Goal: Task Accomplishment & Management: Manage account settings

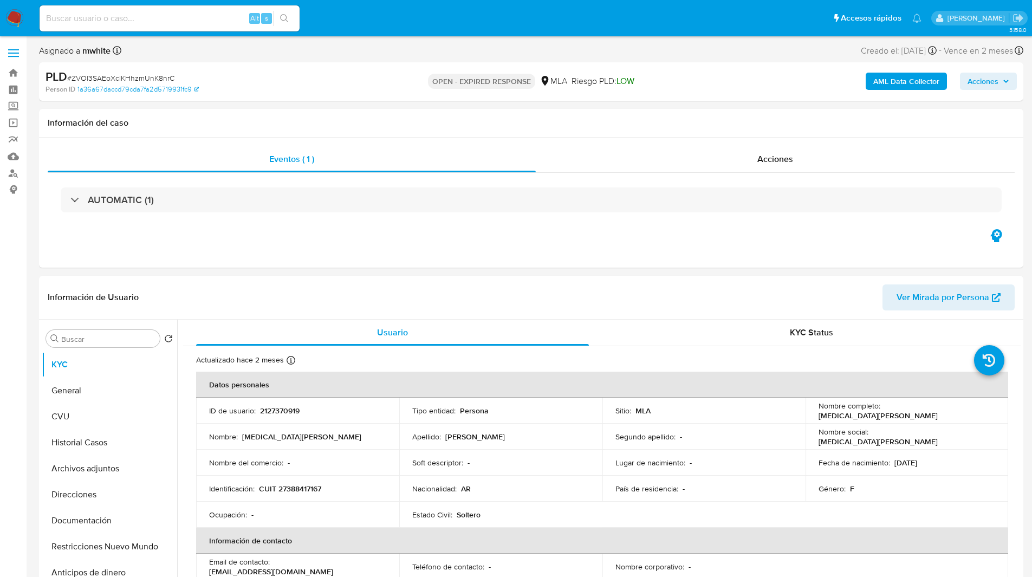
select select "10"
click at [571, 265] on div "Eventos ( 1 ) Acciones AUTOMATIC (1)" at bounding box center [531, 203] width 984 height 130
click at [617, 25] on ul "Pausado Ver notificaciones Alt s Accesos rápidos Presiona las siguientes teclas…" at bounding box center [480, 17] width 892 height 27
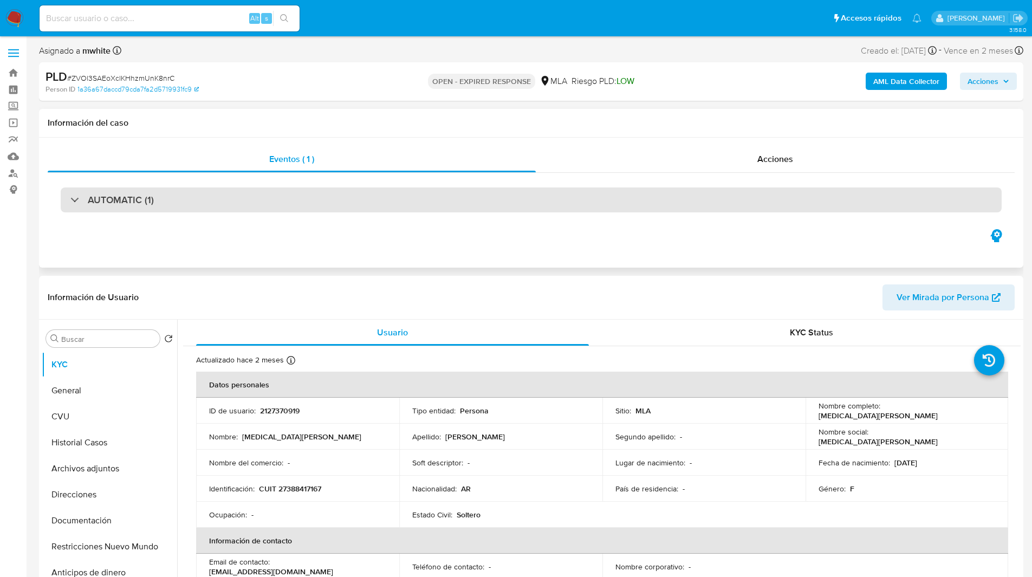
click at [156, 196] on div "AUTOMATIC (1)" at bounding box center [531, 199] width 941 height 25
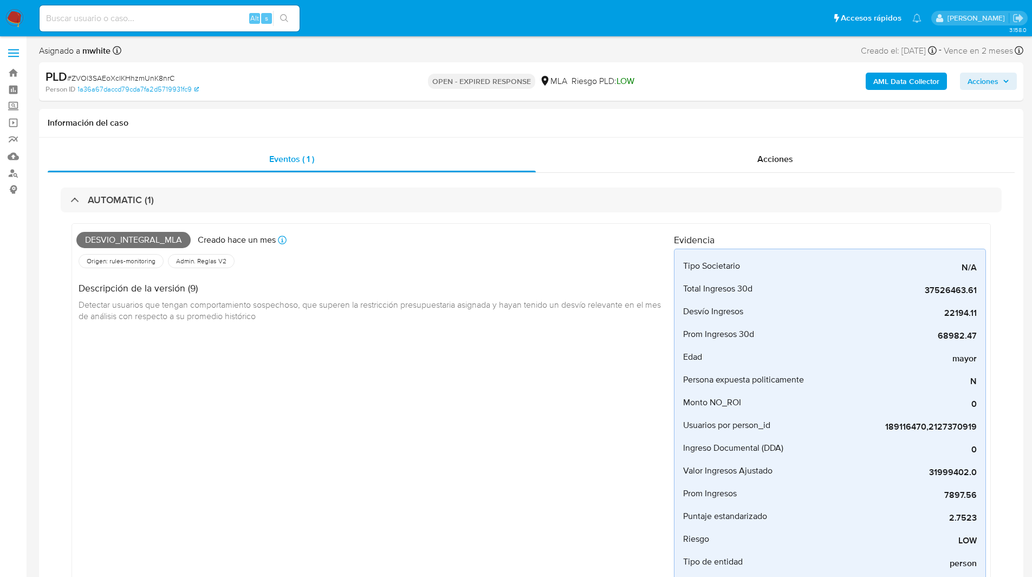
click at [198, 16] on input at bounding box center [170, 18] width 260 height 14
paste input "RFzFsYSKJfPqLlKU27zuGWge"
type input "RFzFsYSKJfPqLlKU27zuGWge"
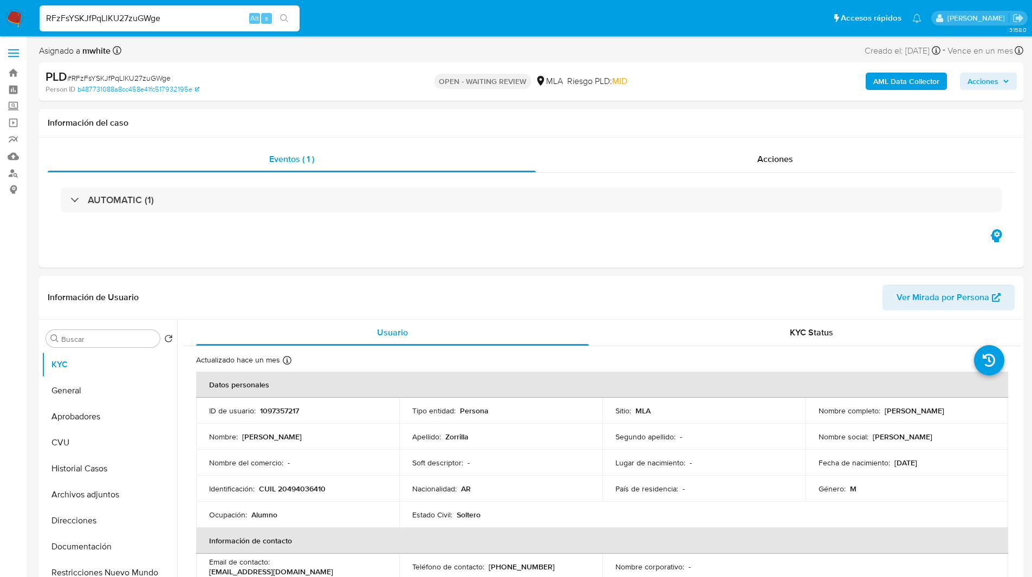
select select "10"
click at [139, 214] on div "AUTOMATIC (1)" at bounding box center [531, 200] width 967 height 54
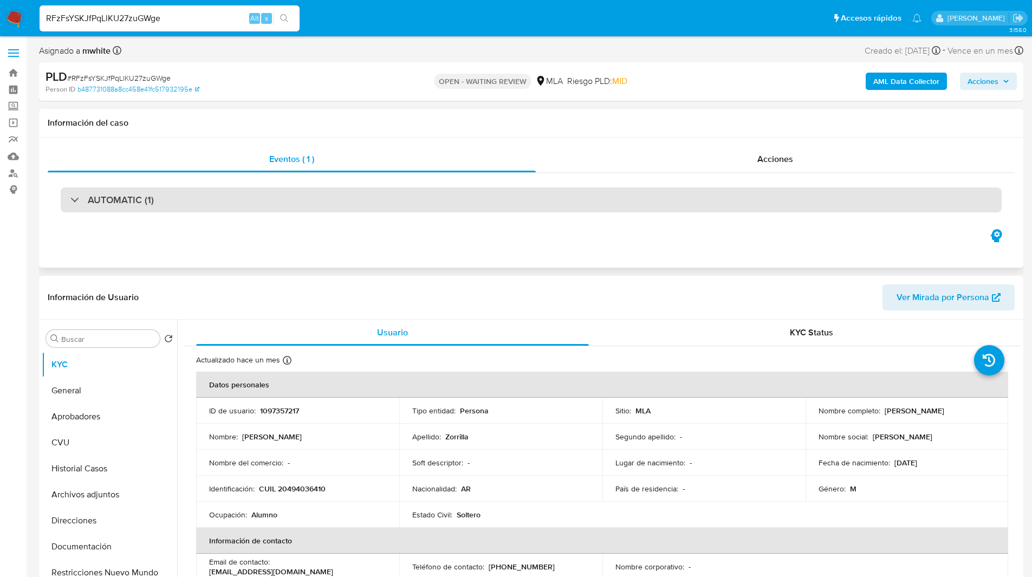
click at [145, 210] on div "AUTOMATIC (1)" at bounding box center [531, 199] width 941 height 25
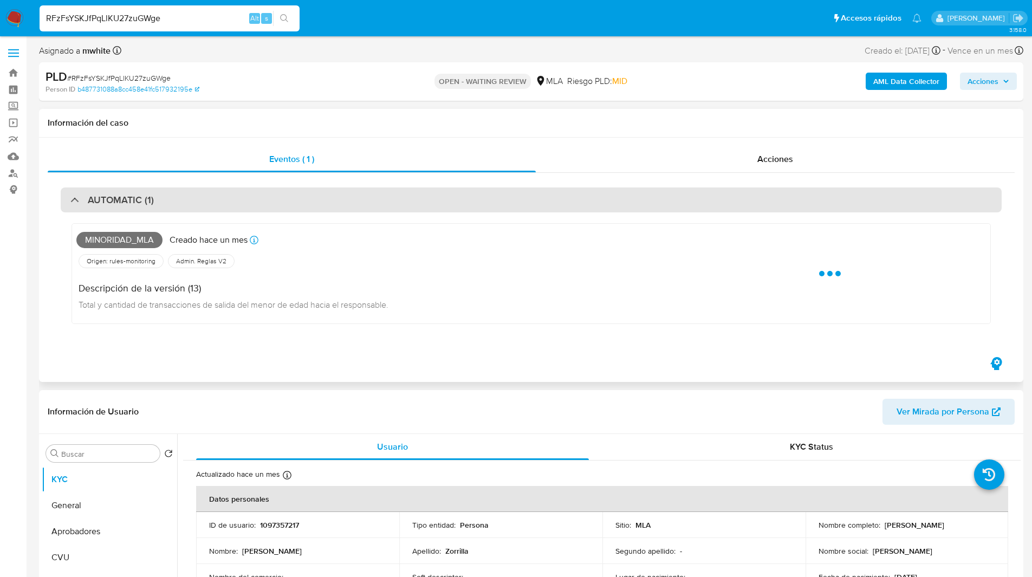
click at [140, 203] on h3 "AUTOMATIC (1)" at bounding box center [121, 200] width 66 height 12
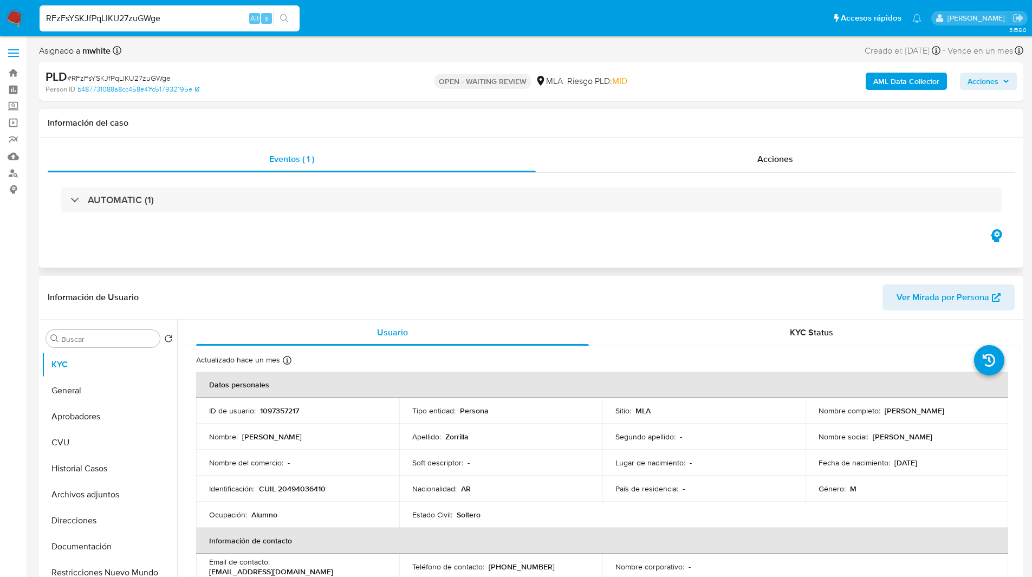
click at [175, 256] on div "Eventos ( 1 ) Acciones AUTOMATIC (1)" at bounding box center [531, 203] width 984 height 130
click at [283, 412] on p "1097357217" at bounding box center [279, 411] width 39 height 10
copy p "1097357217"
click at [464, 258] on div "Eventos ( 1 ) Acciones AUTOMATIC (1)" at bounding box center [531, 203] width 984 height 130
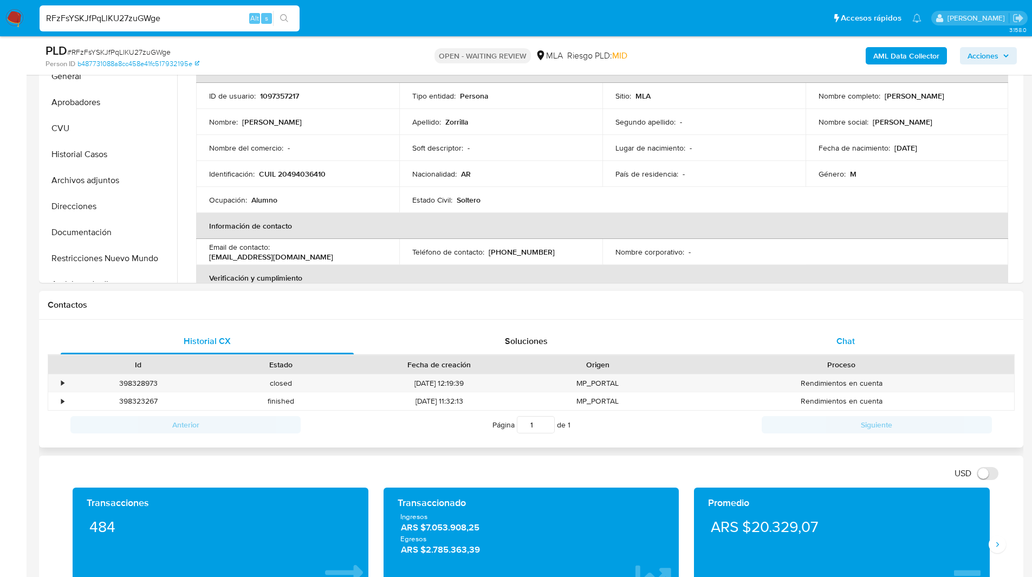
scroll to position [297, 0]
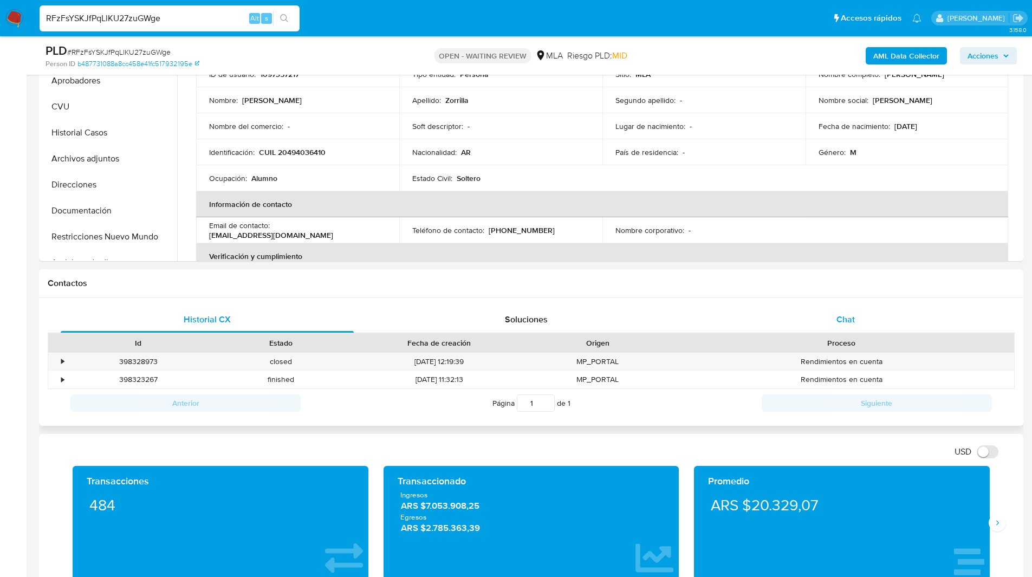
click at [862, 330] on div "Chat" at bounding box center [845, 319] width 293 height 26
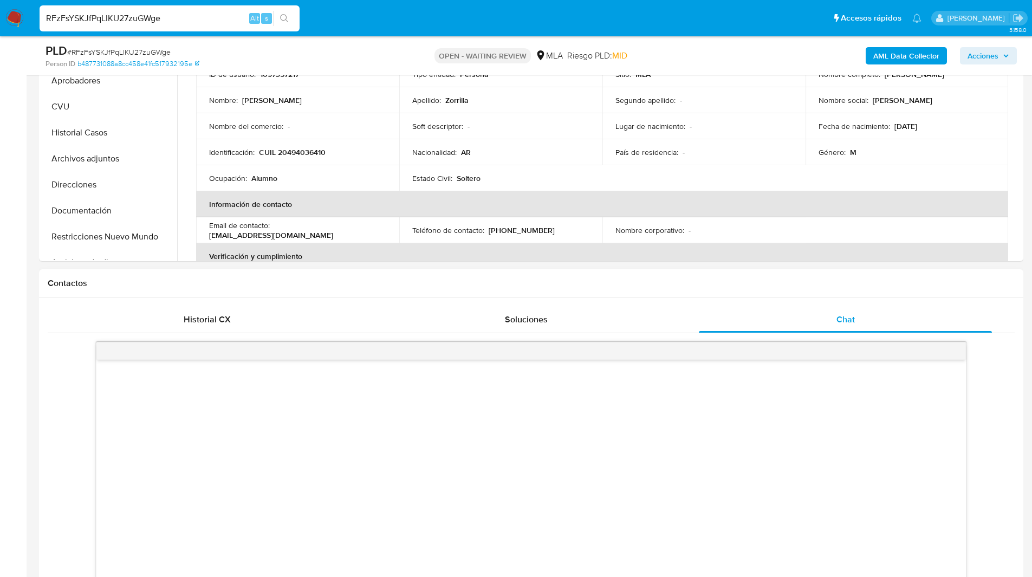
click at [726, 273] on div "Contactos" at bounding box center [531, 283] width 984 height 29
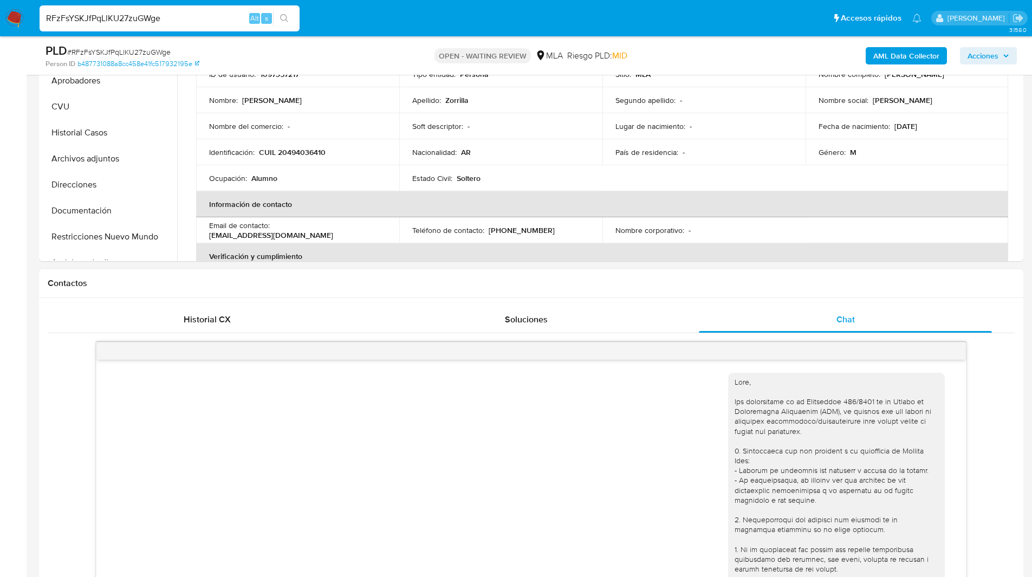
scroll to position [245, 0]
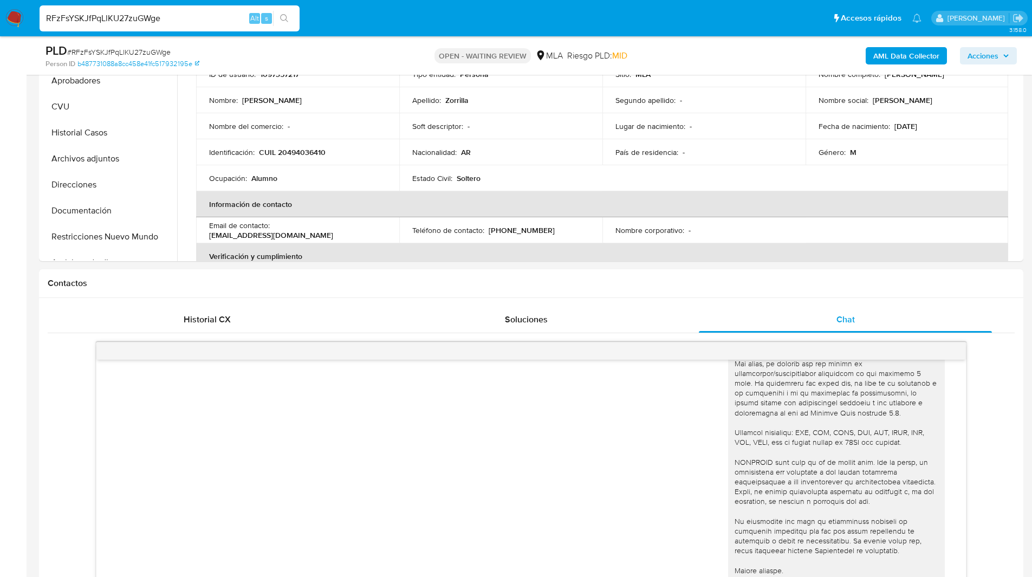
click at [606, 27] on ul "Pausado Ver notificaciones RFzFsYSKJfPqLlKU27zuGWge Alt s Accesos rápidos Presi…" at bounding box center [480, 17] width 892 height 27
click at [598, 12] on ul "Pausado Ver notificaciones RFzFsYSKJfPqLlKU27zuGWge Alt s Accesos rápidos Presi…" at bounding box center [480, 17] width 892 height 27
drag, startPoint x: 369, startPoint y: 86, endPoint x: 197, endPoint y: -47, distance: 217.7
click at [337, 20] on ul "Pausado Ver notificaciones RFzFsYSKJfPqLlKU27zuGWge Alt s Accesos rápidos Presi…" at bounding box center [480, 17] width 892 height 27
click at [360, 27] on ul "Pausado Ver notificaciones RFzFsYSKJfPqLlKU27zuGWge Alt s Accesos rápidos Presi…" at bounding box center [480, 17] width 892 height 27
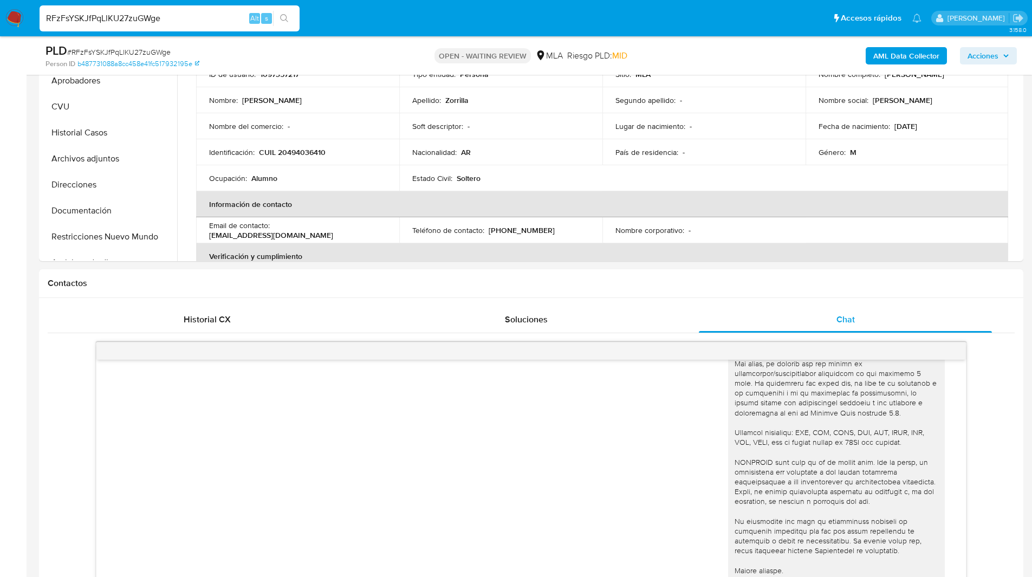
click at [148, 21] on input "RFzFsYSKJfPqLlKU27zuGWge" at bounding box center [170, 18] width 260 height 14
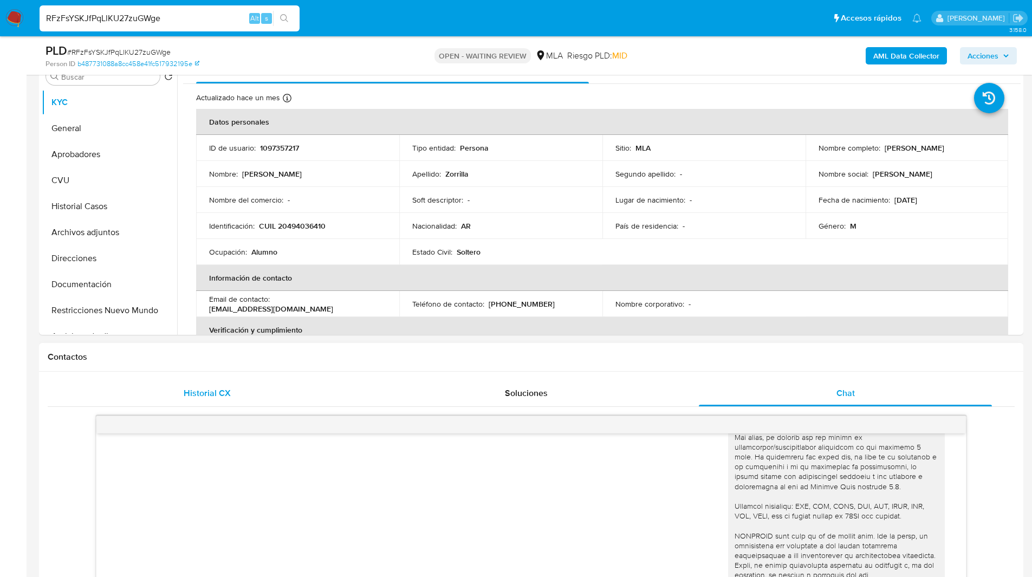
scroll to position [223, 0]
click at [281, 146] on p "1097357217" at bounding box center [279, 148] width 39 height 10
copy p "1097357217"
click at [311, 372] on div "Historial CX Soluciones Chat Id Estado Fecha de creación Origen Proceso • 39832…" at bounding box center [531, 587] width 984 height 431
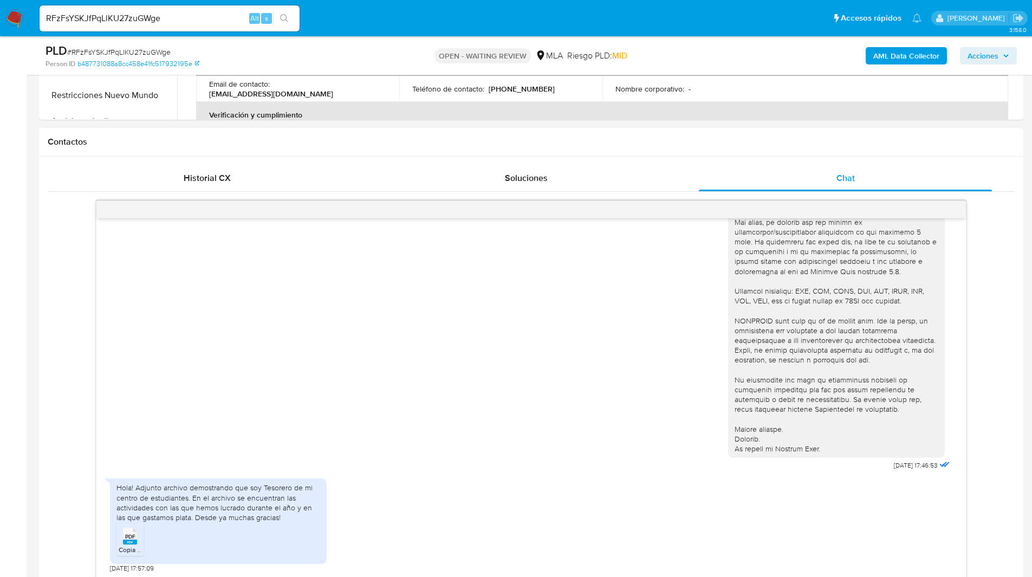
click at [53, 335] on div "18/08/2025 17:46:53 Hola! Adjunto archivo demostrando que soy Tesorero de mi ce…" at bounding box center [531, 389] width 967 height 379
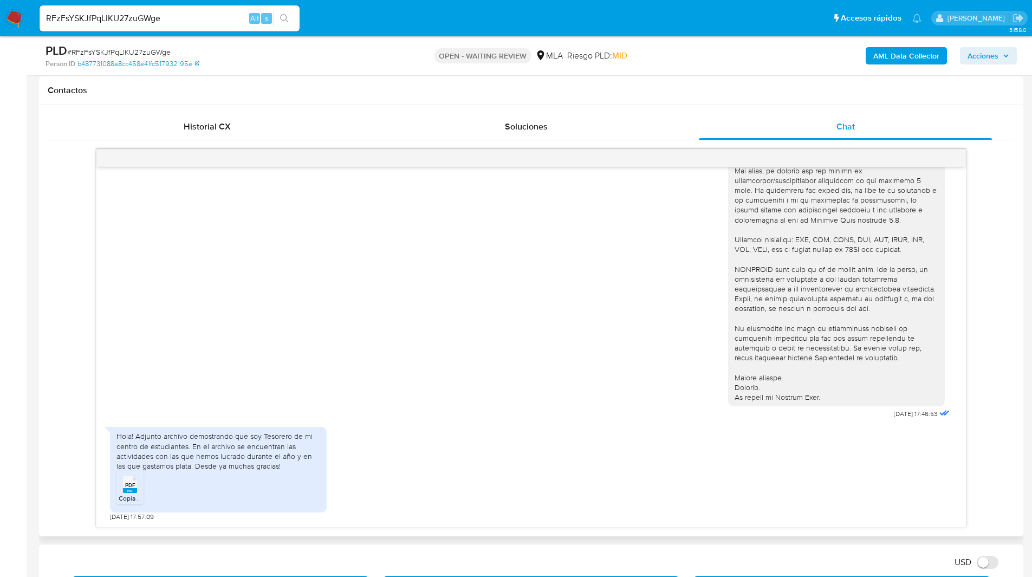
click at [56, 313] on div "18/08/2025 17:46:53 Hola! Adjunto archivo demostrando que soy Tesorero de mi ce…" at bounding box center [531, 338] width 967 height 379
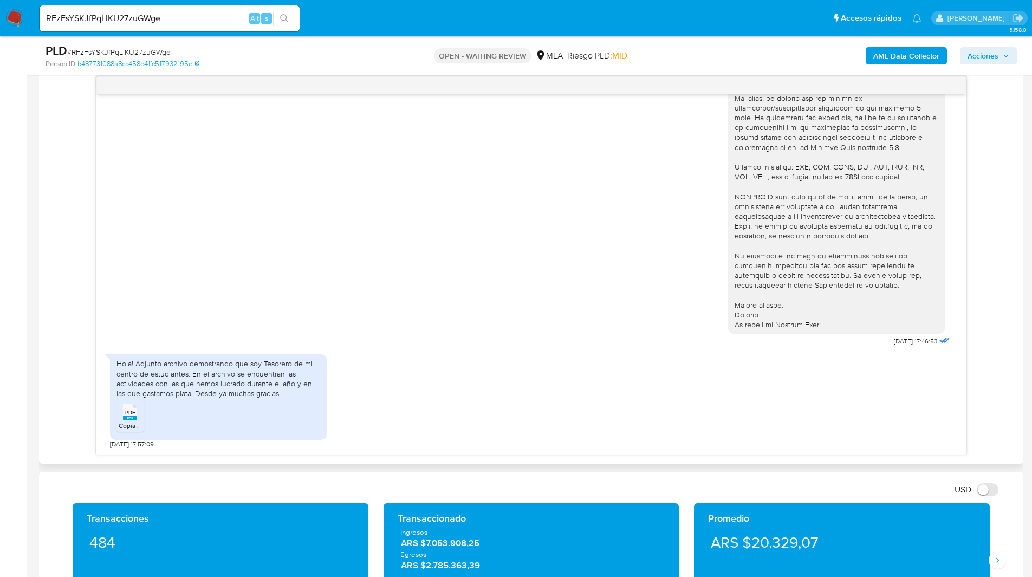
scroll to position [564, 0]
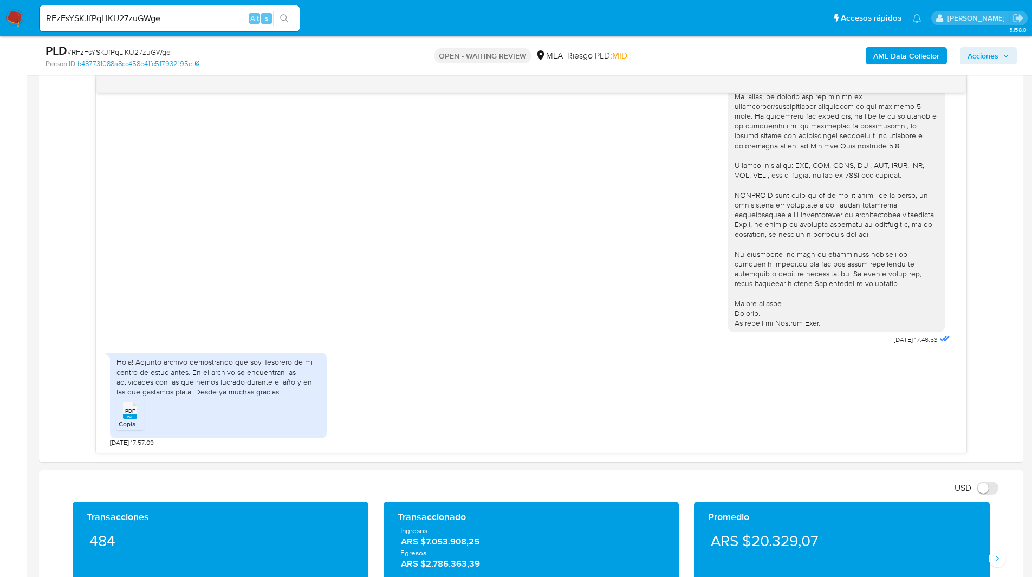
click at [17, 19] on img at bounding box center [14, 18] width 18 height 18
drag, startPoint x: 143, startPoint y: 444, endPoint x: 104, endPoint y: 445, distance: 39.0
click at [104, 445] on div "18/08/2025 17:46:53 Hola! Adjunto archivo demostrando que soy Tesorero de mi ce…" at bounding box center [530, 273] width 869 height 360
copy span "[DATE]"
click at [591, 278] on div "18/08/2025 17:46:53" at bounding box center [531, 105] width 842 height 485
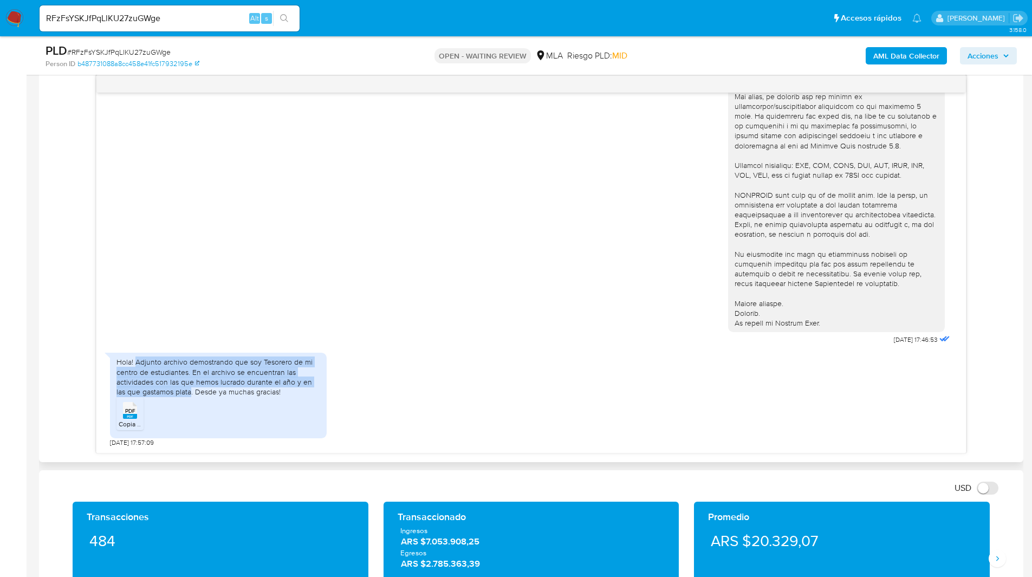
drag, startPoint x: 136, startPoint y: 361, endPoint x: 190, endPoint y: 392, distance: 62.1
click at [190, 392] on div "Hola! Adjunto archivo demostrando que soy Tesorero de mi centro de estudiantes.…" at bounding box center [218, 377] width 204 height 40
copy div "Adjunto archivo demostrando que soy Tesorero de mi centro de estudiantes. En el…"
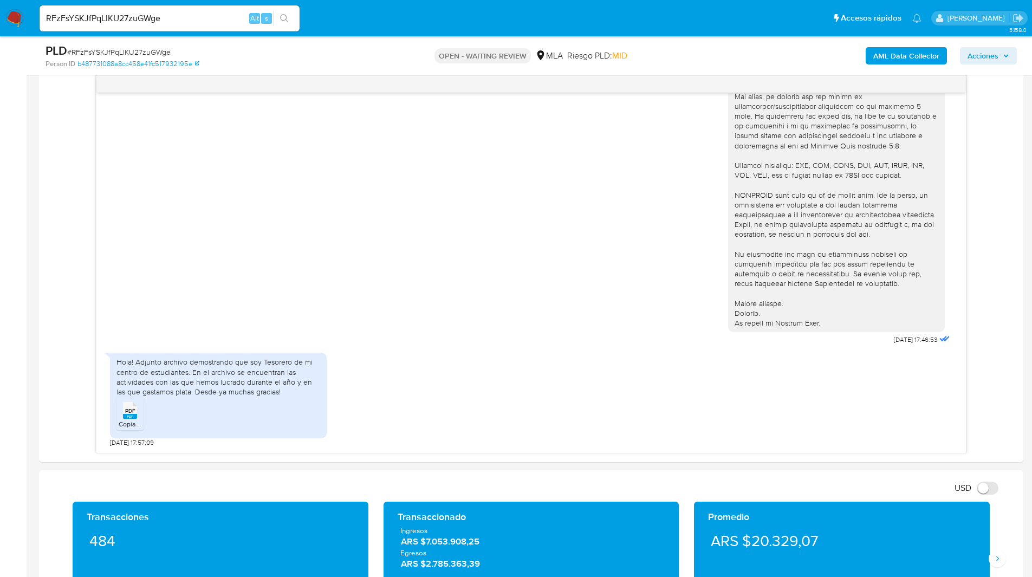
click at [348, 1] on nav "Pausado Ver notificaciones RFzFsYSKJfPqLlKU27zuGWge Alt s Accesos rápidos Presi…" at bounding box center [516, 18] width 1032 height 36
click at [81, 262] on div "18/08/2025 17:46:53 Hola! Adjunto archivo demostrando que soy Tesorero de mi ce…" at bounding box center [531, 264] width 967 height 379
click at [6, 19] on img at bounding box center [14, 18] width 18 height 18
click at [121, 25] on input "RFzFsYSKJfPqLlKU27zuGWge" at bounding box center [170, 18] width 260 height 14
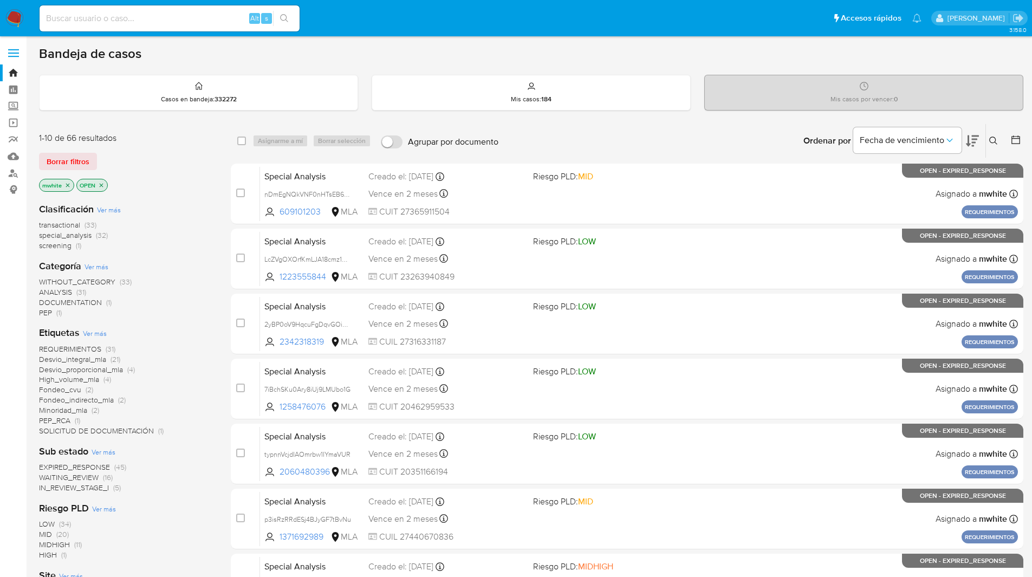
click at [205, 22] on input at bounding box center [170, 18] width 260 height 14
paste input "7595660"
type input "7595660"
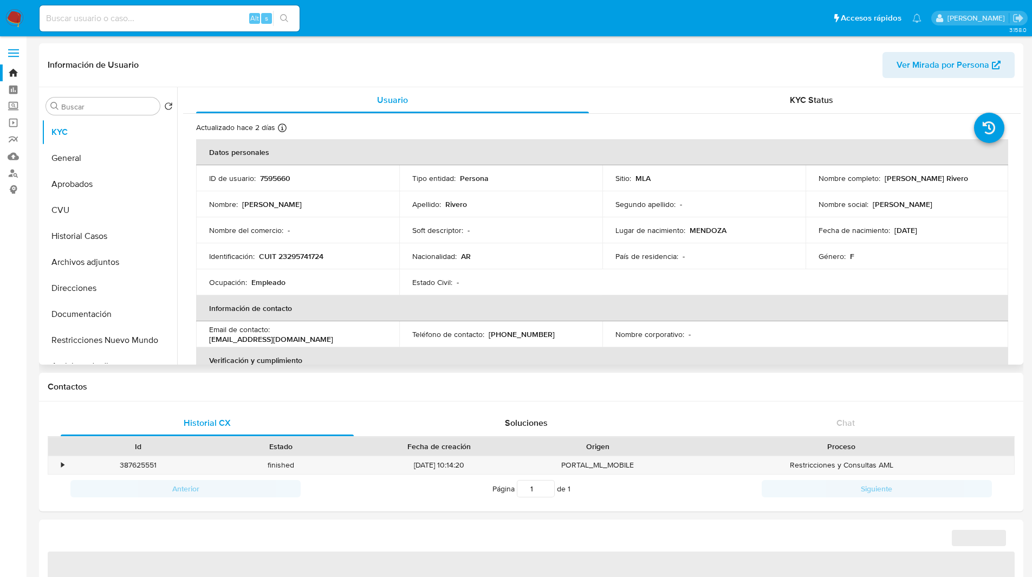
select select "10"
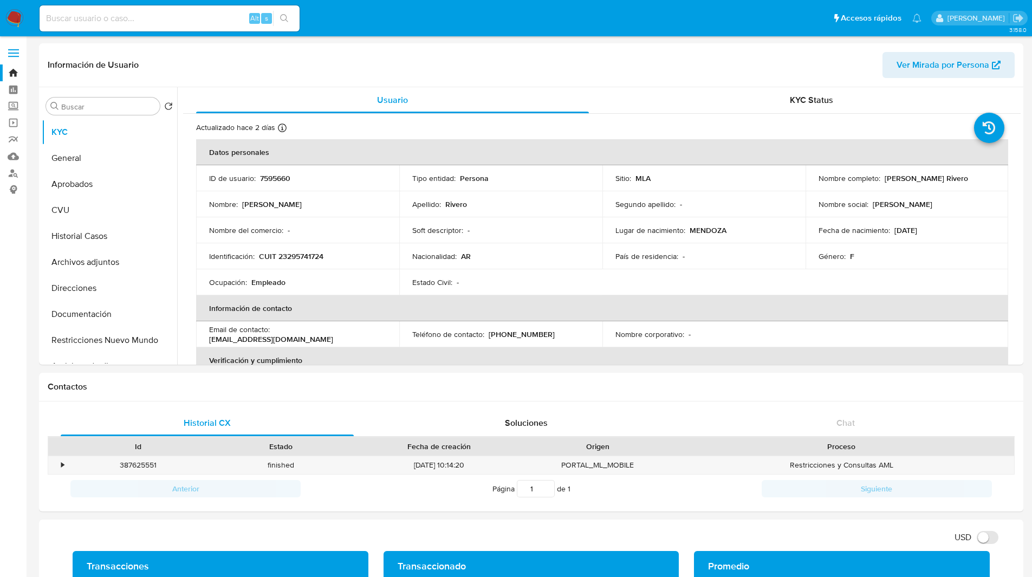
click at [372, 22] on ul "Pausado Ver notificaciones Alt s Accesos rápidos Presiona las siguientes teclas…" at bounding box center [480, 17] width 892 height 27
drag, startPoint x: 882, startPoint y: 177, endPoint x: 964, endPoint y: 177, distance: 82.9
click at [964, 177] on div "Nombre completo : Brenda Nimsi Rivero" at bounding box center [906, 178] width 177 height 10
copy p "Brenda Nimsi Rivero"
click at [290, 253] on p "CUIT 23295741724" at bounding box center [291, 256] width 64 height 10
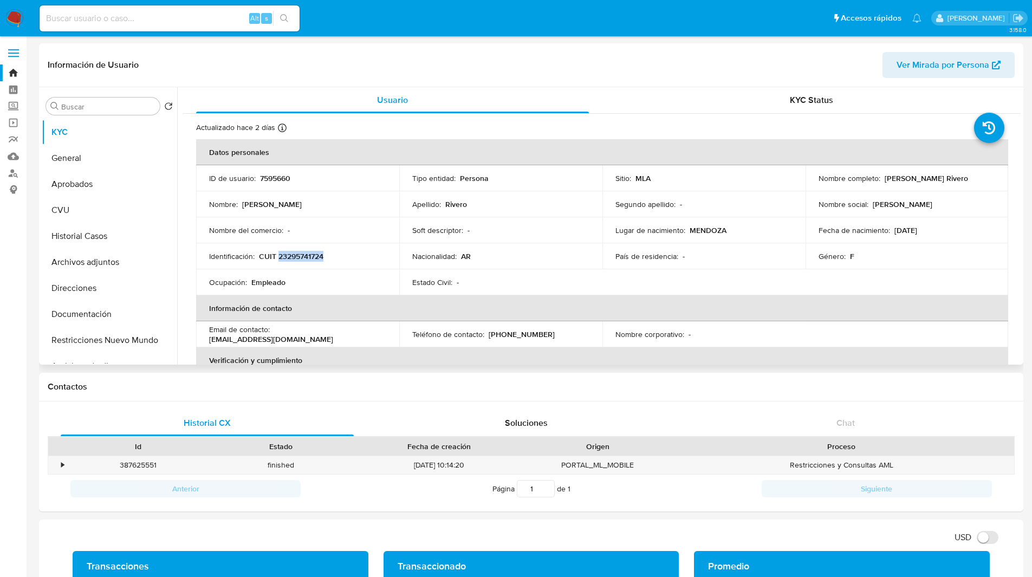
click at [290, 253] on p "CUIT 23295741724" at bounding box center [291, 256] width 64 height 10
copy p "23295741724"
click ul "Pausado Ver notificaciones Alt s Accesos rápidos Presiona las siguientes teclas…"
click header "Información de Usuario Ver Mirada por Persona"
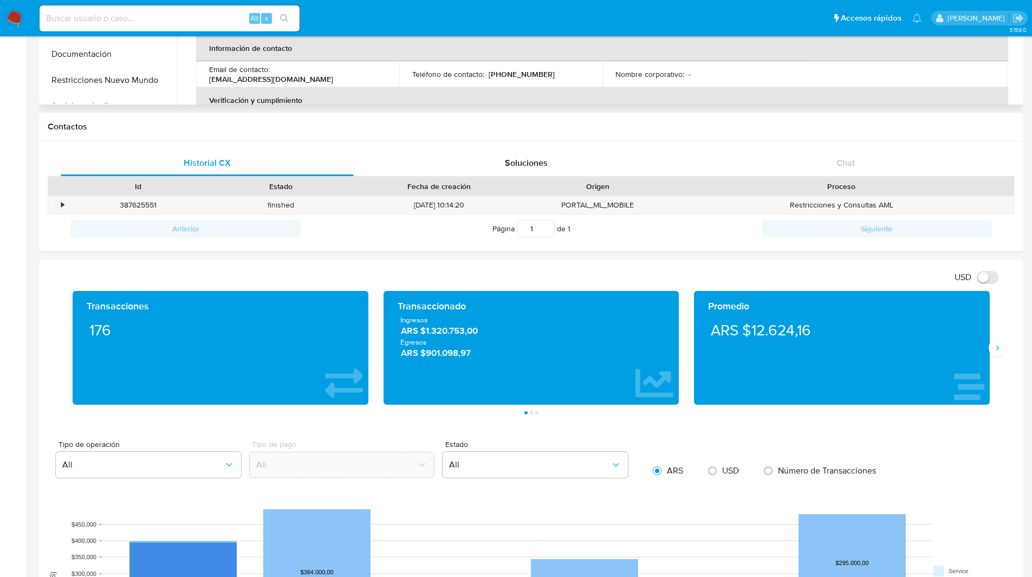
scroll to position [279, 0]
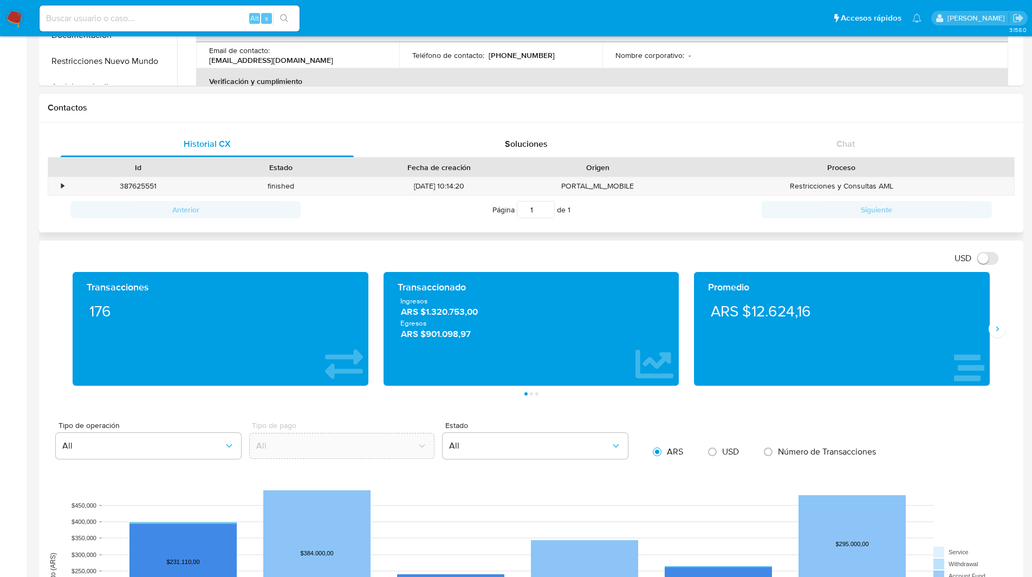
click div "Contactos"
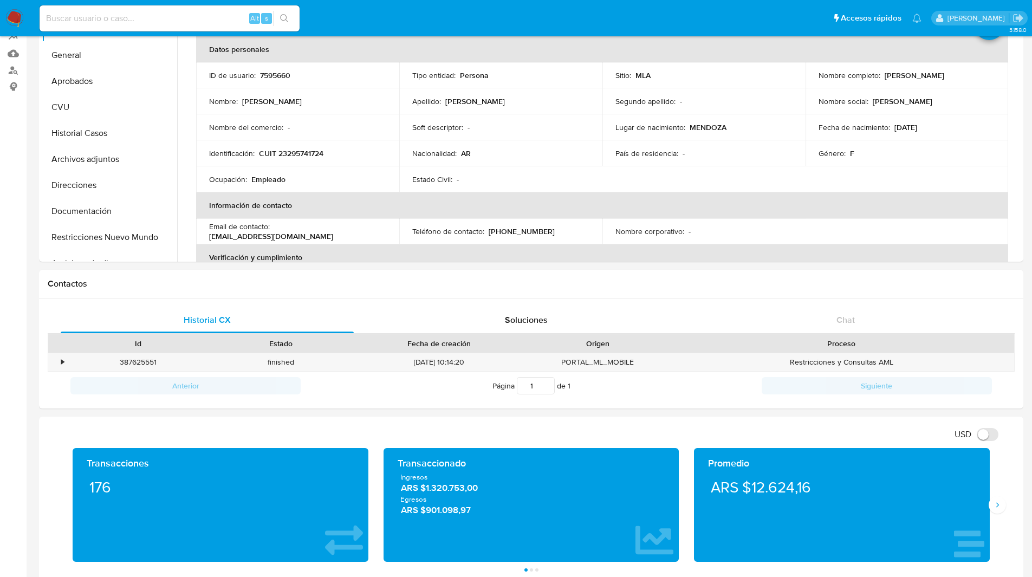
scroll to position [102, 0]
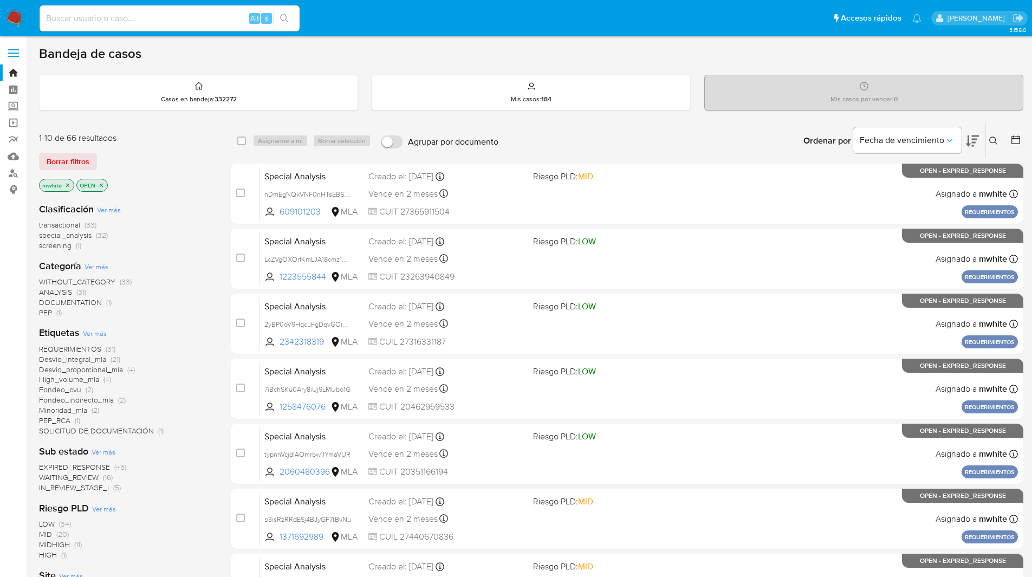
click at [994, 137] on icon at bounding box center [993, 140] width 8 height 8
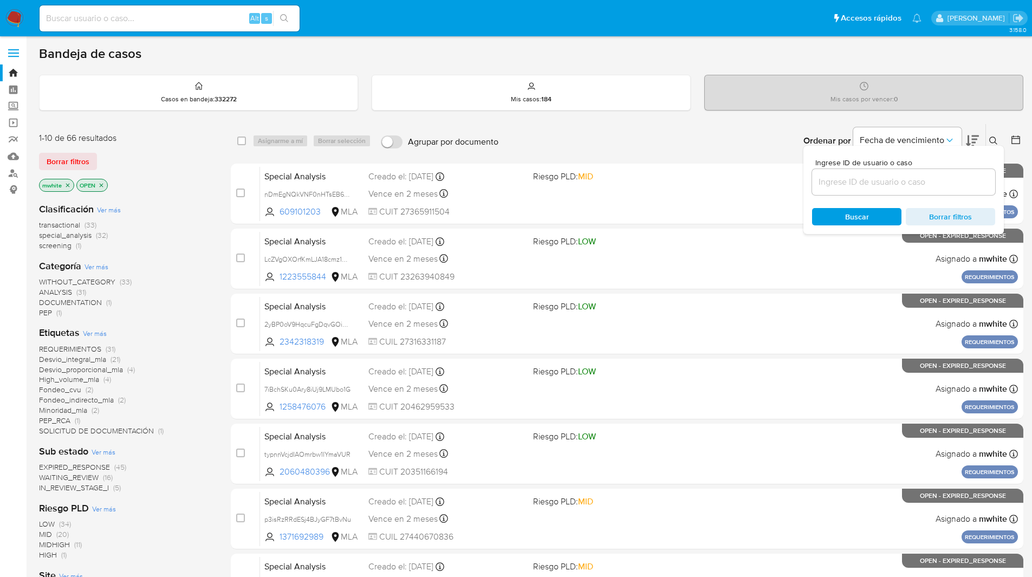
click at [862, 185] on input at bounding box center [903, 182] width 183 height 14
type input "RFzFsYSKJfPqLlKU27zuGWge"
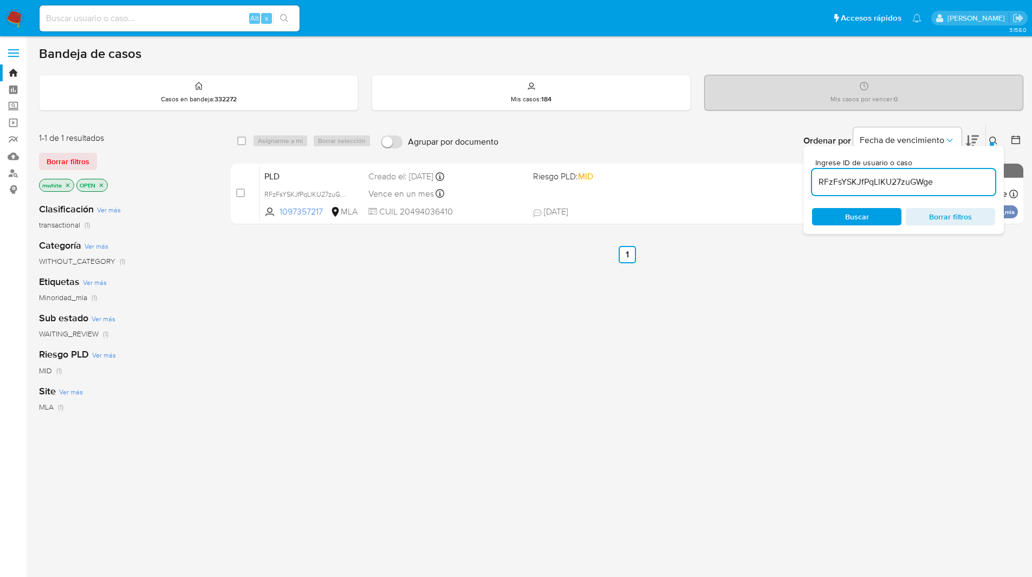
click at [247, 142] on div "select-all-cases-checkbox" at bounding box center [243, 140] width 13 height 13
click at [242, 143] on input "checkbox" at bounding box center [241, 140] width 9 height 9
checkbox input "true"
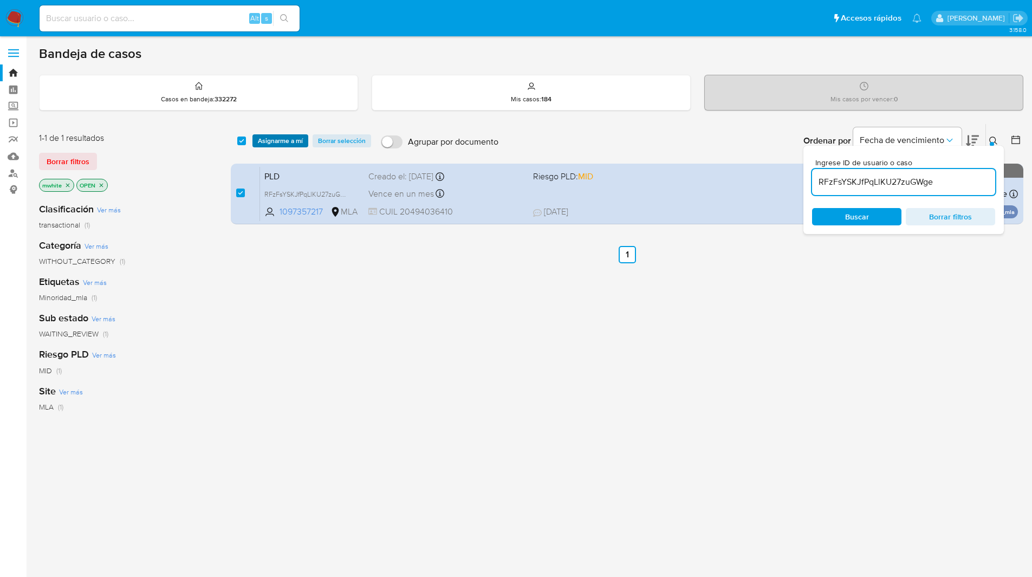
click at [290, 141] on span "Asignarme a mí" at bounding box center [280, 140] width 45 height 11
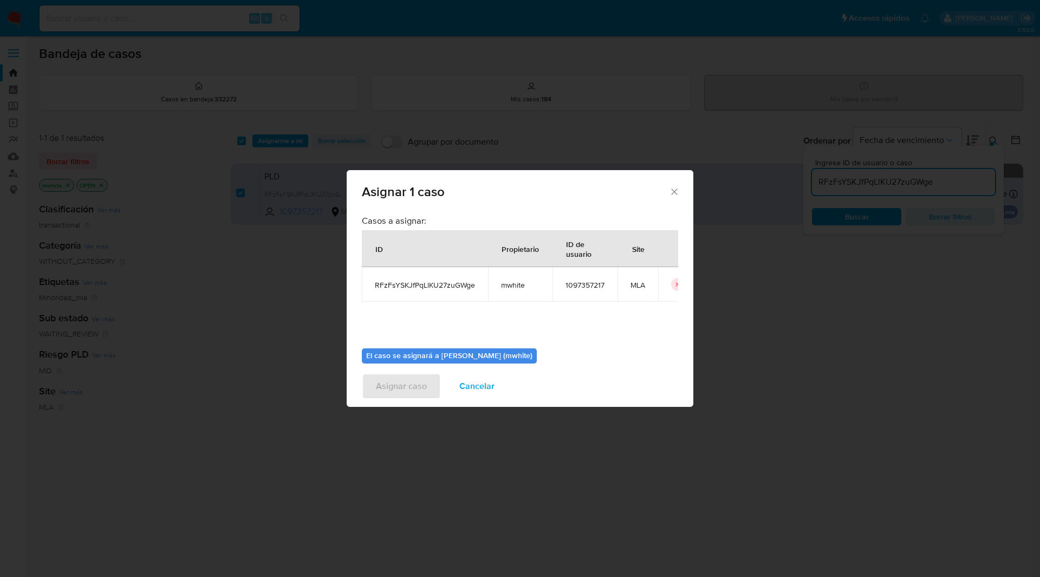
click at [512, 283] on span "mwhite" at bounding box center [520, 285] width 38 height 10
copy span "mwhite"
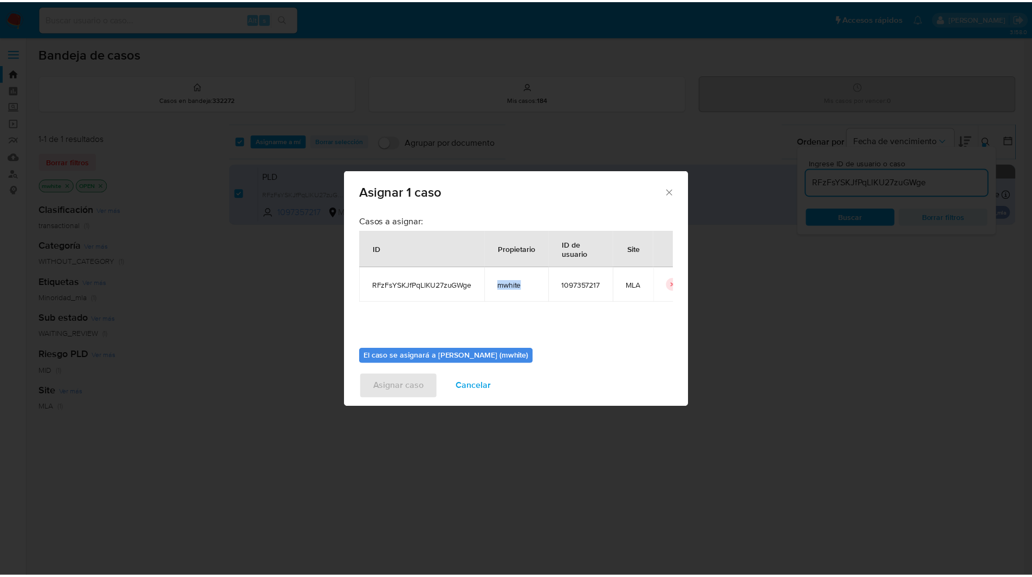
scroll to position [56, 0]
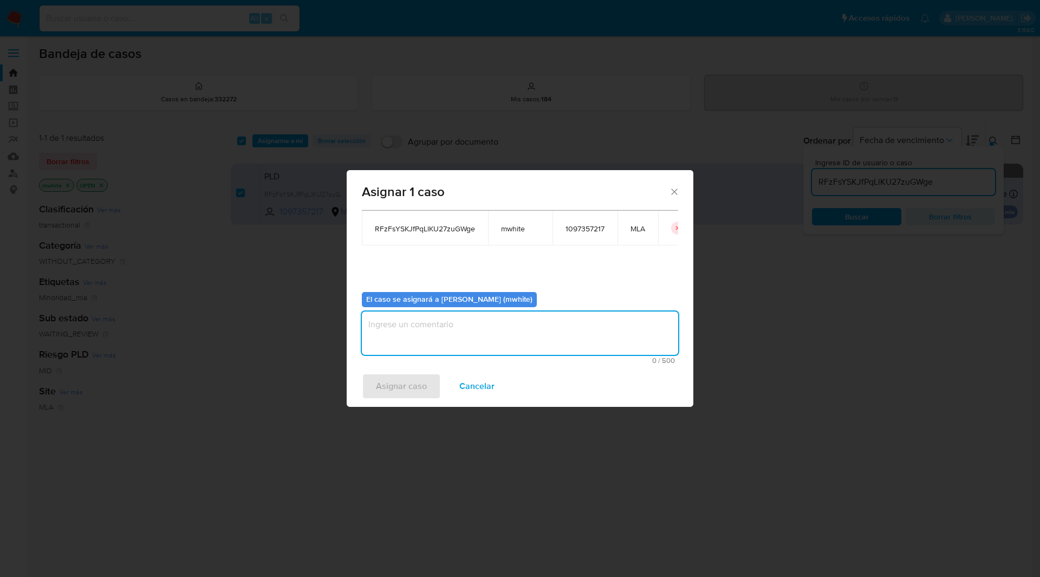
click at [446, 346] on textarea "assign-modal" at bounding box center [520, 332] width 316 height 43
paste textarea "mwhite"
type textarea "mwhite"
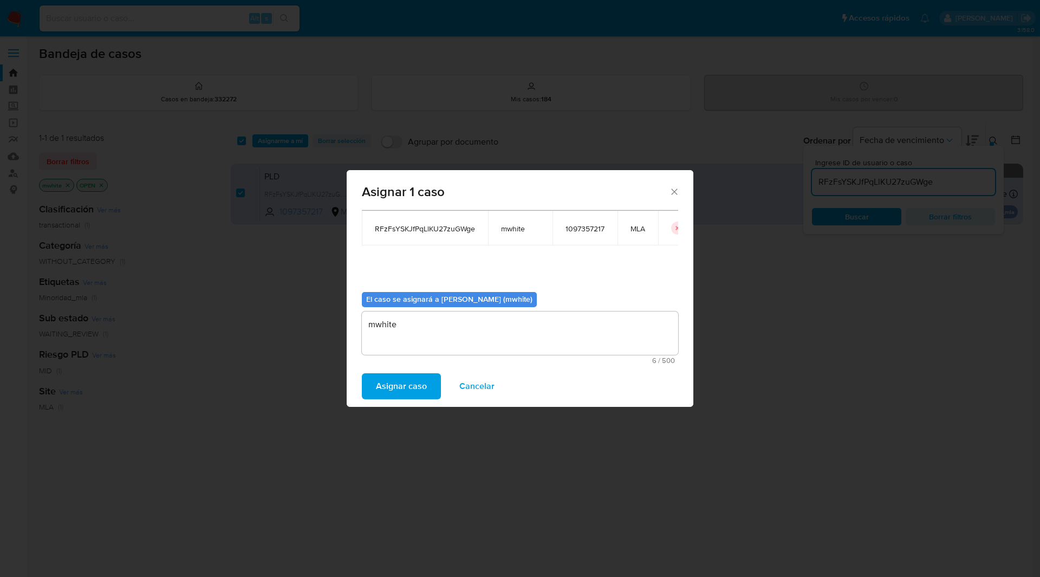
click at [407, 376] on span "Asignar caso" at bounding box center [401, 386] width 51 height 24
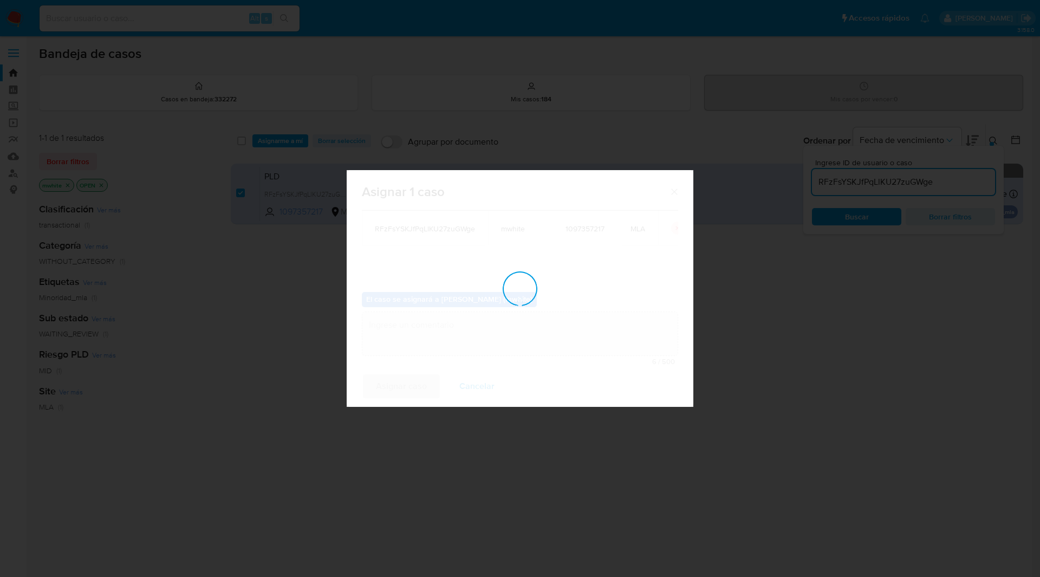
checkbox input "false"
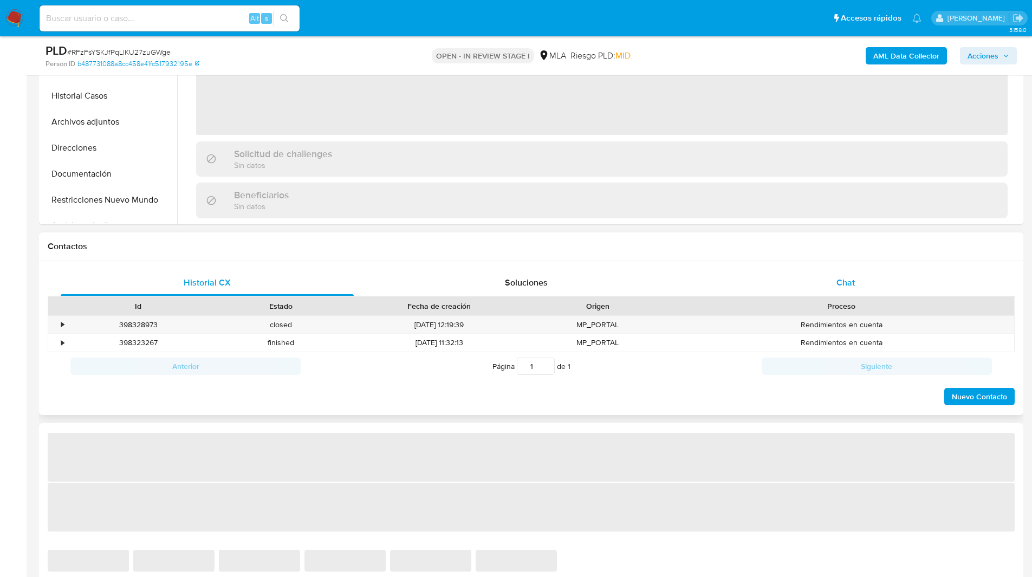
scroll to position [338, 0]
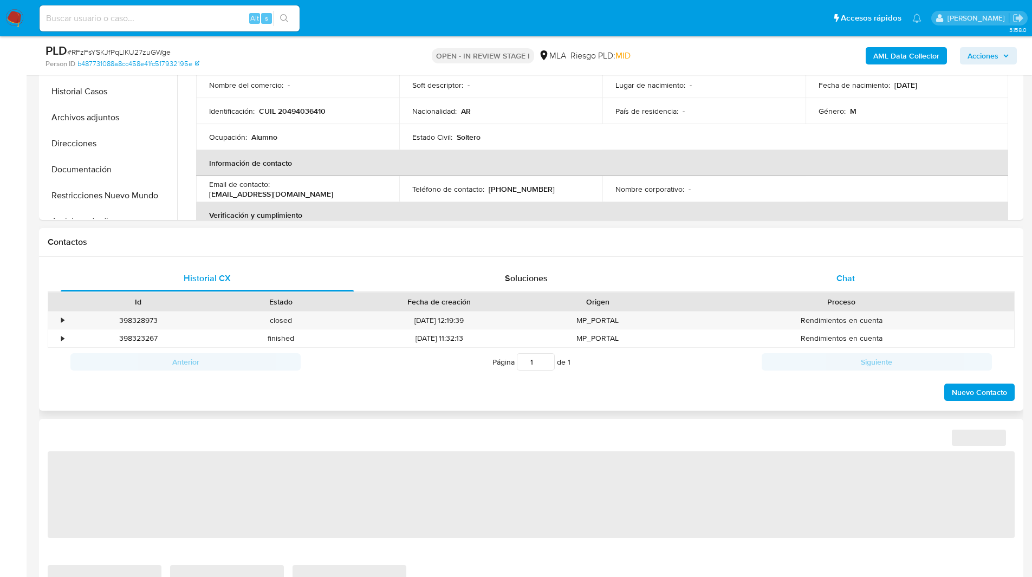
click at [873, 291] on div "Chat" at bounding box center [845, 278] width 293 height 26
select select "10"
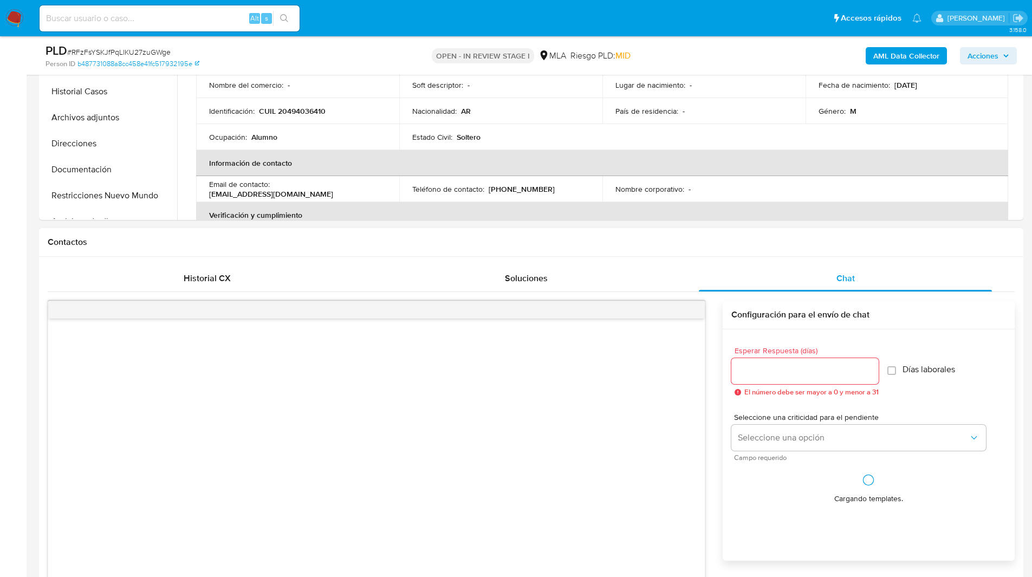
click at [734, 250] on div "Contactos" at bounding box center [531, 242] width 984 height 29
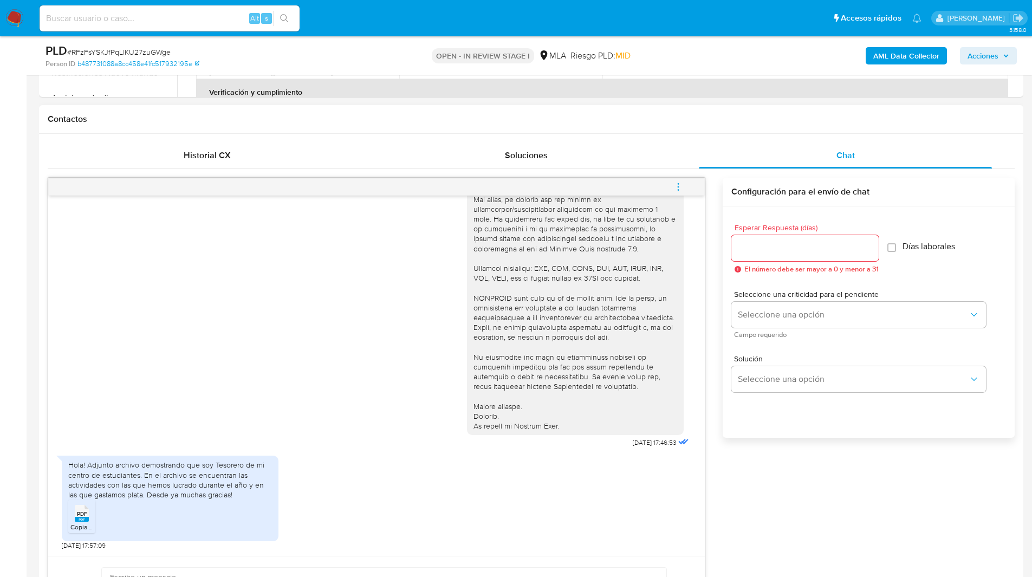
scroll to position [468, 0]
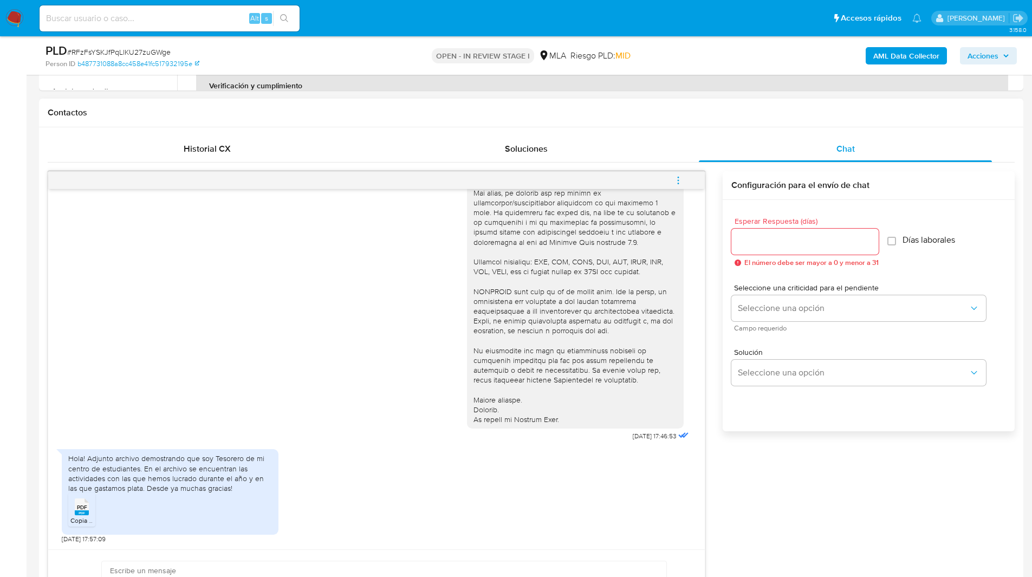
click at [682, 179] on icon "menu-action" at bounding box center [678, 180] width 10 height 10
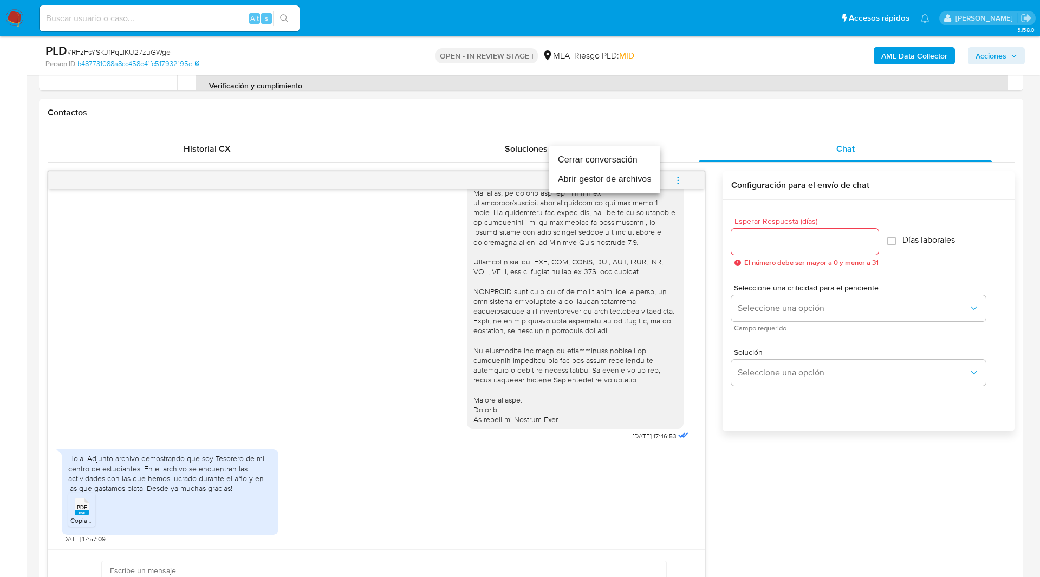
click at [600, 151] on li "Cerrar conversación" at bounding box center [604, 159] width 111 height 19
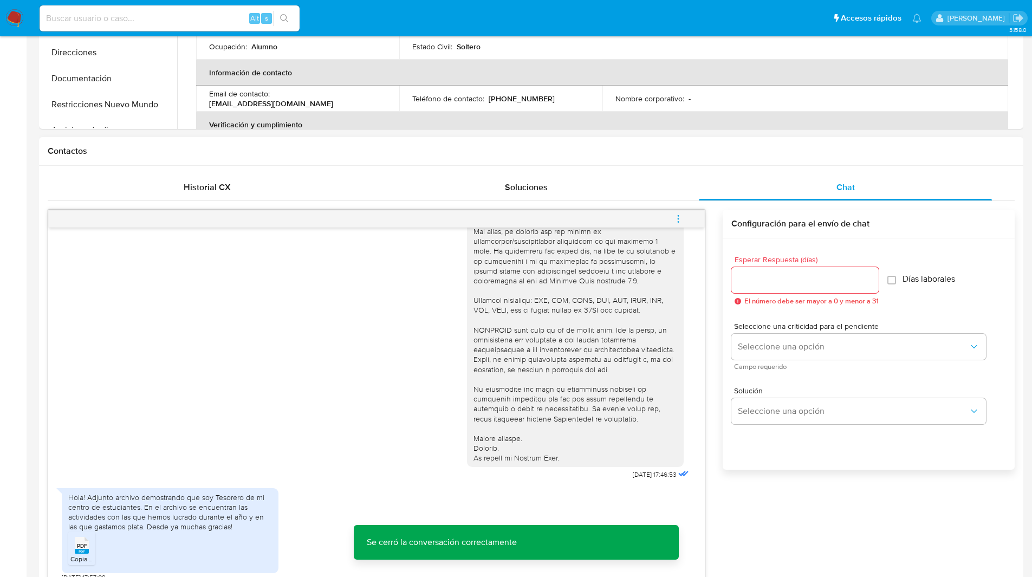
scroll to position [0, 0]
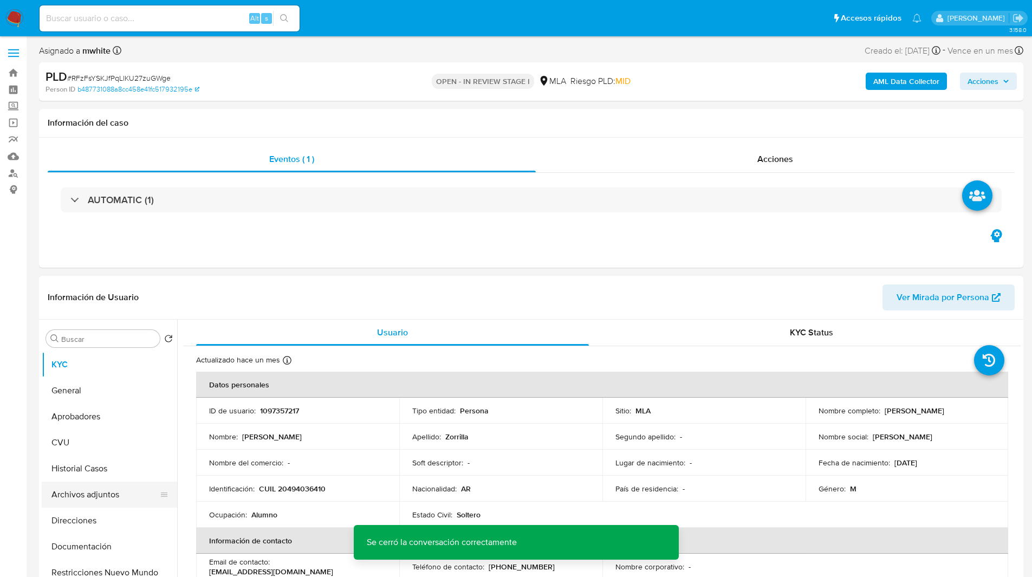
click at [87, 494] on button "Archivos adjuntos" at bounding box center [105, 494] width 127 height 26
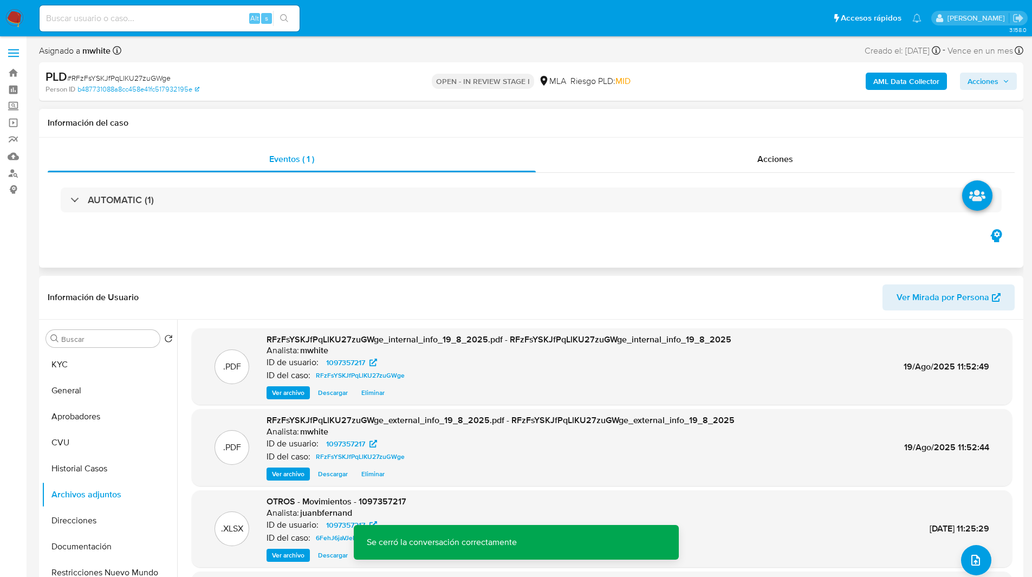
click at [739, 174] on div "AUTOMATIC (1)" at bounding box center [531, 200] width 967 height 54
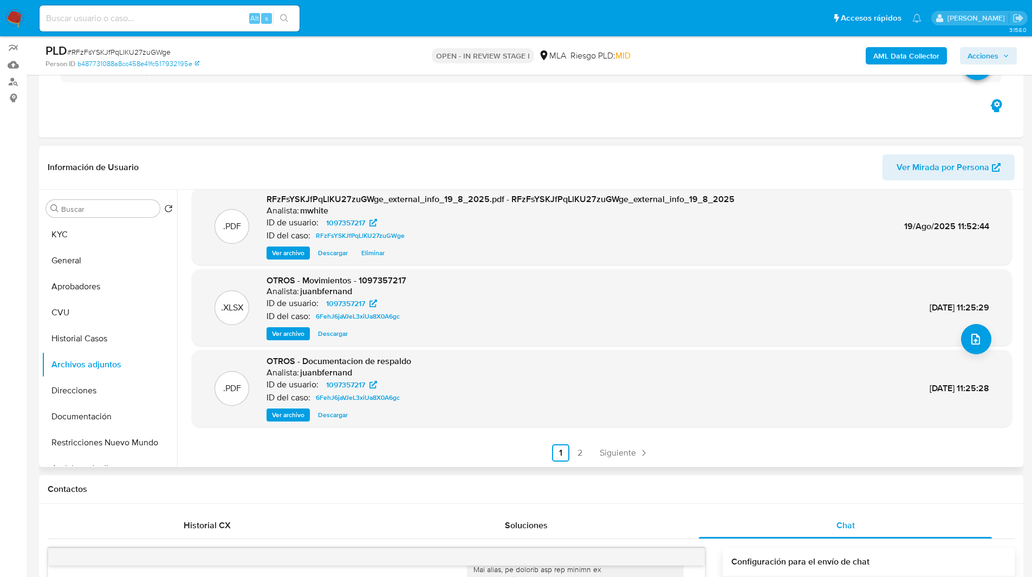
scroll to position [93, 0]
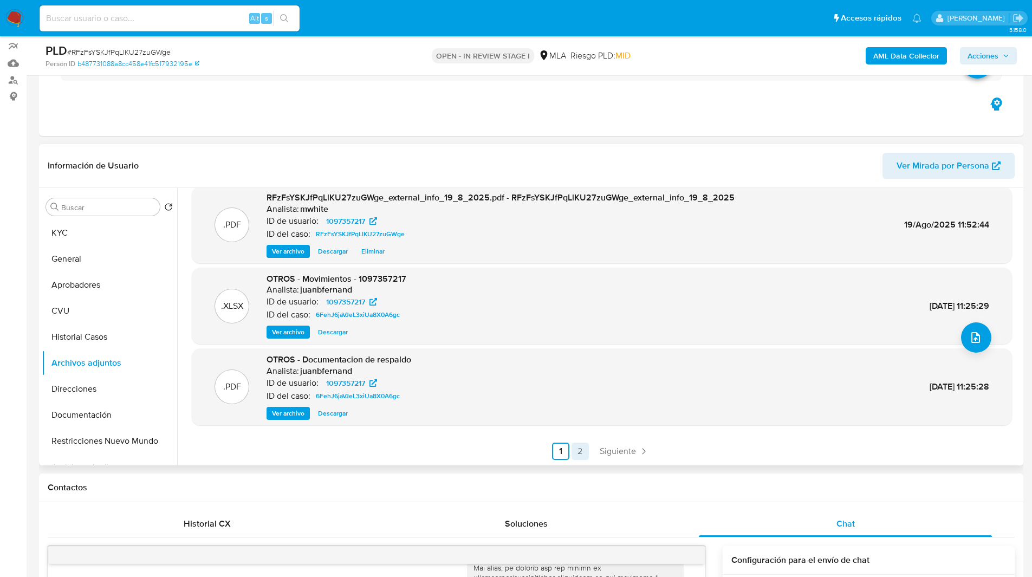
click at [576, 457] on link "2" at bounding box center [579, 450] width 17 height 17
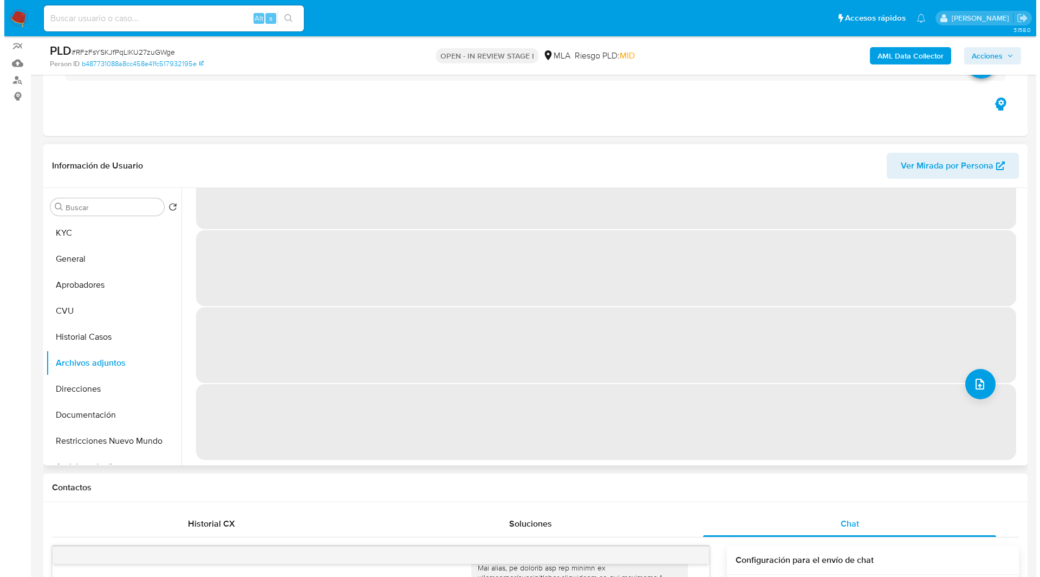
scroll to position [0, 0]
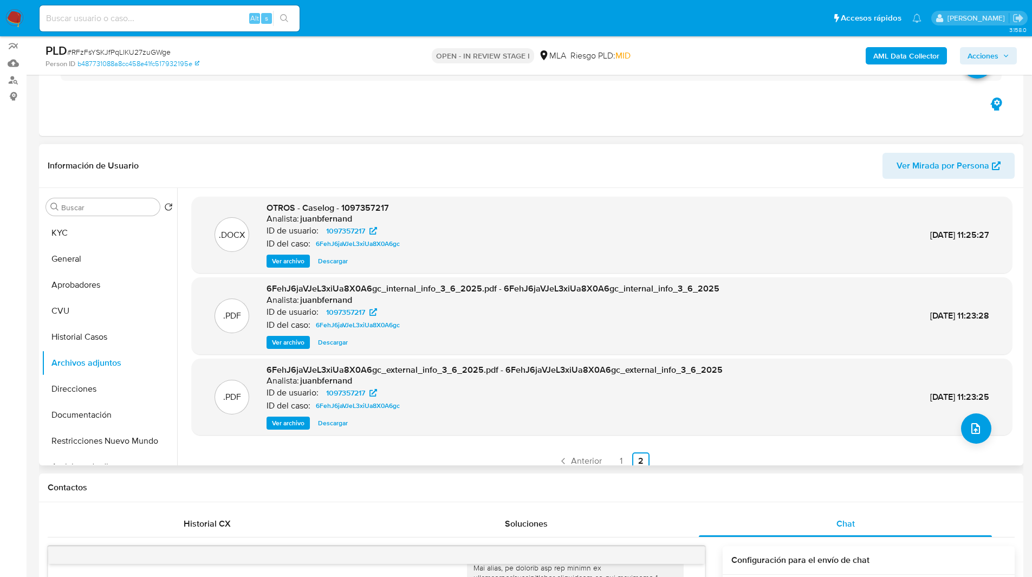
click at [297, 262] on span "Ver archivo" at bounding box center [288, 261] width 32 height 11
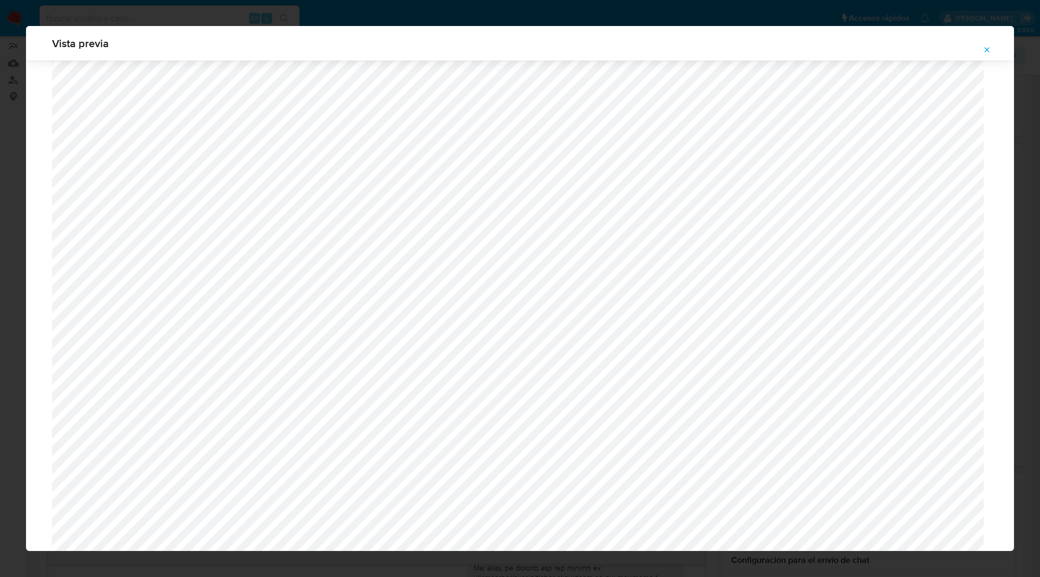
scroll to position [402, 0]
click at [985, 48] on icon "Attachment preview" at bounding box center [986, 49] width 5 height 5
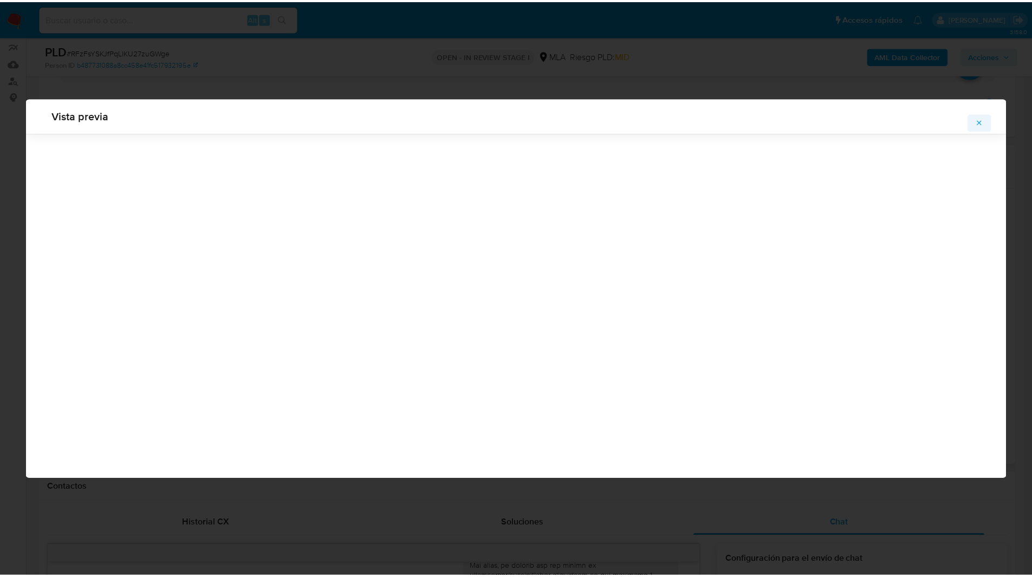
scroll to position [0, 0]
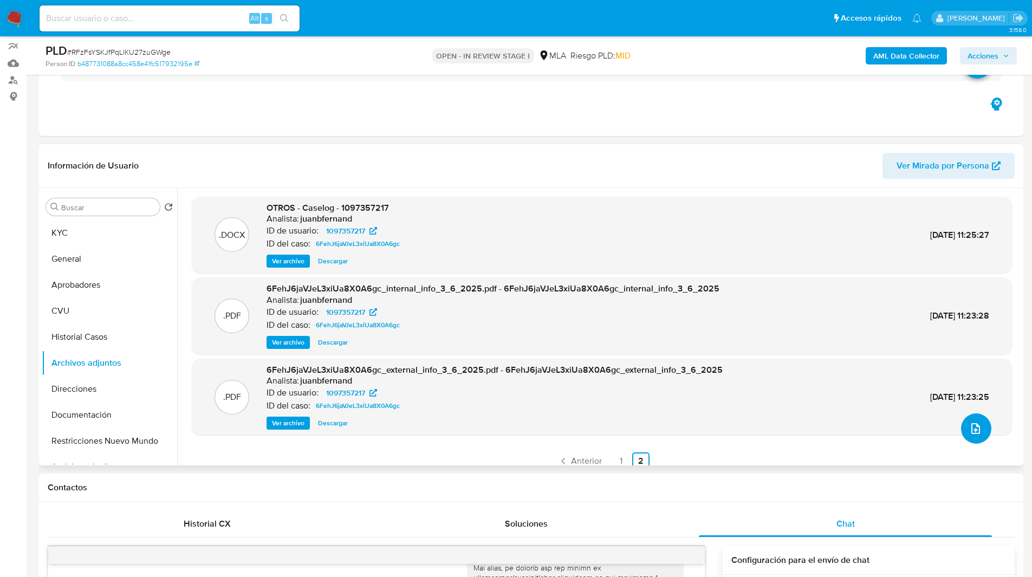
click at [969, 422] on icon "upload-file" at bounding box center [975, 428] width 13 height 13
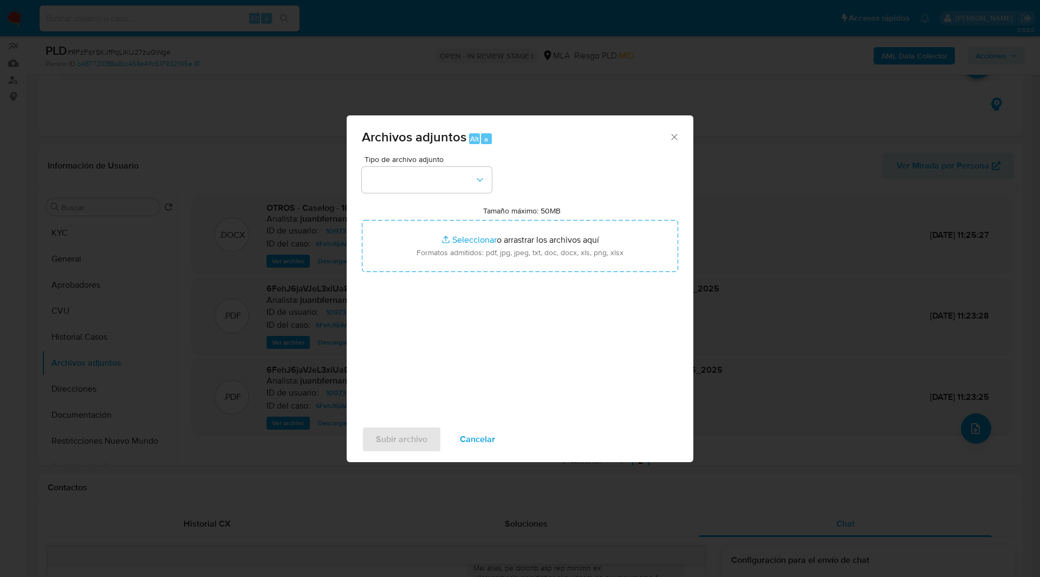
click at [670, 138] on icon "Cerrar" at bounding box center [674, 137] width 11 height 11
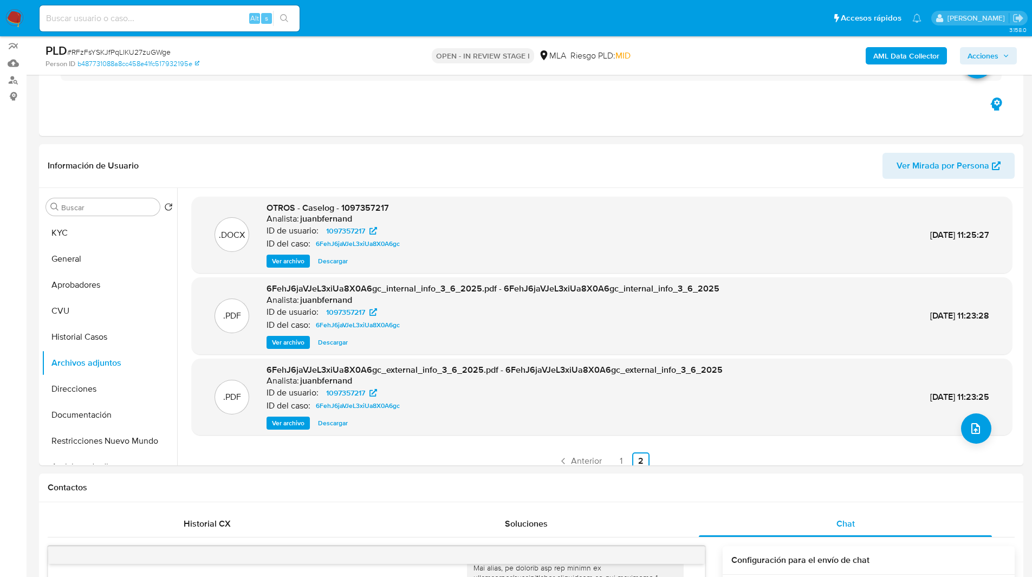
click at [289, 256] on span "Ver archivo" at bounding box center [288, 261] width 32 height 11
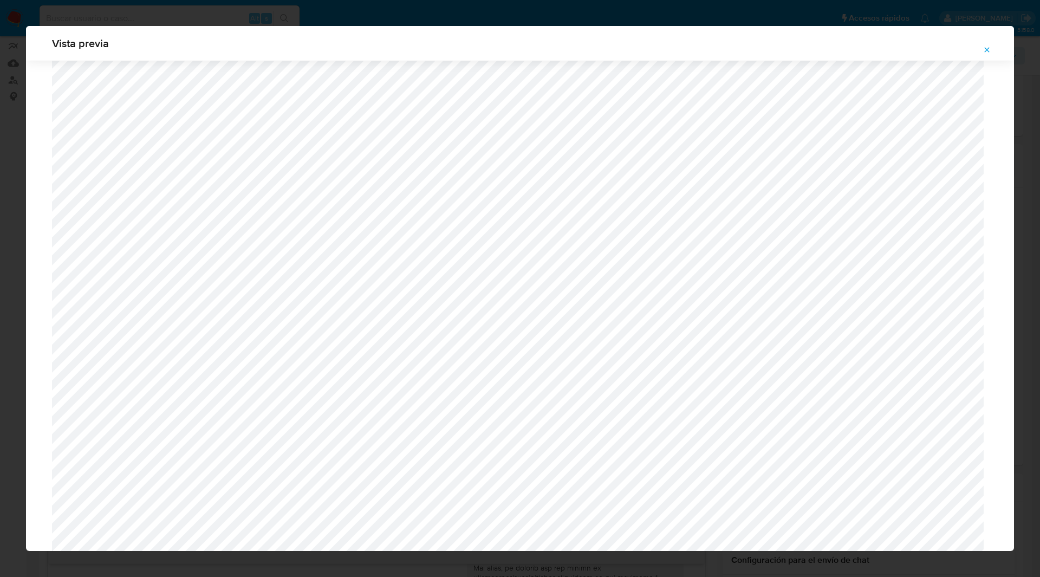
scroll to position [764, 0]
click at [984, 45] on icon "Attachment preview" at bounding box center [986, 49] width 9 height 9
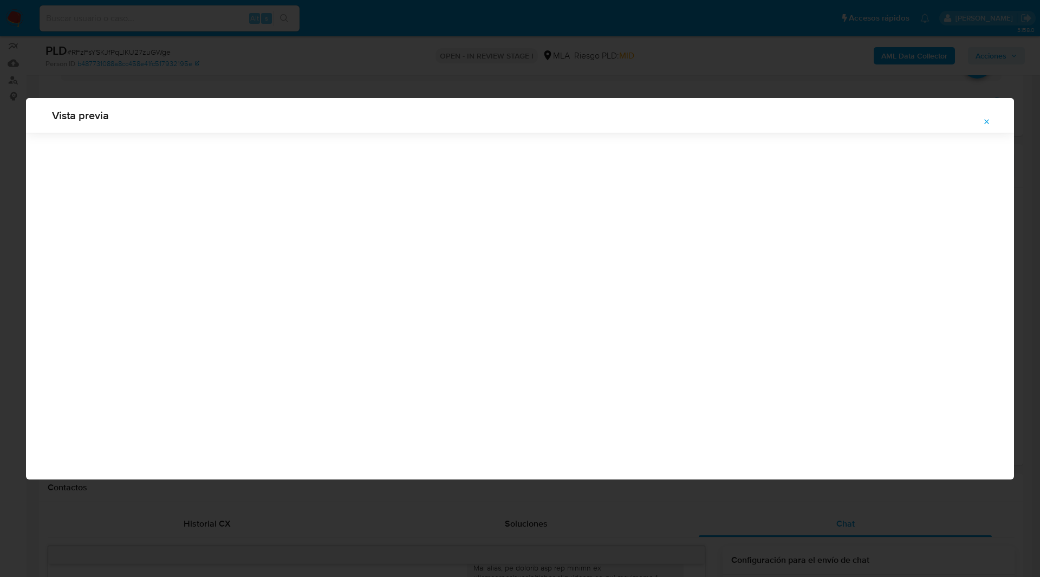
scroll to position [0, 0]
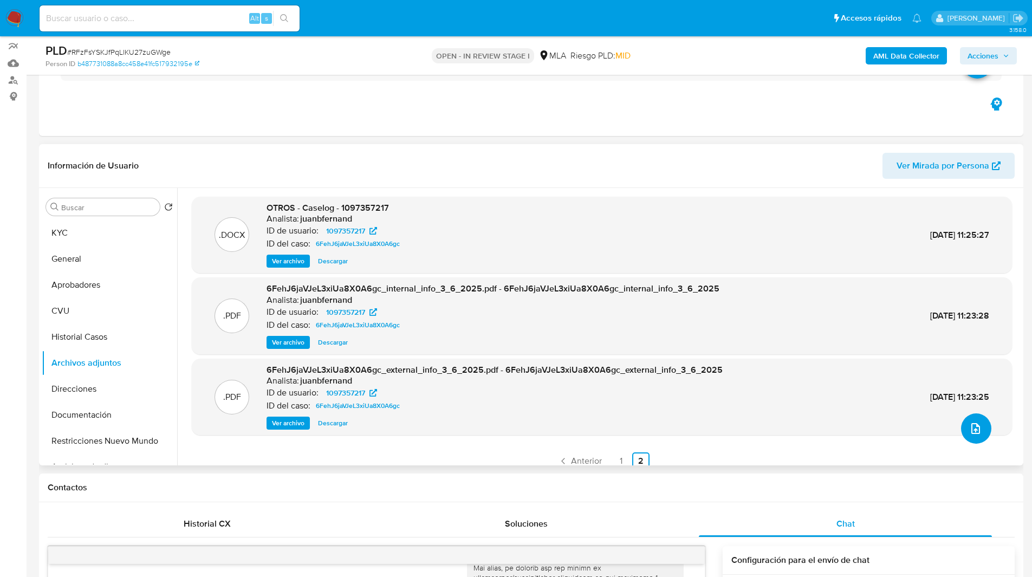
click at [969, 433] on icon "upload-file" at bounding box center [975, 428] width 13 height 13
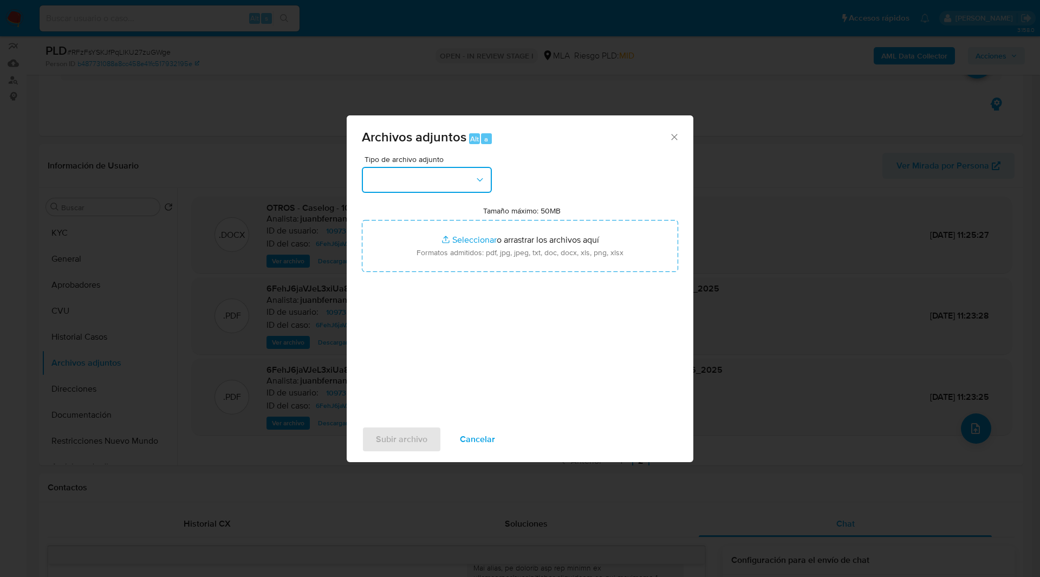
click at [443, 176] on button "button" at bounding box center [427, 180] width 130 height 26
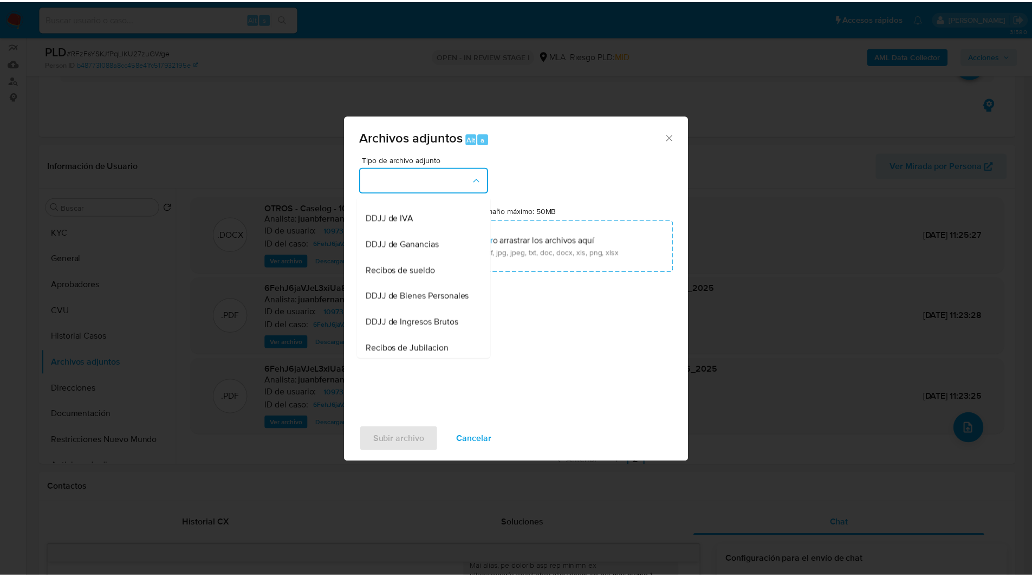
scroll to position [225, 0]
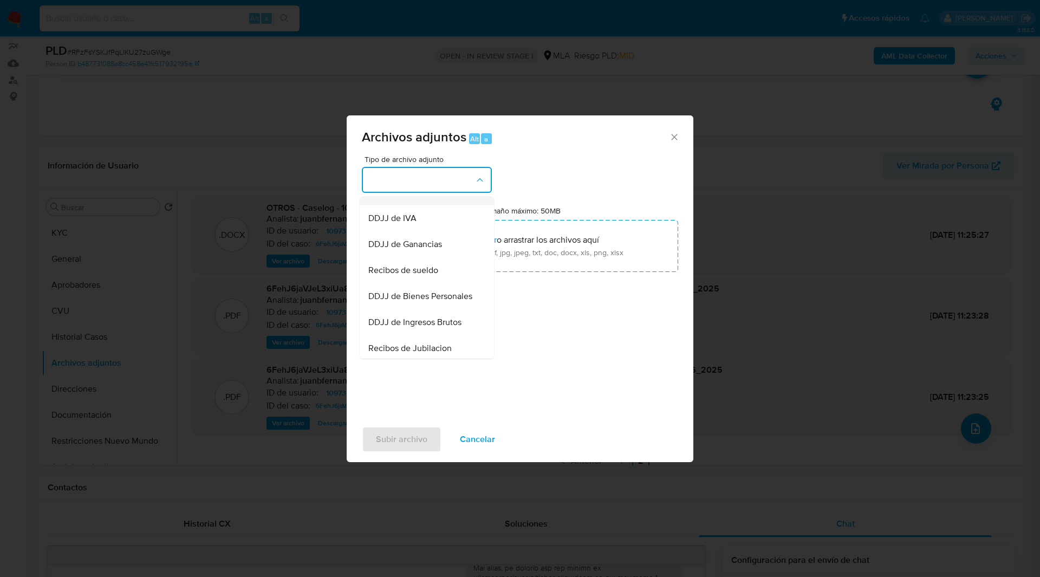
click at [379, 198] on span "OTROS" at bounding box center [382, 192] width 28 height 11
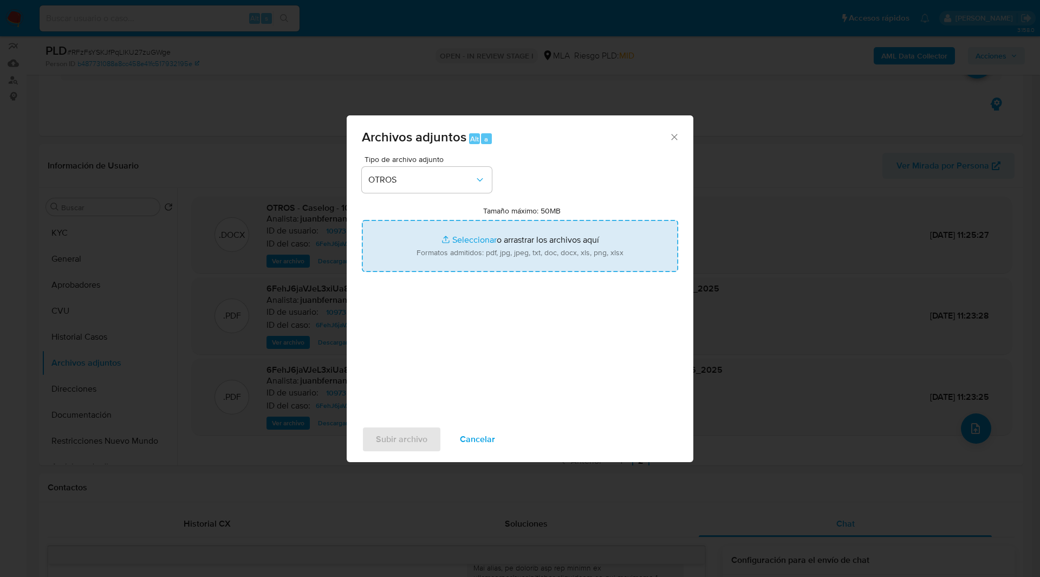
type input "C:\fakepath\Movimientos-1097357217.xlsx"
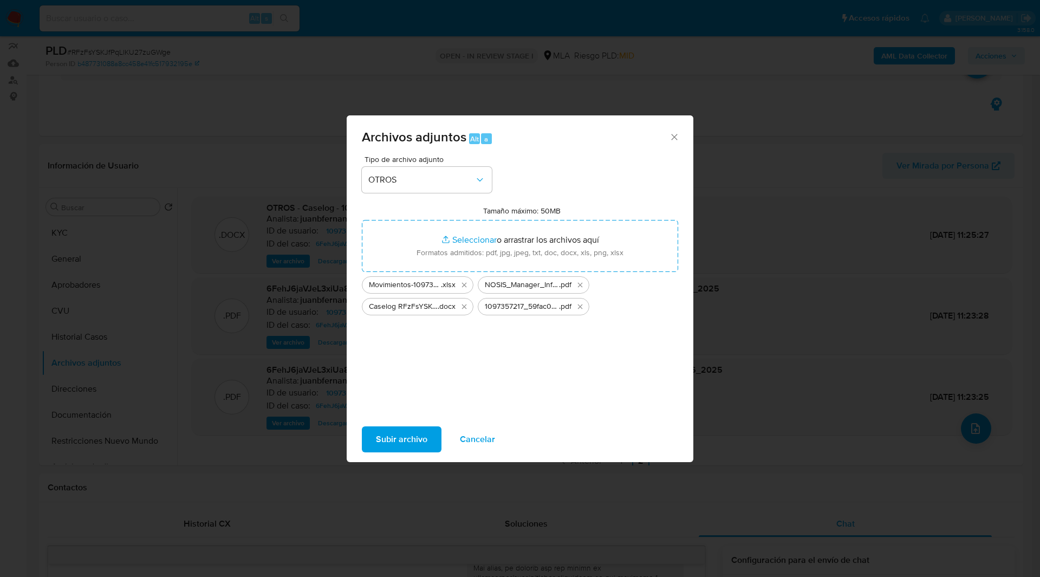
click at [396, 441] on span "Subir archivo" at bounding box center [401, 439] width 51 height 24
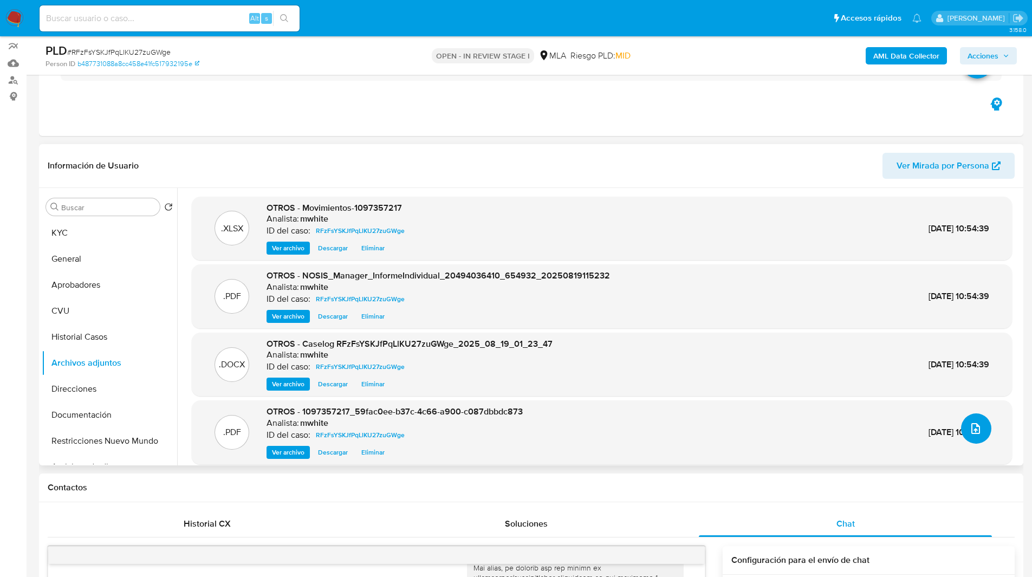
scroll to position [0, 0]
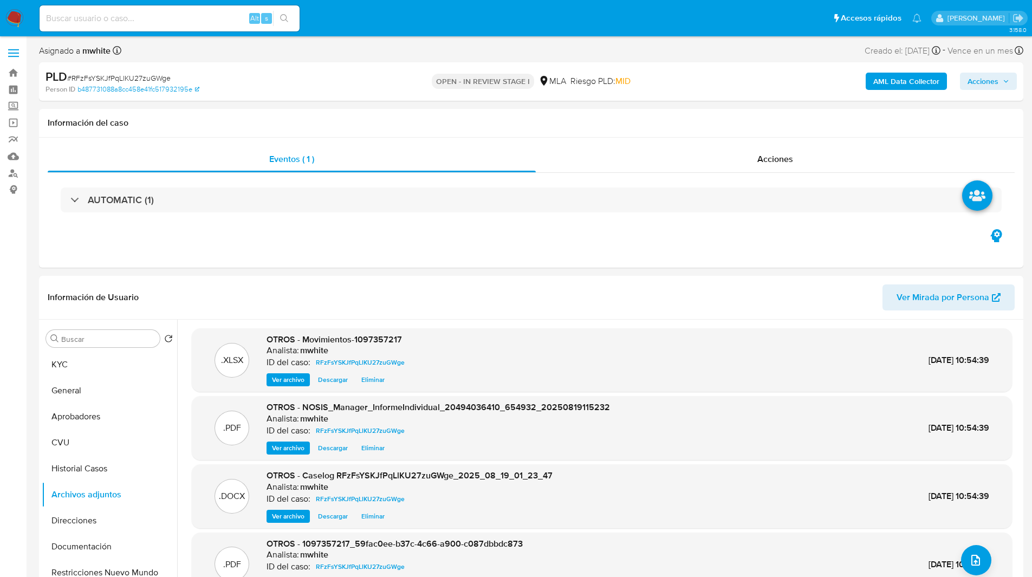
click at [996, 76] on span "Acciones" at bounding box center [982, 81] width 31 height 17
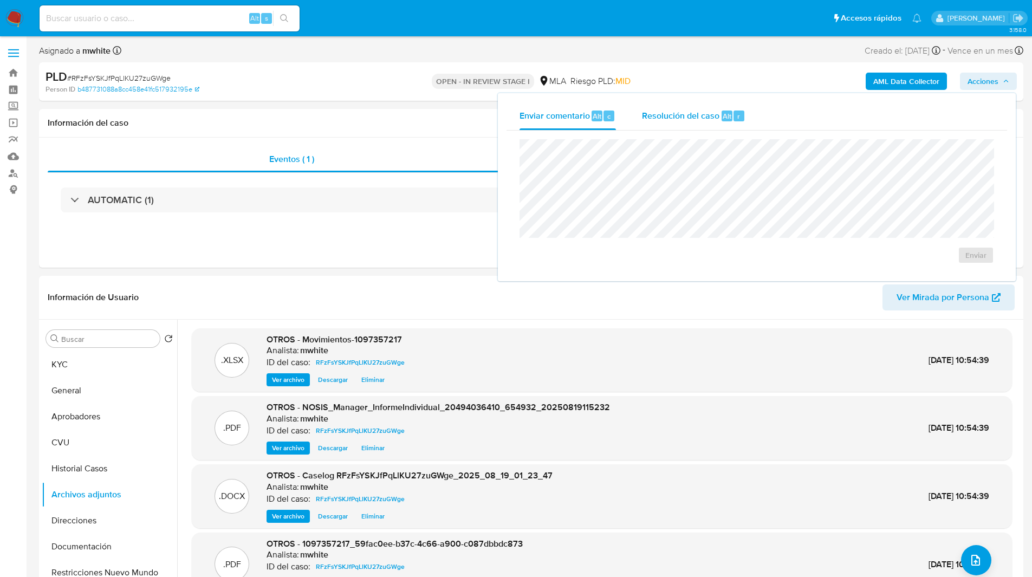
click at [692, 116] on span "Resolución del caso" at bounding box center [680, 115] width 77 height 12
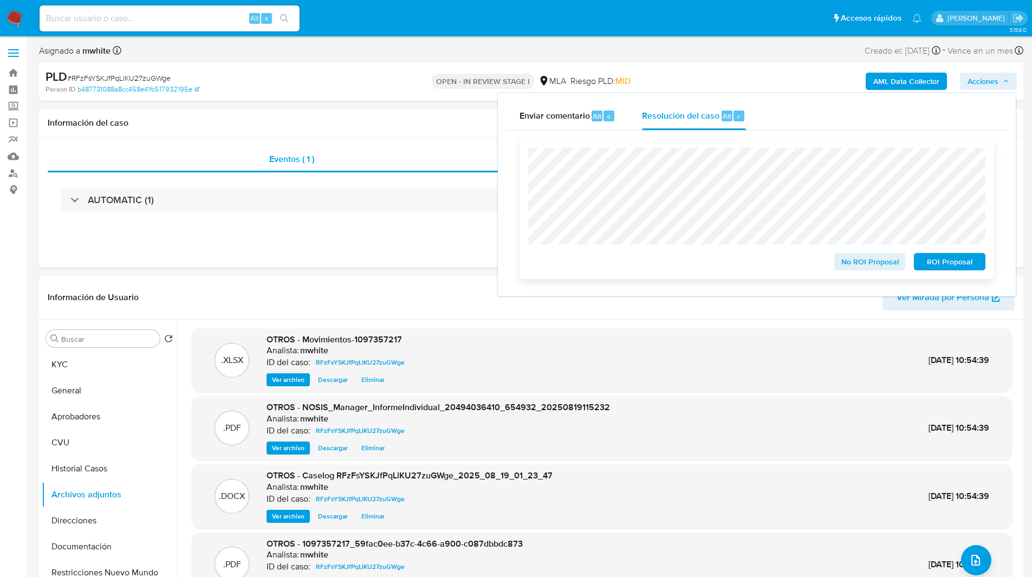
click at [857, 265] on span "No ROI Proposal" at bounding box center [869, 261] width 56 height 15
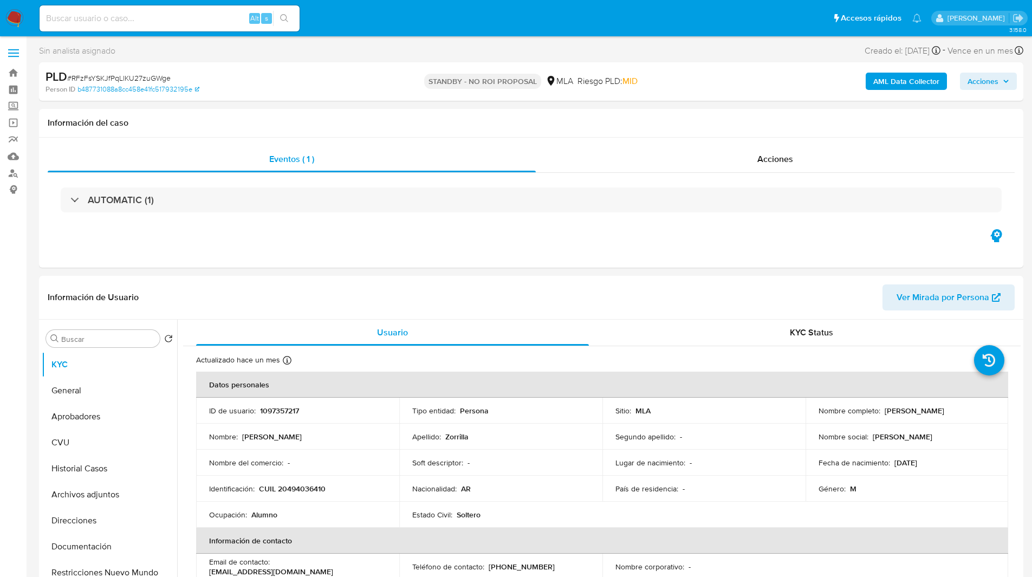
select select "10"
click at [158, 16] on input at bounding box center [170, 18] width 260 height 14
paste input "s2v2iqR4wgOD35wc7OAFuagk"
type input "s2v2iqR4wgOD35wc7OAFuagk"
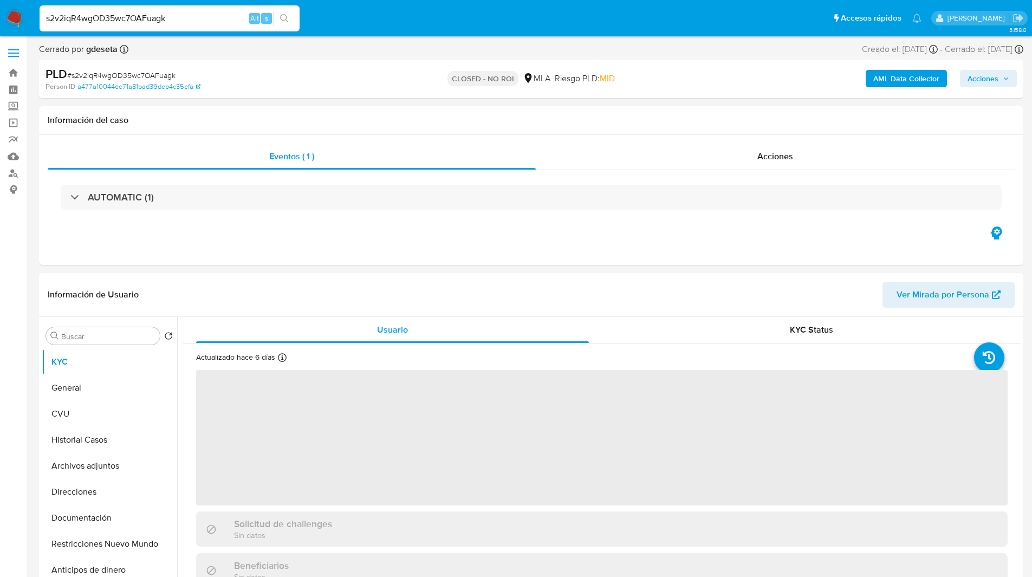
select select "10"
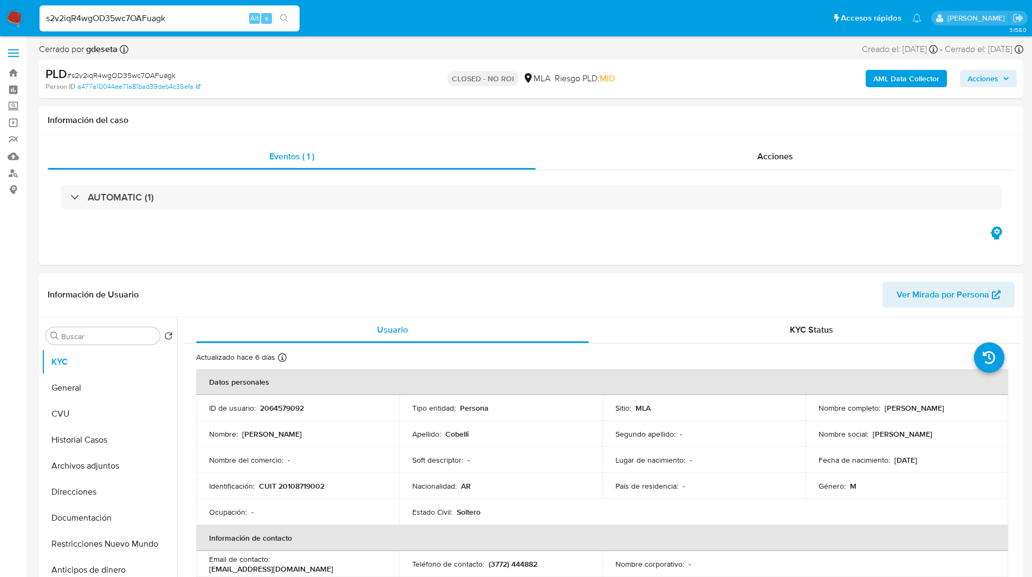
click at [16, 18] on img at bounding box center [14, 18] width 18 height 18
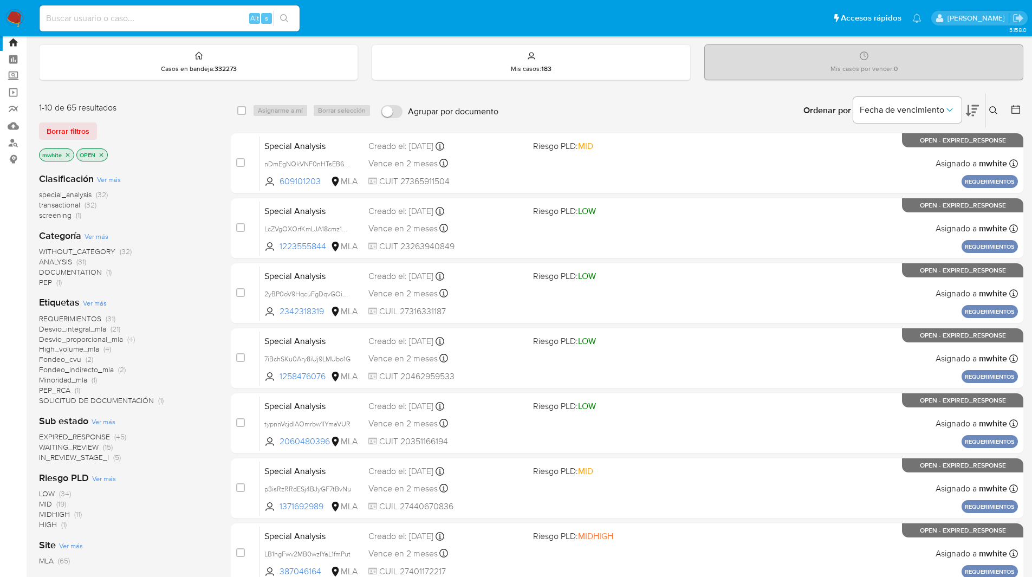
scroll to position [30, 0]
click at [64, 155] on icon "close-filter" at bounding box center [67, 155] width 6 height 6
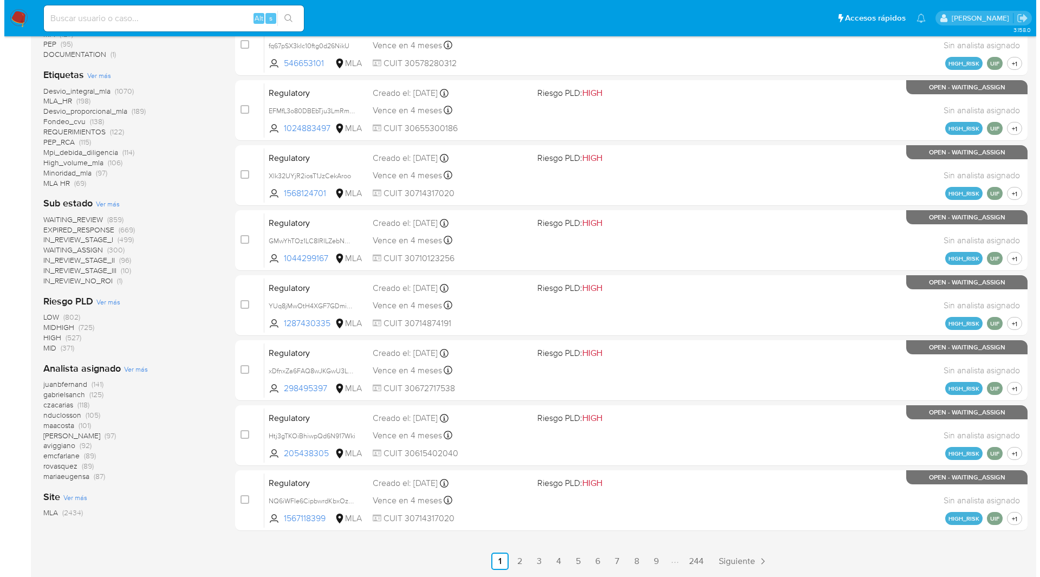
scroll to position [289, 0]
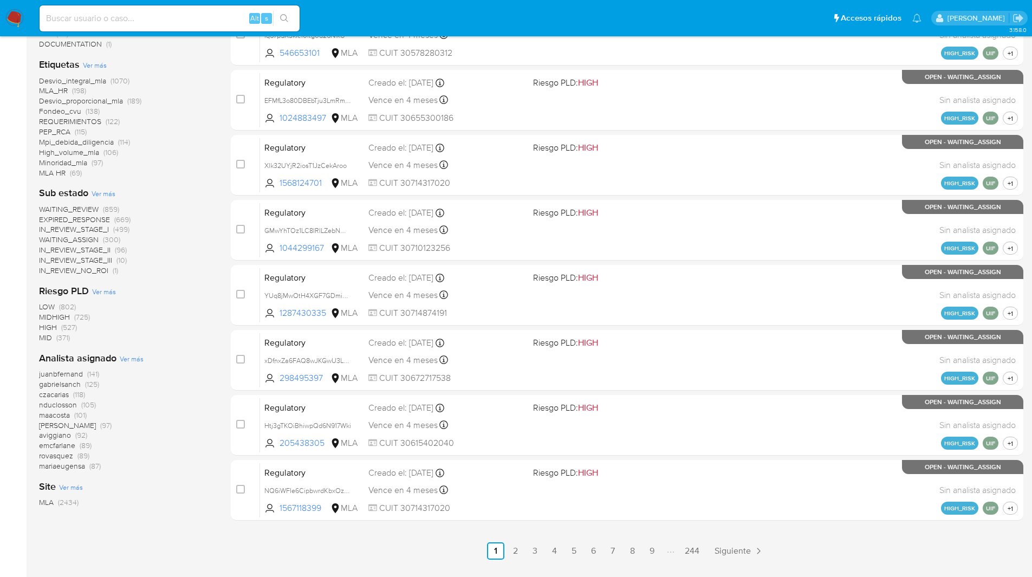
click at [135, 356] on span "Ver más" at bounding box center [132, 359] width 24 height 10
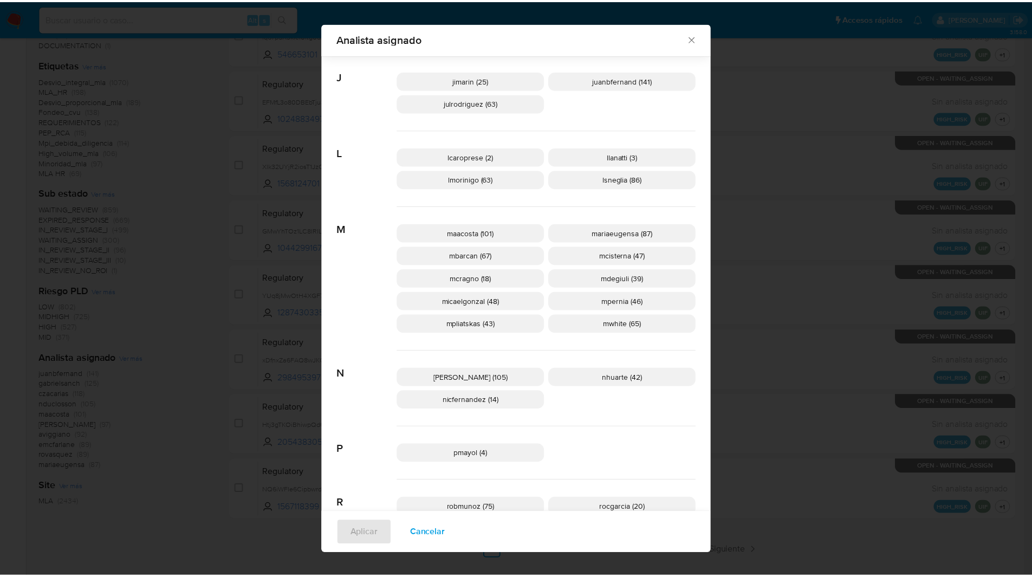
scroll to position [388, 0]
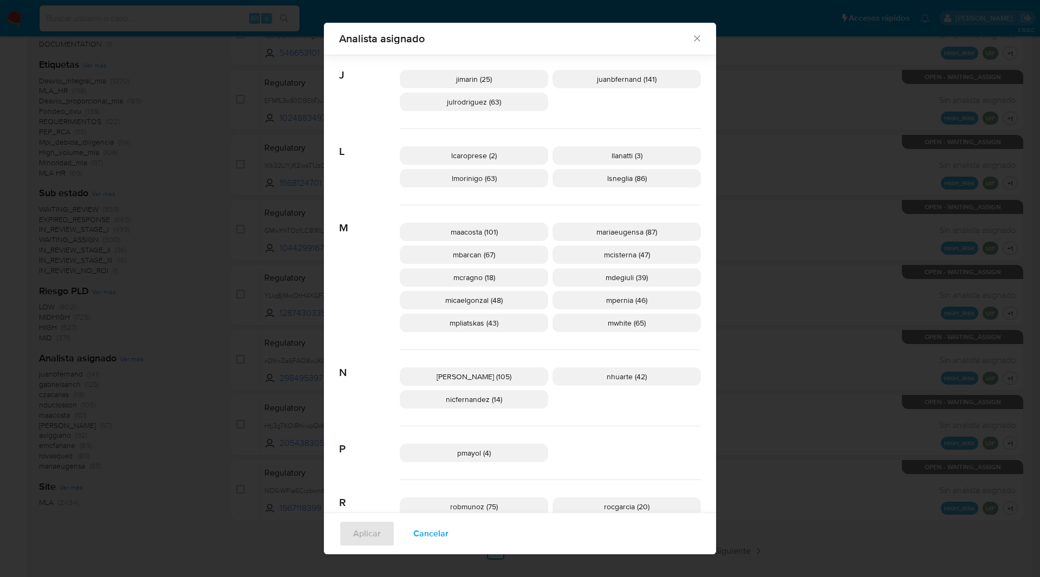
click at [695, 36] on icon "Cerrar" at bounding box center [697, 38] width 11 height 11
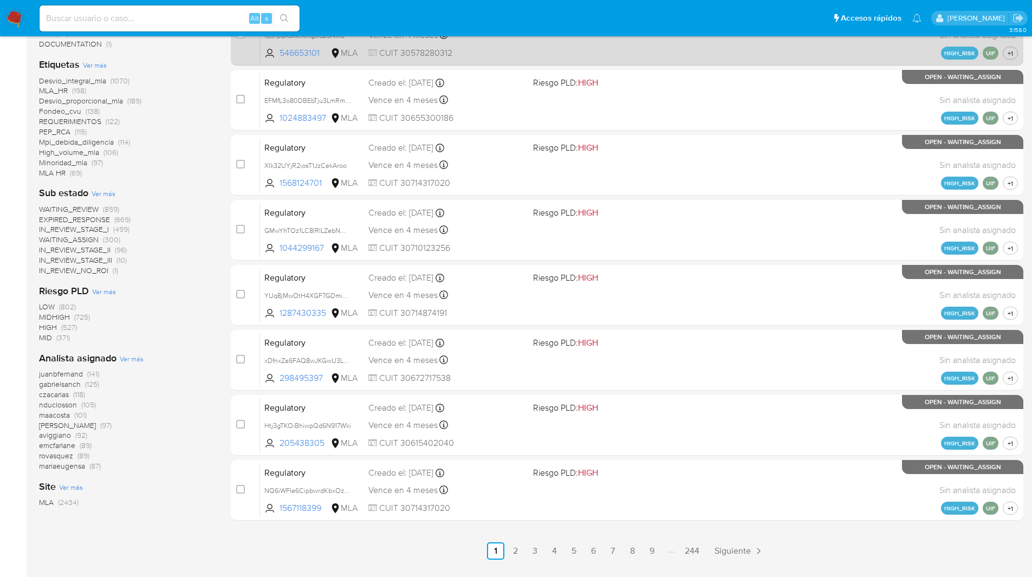
click at [504, 38] on div "Vence en 4 meses Vence el [DATE] 12:01:26" at bounding box center [446, 35] width 156 height 15
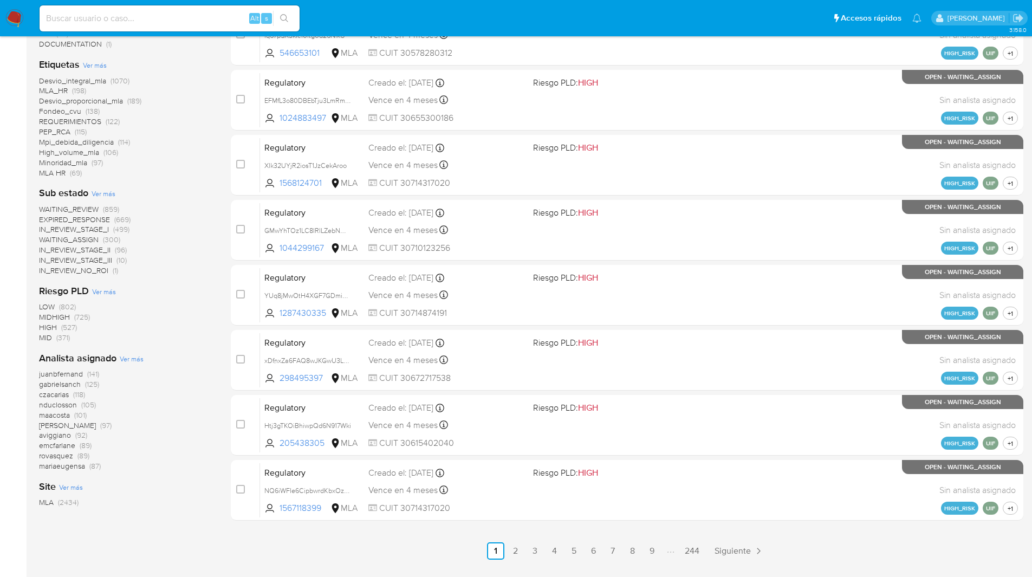
click at [348, 16] on ul "Pausado Ver notificaciones Alt s Accesos rápidos Presiona las siguientes teclas…" at bounding box center [480, 17] width 892 height 27
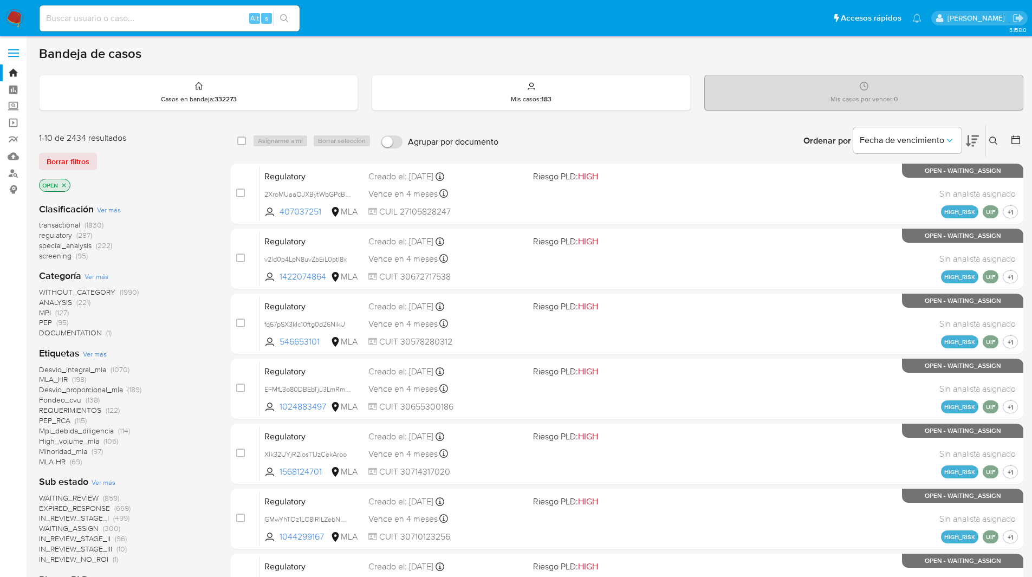
click at [197, 12] on input at bounding box center [170, 18] width 260 height 14
paste input "7cj3baKDHQdcXQ4S2S2EwPkP"
type input "7cj3baKDHQdcXQ4S2S2EwPkP"
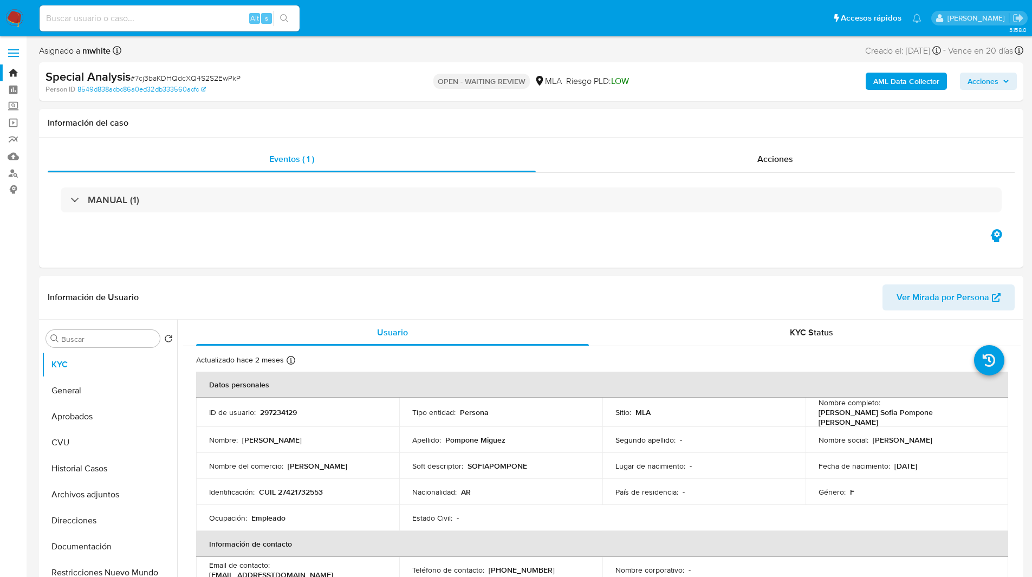
select select "10"
click at [421, 34] on nav "Pausado Ver notificaciones Alt s Accesos rápidos Presiona las siguientes teclas…" at bounding box center [516, 18] width 1032 height 36
click at [289, 412] on p "297234129" at bounding box center [278, 412] width 37 height 10
copy p "297234129"
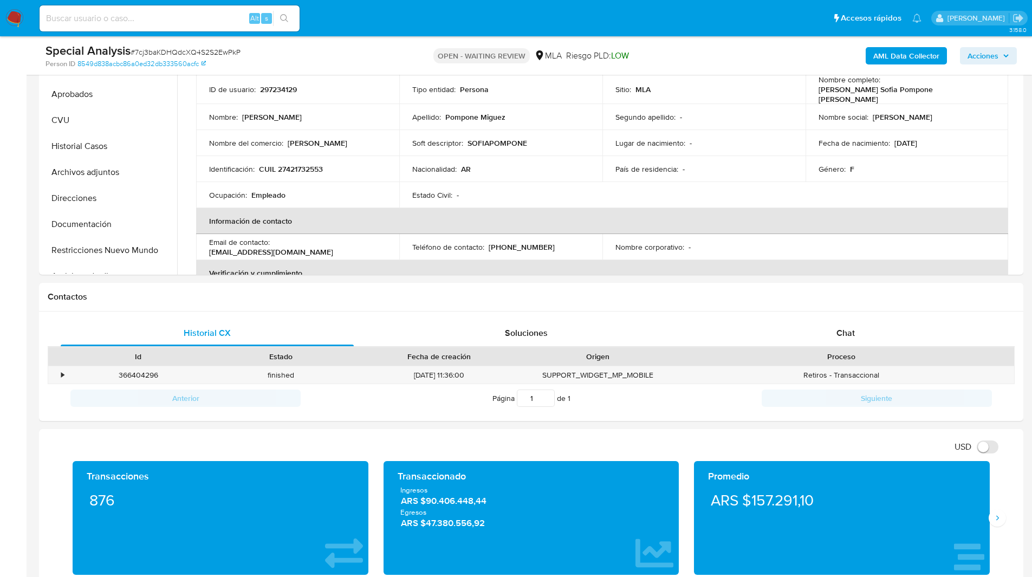
scroll to position [332, 0]
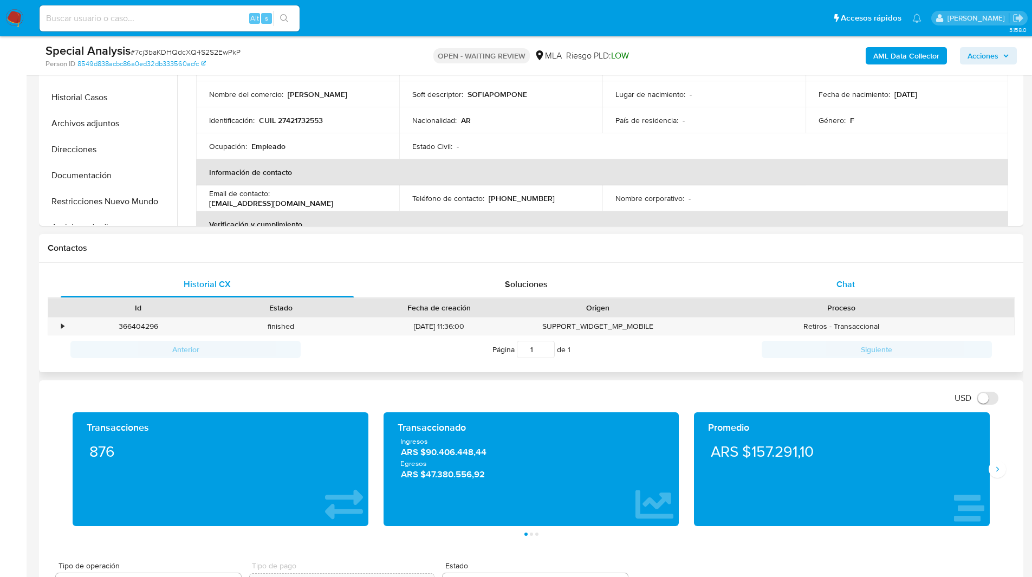
click at [825, 277] on div "Chat" at bounding box center [845, 284] width 293 height 26
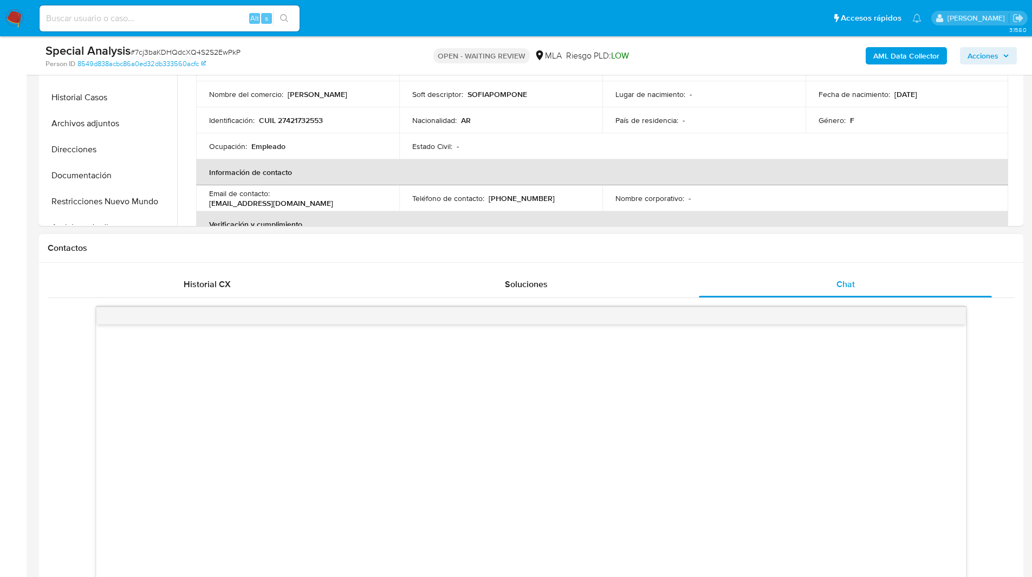
click at [746, 255] on div "Contactos" at bounding box center [531, 248] width 984 height 29
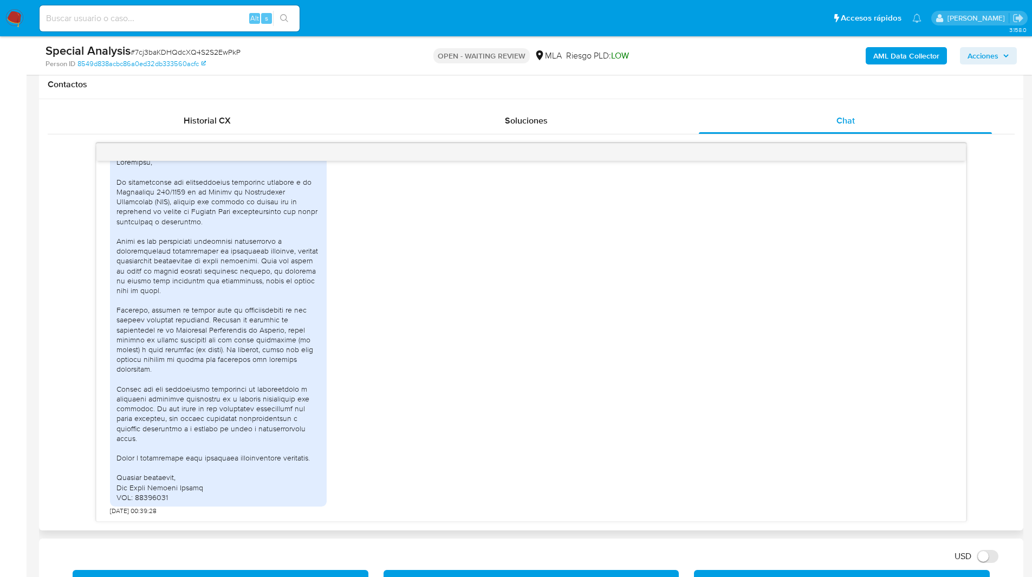
scroll to position [497, 0]
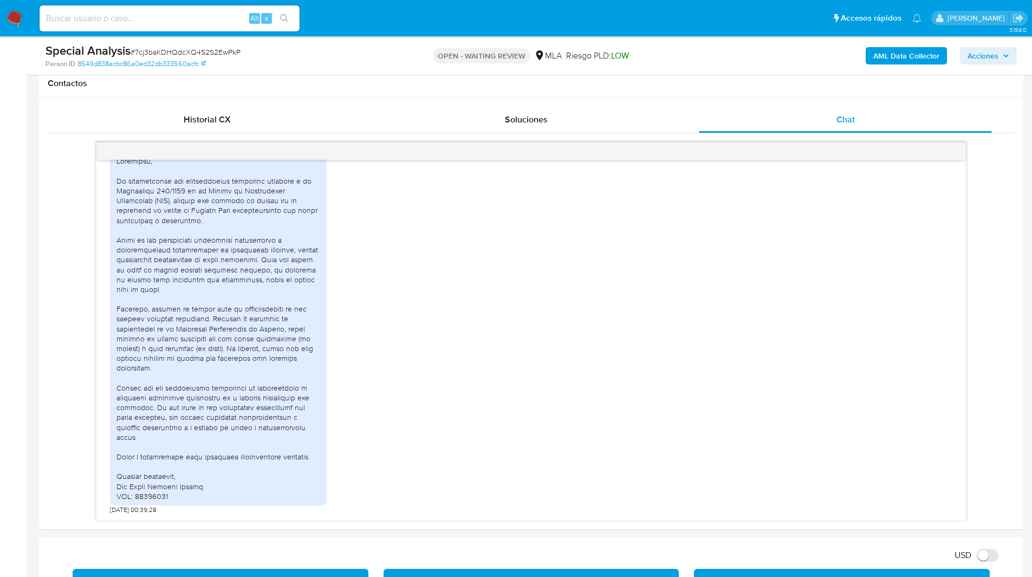
click at [572, 22] on ul "Pausado Ver notificaciones Alt s Accesos rápidos Presiona las siguientes teclas…" at bounding box center [480, 17] width 892 height 27
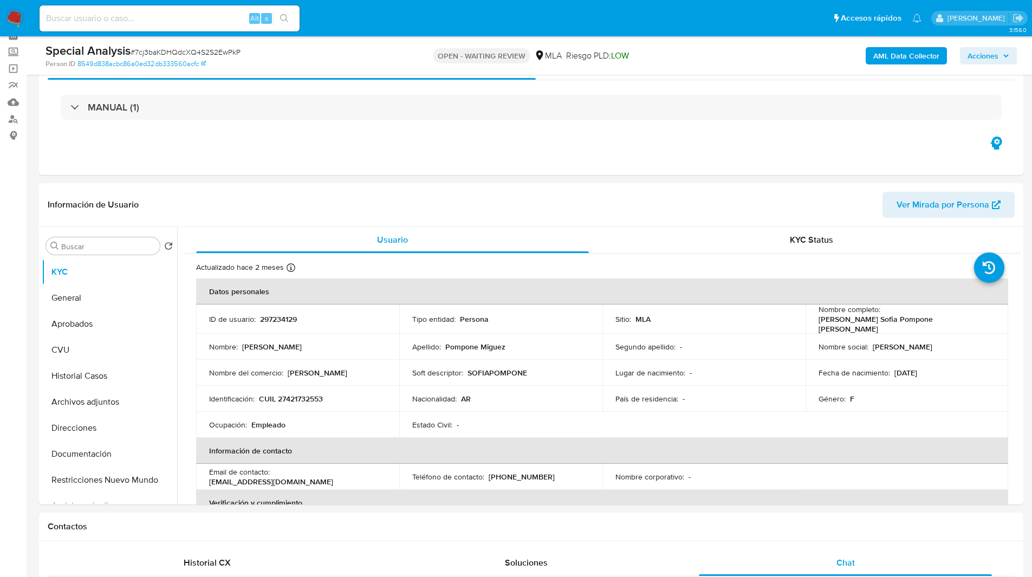
scroll to position [0, 0]
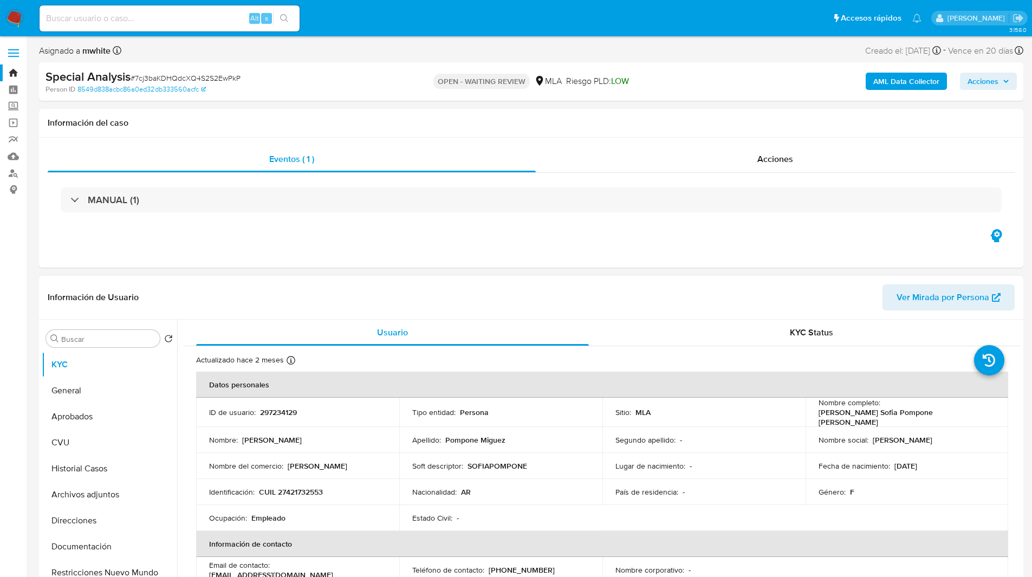
click at [284, 410] on p "297234129" at bounding box center [278, 412] width 37 height 10
copy p "297234129"
click at [613, 237] on div "Eventos ( 1 ) Acciones MANUAL (1)" at bounding box center [531, 203] width 984 height 130
click at [156, 15] on input at bounding box center [170, 18] width 260 height 14
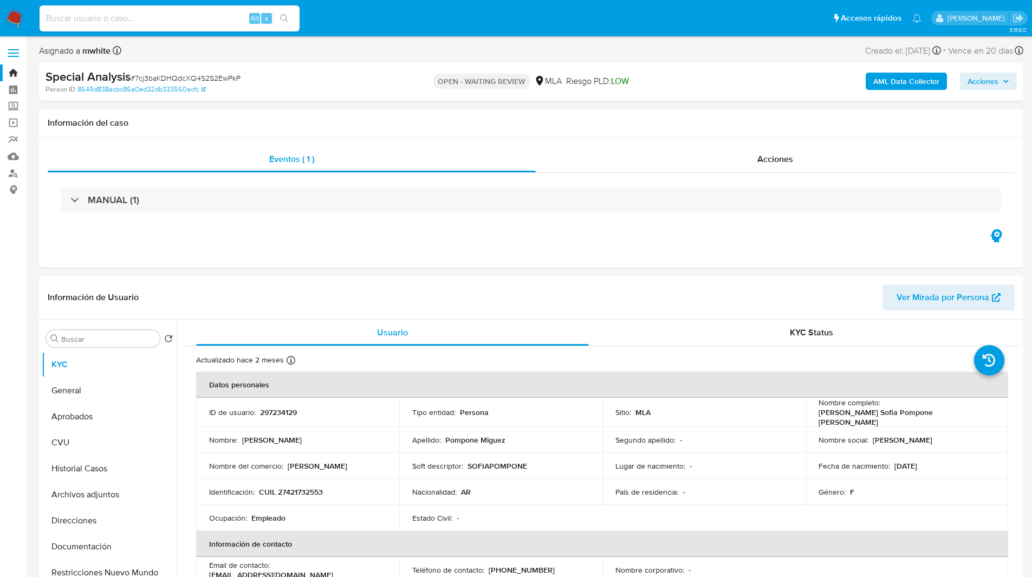
paste input "ZVOl3SAEoXclKHhzmUnK8nrC"
type input "ZVOl3SAEoXclKHhzmUnK8nrC"
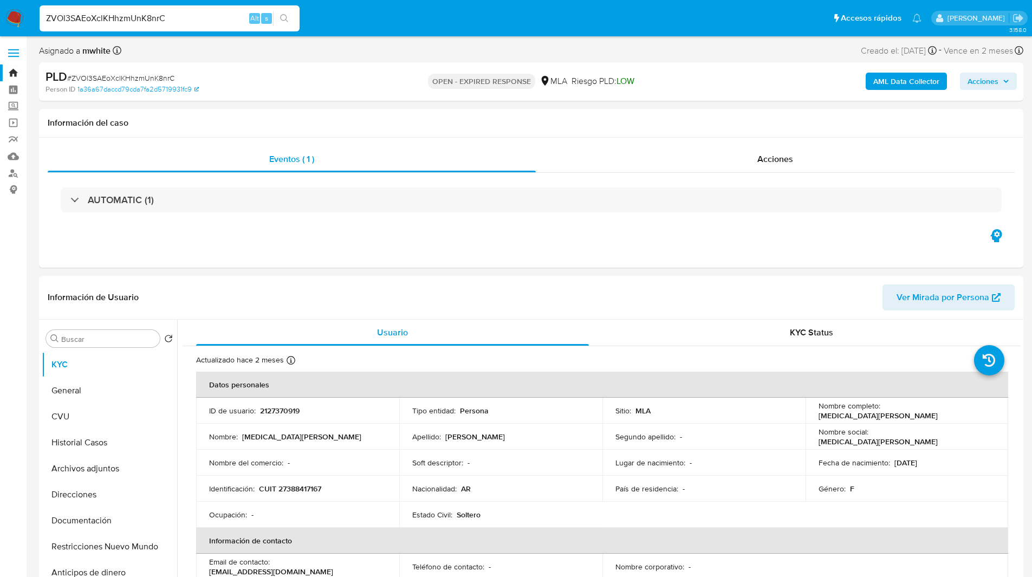
select select "10"
click at [272, 410] on p "2127370919" at bounding box center [280, 411] width 40 height 10
copy p "2127370919"
click at [399, 251] on div "Eventos ( 1 ) Acciones AUTOMATIC (1)" at bounding box center [531, 203] width 984 height 130
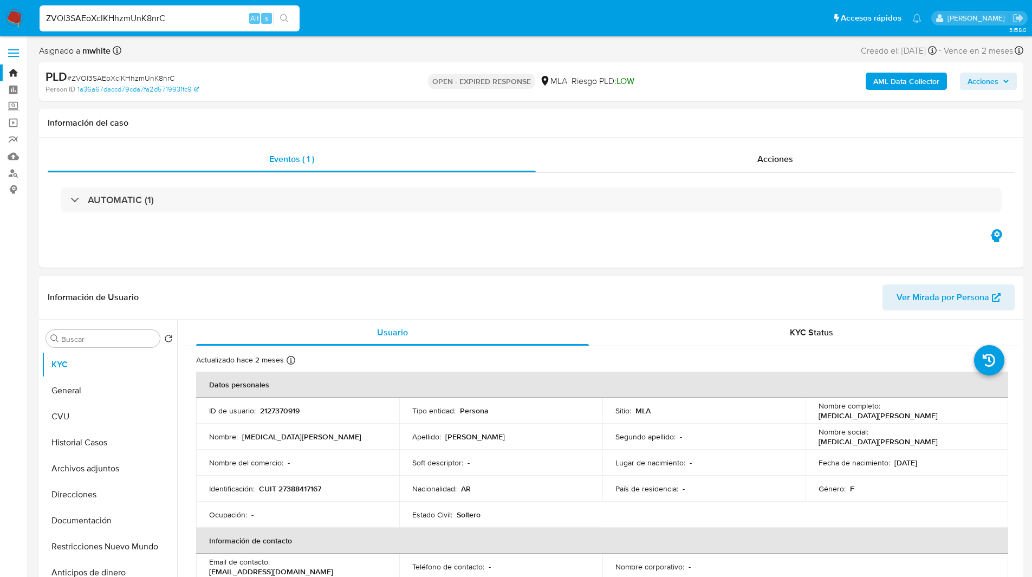
click at [625, 309] on header "Información de Usuario Ver Mirada por Persona" at bounding box center [531, 297] width 967 height 26
click at [345, 8] on ul "Pausado Ver notificaciones ZVOl3SAEoXclKHhzmUnK8nrC Alt s Accesos rápidos Presi…" at bounding box center [480, 17] width 892 height 27
click at [351, 24] on ul "Pausado Ver notificaciones ZVOl3SAEoXclKHhzmUnK8nrC Alt s Accesos rápidos Presi…" at bounding box center [480, 17] width 892 height 27
click at [330, 24] on ul "Pausado Ver notificaciones ZVOl3SAEoXclKHhzmUnK8nrC Alt s Accesos rápidos Presi…" at bounding box center [480, 17] width 892 height 27
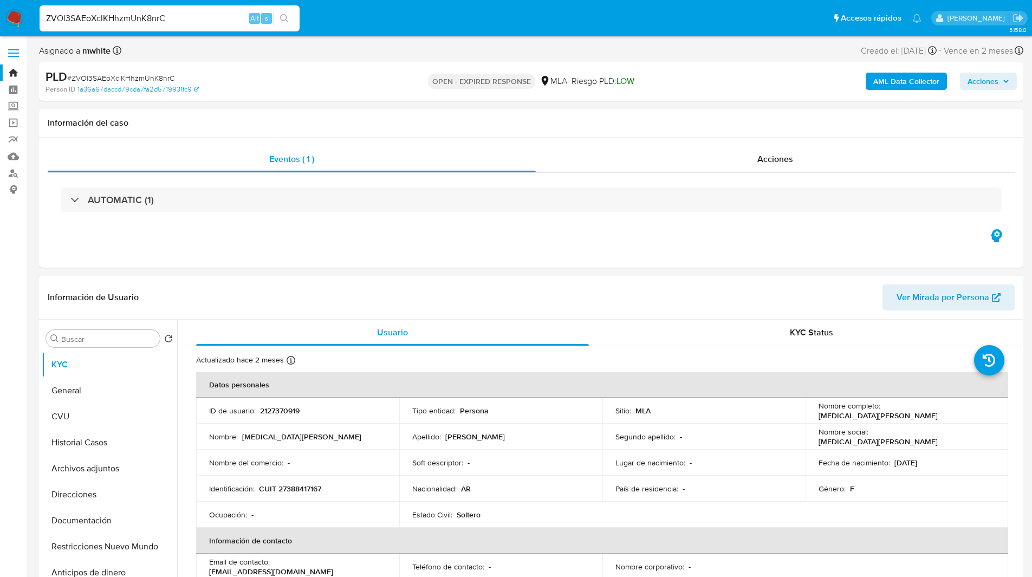
click at [388, 77] on div "OPEN - EXPIRED RESPONSE MLA Riesgo PLD: LOW" at bounding box center [530, 81] width 321 height 25
click at [627, 27] on ul "Pausado Ver notificaciones ZVOl3SAEoXclKHhzmUnK8nrC Alt s Accesos rápidos Presi…" at bounding box center [480, 17] width 892 height 27
click at [611, 94] on div "PLD # ZVOl3SAEoXclKHhzmUnK8nrC Person ID 1a36a67daccd79cda7fa2d5719931fc9 OPEN …" at bounding box center [531, 81] width 984 height 38
click at [360, 22] on ul "Pausado Ver notificaciones ZVOl3SAEoXclKHhzmUnK8nrC Alt s Accesos rápidos Presi…" at bounding box center [480, 17] width 892 height 27
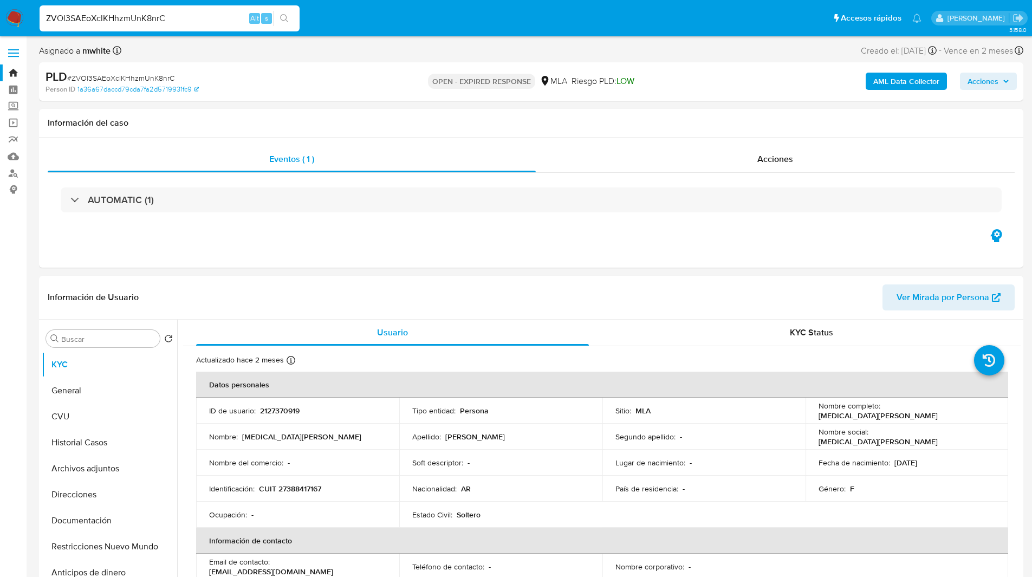
click at [572, 24] on ul "Pausado Ver notificaciones ZVOl3SAEoXclKHhzmUnK8nrC Alt s Accesos rápidos Presi…" at bounding box center [480, 17] width 892 height 27
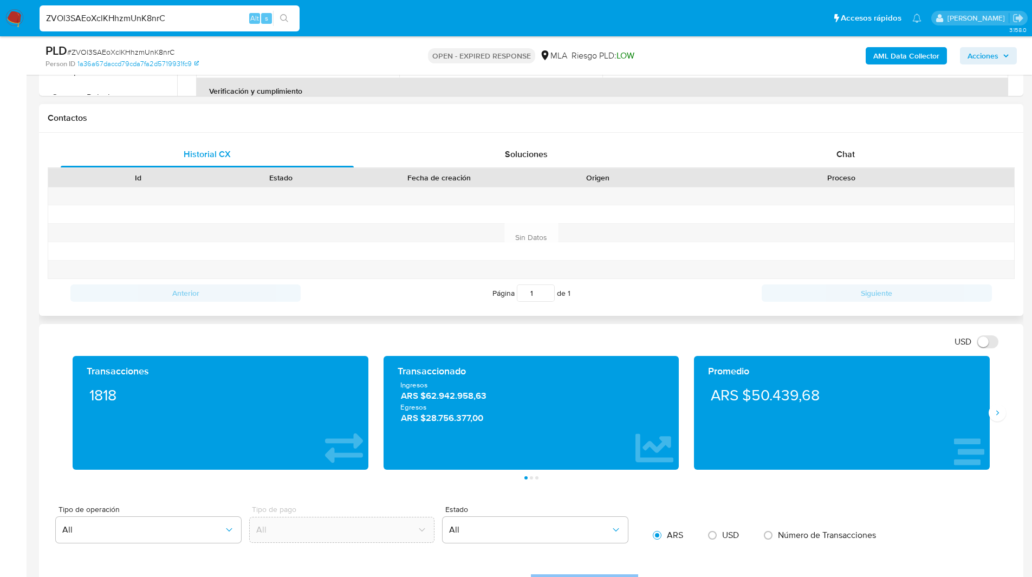
scroll to position [462, 0]
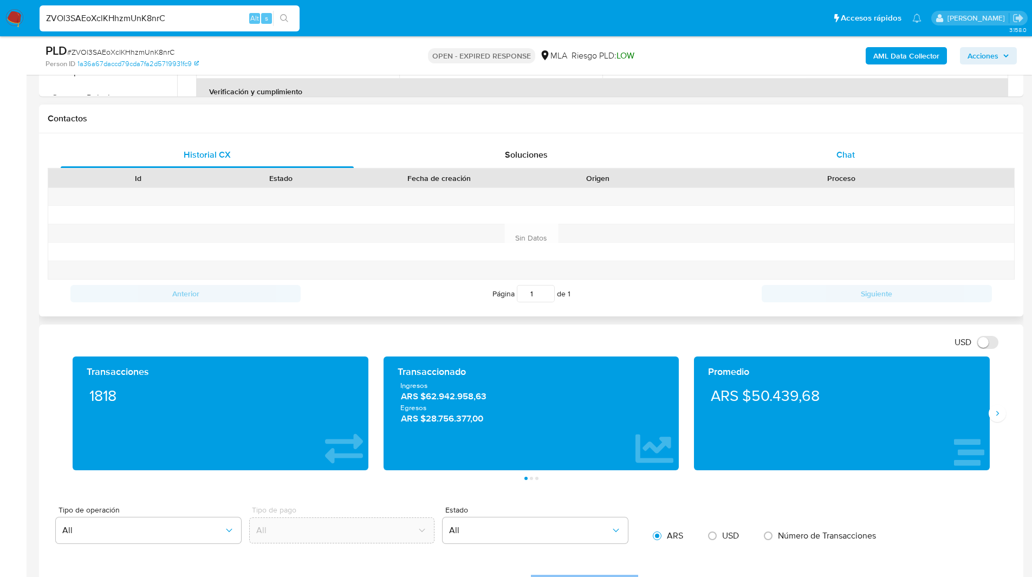
click at [820, 146] on div "Chat" at bounding box center [845, 155] width 293 height 26
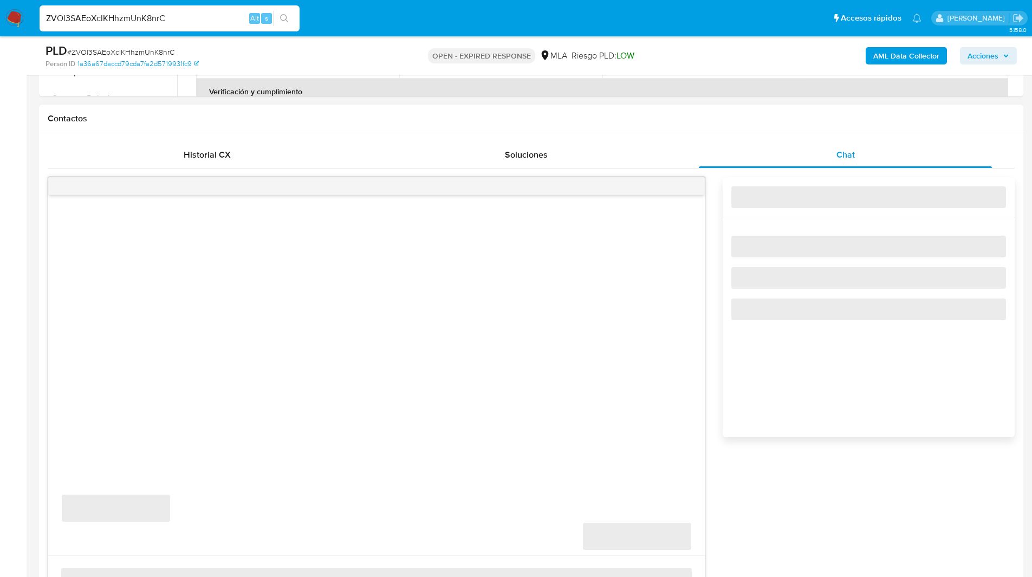
click at [775, 130] on div "Contactos" at bounding box center [531, 119] width 984 height 29
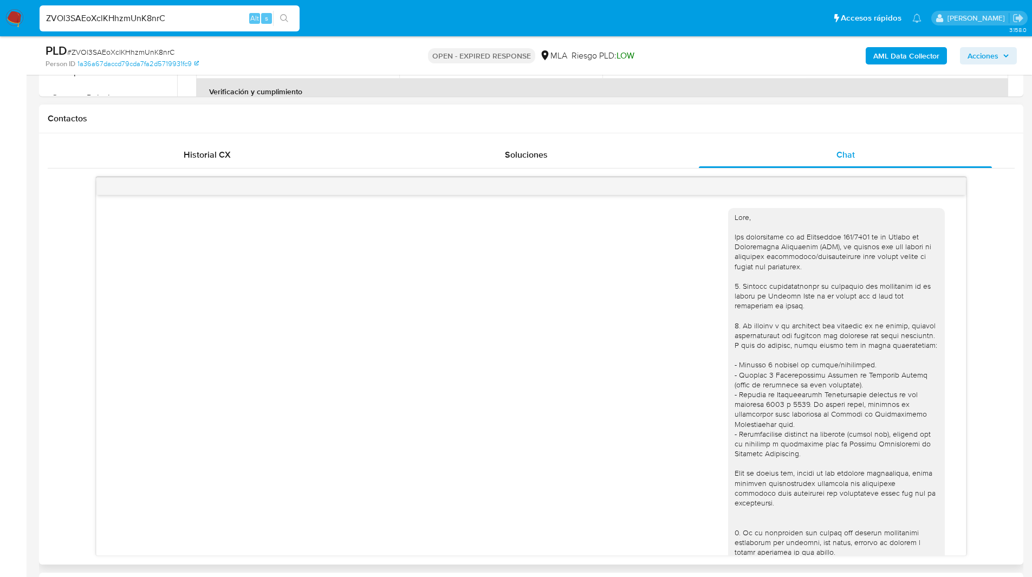
scroll to position [492, 0]
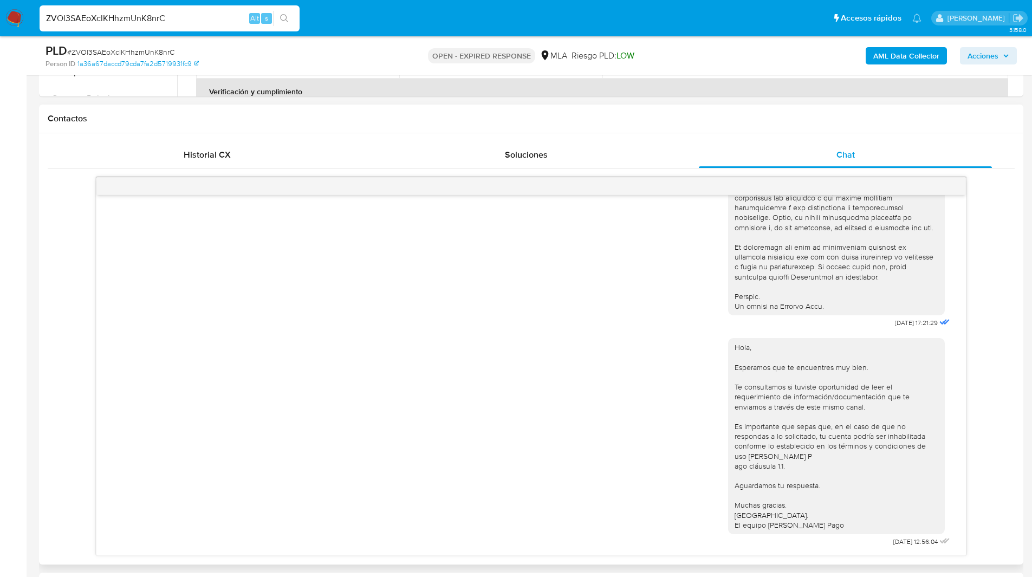
click at [69, 291] on div "18/08/2025 17:21:29 Hola, Esperamos que te encuentres muy bien. Te consultamos …" at bounding box center [531, 366] width 967 height 379
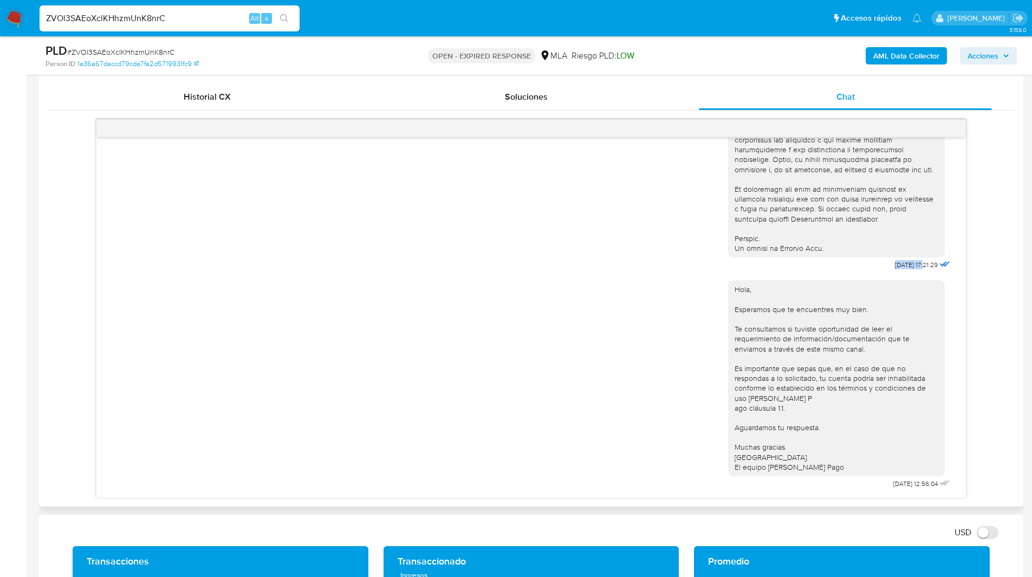
drag, startPoint x: 905, startPoint y: 256, endPoint x: 869, endPoint y: 251, distance: 36.1
copy div "18/08/2025"
drag, startPoint x: 903, startPoint y: 484, endPoint x: 866, endPoint y: 485, distance: 36.8
click at [866, 485] on div "Hola, Esperamos que te encuentres muy bien. Te consultamos si tuviste oportunid…" at bounding box center [840, 381] width 224 height 219
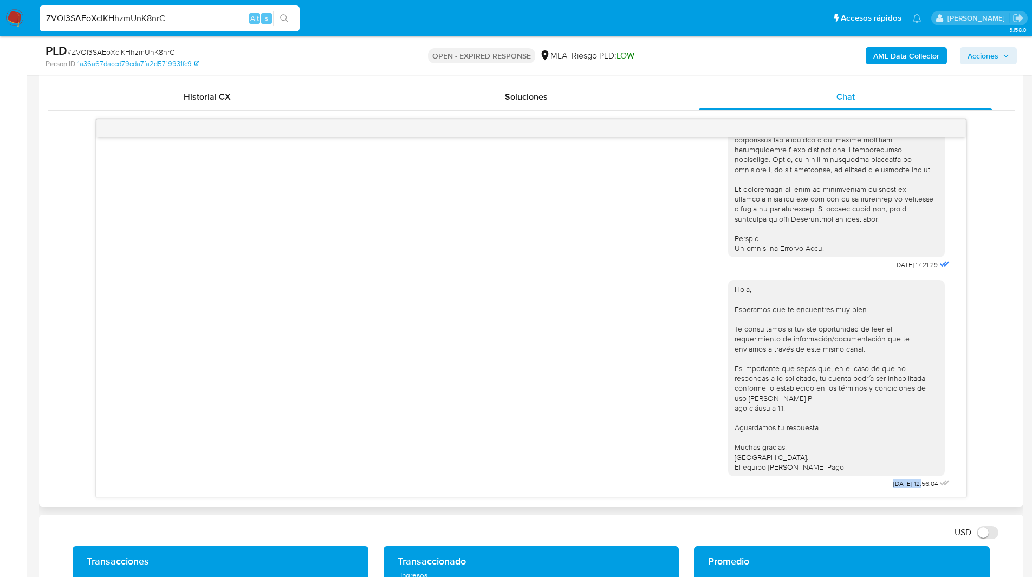
copy span "22/08/2025"
click at [132, 20] on input "ZVOl3SAEoXclKHhzmUnK8nrC" at bounding box center [170, 18] width 260 height 14
click at [11, 17] on img at bounding box center [14, 18] width 18 height 18
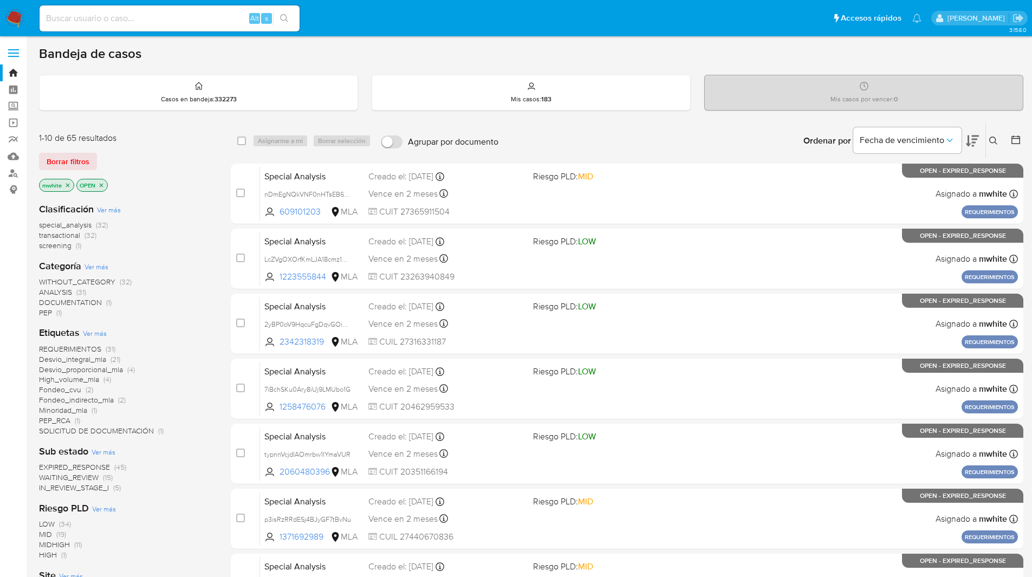
click at [995, 146] on button at bounding box center [995, 140] width 18 height 13
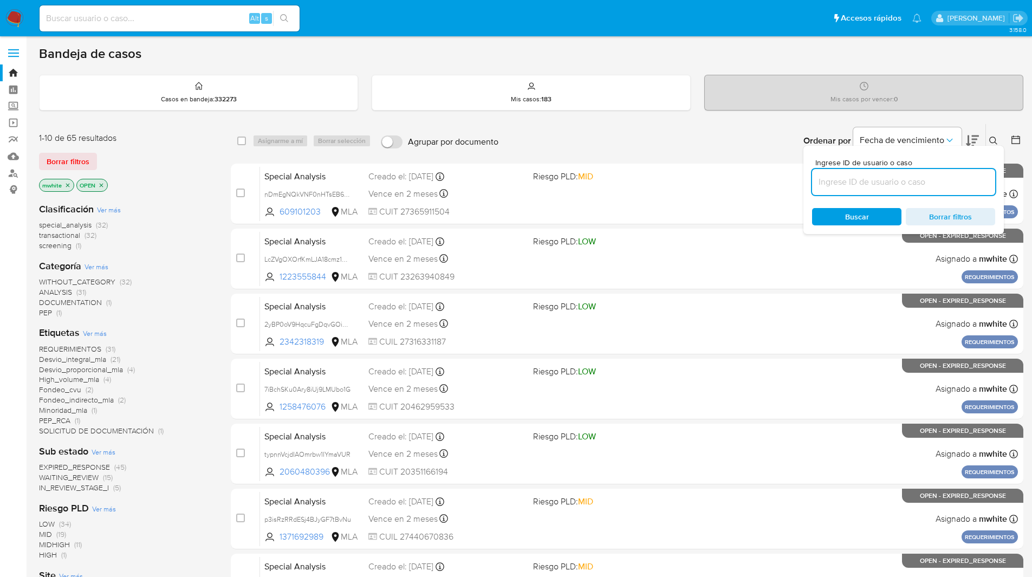
click at [865, 178] on input at bounding box center [903, 182] width 183 height 14
type input "ZVOl3SAEoXclKHhzmUnK8nrC"
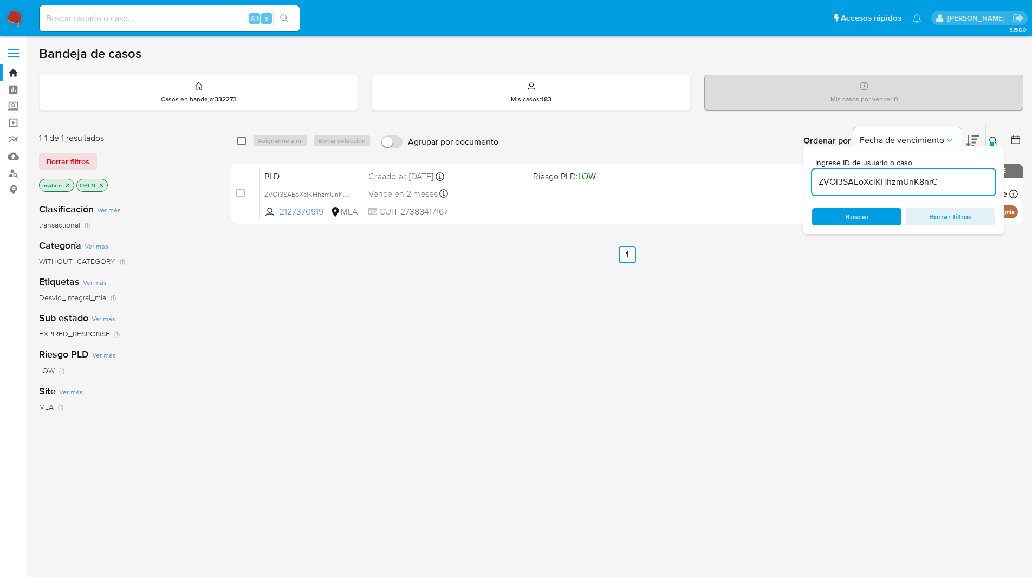
click at [242, 138] on input "checkbox" at bounding box center [241, 140] width 9 height 9
checkbox input "true"
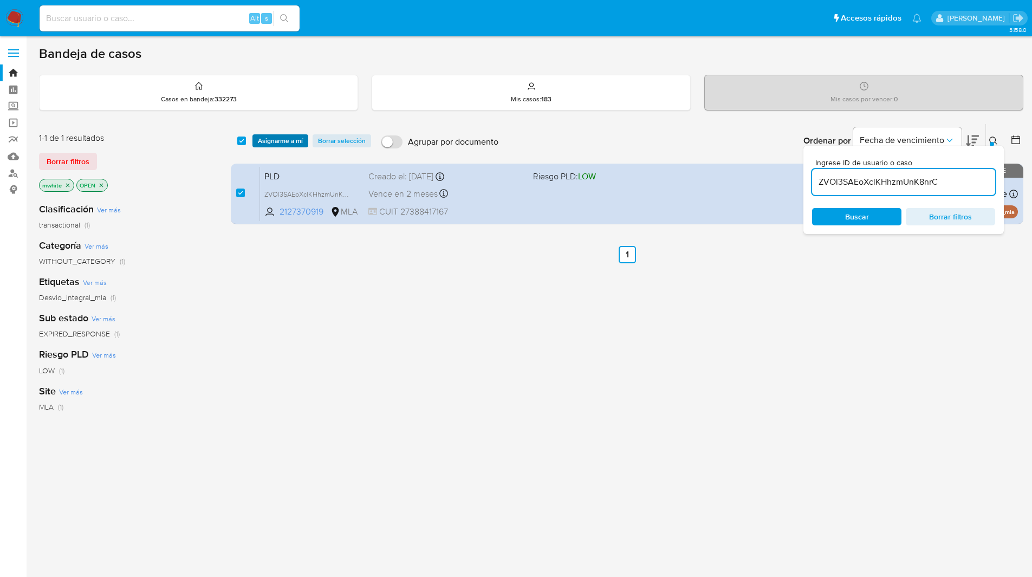
click at [272, 138] on span "Asignarme a mí" at bounding box center [280, 140] width 45 height 11
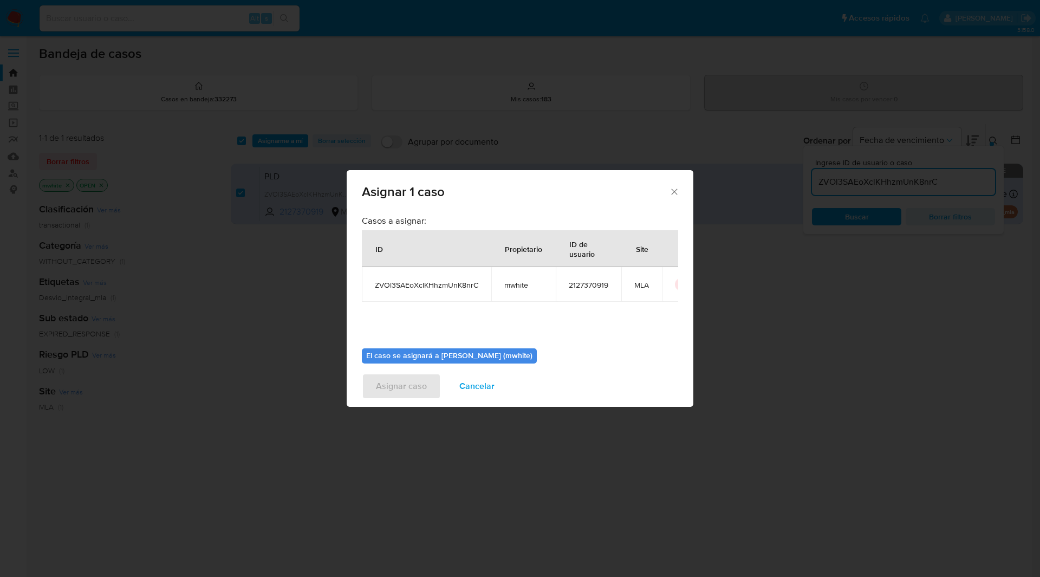
click at [517, 285] on span "mwhite" at bounding box center [523, 285] width 38 height 10
copy span "mwhite"
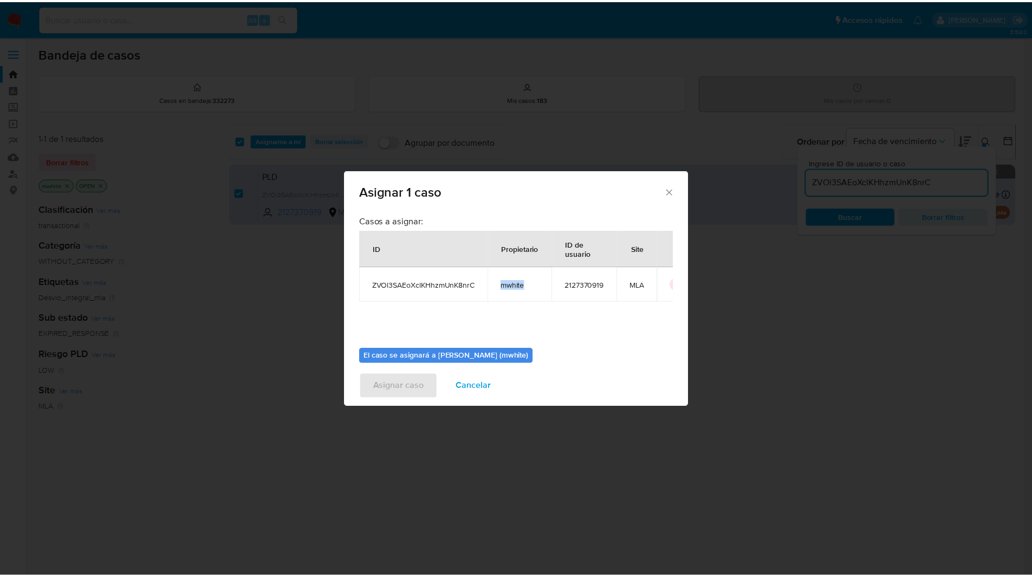
scroll to position [56, 0]
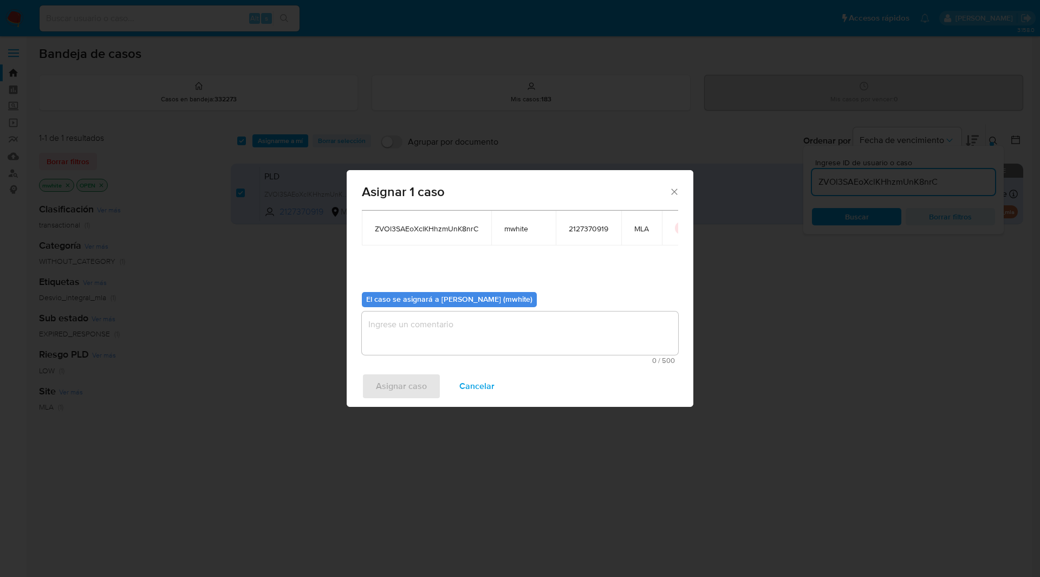
click at [474, 314] on textarea "assign-modal" at bounding box center [520, 332] width 316 height 43
paste textarea "mwhite"
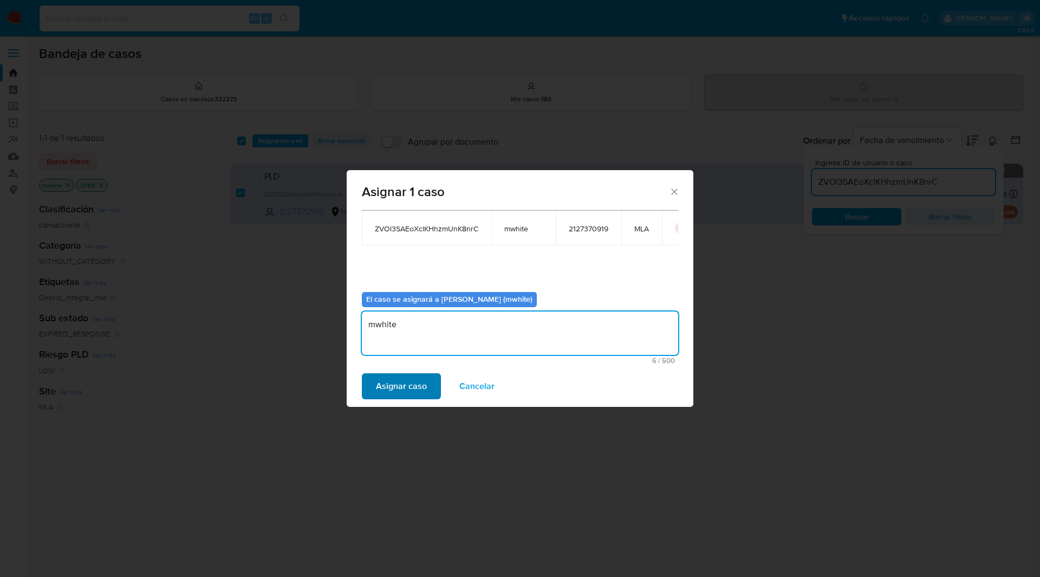
type textarea "mwhite"
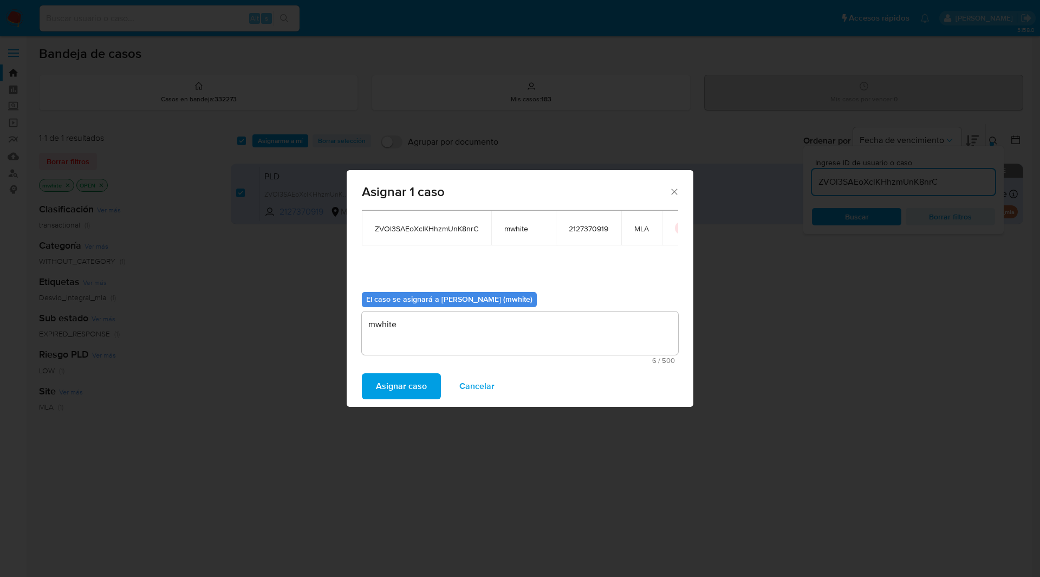
click at [403, 386] on span "Asignar caso" at bounding box center [401, 386] width 51 height 24
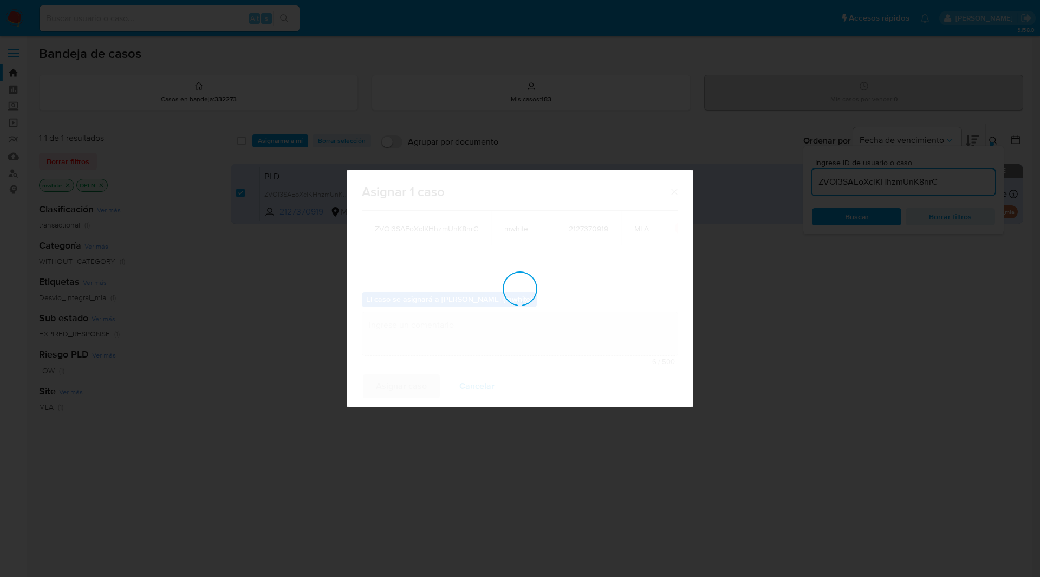
checkbox input "false"
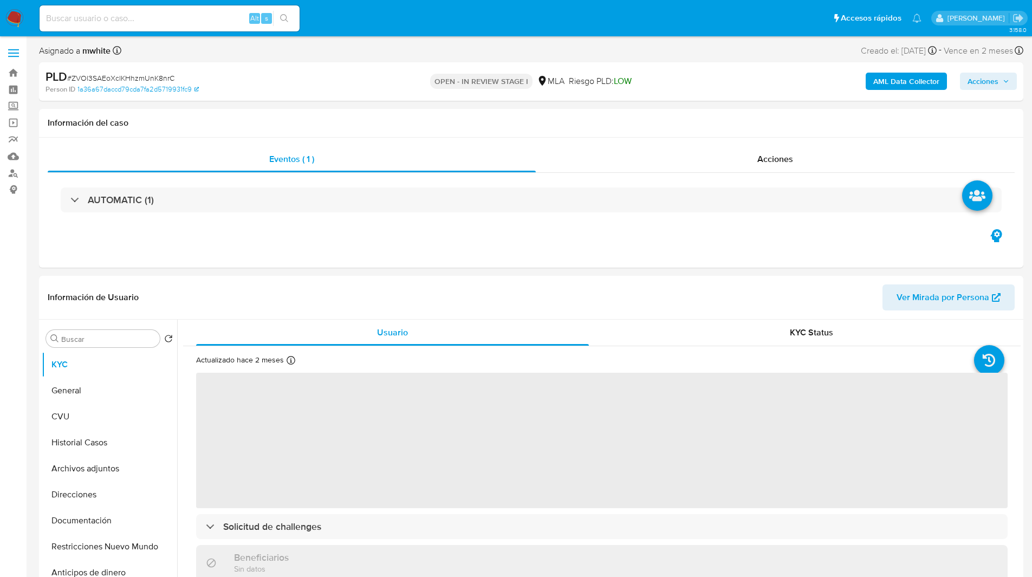
select select "10"
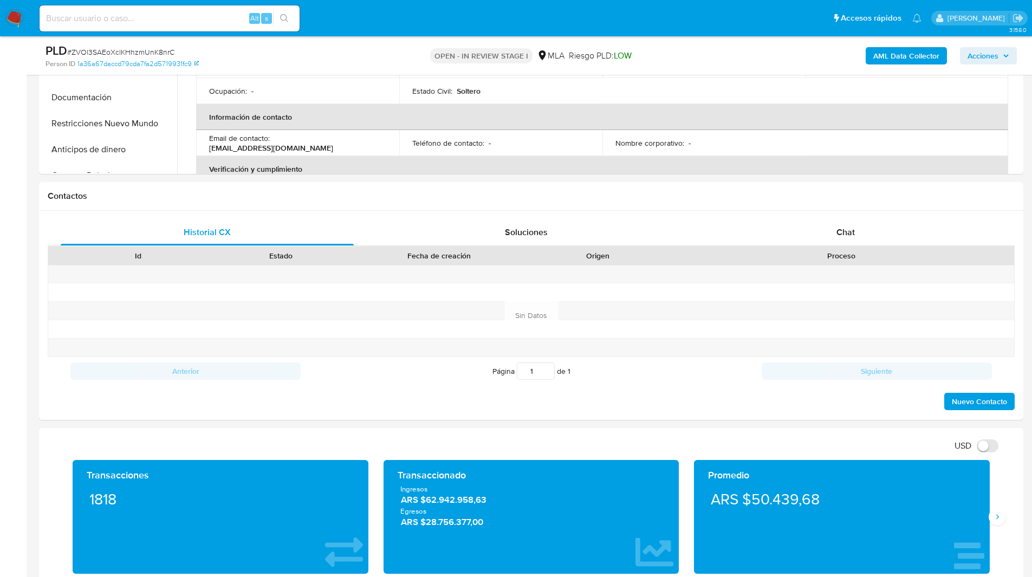
scroll to position [389, 0]
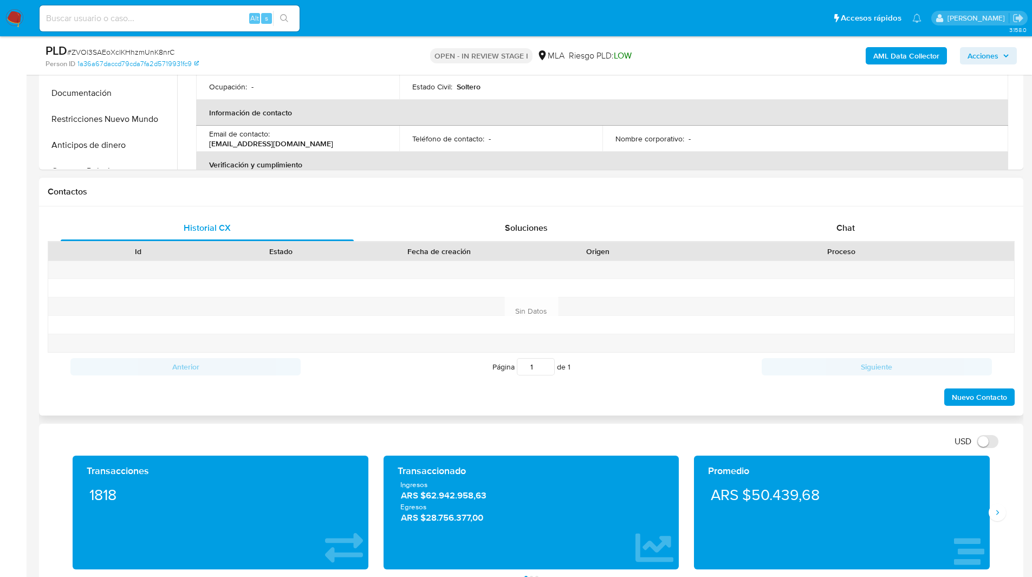
click at [846, 211] on div "Historial CX Soluciones Chat Id Estado Fecha de creación Origen Proceso Anterio…" at bounding box center [531, 310] width 984 height 209
click at [841, 222] on span "Chat" at bounding box center [845, 227] width 18 height 12
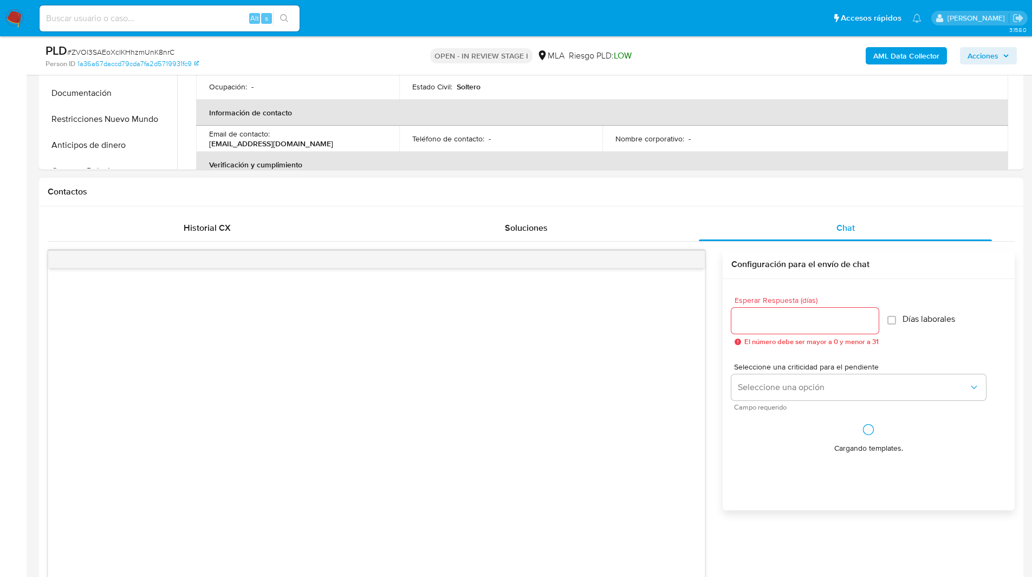
click at [767, 191] on h1 "Contactos" at bounding box center [531, 191] width 967 height 11
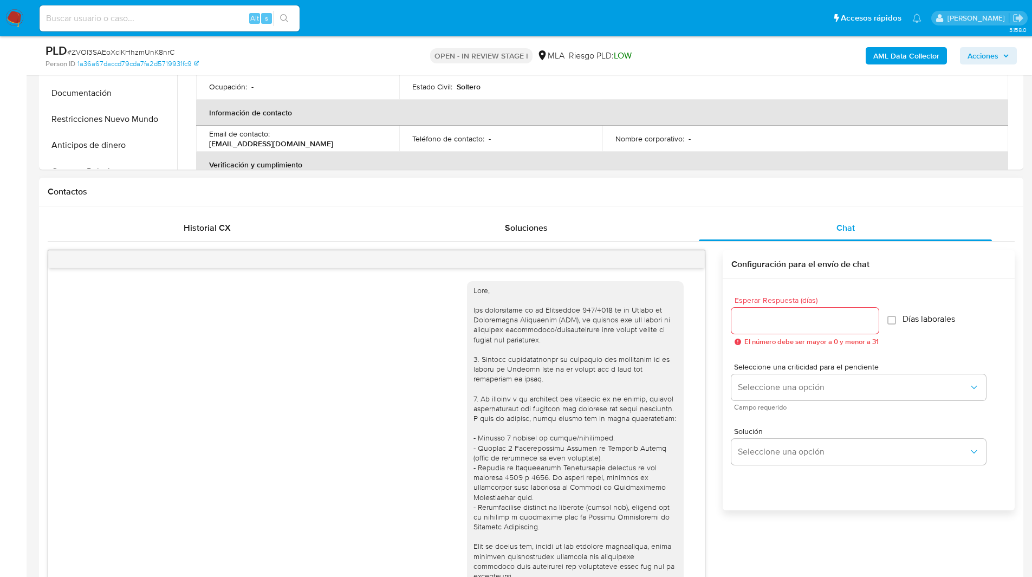
scroll to position [492, 0]
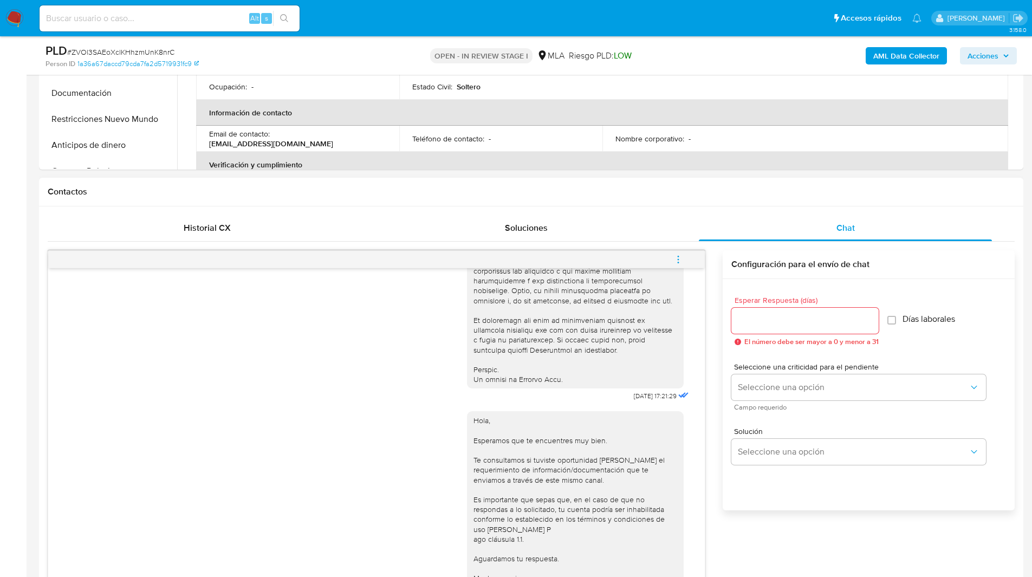
click at [676, 262] on icon "menu-action" at bounding box center [678, 260] width 10 height 10
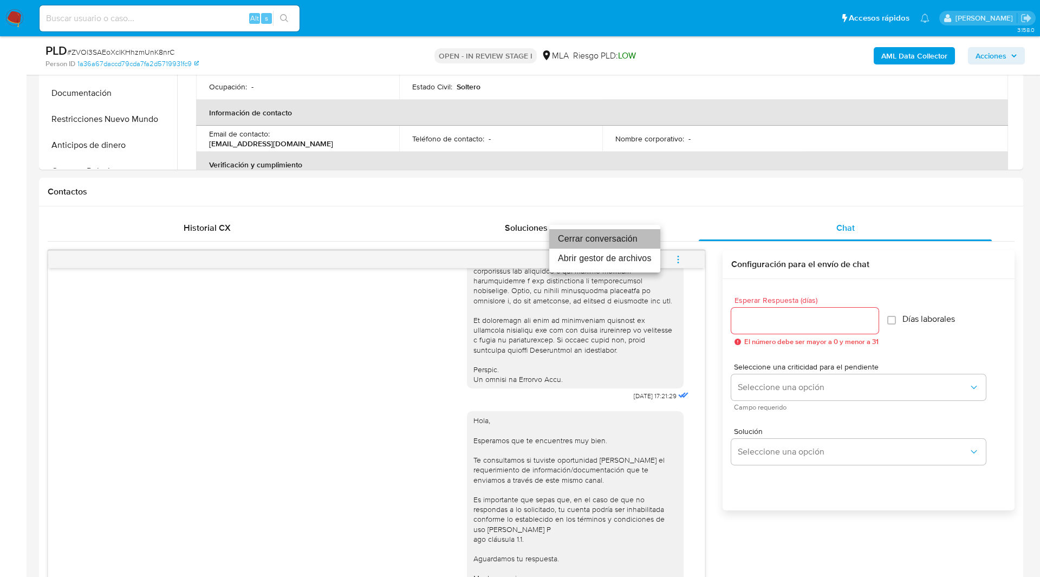
click at [601, 242] on li "Cerrar conversación" at bounding box center [604, 238] width 111 height 19
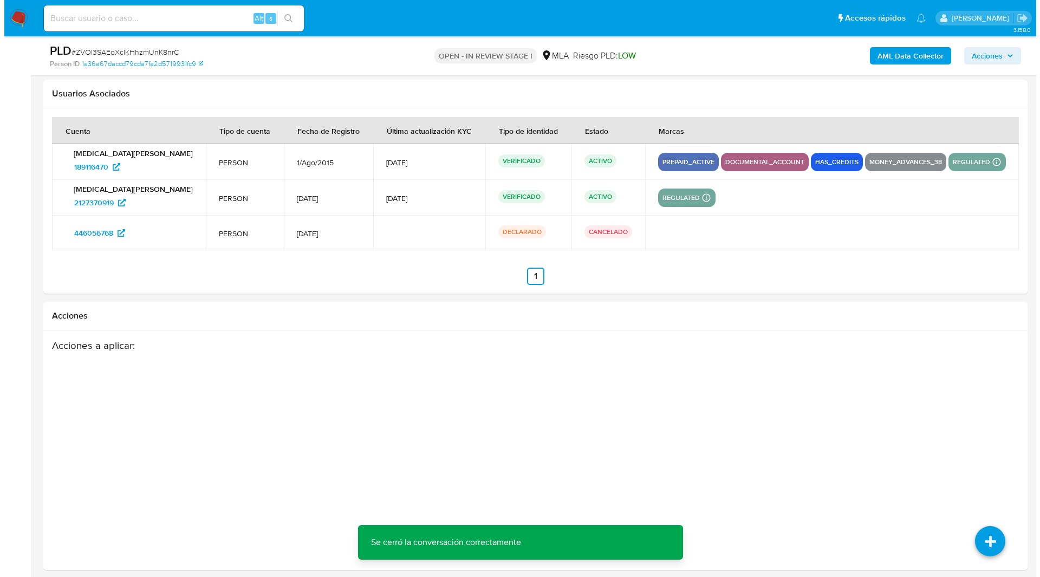
scroll to position [1967, 0]
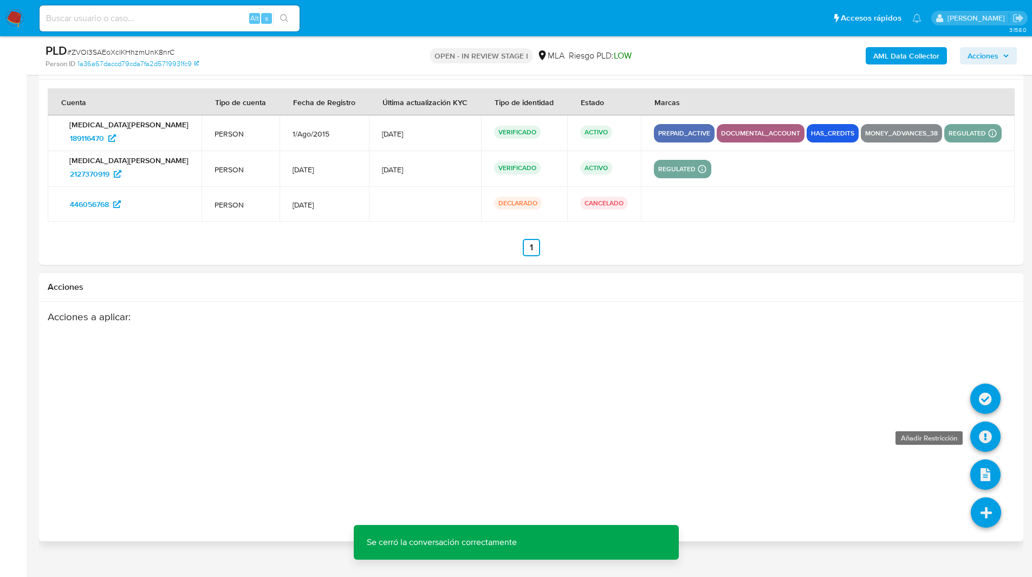
click at [991, 429] on icon at bounding box center [985, 436] width 30 height 30
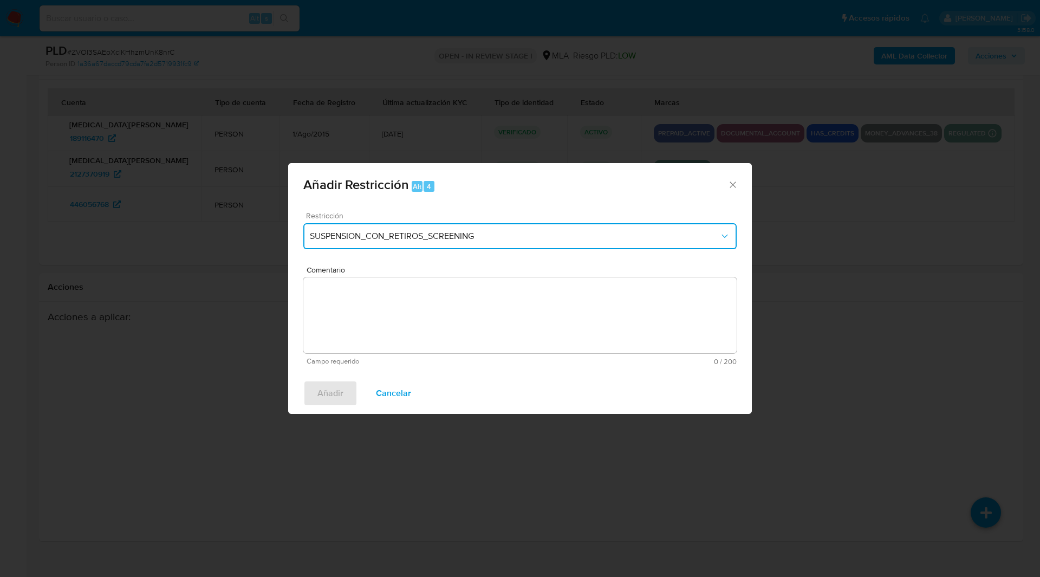
click at [444, 230] on button "SUSPENSION_CON_RETIROS_SCREENING" at bounding box center [519, 236] width 433 height 26
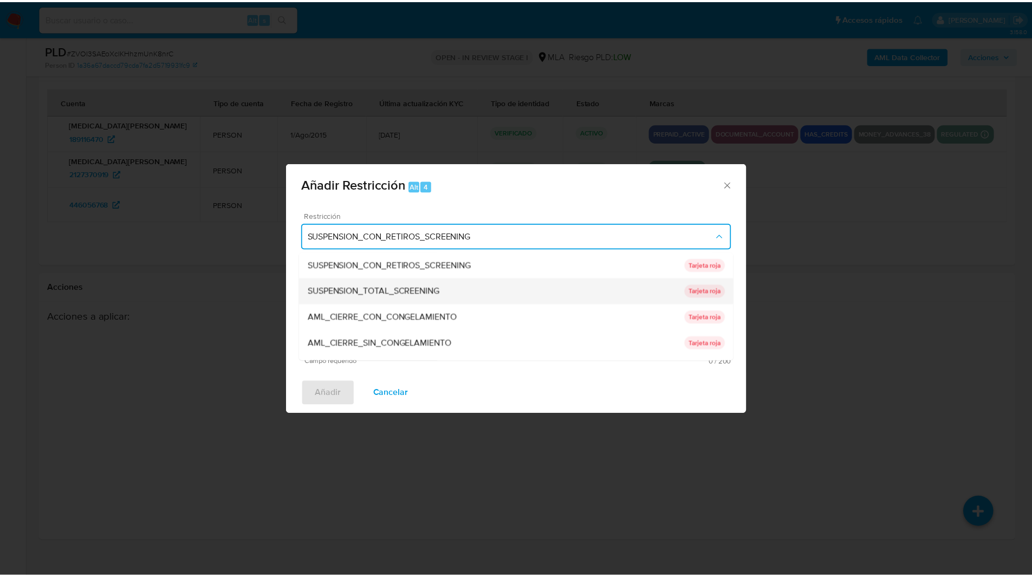
scroll to position [230, 0]
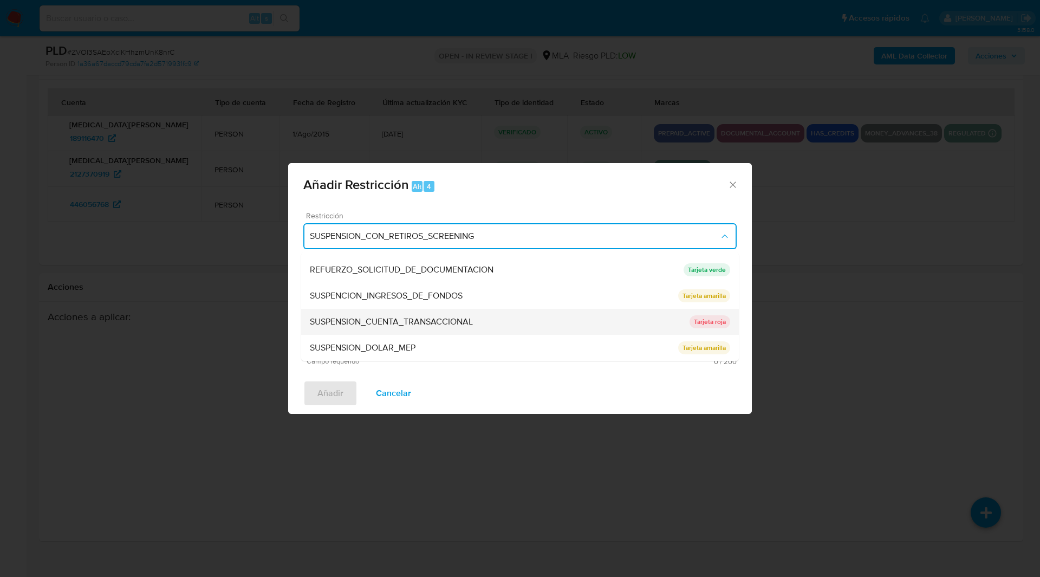
click at [382, 326] on span "SUSPENSION_CUENTA_TRANSACCIONAL" at bounding box center [391, 321] width 163 height 11
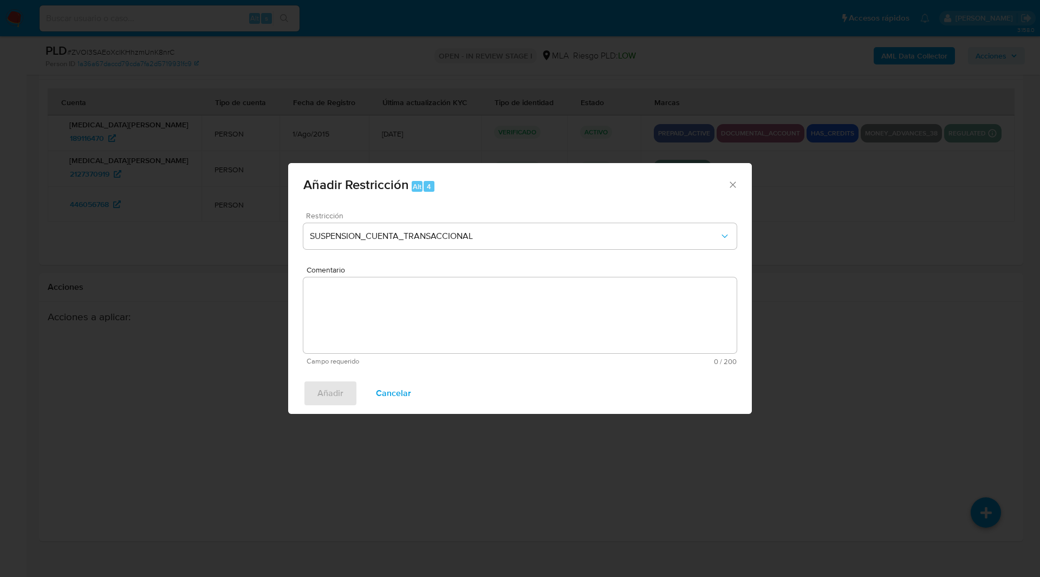
click at [441, 321] on textarea "Comentario" at bounding box center [519, 315] width 433 height 76
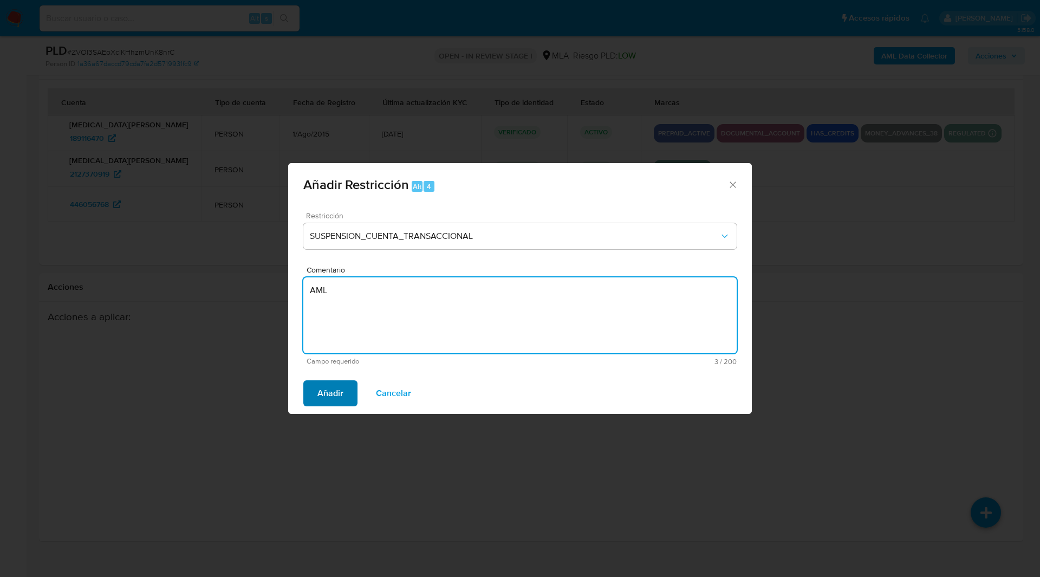
type textarea "AML"
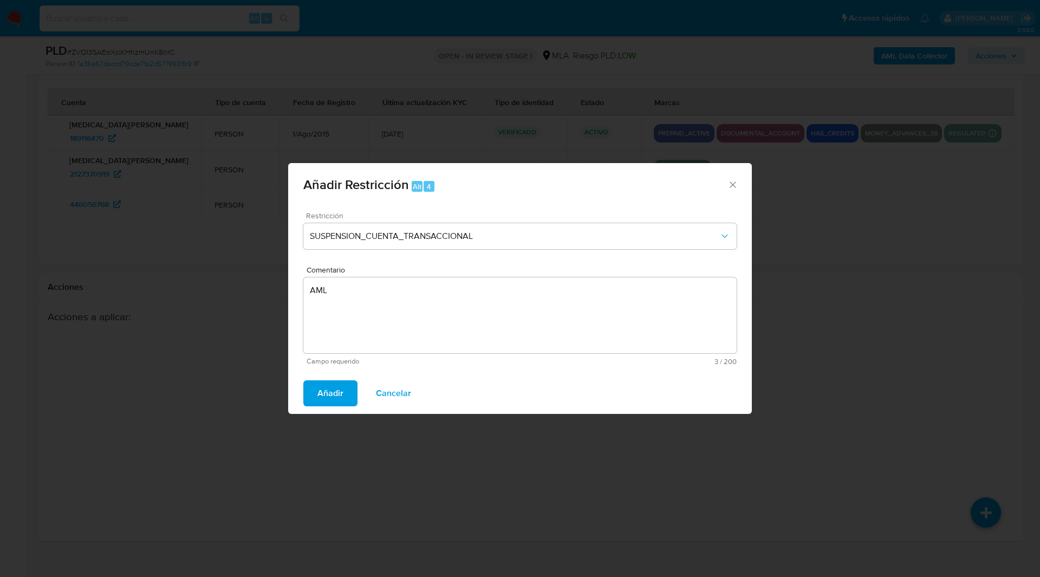
click at [325, 388] on span "Añadir" at bounding box center [330, 393] width 26 height 24
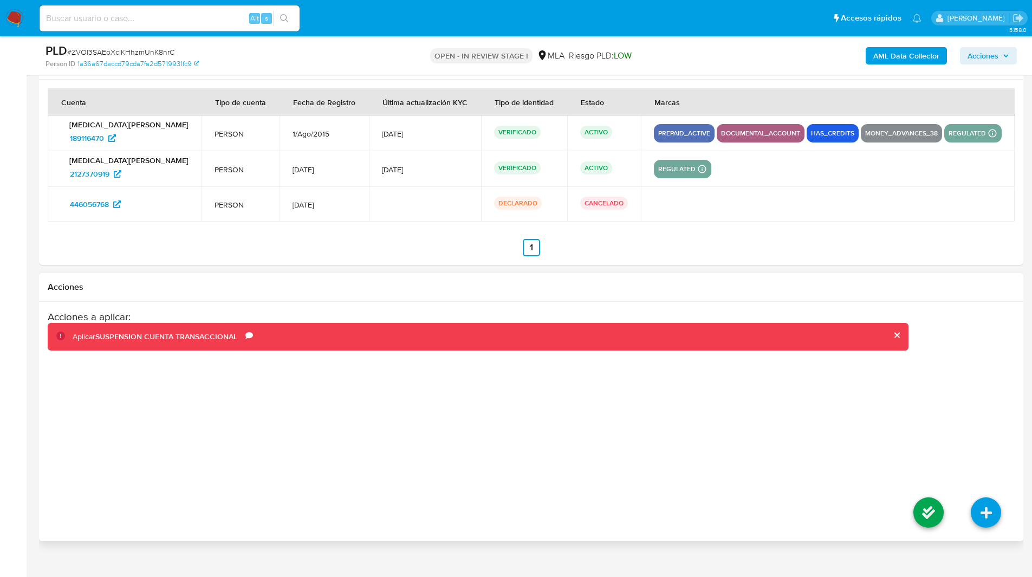
click at [912, 507] on li at bounding box center [927, 514] width 57 height 61
click at [923, 507] on icon at bounding box center [928, 512] width 30 height 30
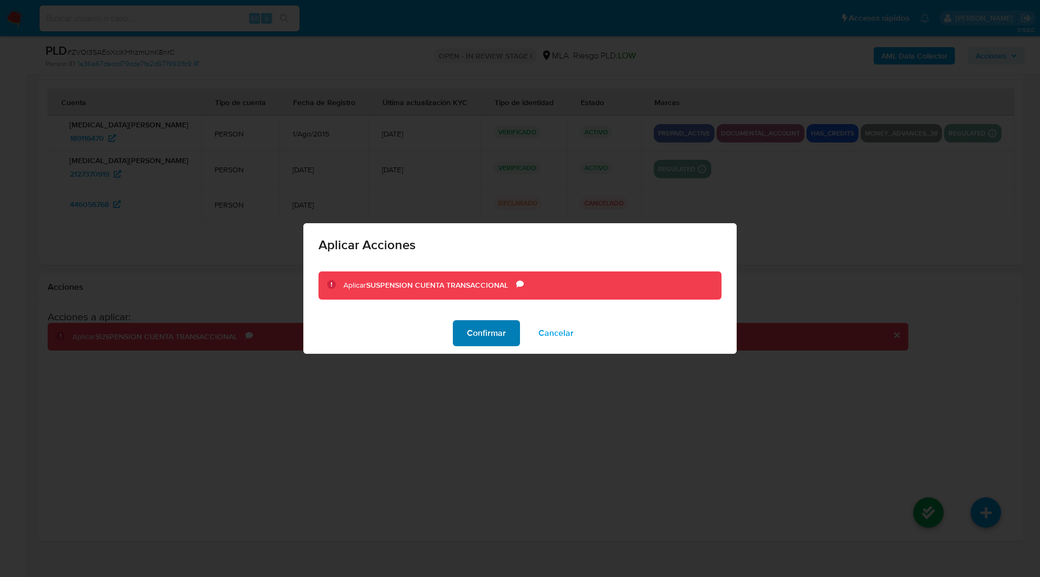
click at [505, 329] on span "Confirmar" at bounding box center [486, 333] width 39 height 24
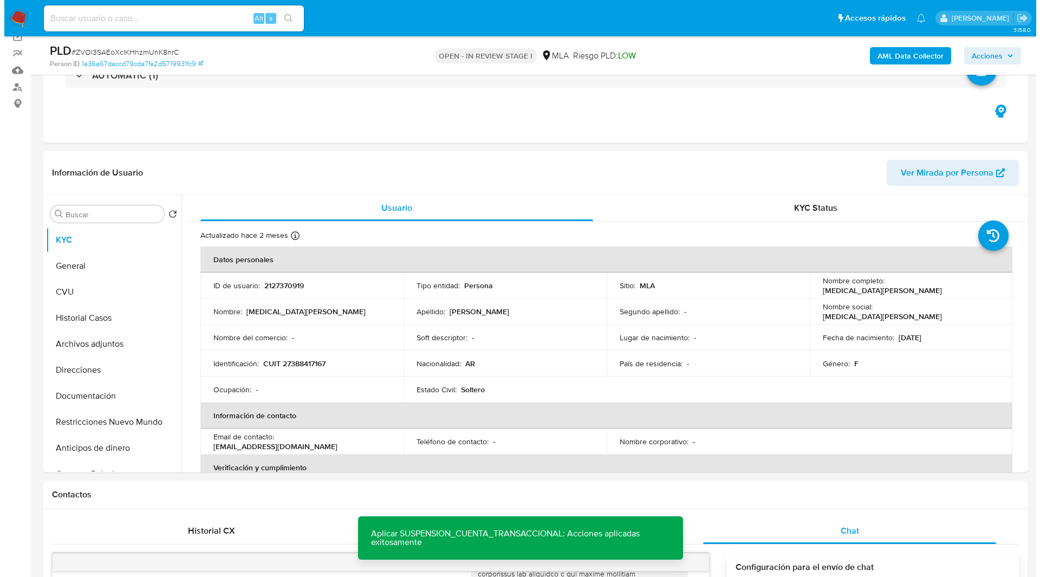
scroll to position [0, 0]
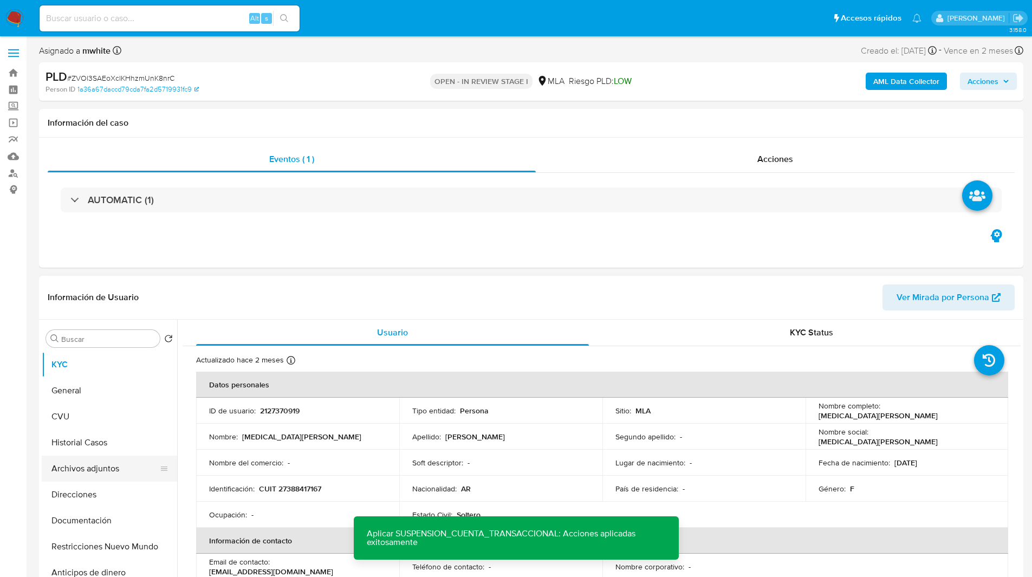
click at [96, 464] on button "Archivos adjuntos" at bounding box center [105, 468] width 127 height 26
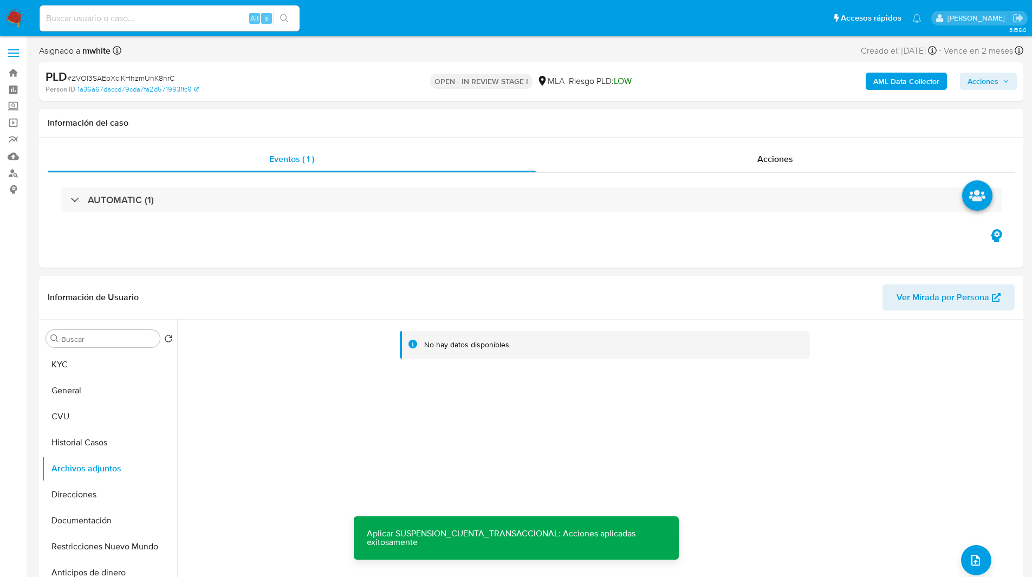
click at [896, 79] on b "AML Data Collector" at bounding box center [906, 81] width 66 height 17
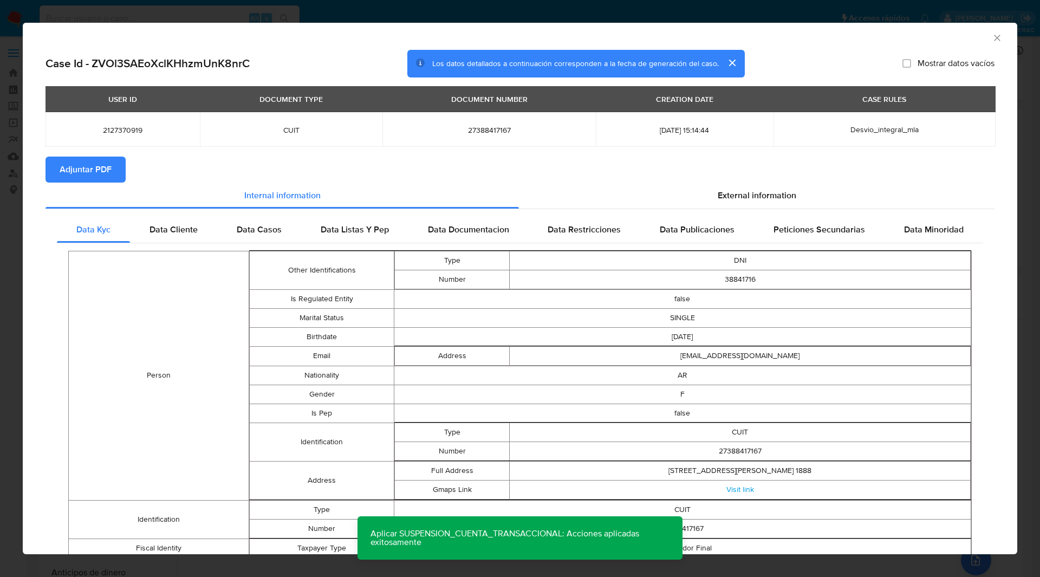
click at [102, 166] on span "Adjuntar PDF" at bounding box center [86, 170] width 52 height 24
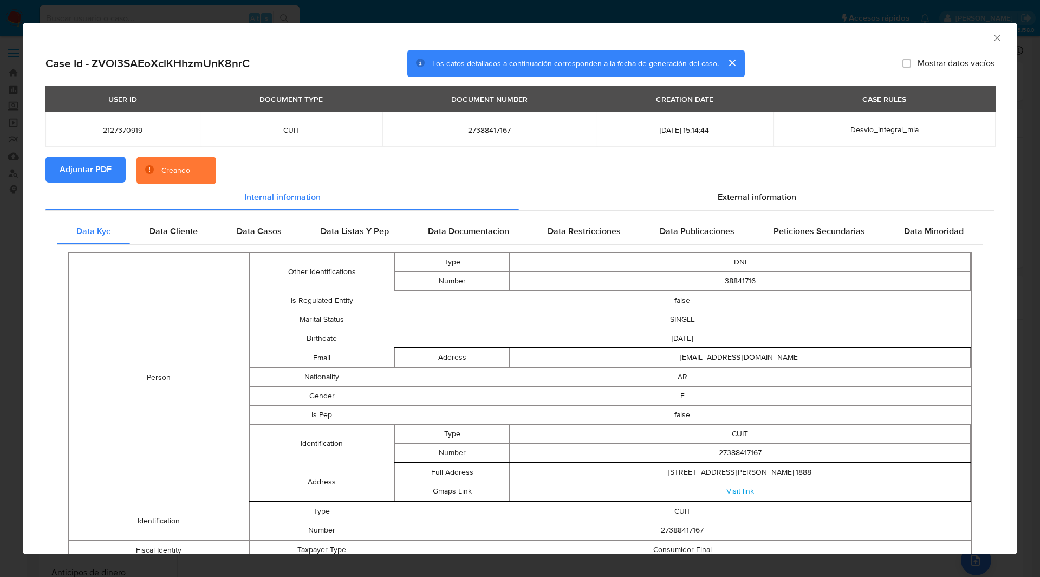
click at [799, 49] on div "AML Data Collector" at bounding box center [520, 36] width 994 height 27
click at [793, 62] on div "Case Id - ZVOl3SAEoXclKHhzmUnK8nrC Los datos detallados a continuación correspo…" at bounding box center [519, 64] width 949 height 28
click at [805, 56] on div "Case Id - ZVOl3SAEoXclKHhzmUnK8nrC Los datos detallados a continuación correspo…" at bounding box center [519, 64] width 949 height 28
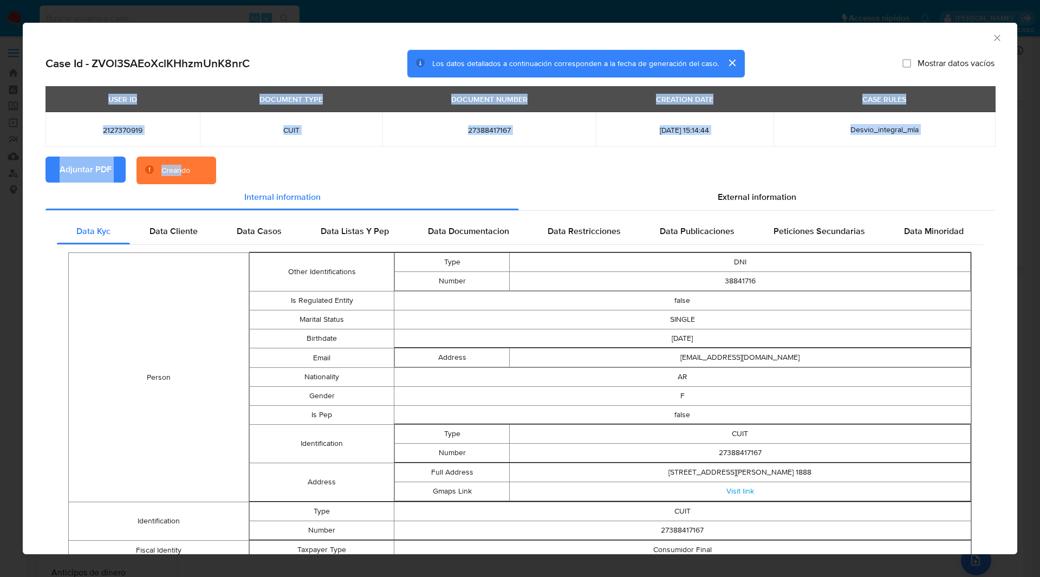
drag, startPoint x: 181, startPoint y: 169, endPoint x: 308, endPoint y: 152, distance: 127.8
click at [308, 152] on section "Case Id - ZVOl3SAEoXclKHhzmUnK8nrC Los datos detallados a continuación correspo…" at bounding box center [519, 416] width 949 height 733
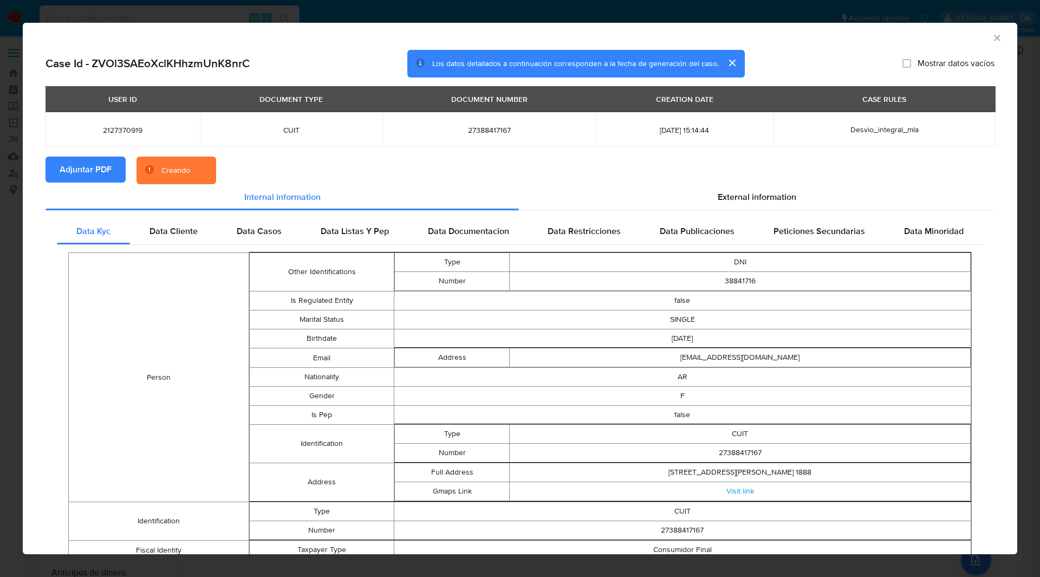
click at [280, 160] on section "Adjuntar PDF Creando" at bounding box center [519, 170] width 949 height 28
click at [305, 161] on section "Adjuntar PDF Creando" at bounding box center [519, 170] width 949 height 28
click at [803, 44] on div "AML Data Collector" at bounding box center [520, 36] width 994 height 27
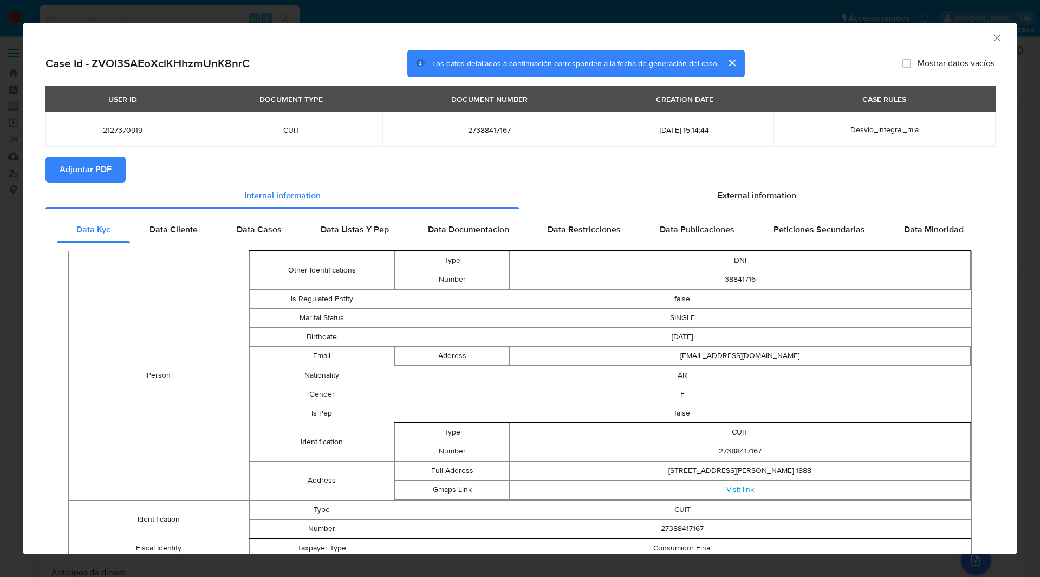
click at [992, 36] on icon "Cerrar ventana" at bounding box center [996, 37] width 11 height 11
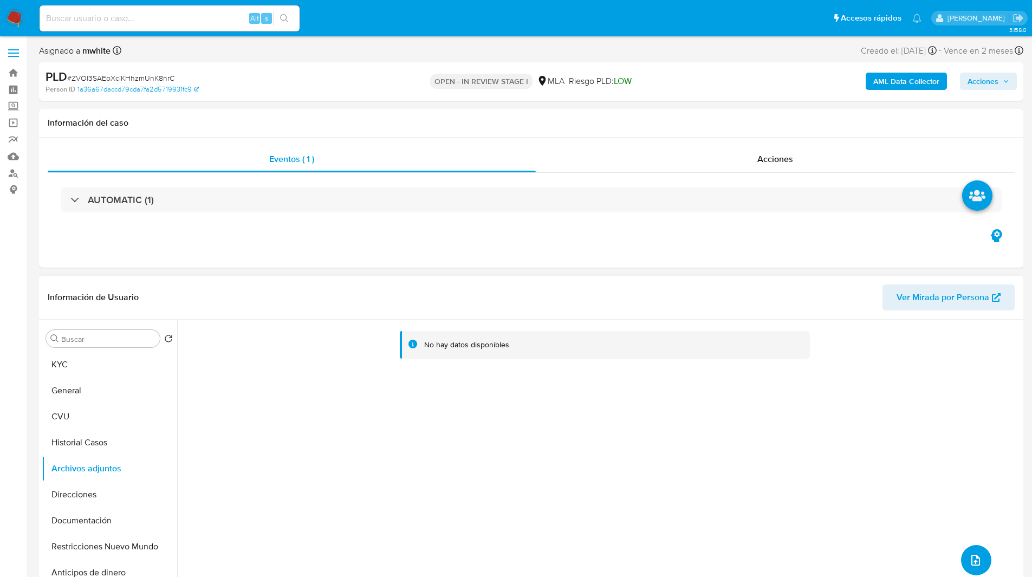
click at [969, 553] on icon "upload-file" at bounding box center [975, 559] width 13 height 13
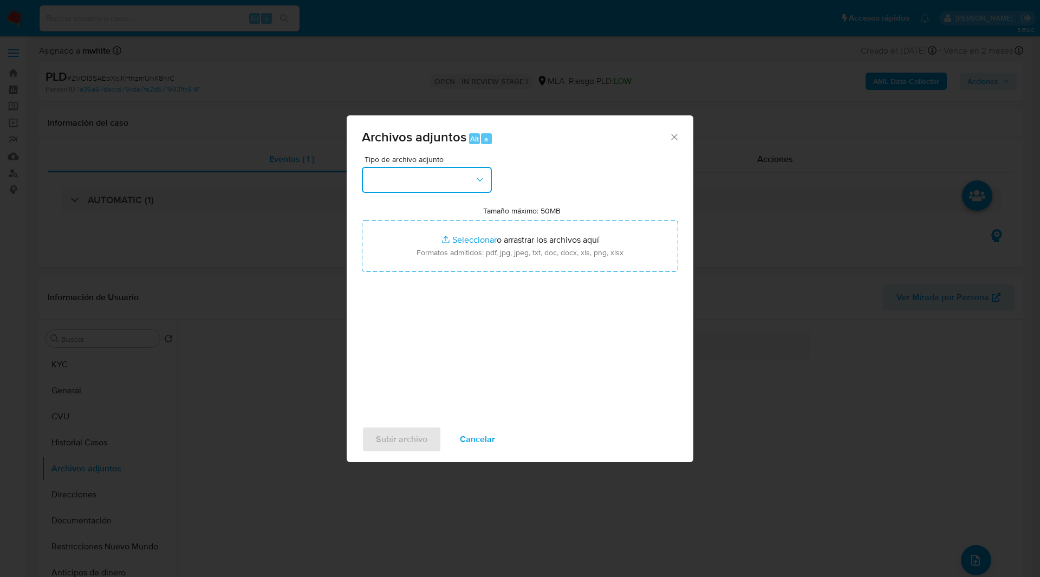
click at [439, 187] on button "button" at bounding box center [427, 180] width 130 height 26
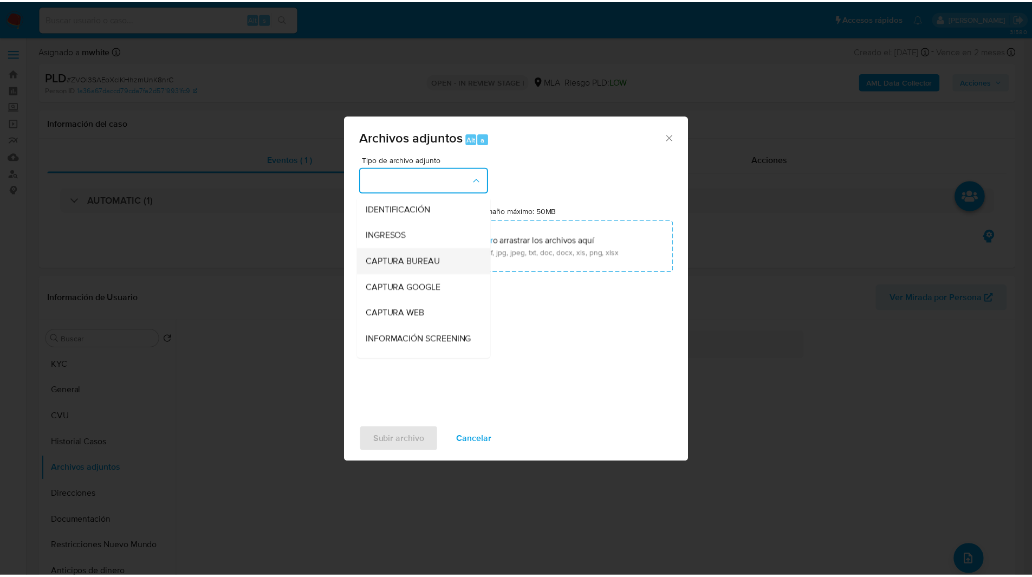
scroll to position [132, 0]
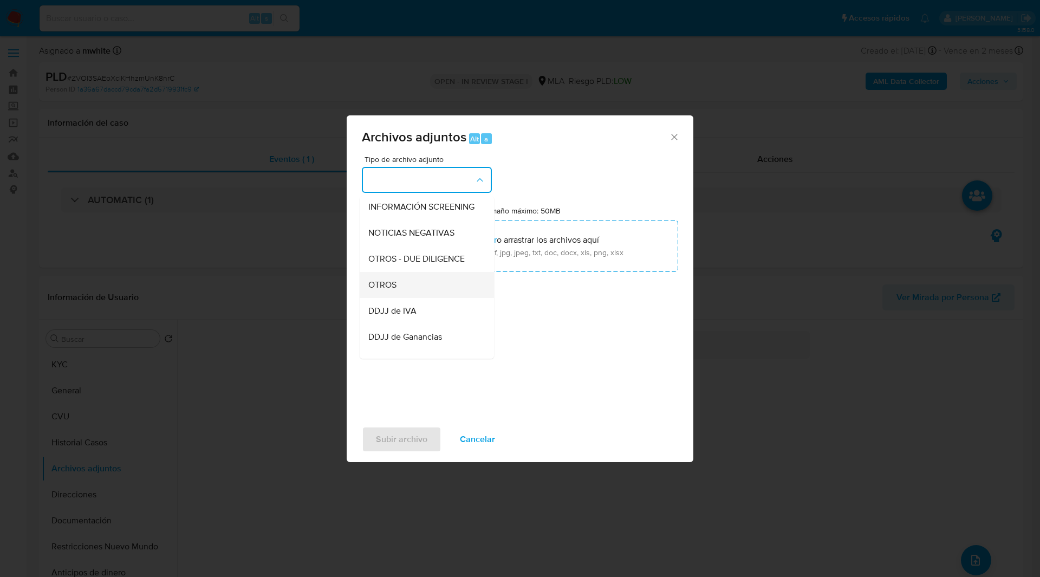
click at [387, 290] on span "OTROS" at bounding box center [382, 284] width 28 height 11
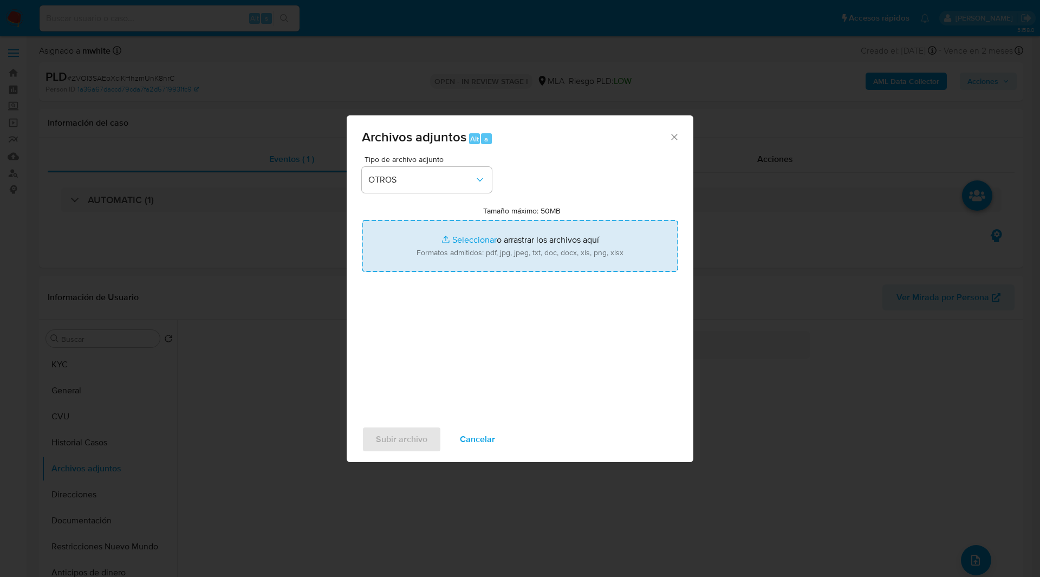
type input "C:\fakepath\NOSIS_Manager_InformeIndividual_27388417167_654924_20250827114450.p…"
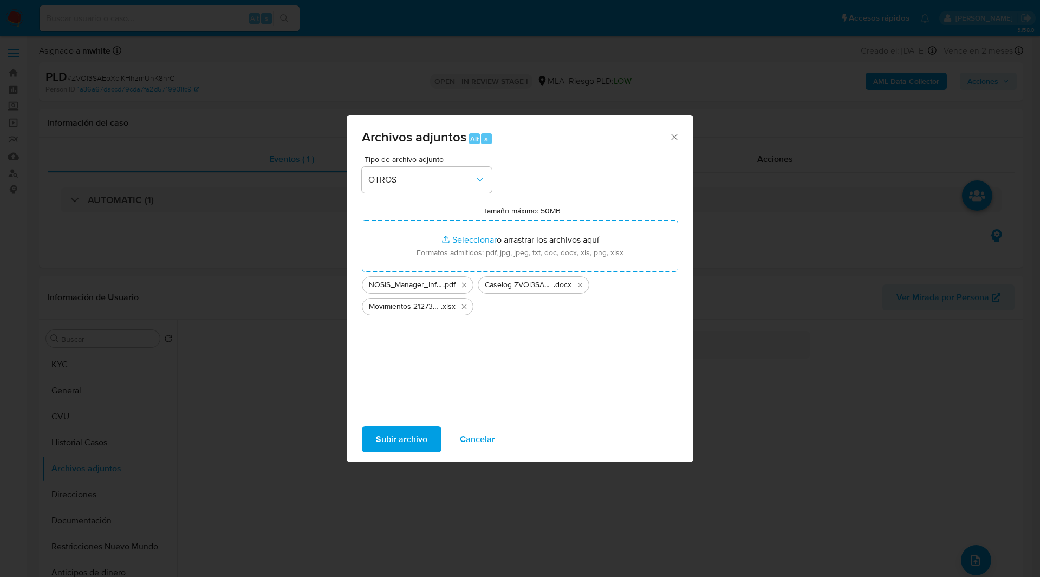
click at [394, 439] on span "Subir archivo" at bounding box center [401, 439] width 51 height 24
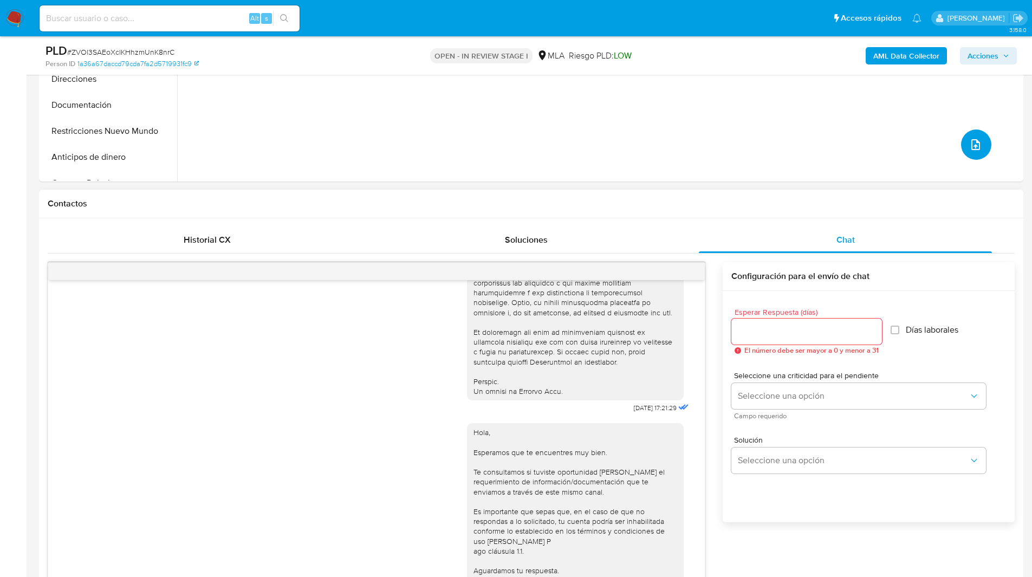
scroll to position [0, 0]
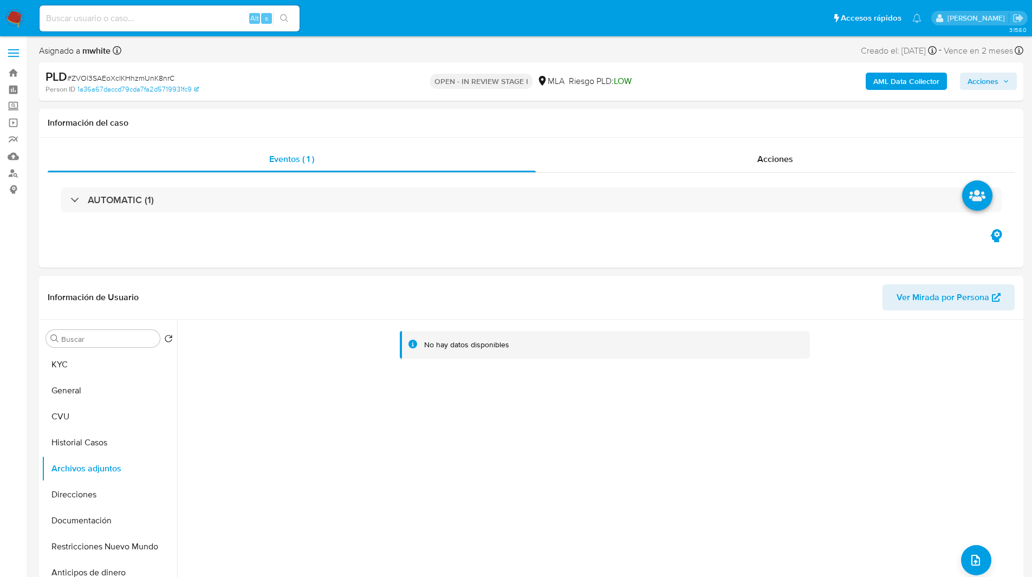
click at [982, 76] on span "Acciones" at bounding box center [982, 81] width 31 height 17
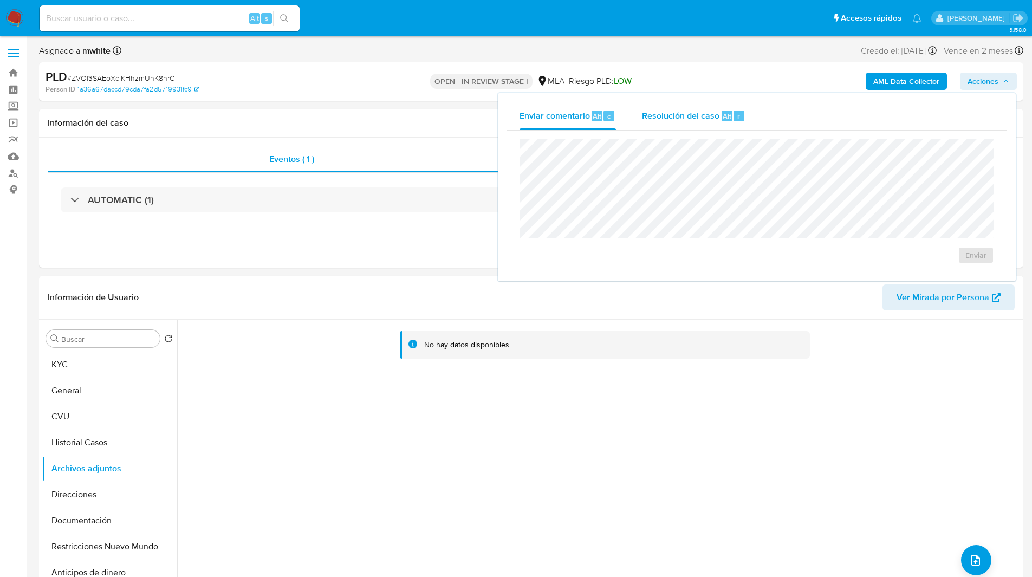
click at [662, 109] on span "Resolución del caso" at bounding box center [680, 115] width 77 height 12
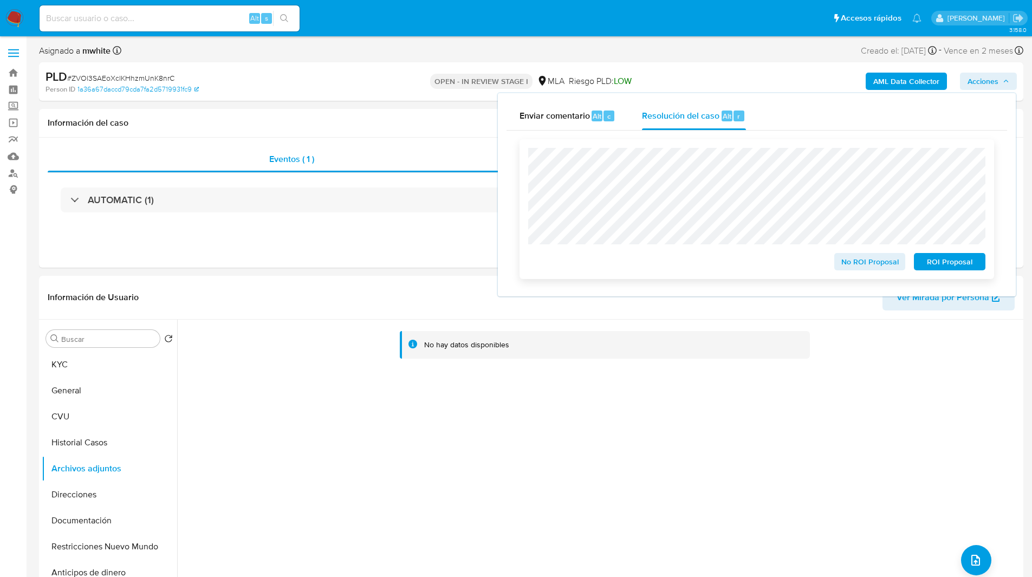
click at [964, 263] on span "ROI Proposal" at bounding box center [949, 261] width 56 height 15
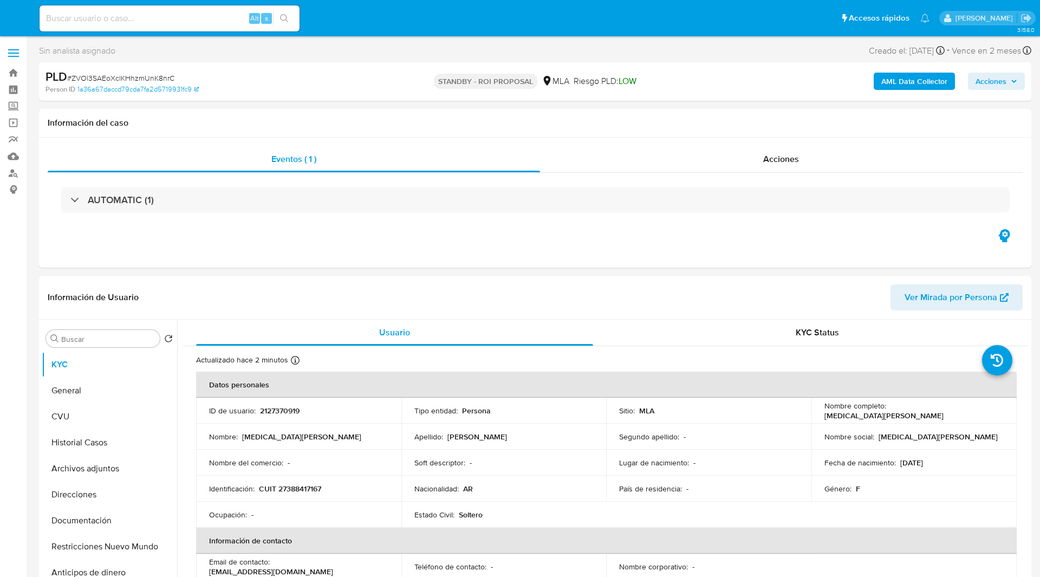
select select "10"
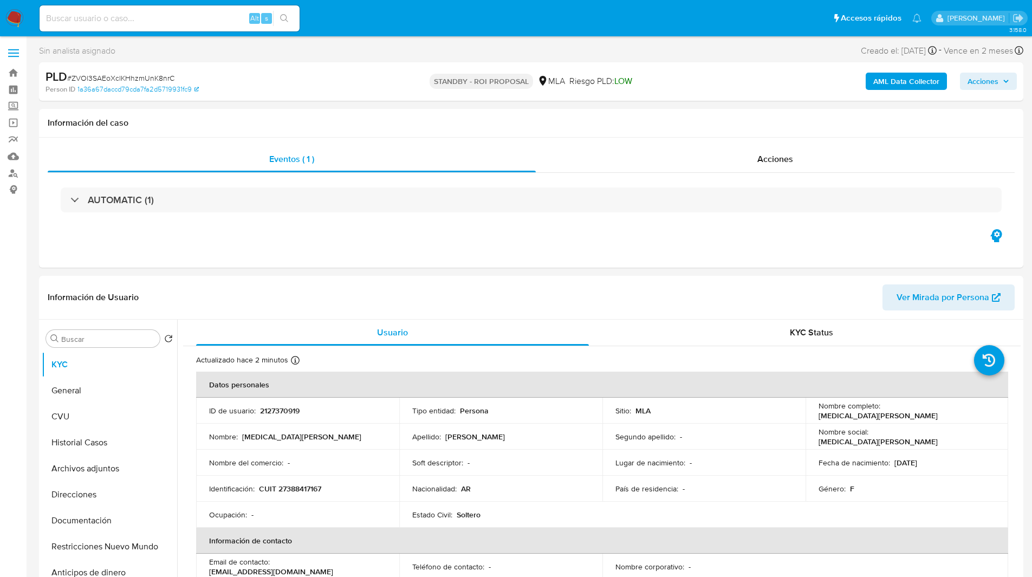
click at [182, 3] on div "Alt s" at bounding box center [170, 18] width 260 height 30
click at [201, 17] on input at bounding box center [170, 18] width 260 height 14
paste input "Cl4V7f7iUYeKiRzV2U8k13ES"
type input "Cl4V7f7iUYeKiRzV2U8k13ES"
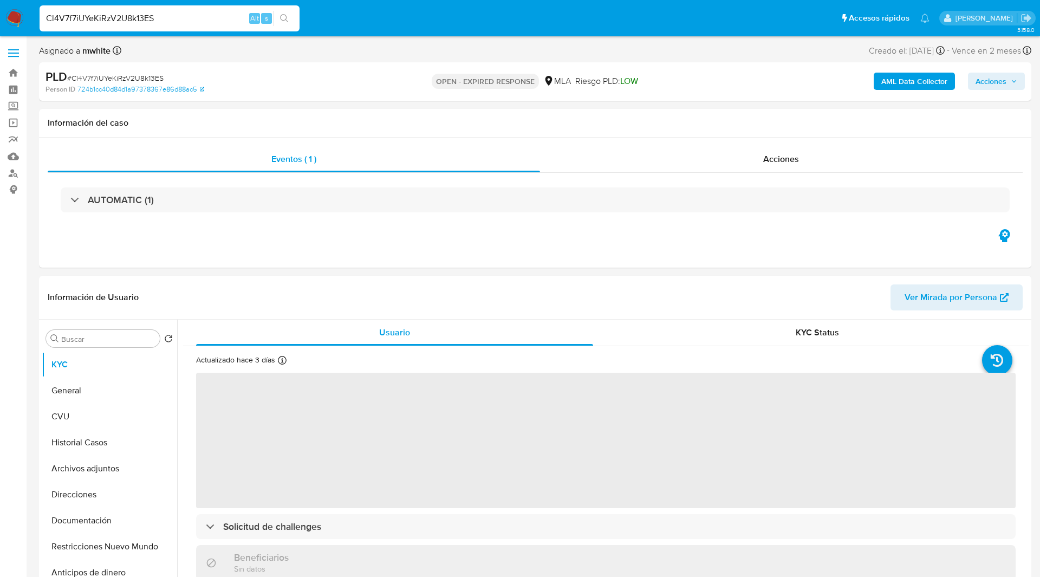
select select "10"
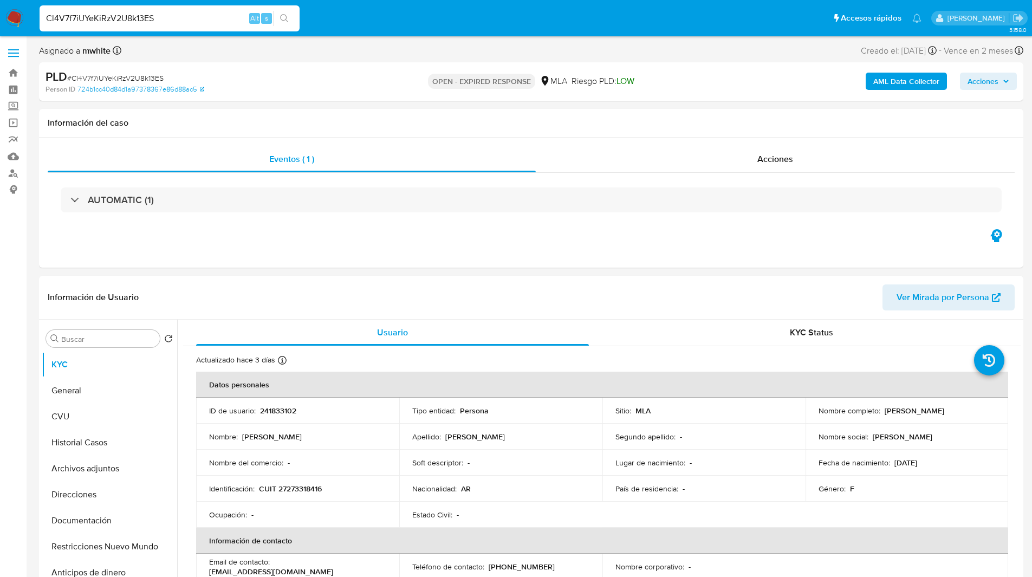
click at [292, 80] on div "PLD # Cl4V7f7iUYeKiRzV2U8k13ES" at bounding box center [204, 77] width 319 height 16
click at [312, 85] on div "Person ID 724b1cc40d84d1a97378367e86d88ac5" at bounding box center [205, 89] width 321 height 10
click at [655, 83] on div "OPEN - EXPIRED RESPONSE MLA [PERSON_NAME] PLD: LOW" at bounding box center [530, 81] width 321 height 25
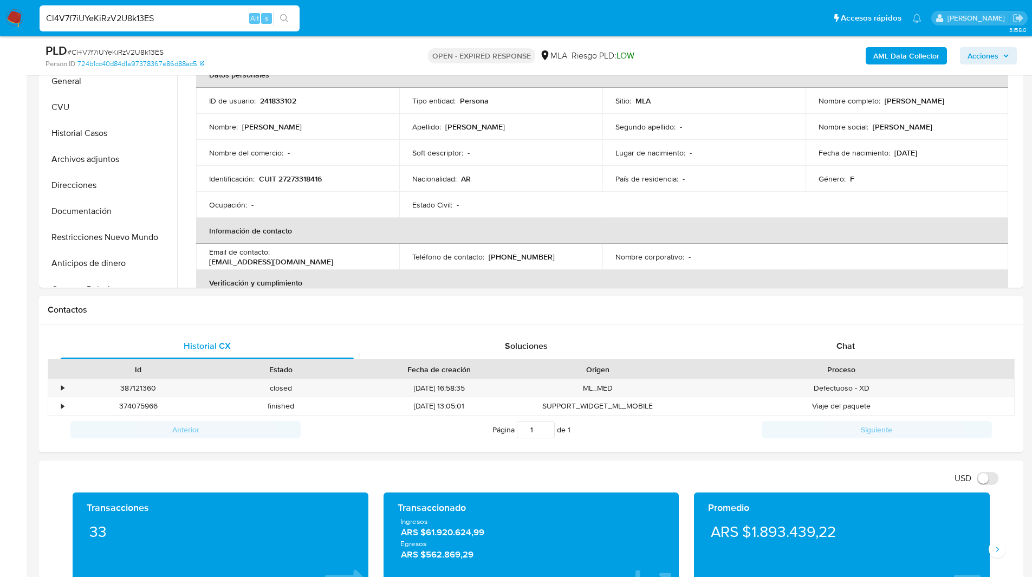
scroll to position [328, 0]
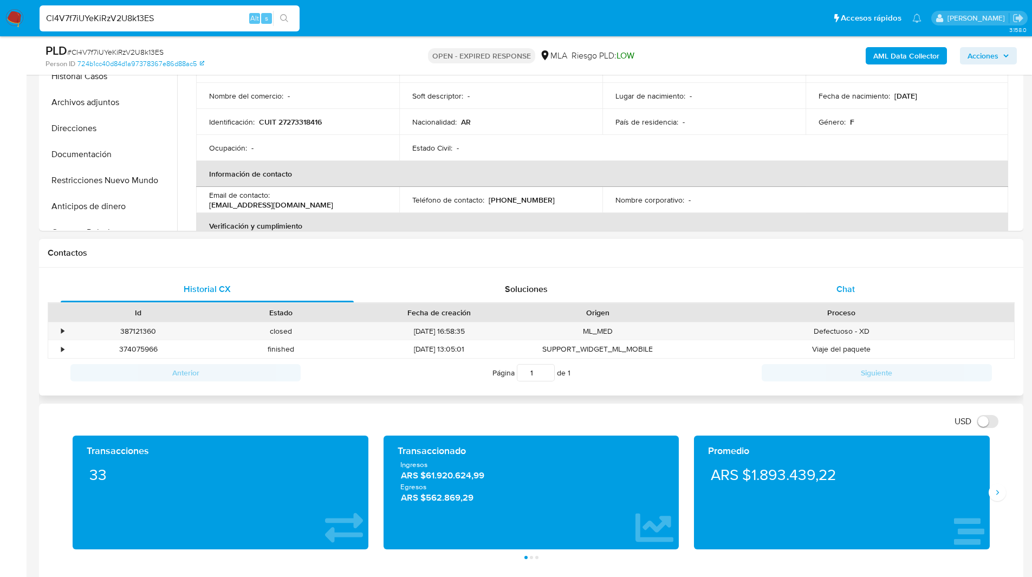
click at [826, 283] on div "Chat" at bounding box center [845, 289] width 293 height 26
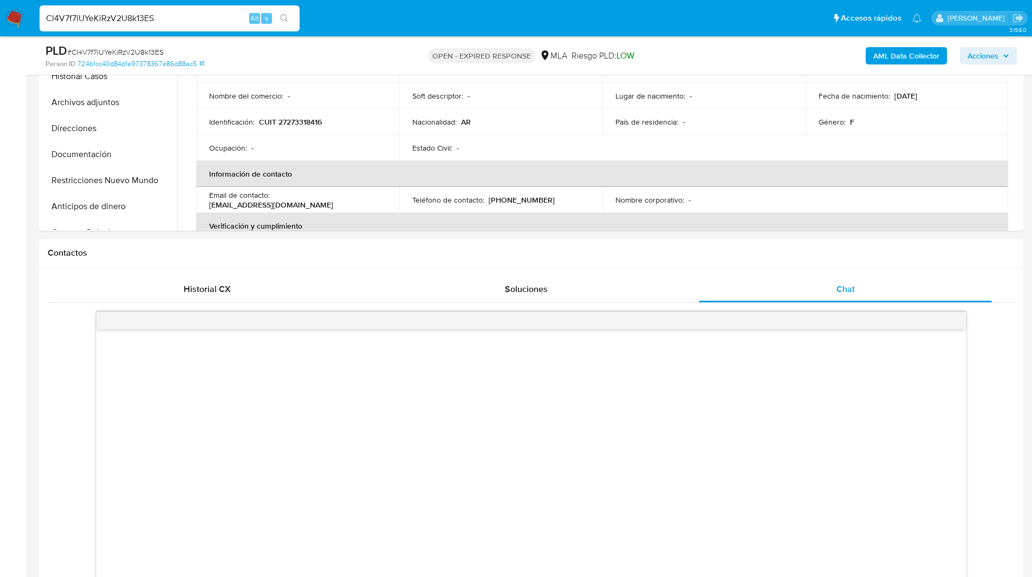
click at [736, 257] on h1 "Contactos" at bounding box center [531, 252] width 967 height 11
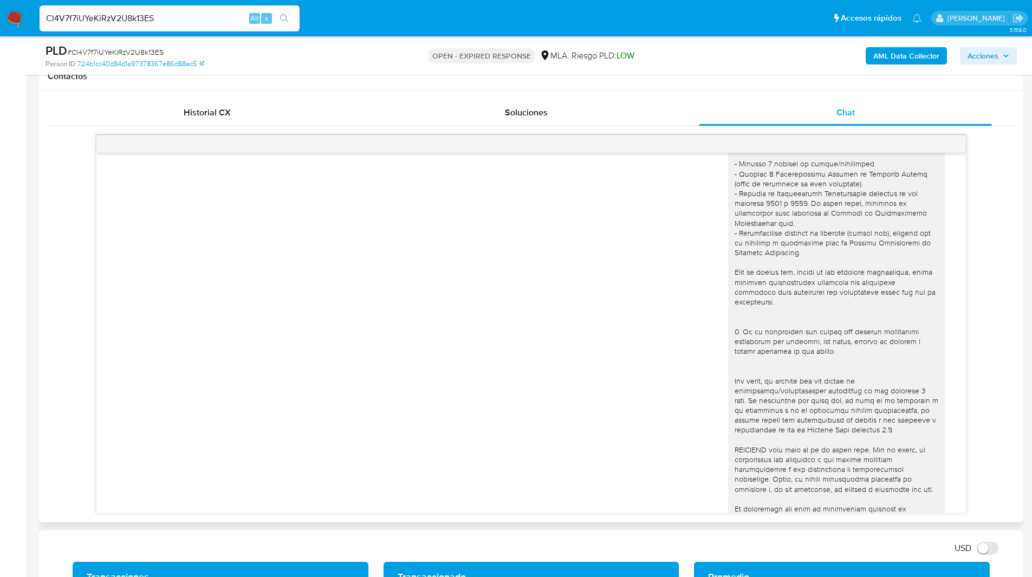
scroll to position [492, 0]
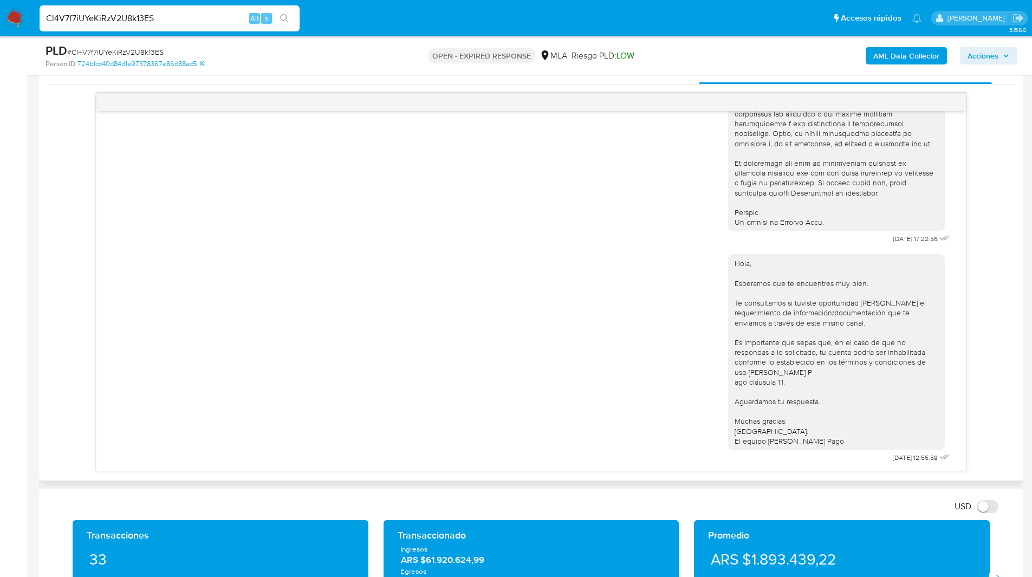
click at [986, 184] on div "18/08/2025 17:22:56 Hola, Esperamos que te encuentres muy bien. Te consultamos …" at bounding box center [531, 282] width 967 height 379
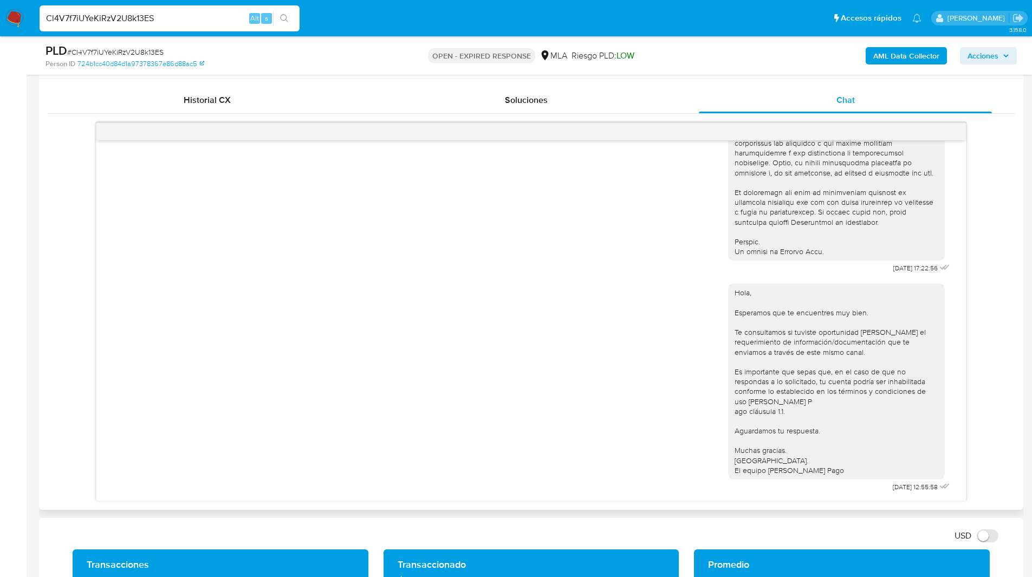
scroll to position [514, 0]
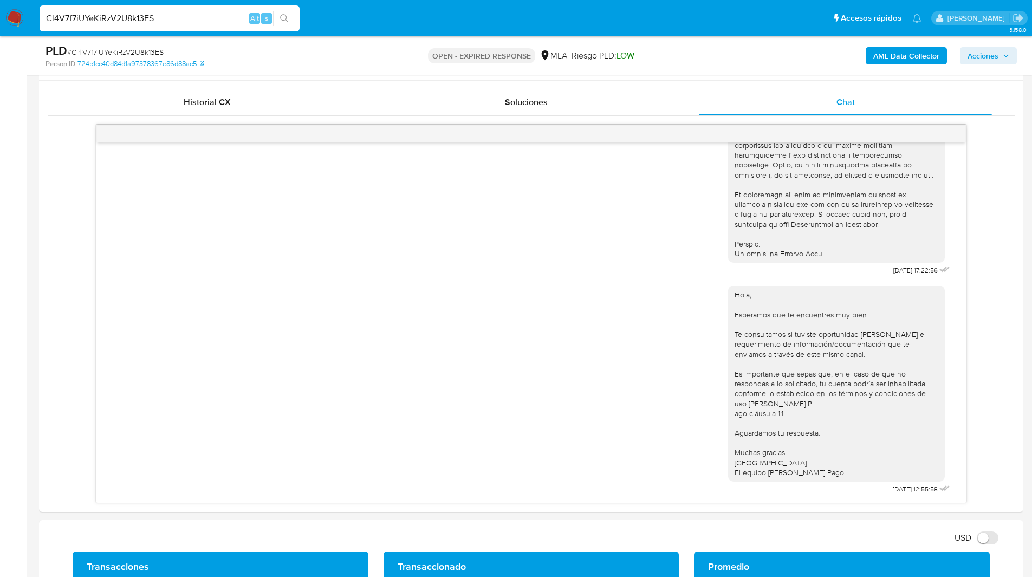
click at [618, 6] on ul "Pausado Ver notificaciones Cl4V7f7iUYeKiRzV2U8k13ES Alt s Accesos rápidos Presi…" at bounding box center [480, 17] width 892 height 27
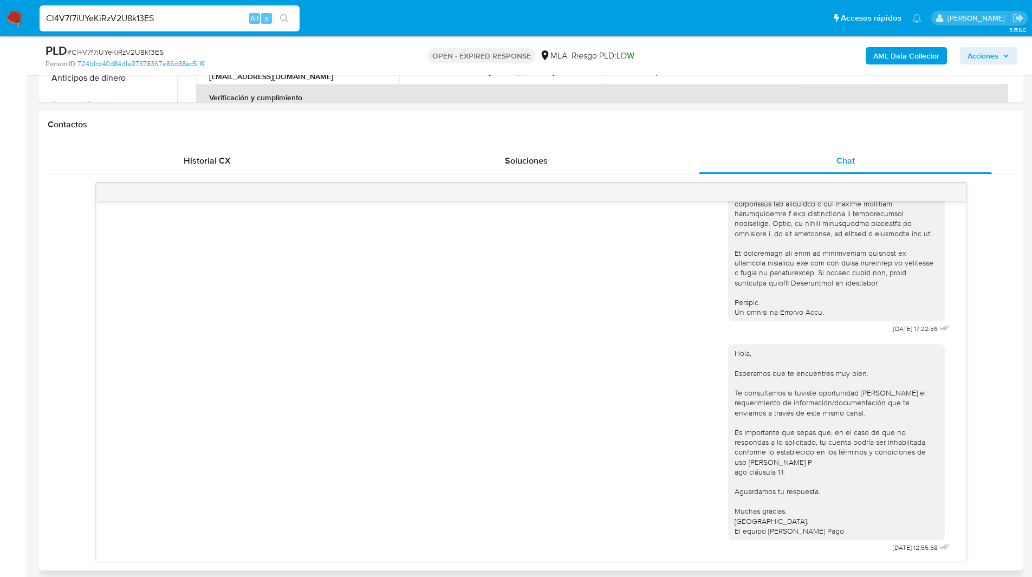
scroll to position [457, 0]
click at [588, 122] on h1 "Contactos" at bounding box center [531, 123] width 967 height 11
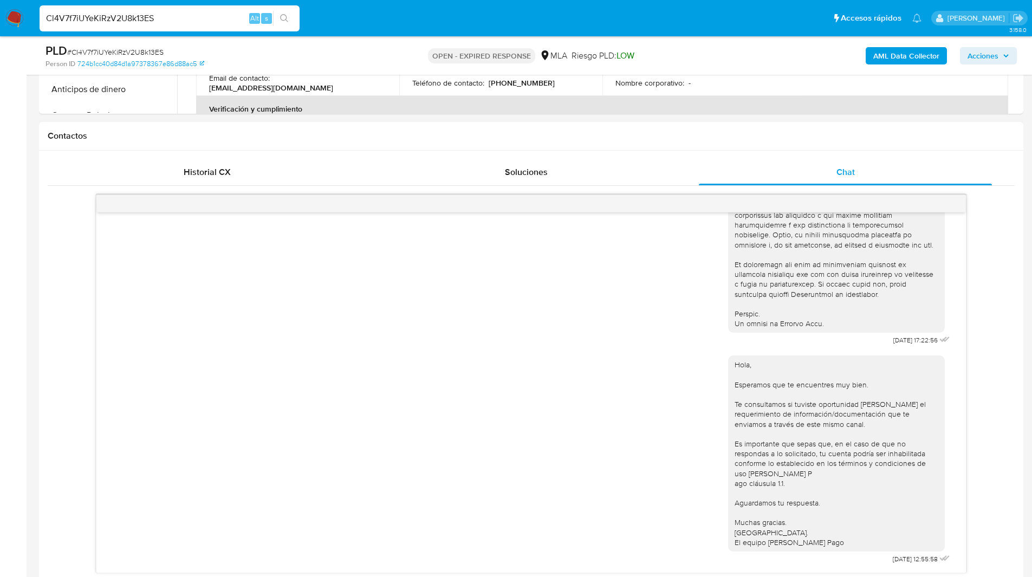
scroll to position [444, 0]
click at [564, 134] on h1 "Contactos" at bounding box center [531, 136] width 967 height 11
click at [581, 138] on h1 "Contactos" at bounding box center [531, 136] width 967 height 11
click at [597, 138] on h1 "Contactos" at bounding box center [531, 136] width 967 height 11
click at [619, 138] on h1 "Contactos" at bounding box center [531, 136] width 967 height 11
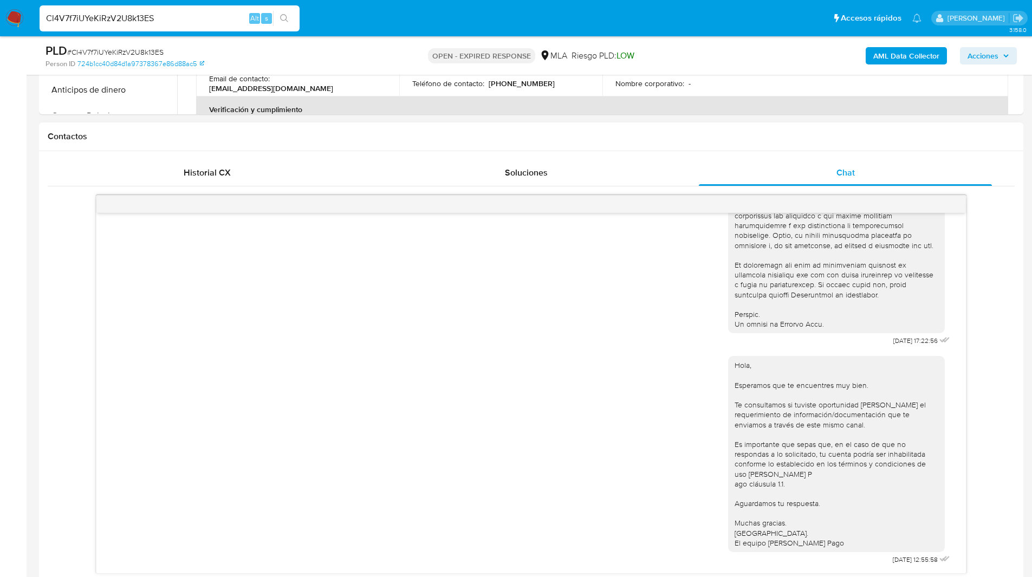
click at [640, 134] on h1 "Contactos" at bounding box center [531, 136] width 967 height 11
click at [663, 134] on h1 "Contactos" at bounding box center [531, 136] width 967 height 11
click at [193, 18] on input "Cl4V7f7iUYeKiRzV2U8k13ES" at bounding box center [170, 18] width 260 height 14
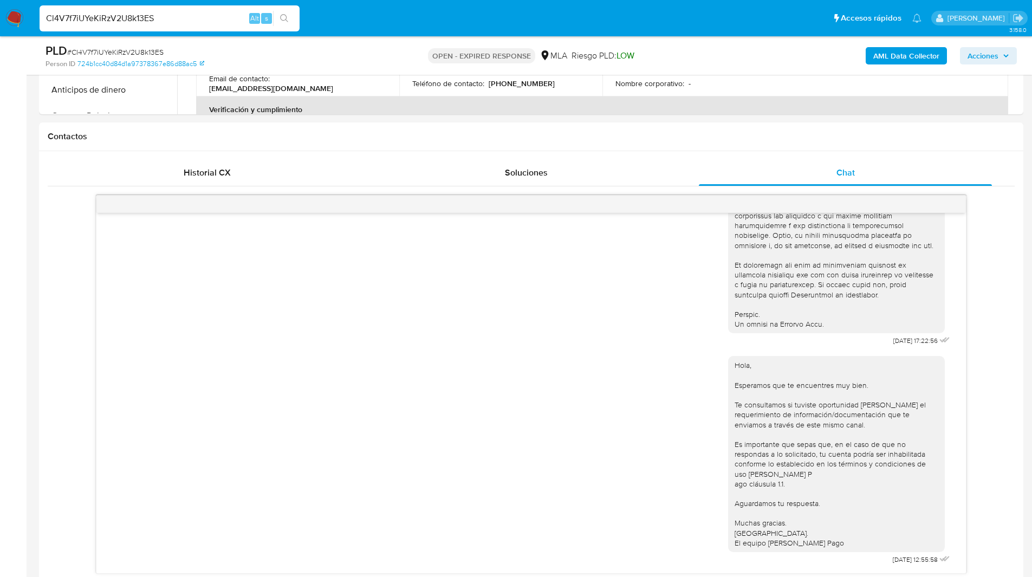
paste input "aG4MeS3IO0RJ1IKJchKGswn8"
type input "aG4MeS3IO0RJ1IKJchKGswn8"
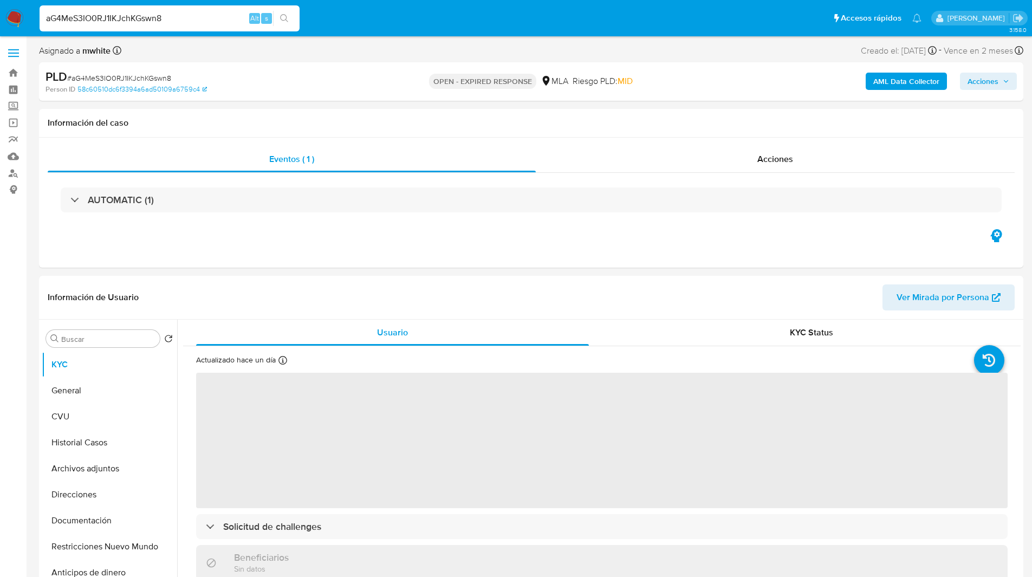
select select "10"
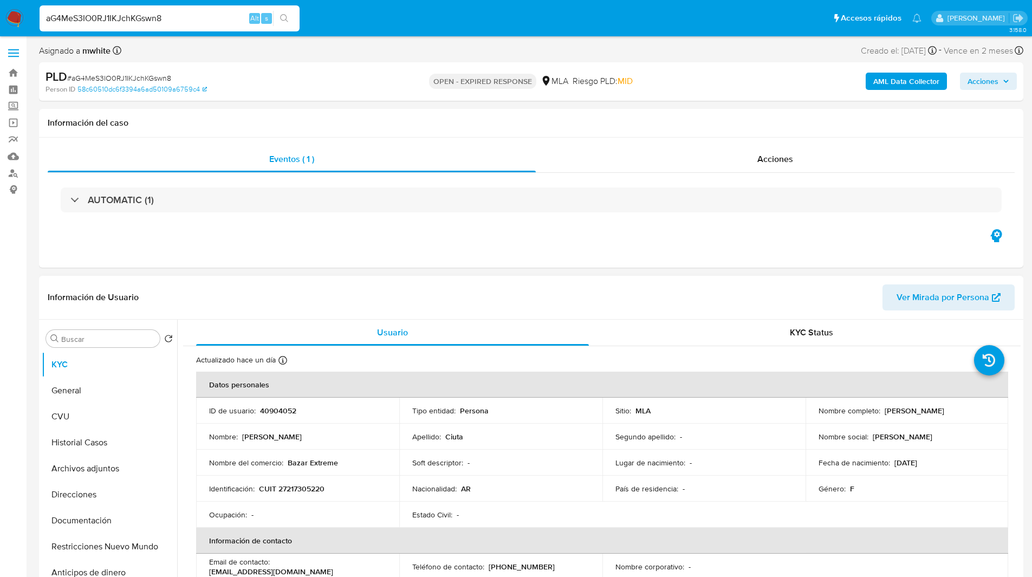
click at [502, 284] on header "Información de Usuario Ver Mirada por Persona" at bounding box center [531, 297] width 967 height 26
click at [549, 251] on div "Eventos ( 1 ) Acciones AUTOMATIC (1)" at bounding box center [531, 203] width 984 height 130
click at [270, 416] on td "ID de usuario : 40904052" at bounding box center [297, 410] width 203 height 26
click at [279, 415] on p "40904052" at bounding box center [278, 411] width 36 height 10
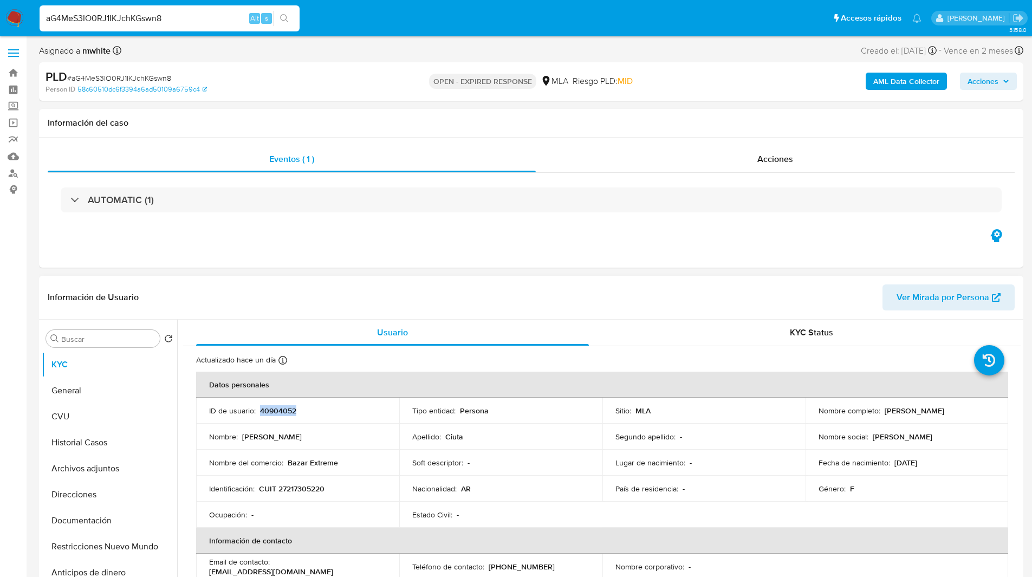
click at [279, 415] on p "40904052" at bounding box center [278, 411] width 36 height 10
copy p "40904052"
click at [565, 322] on div "Usuario" at bounding box center [392, 332] width 393 height 26
click at [598, 303] on header "Información de Usuario Ver Mirada por Persona" at bounding box center [531, 297] width 967 height 26
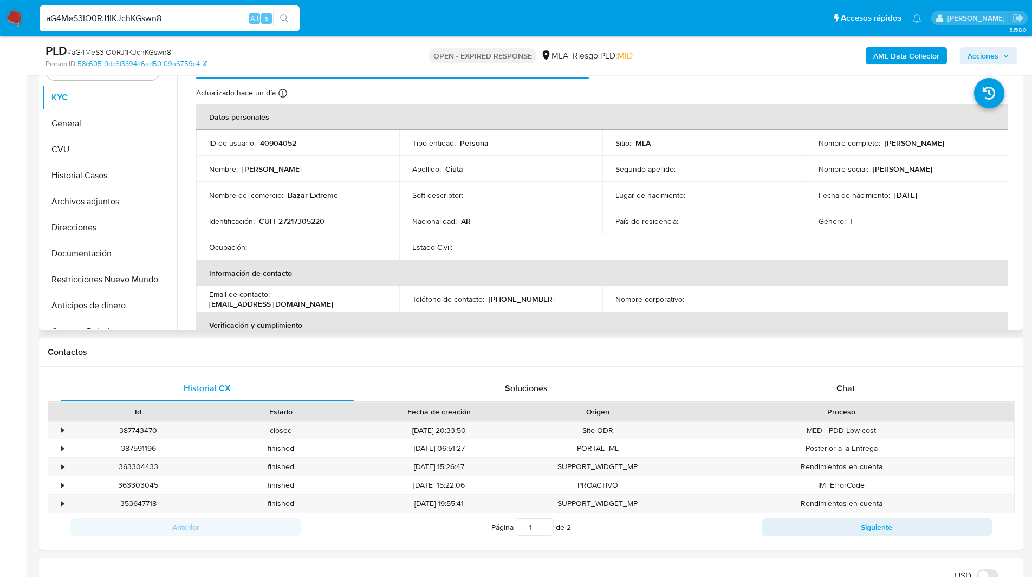
scroll to position [245, 0]
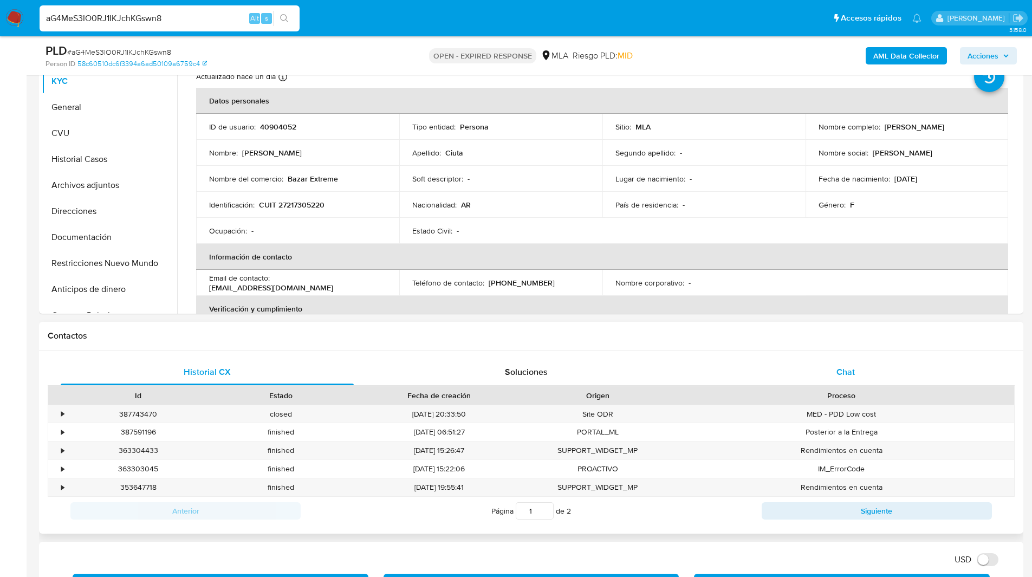
click at [836, 382] on div "Chat" at bounding box center [845, 372] width 293 height 26
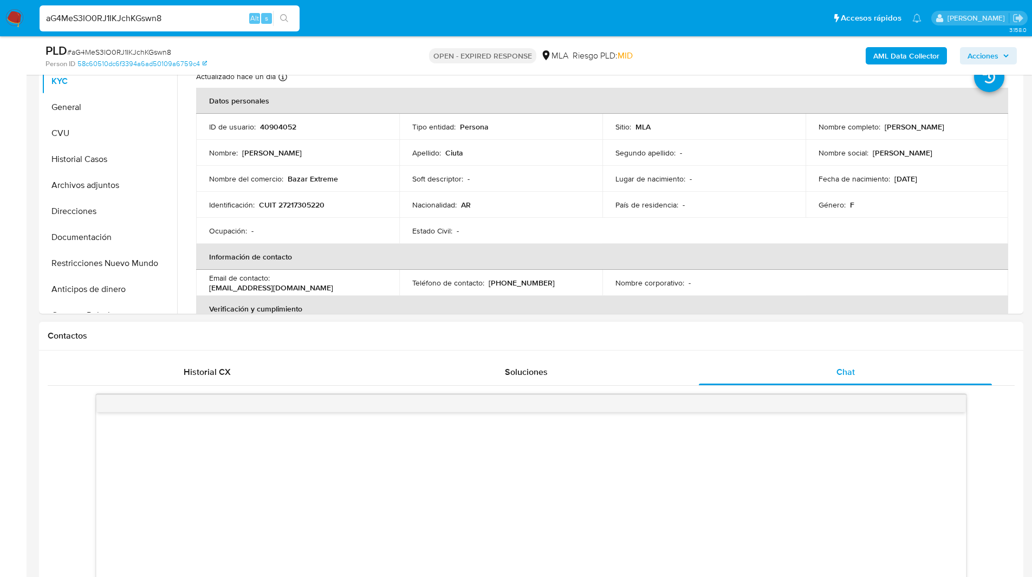
click at [780, 347] on div "Contactos" at bounding box center [531, 336] width 984 height 29
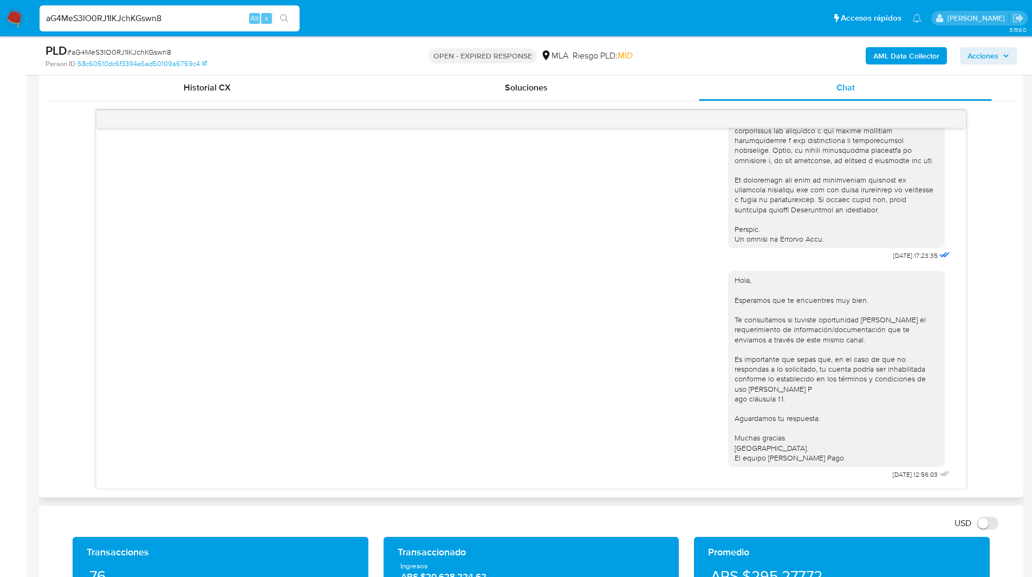
scroll to position [533, 0]
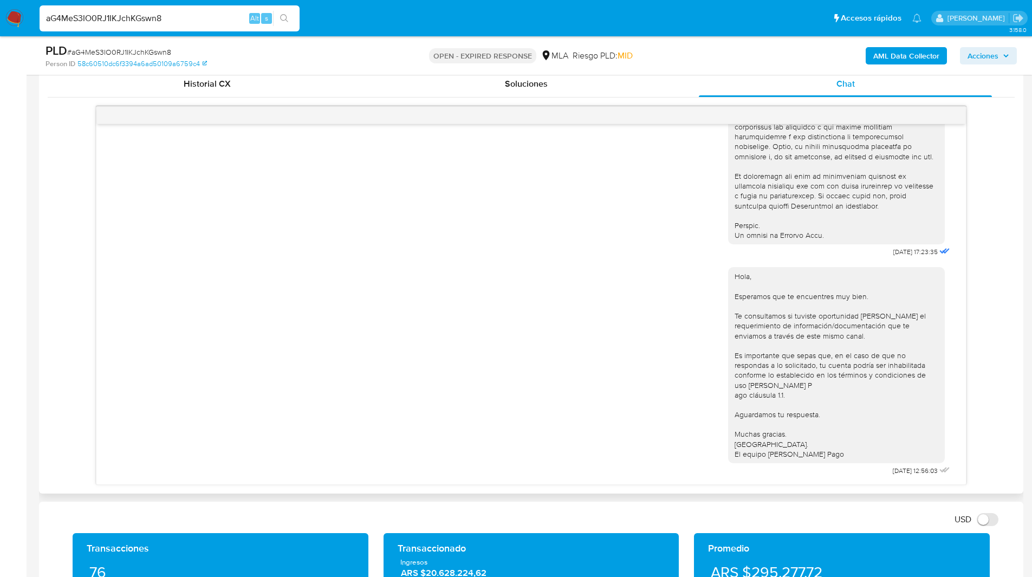
click at [891, 267] on div "Hola, Esperamos que te encuentres muy bien. Te consultamos si tuviste oportunid…" at bounding box center [836, 365] width 217 height 196
click at [984, 237] on div "18/08/2025 17:23:35 Hola, Esperamos que te encuentres muy bien. Te consultamos …" at bounding box center [531, 295] width 967 height 379
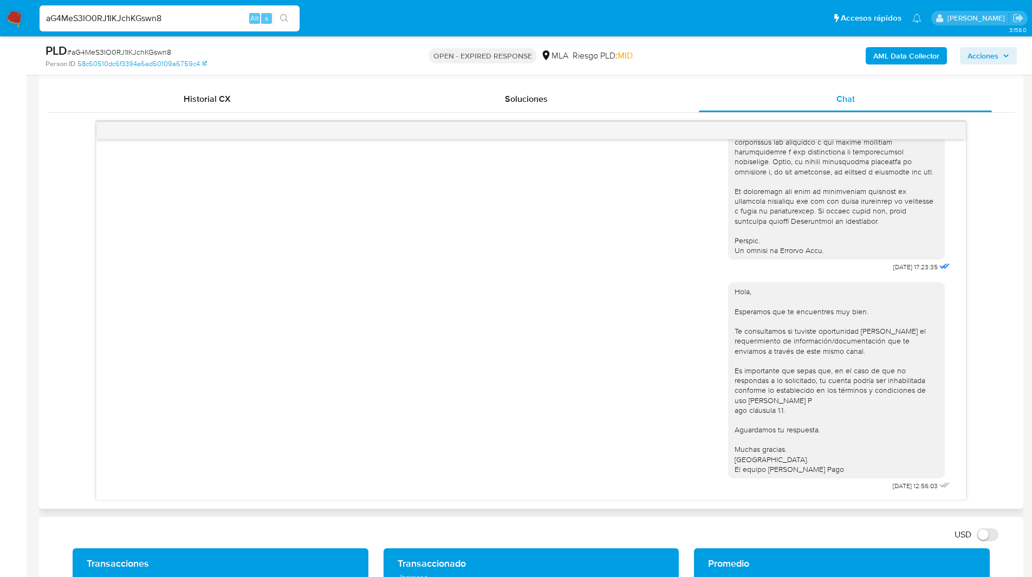
scroll to position [517, 0]
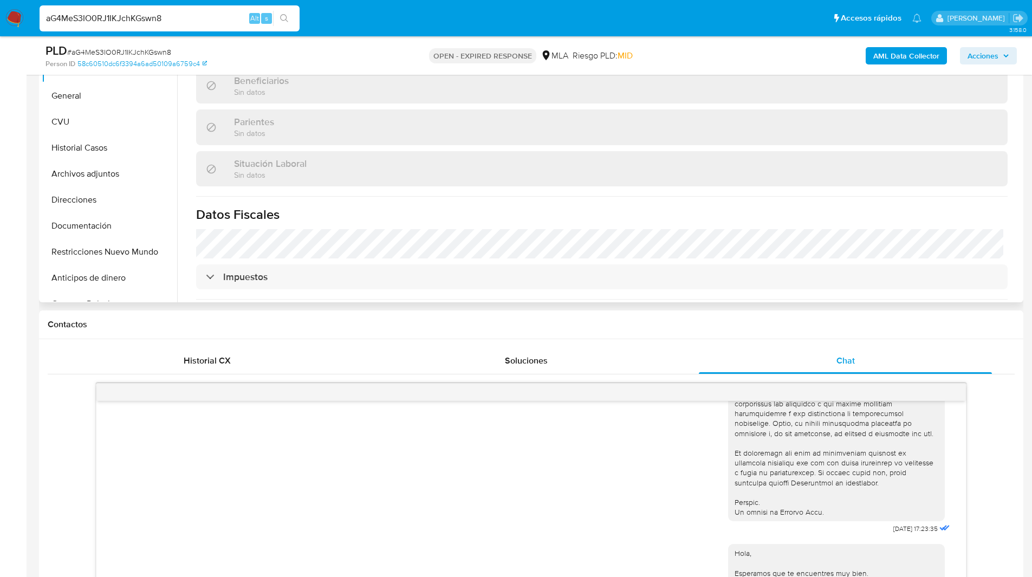
scroll to position [570, 0]
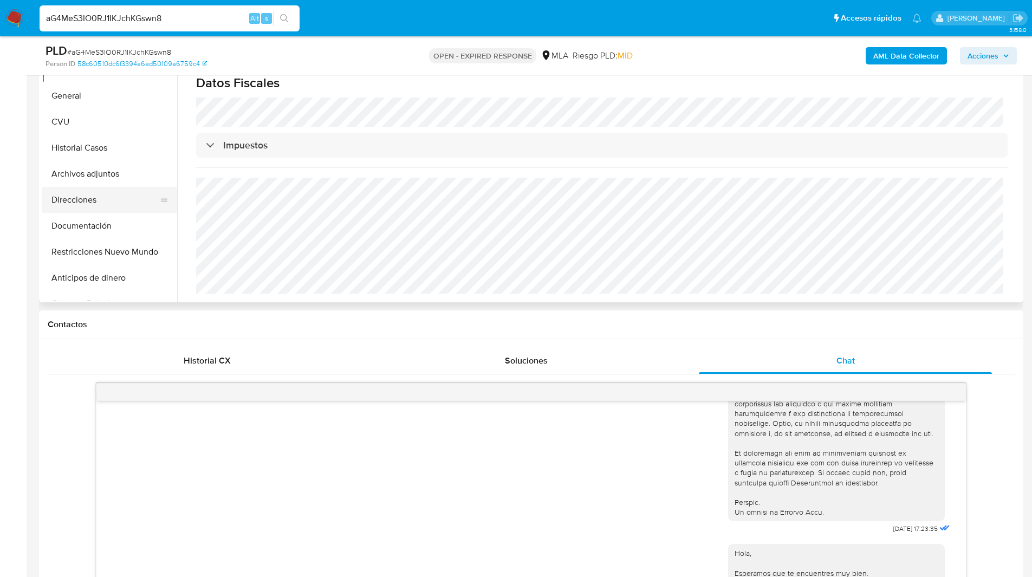
click at [73, 194] on button "Direcciones" at bounding box center [105, 200] width 127 height 26
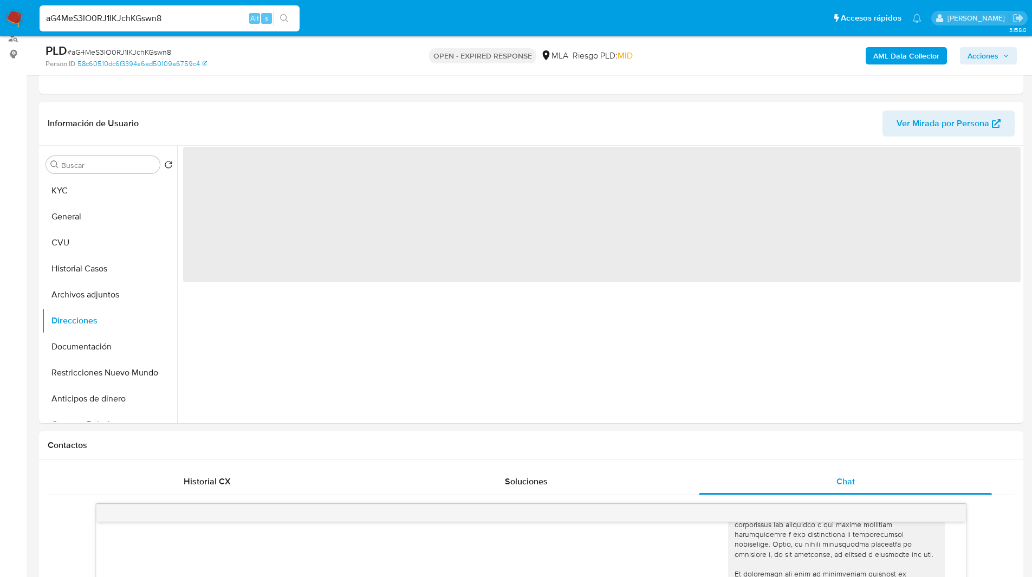
scroll to position [134, 0]
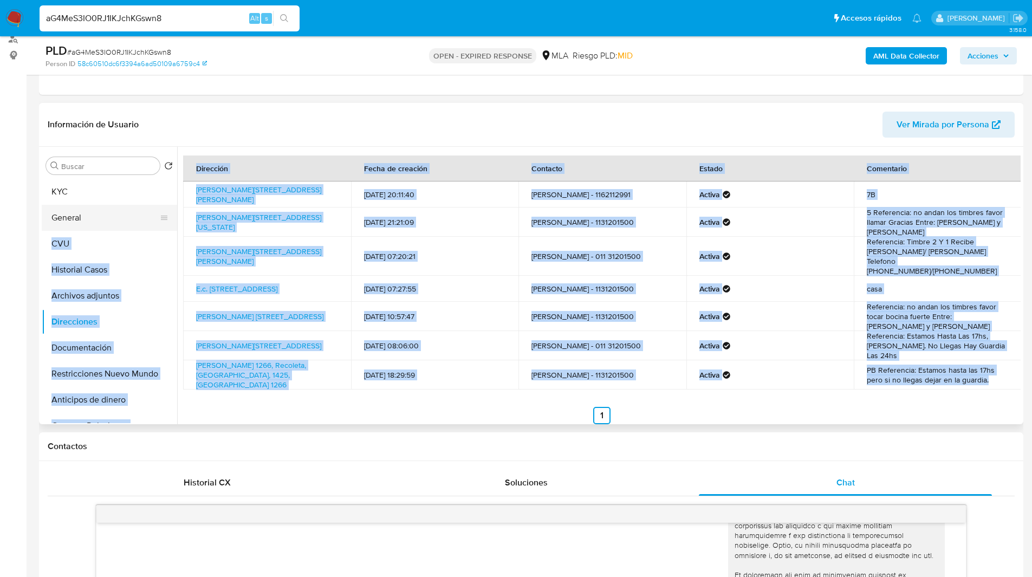
drag, startPoint x: 432, startPoint y: 379, endPoint x: 127, endPoint y: 224, distance: 342.7
click at [127, 224] on div "Buscar Volver al orden por defecto KYC General CVU Historial Casos Archivos adj…" at bounding box center [531, 285] width 978 height 277
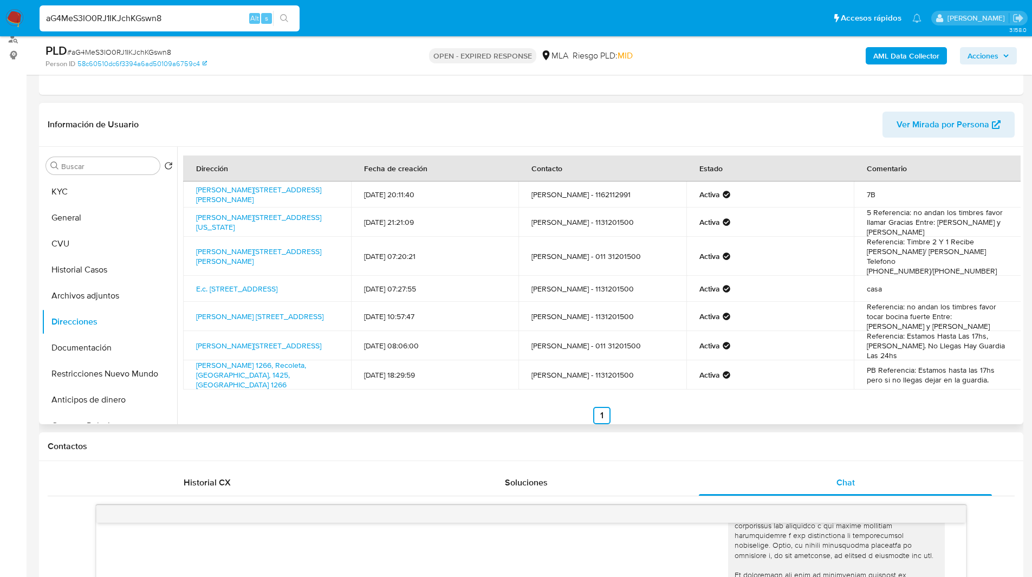
click at [218, 138] on div "Información de Usuario Ver Mirada por Persona" at bounding box center [531, 125] width 984 height 44
click at [223, 360] on link "Dr. Tomás Manuel De Anchorena 1266, Recoleta, Capital Federal, 1425, Argentina …" at bounding box center [251, 375] width 110 height 30
click at [77, 197] on button "KYC" at bounding box center [105, 192] width 127 height 26
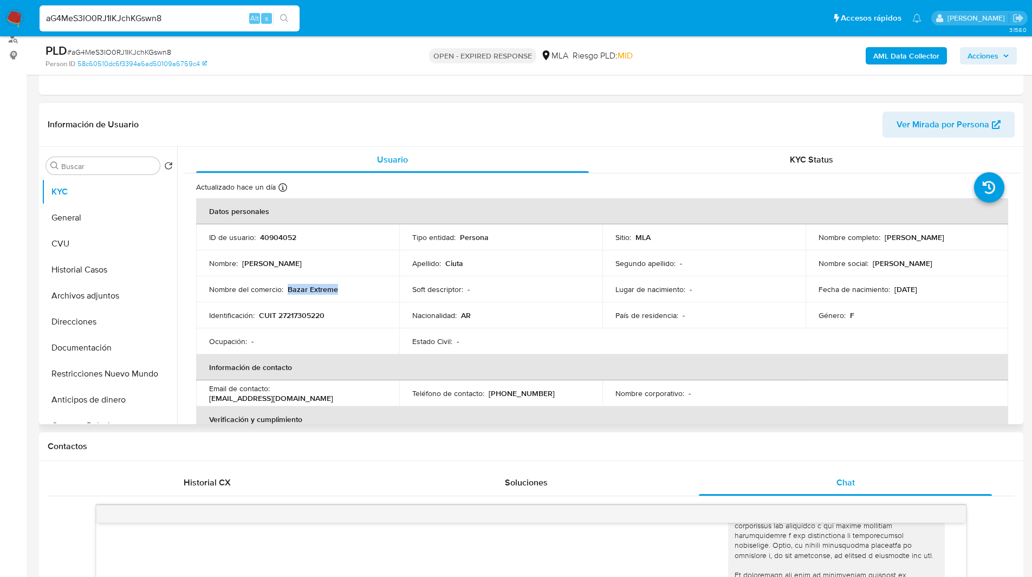
drag, startPoint x: 288, startPoint y: 288, endPoint x: 356, endPoint y: 286, distance: 68.2
click at [356, 286] on div "Nombre del comercio : Bazar Extreme" at bounding box center [297, 289] width 177 height 10
copy p "Bazar Extreme"
click at [389, 105] on div "Información de Usuario Ver Mirada por Persona" at bounding box center [531, 125] width 984 height 44
click at [426, 118] on header "Información de Usuario Ver Mirada por Persona" at bounding box center [531, 125] width 967 height 26
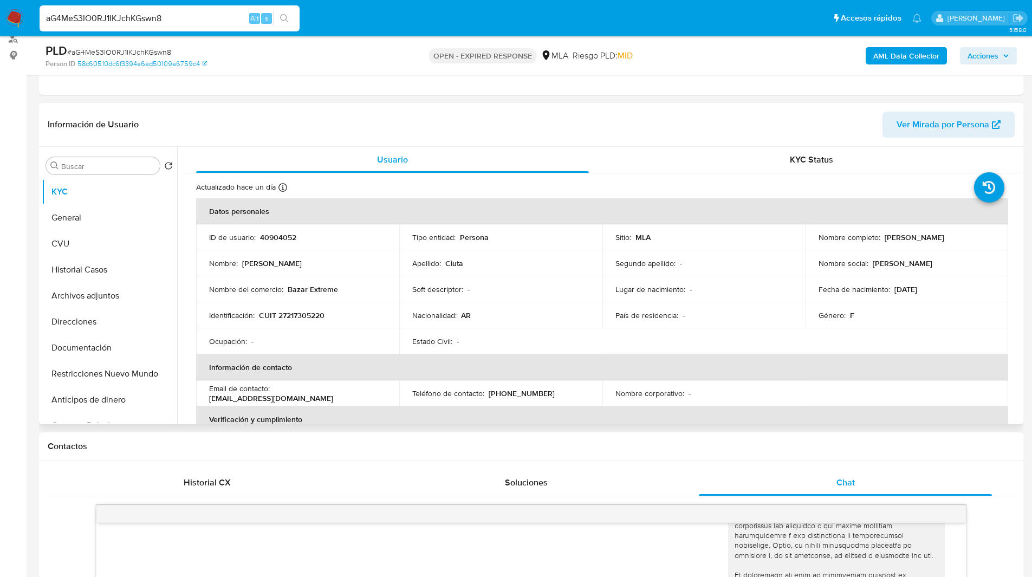
click at [446, 123] on header "Información de Usuario Ver Mirada por Persona" at bounding box center [531, 125] width 967 height 26
click at [299, 121] on header "Información de Usuario Ver Mirada por Persona" at bounding box center [531, 125] width 967 height 26
click at [312, 121] on header "Información de Usuario Ver Mirada por Persona" at bounding box center [531, 125] width 967 height 26
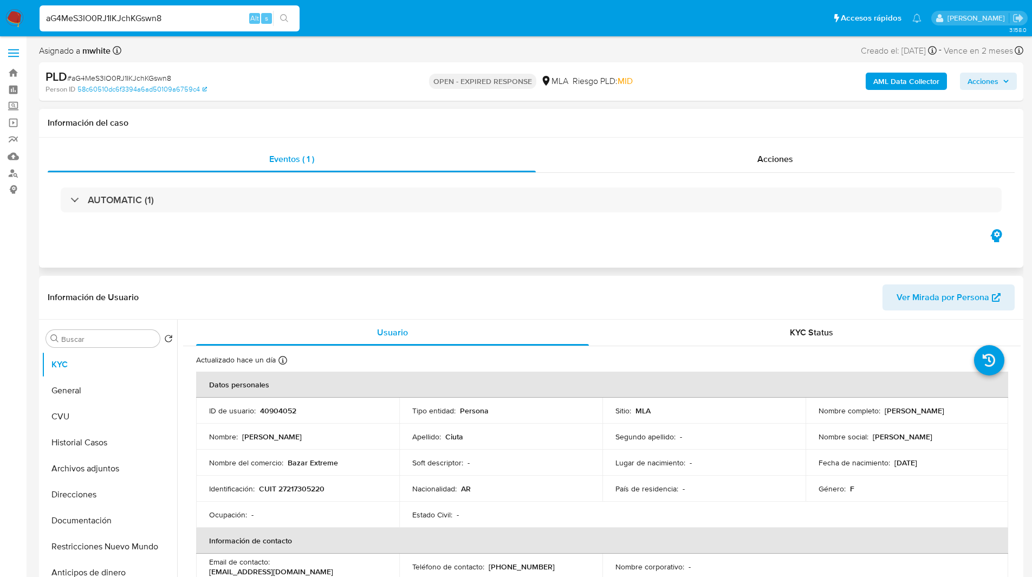
click at [268, 131] on div "Información del caso" at bounding box center [531, 123] width 984 height 29
click at [280, 66] on div "PLD # aG4MeS3IO0RJ1IKJchKGswn8 Person ID 58c60510dc6f3394a6ad50109a6759c4 OPEN …" at bounding box center [531, 81] width 984 height 38
click at [605, 263] on div "Eventos ( 1 ) Acciones AUTOMATIC (1)" at bounding box center [531, 203] width 984 height 130
click at [619, 233] on div "Eventos ( 1 ) Acciones AUTOMATIC (1)" at bounding box center [531, 203] width 984 height 130
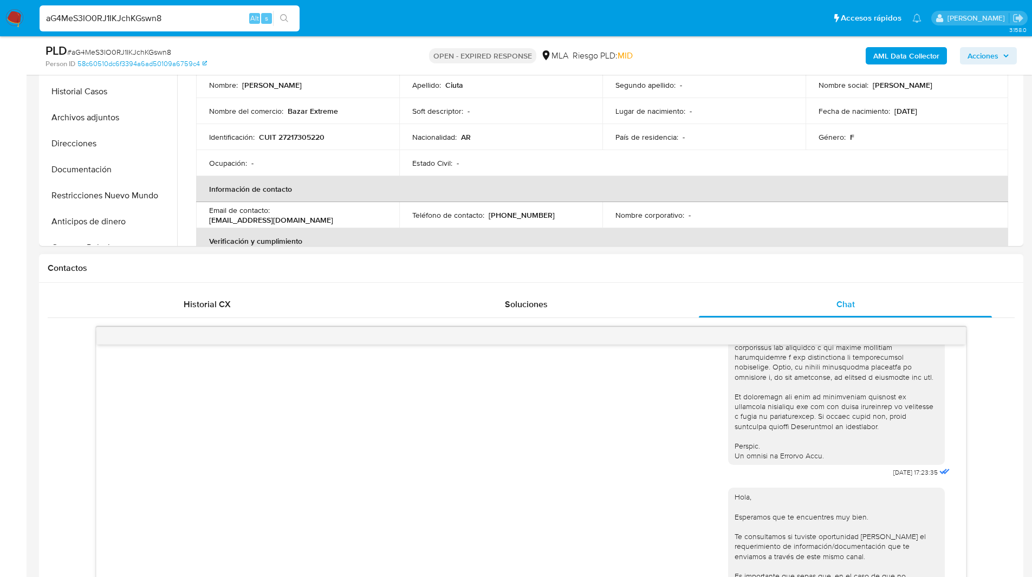
click at [787, 270] on h1 "Contactos" at bounding box center [531, 268] width 967 height 11
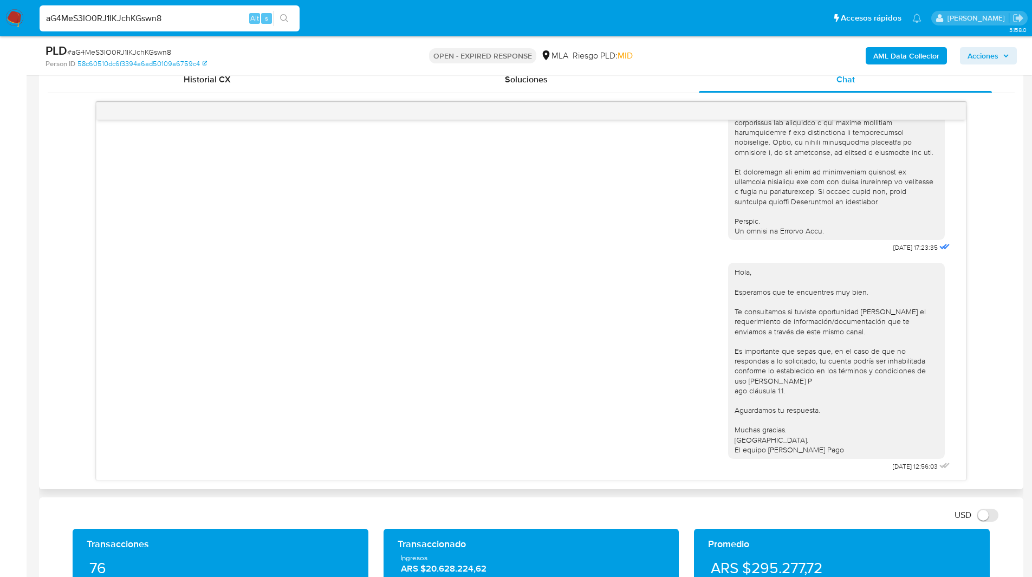
scroll to position [538, 0]
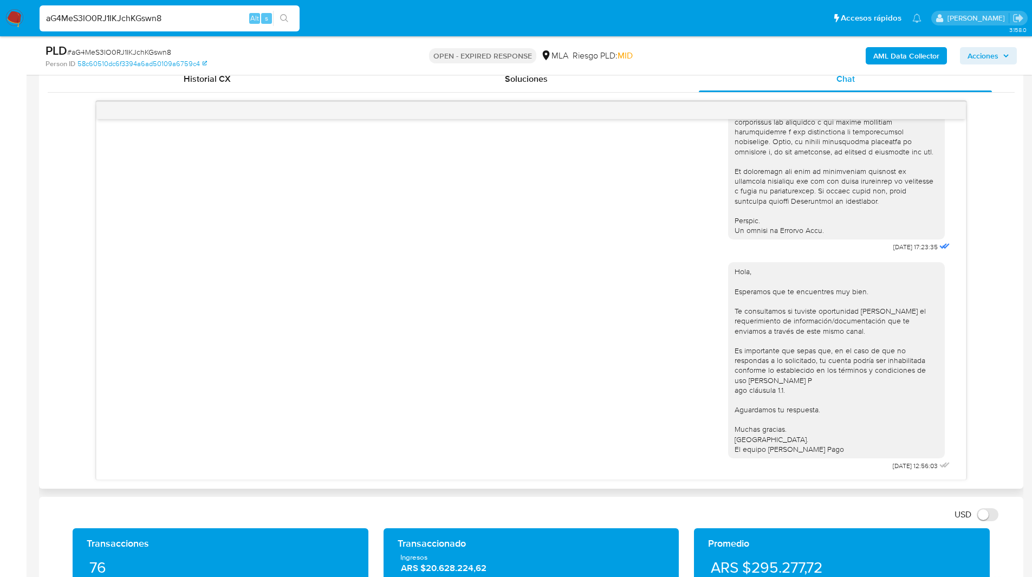
click at [984, 212] on div "18/08/2025 17:23:35 Hola, Esperamos que te encuentres muy bien. Te consultamos …" at bounding box center [531, 290] width 967 height 379
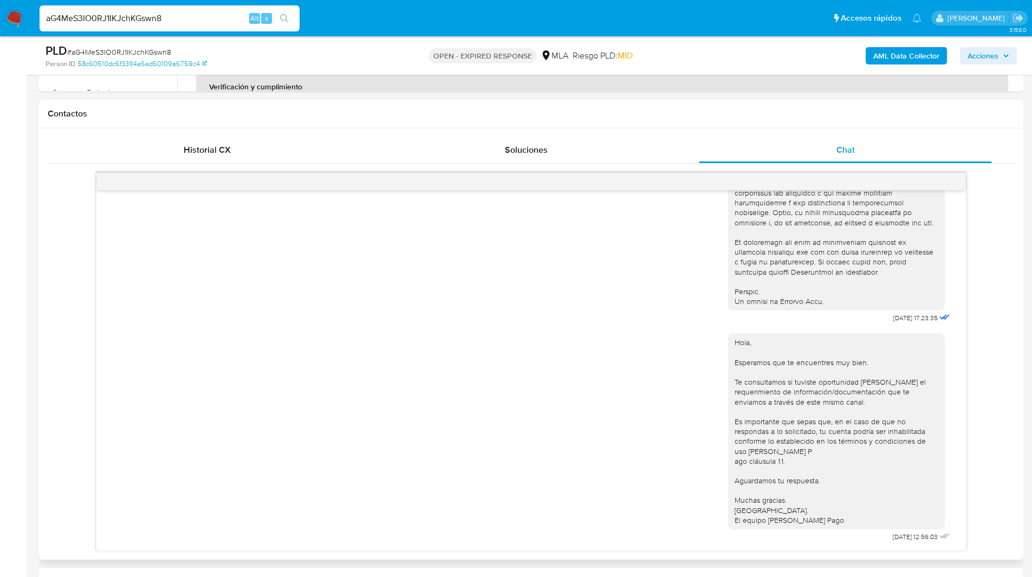
scroll to position [466, 0]
click at [984, 255] on div "18/08/2025 17:23:35 Hola, Esperamos que te encuentres muy bien. Te consultamos …" at bounding box center [531, 362] width 967 height 379
click at [132, 19] on input "aG4MeS3IO0RJ1IKJchKGswn8" at bounding box center [170, 18] width 260 height 14
click at [14, 16] on img at bounding box center [14, 18] width 18 height 18
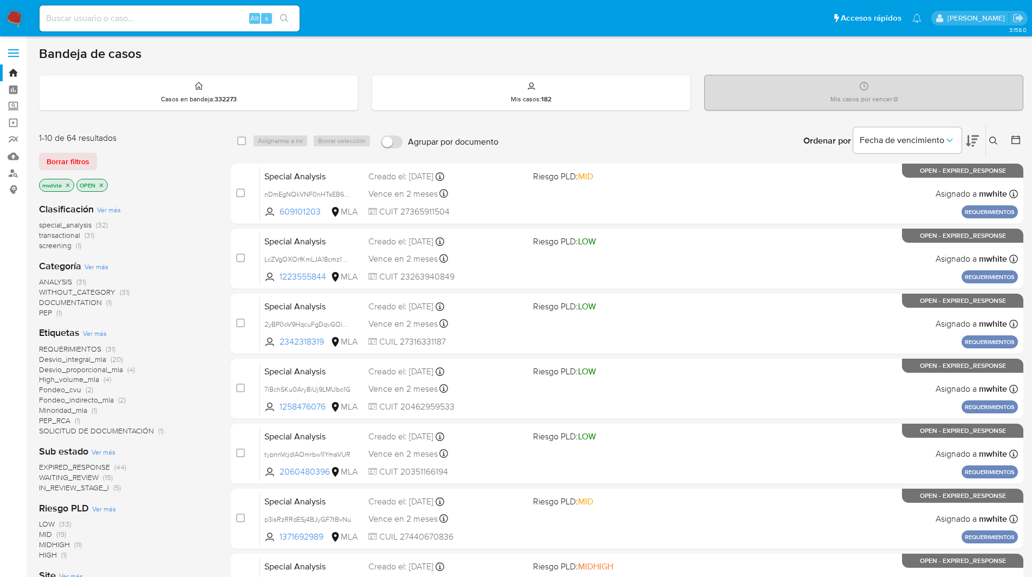
click at [991, 136] on icon at bounding box center [993, 140] width 9 height 9
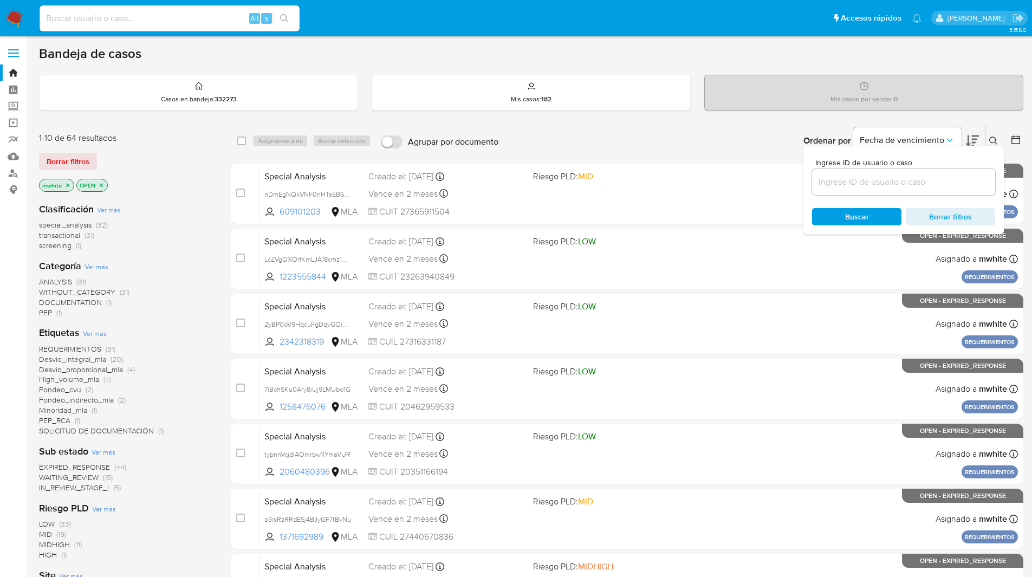
click at [853, 185] on input at bounding box center [903, 182] width 183 height 14
type input "aG4MeS3IO0RJ1IKJchKGswn8"
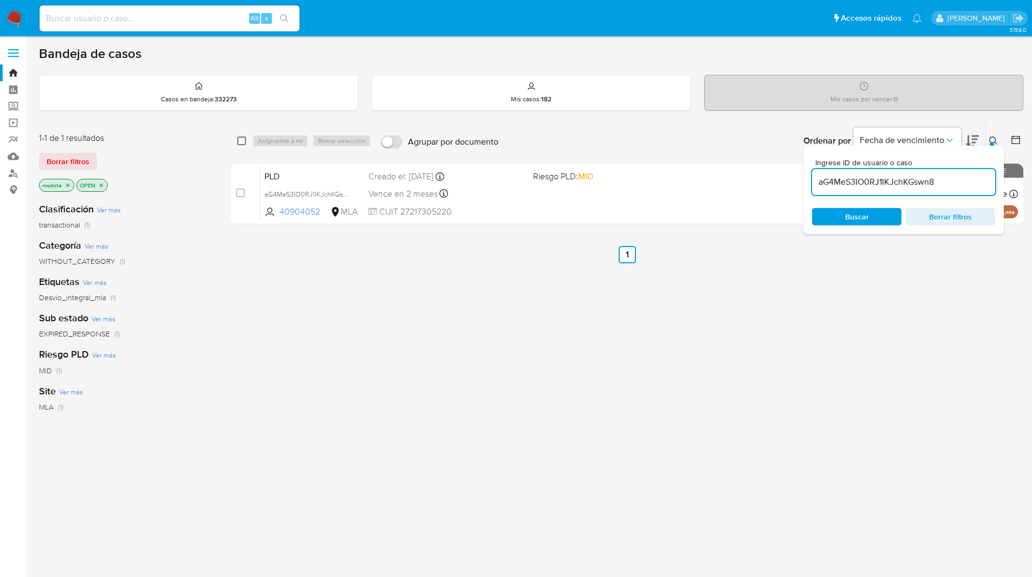
click at [240, 141] on input "checkbox" at bounding box center [241, 140] width 9 height 9
checkbox input "true"
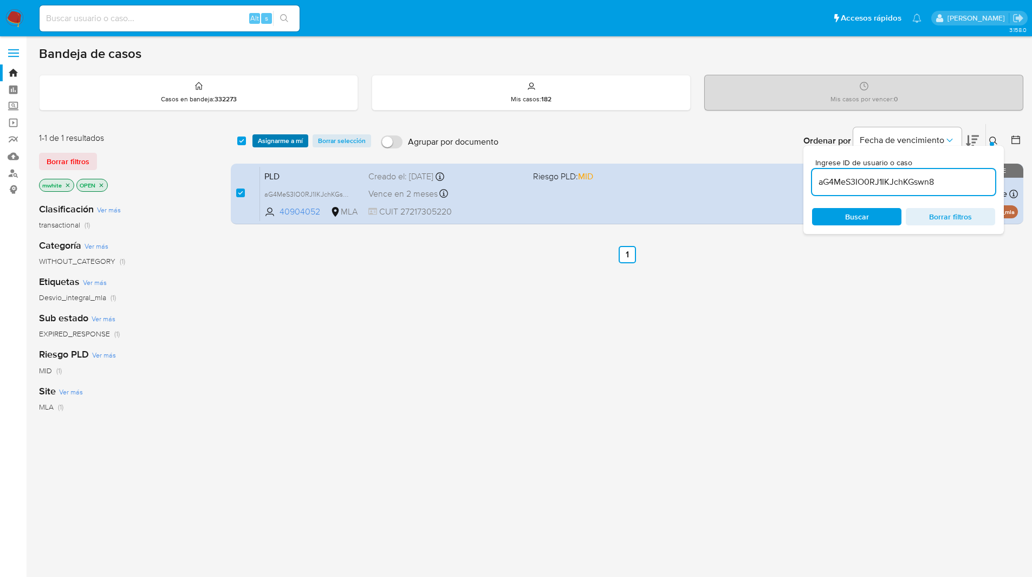
click at [275, 141] on span "Asignarme a mí" at bounding box center [280, 140] width 45 height 11
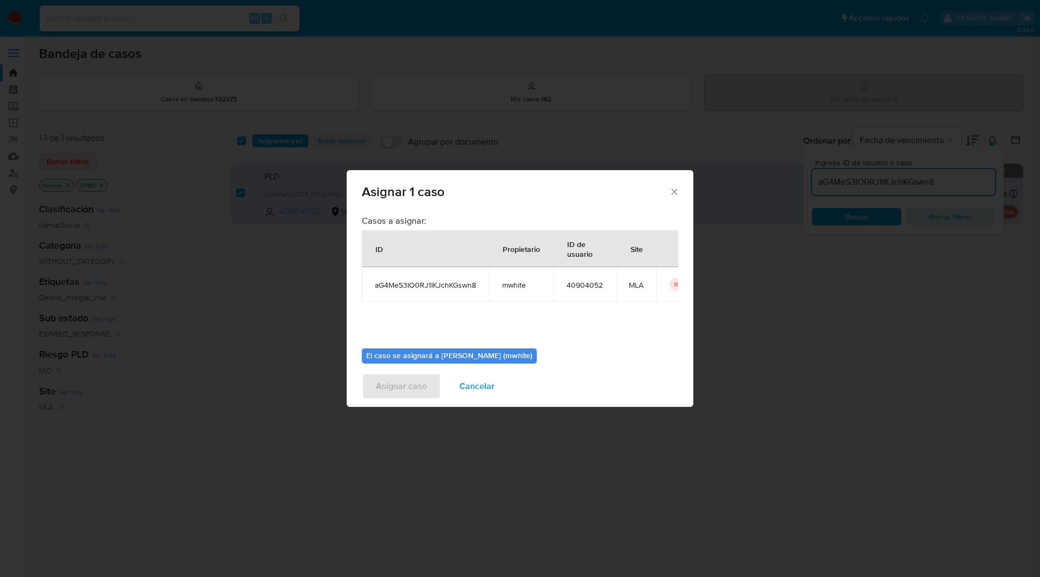
click at [511, 284] on span "mwhite" at bounding box center [521, 285] width 38 height 10
copy span "mwhite"
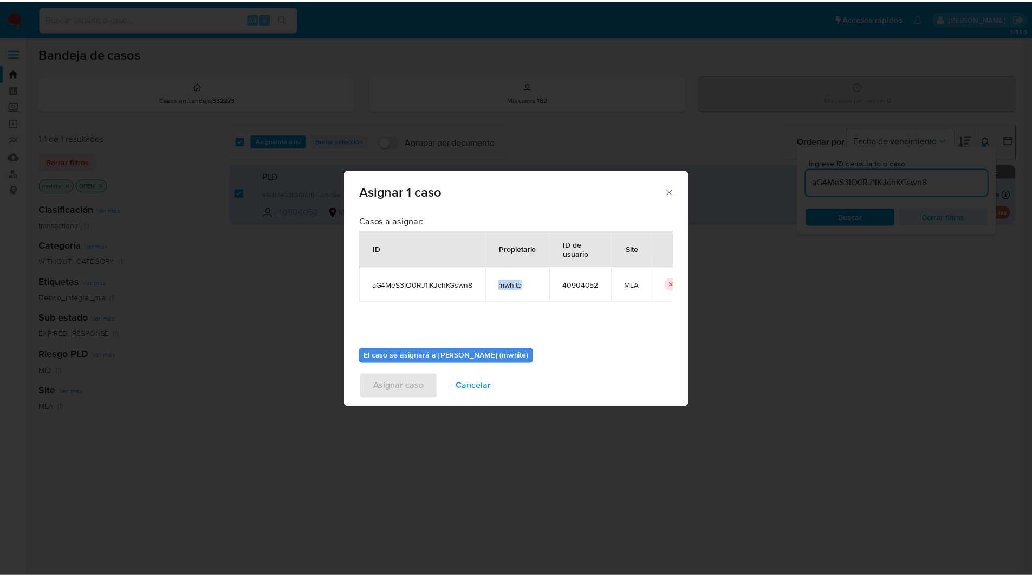
scroll to position [56, 0]
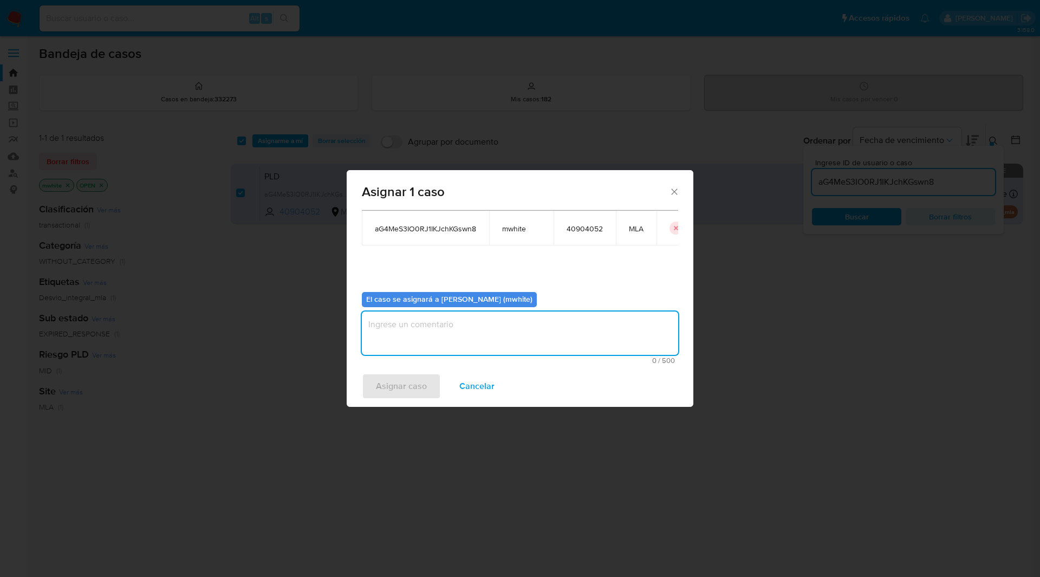
click at [441, 334] on textarea "assign-modal" at bounding box center [520, 332] width 316 height 43
paste textarea "mwhite"
type textarea "mwhite"
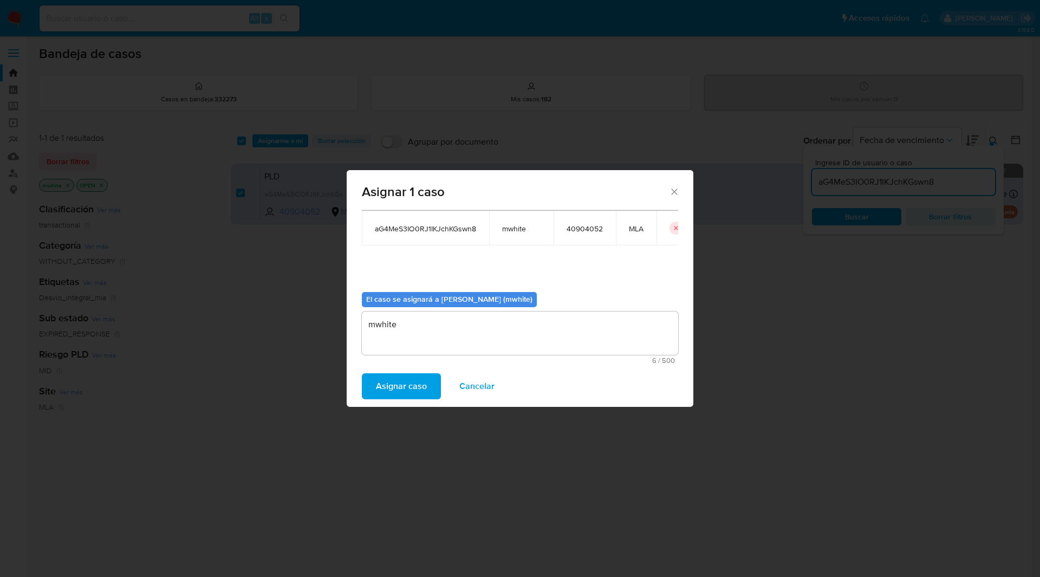
click at [383, 384] on span "Asignar caso" at bounding box center [401, 386] width 51 height 24
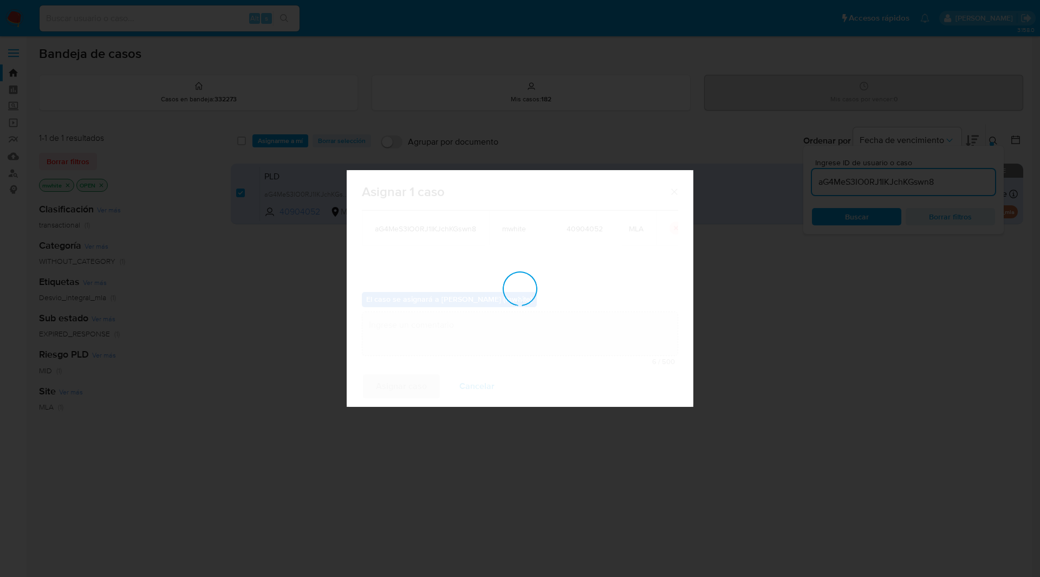
checkbox input "false"
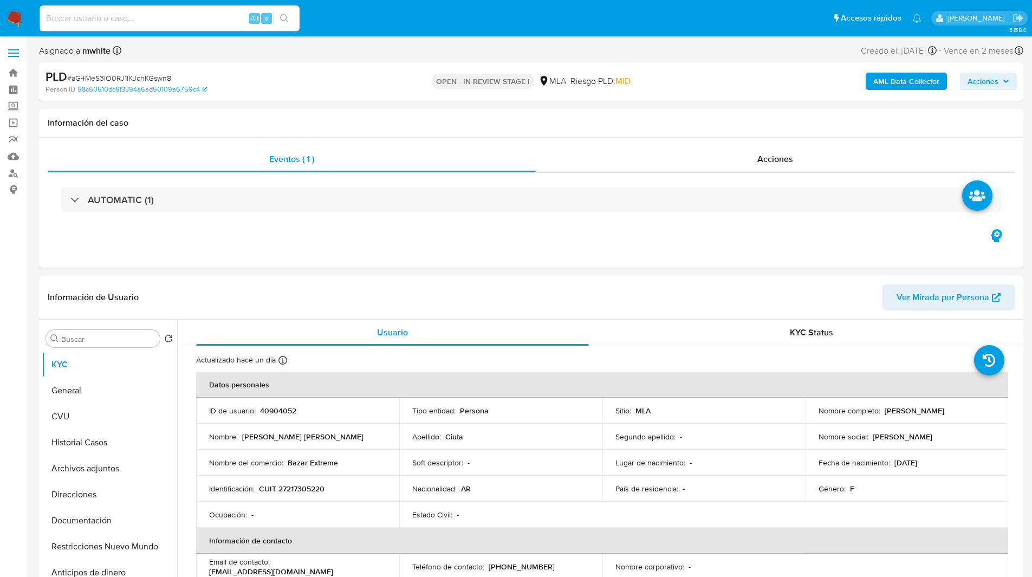
select select "10"
click at [428, 22] on ul "Pausado Ver notificaciones Alt s Accesos rápidos Presiona las siguientes teclas…" at bounding box center [480, 17] width 892 height 27
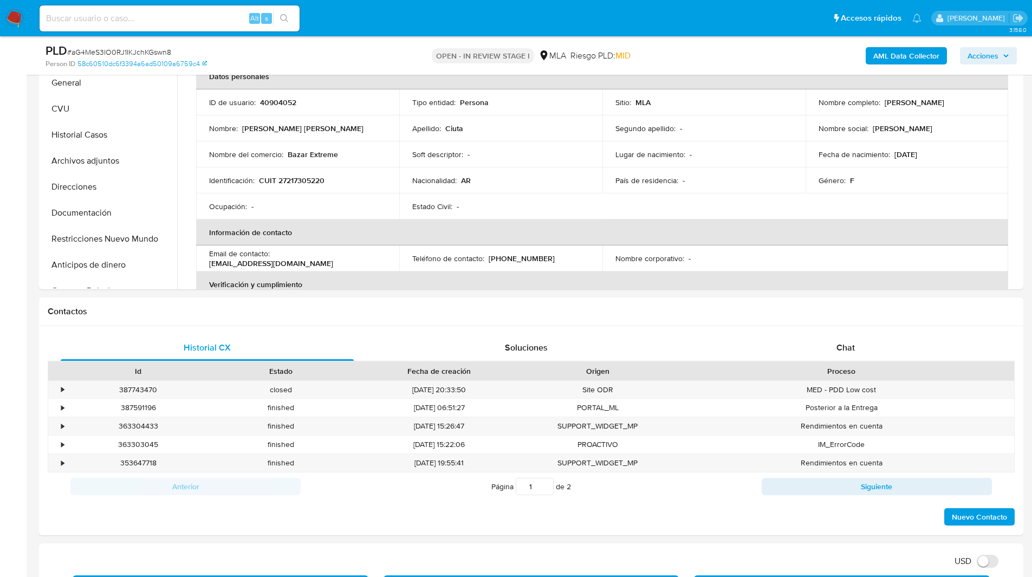
scroll to position [280, 0]
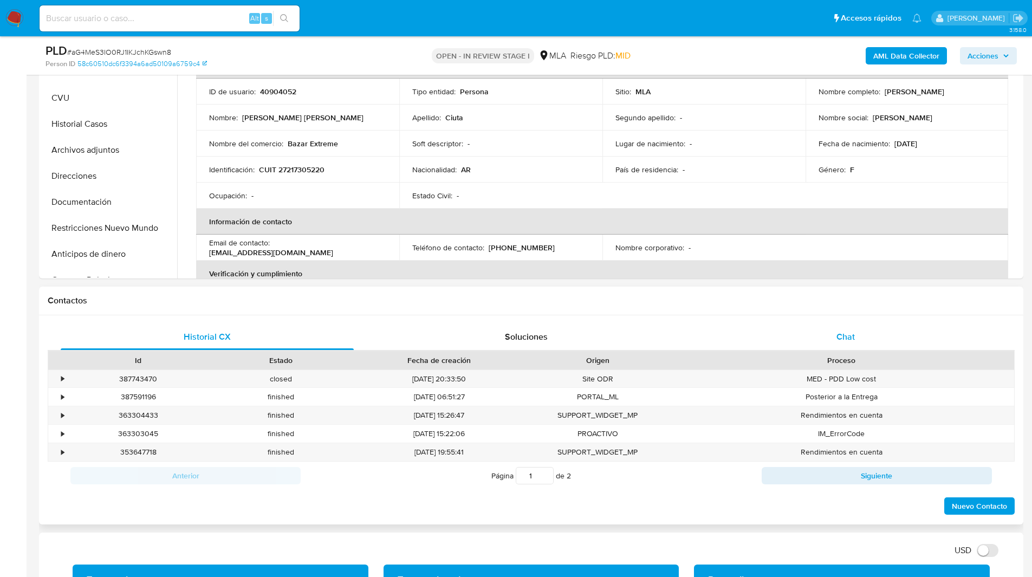
click at [818, 325] on div "Chat" at bounding box center [845, 337] width 293 height 26
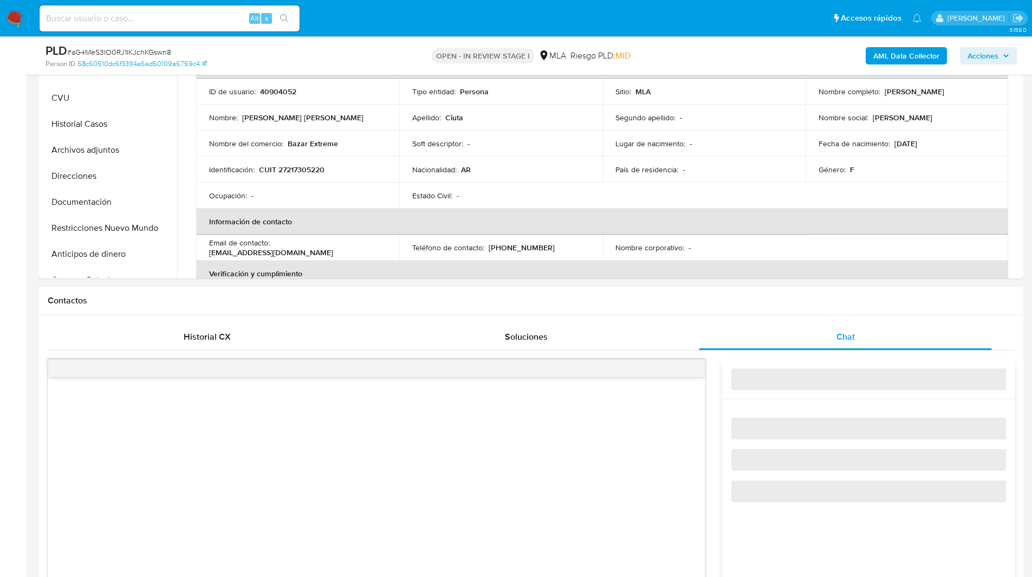
click at [747, 317] on div "Historial CX Soluciones Chat Id Estado Fecha de creación Origen Proceso • 38774…" at bounding box center [531, 553] width 984 height 476
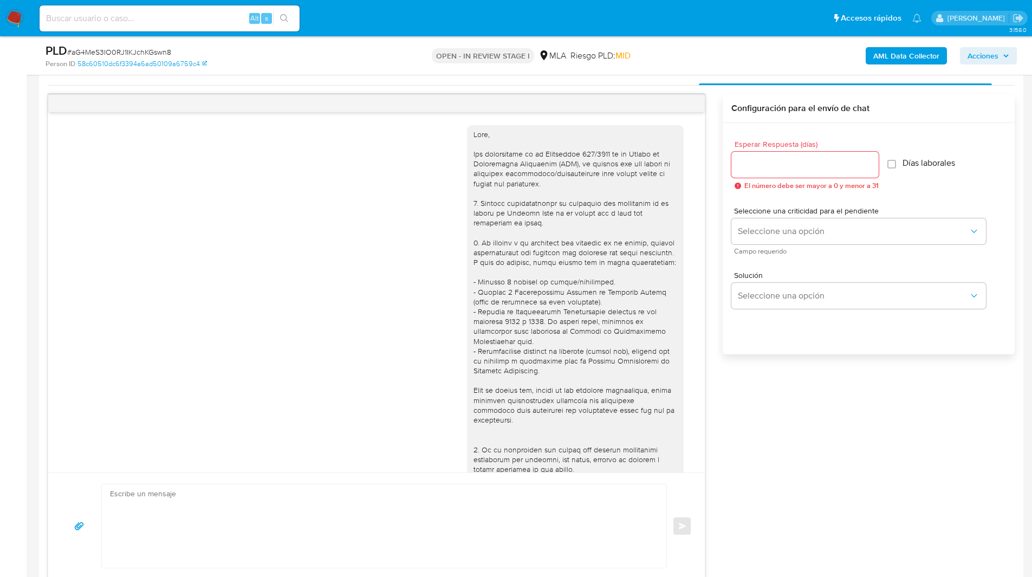
scroll to position [492, 0]
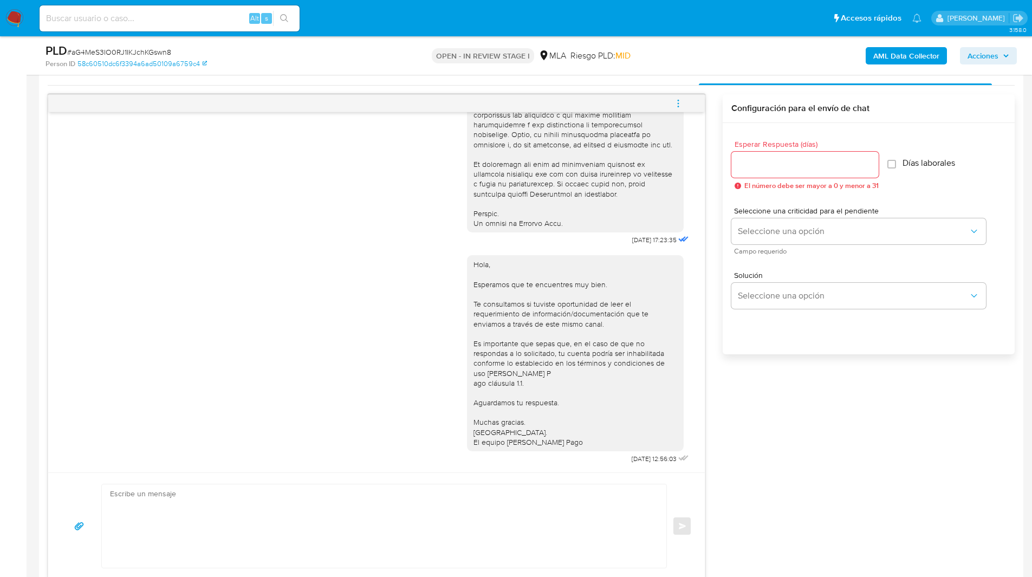
click at [679, 103] on icon "menu-action" at bounding box center [678, 104] width 10 height 10
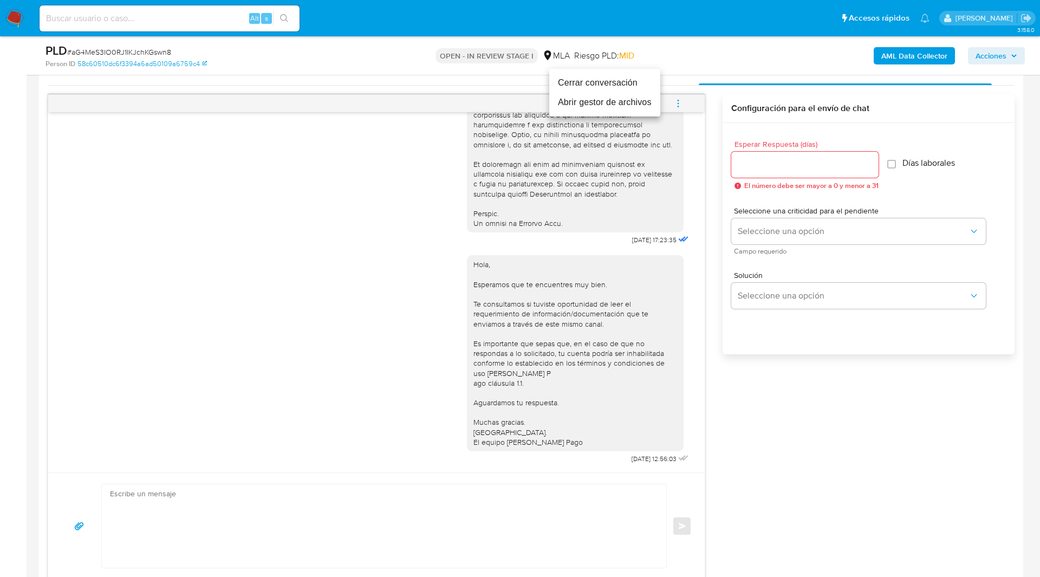
click at [590, 82] on li "Cerrar conversación" at bounding box center [604, 82] width 111 height 19
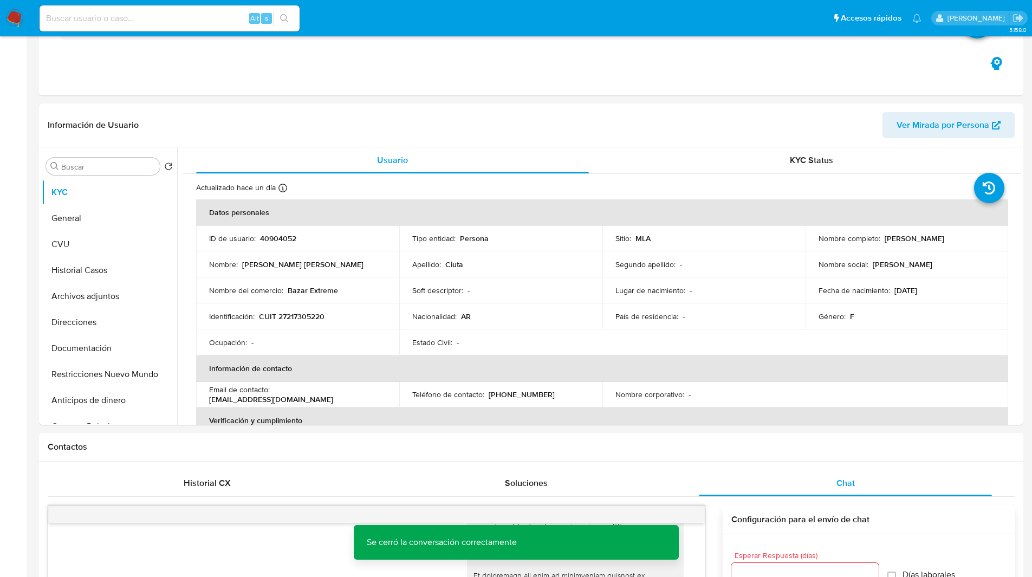
scroll to position [0, 0]
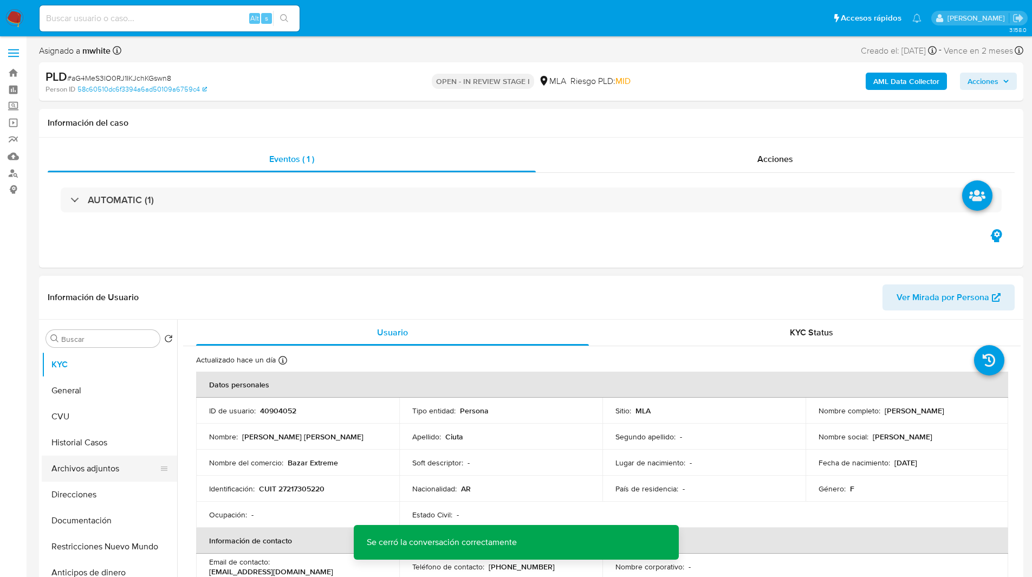
click at [105, 464] on button "Archivos adjuntos" at bounding box center [105, 468] width 127 height 26
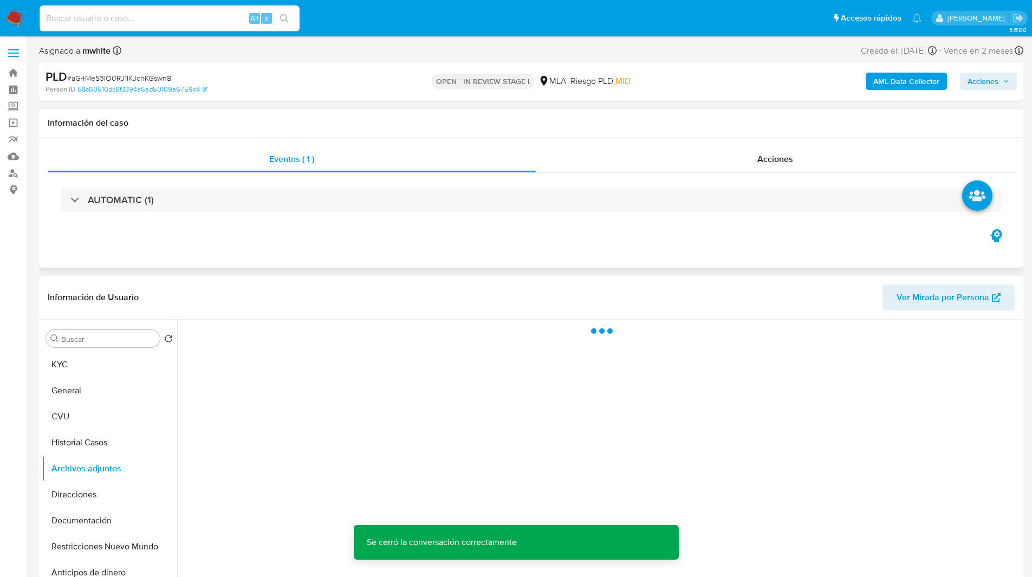
click at [542, 243] on div "Eventos ( 1 ) Acciones AUTOMATIC (1)" at bounding box center [531, 203] width 984 height 130
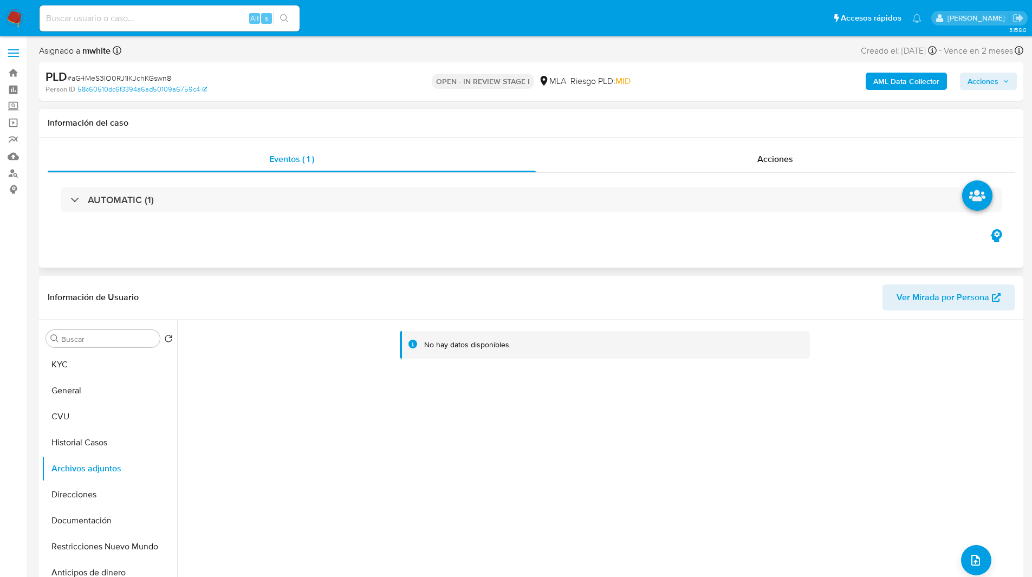
click at [699, 109] on div "Información del caso" at bounding box center [531, 123] width 984 height 29
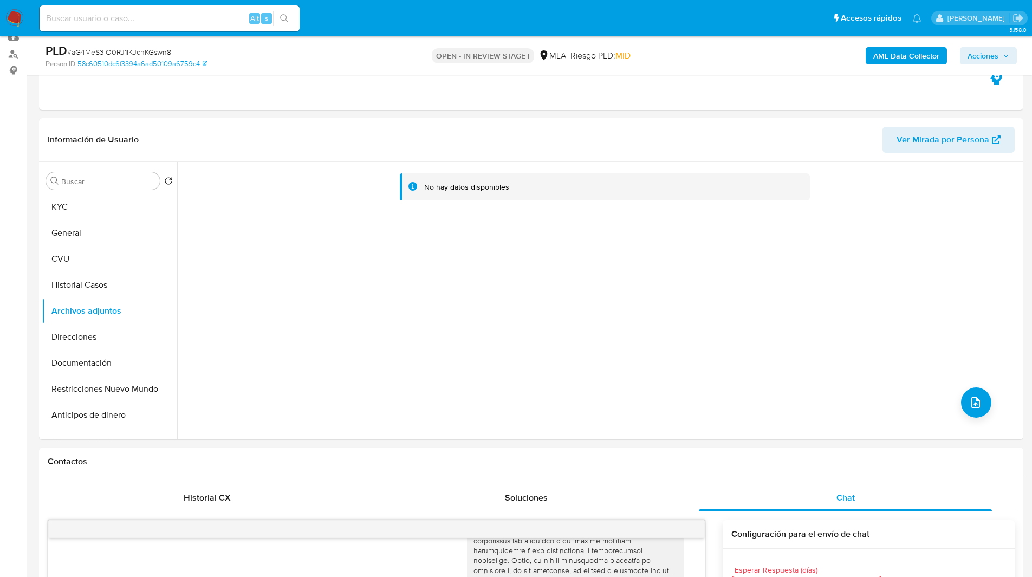
click at [906, 64] on div "AML Data Collector Acciones" at bounding box center [856, 55] width 321 height 25
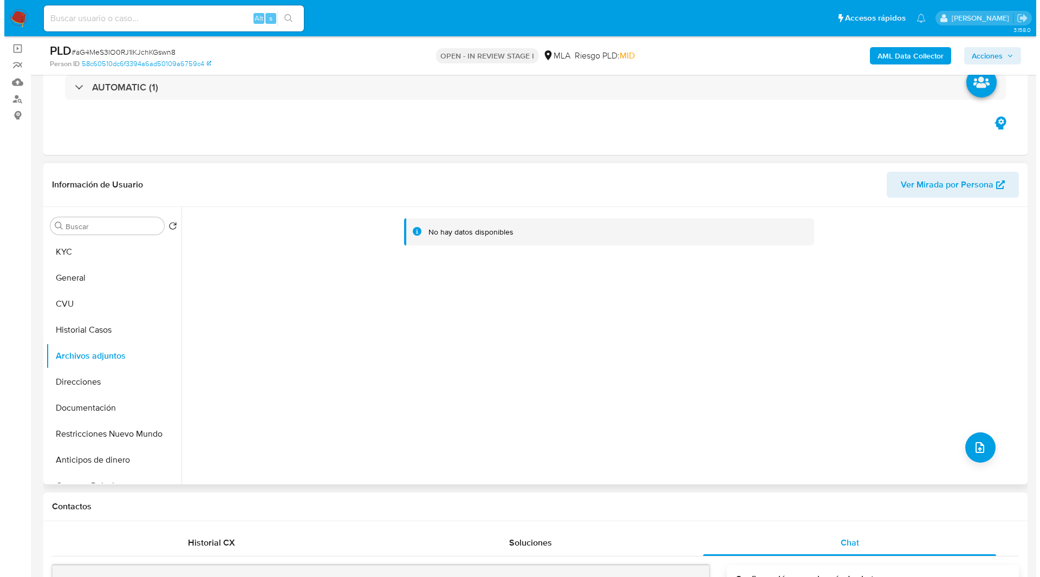
scroll to position [74, 0]
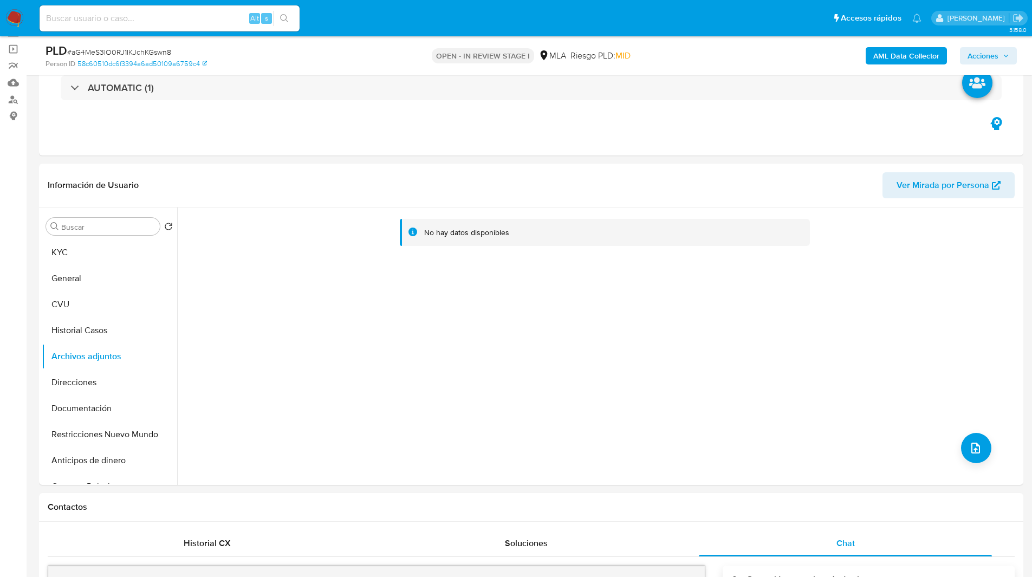
click at [891, 57] on b "AML Data Collector" at bounding box center [906, 55] width 66 height 17
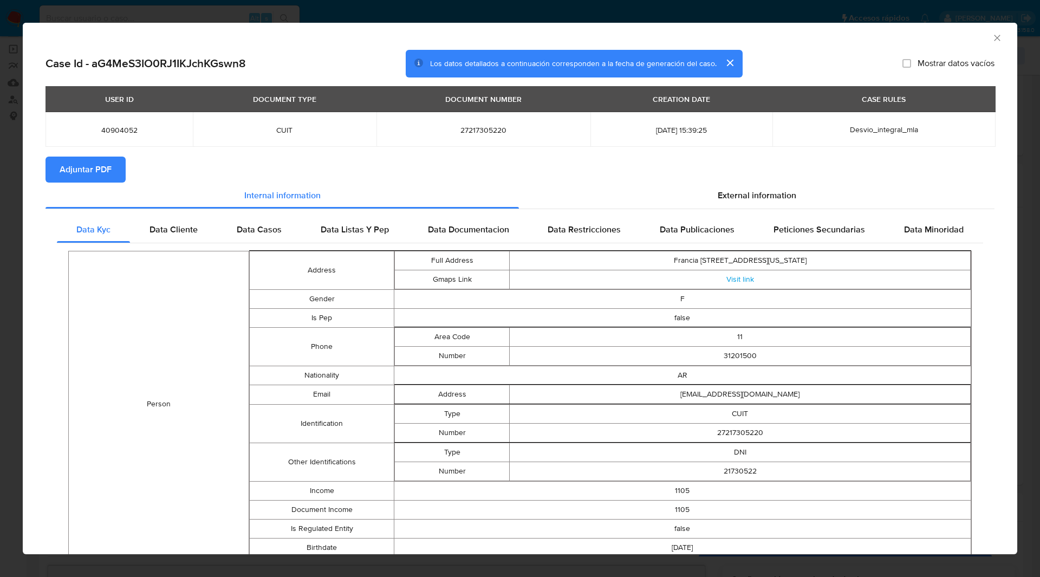
click at [101, 176] on span "Adjuntar PDF" at bounding box center [86, 170] width 52 height 24
click at [293, 174] on section "Adjuntar PDF Creando" at bounding box center [519, 170] width 949 height 28
drag, startPoint x: 312, startPoint y: 168, endPoint x: 325, endPoint y: 167, distance: 13.0
click at [324, 166] on section "Adjuntar PDF Creando" at bounding box center [519, 170] width 949 height 28
click at [325, 168] on section "Adjuntar PDF Creando" at bounding box center [519, 170] width 949 height 28
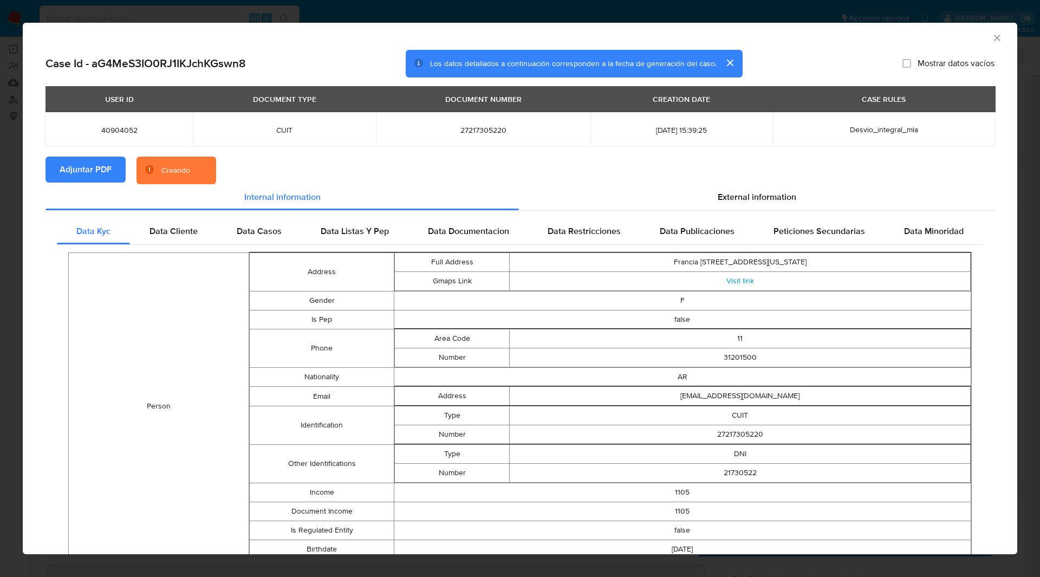
click at [366, 163] on section "Adjuntar PDF Creando" at bounding box center [519, 170] width 949 height 28
click at [446, 175] on section "Adjuntar PDF Creando" at bounding box center [519, 170] width 949 height 28
click at [683, 156] on section "Adjuntar PDF Creando" at bounding box center [519, 170] width 949 height 28
click at [675, 162] on section "Adjuntar PDF Creando" at bounding box center [519, 170] width 949 height 28
click at [656, 167] on section "Adjuntar PDF Creando" at bounding box center [519, 170] width 949 height 28
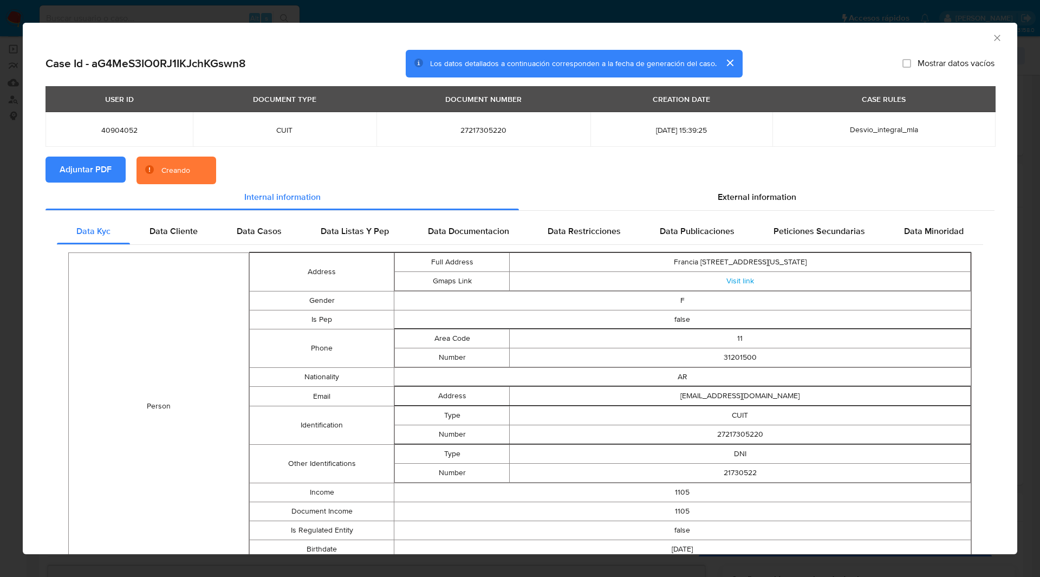
click at [735, 155] on div "USER ID DOCUMENT TYPE DOCUMENT NUMBER CREATION DATE CASE RULES 40904052 CUIT 27…" at bounding box center [519, 121] width 949 height 70
click at [847, 56] on div "Case Id - aG4MeS3IO0RJ1IKJchKGswn8 Los datos detallados a continuación correspo…" at bounding box center [519, 64] width 949 height 28
click at [855, 50] on div "Case Id - aG4MeS3IO0RJ1IKJchKGswn8 Los datos detallados a continuación correspo…" at bounding box center [519, 64] width 949 height 28
click at [991, 41] on icon "Cerrar ventana" at bounding box center [996, 37] width 11 height 11
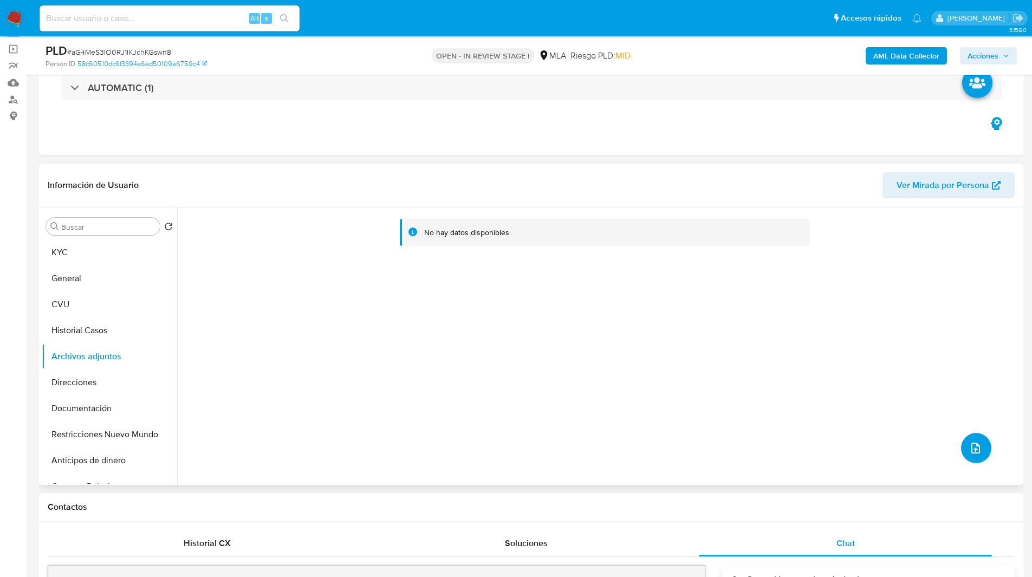
click at [973, 448] on icon "upload-file" at bounding box center [975, 447] width 13 height 13
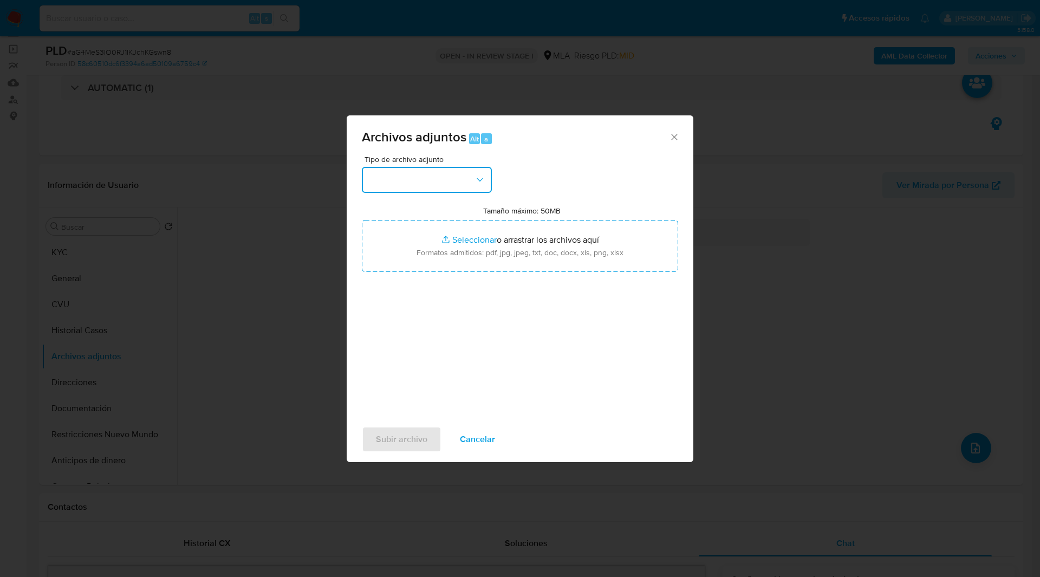
click at [425, 172] on button "button" at bounding box center [427, 180] width 130 height 26
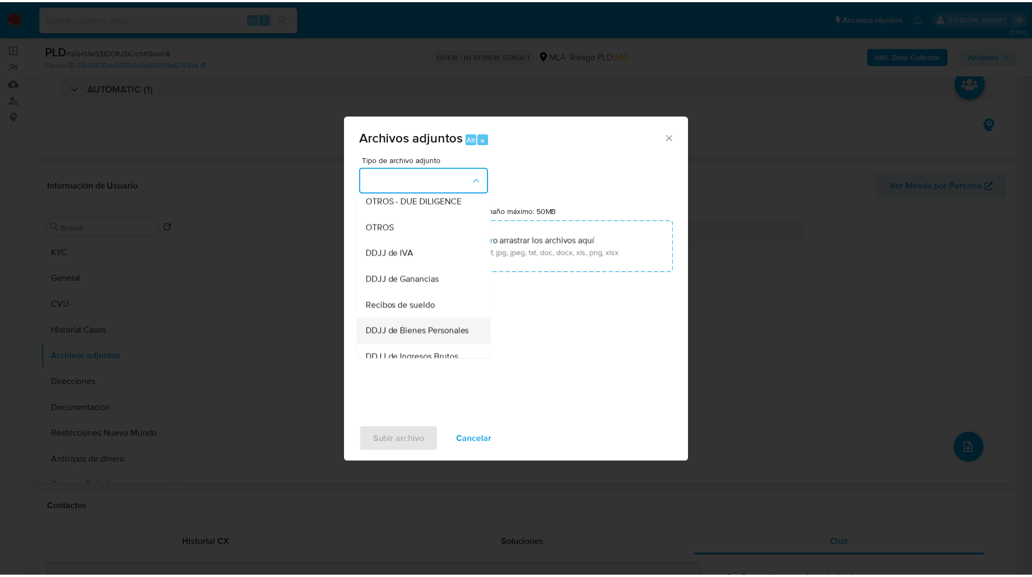
scroll to position [190, 0]
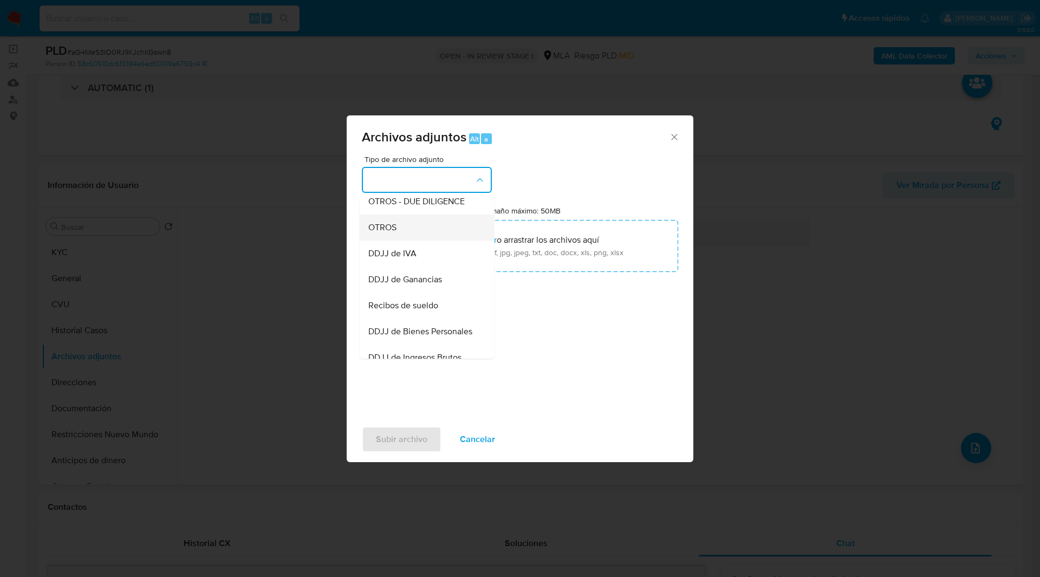
click at [395, 232] on span "OTROS" at bounding box center [382, 227] width 28 height 11
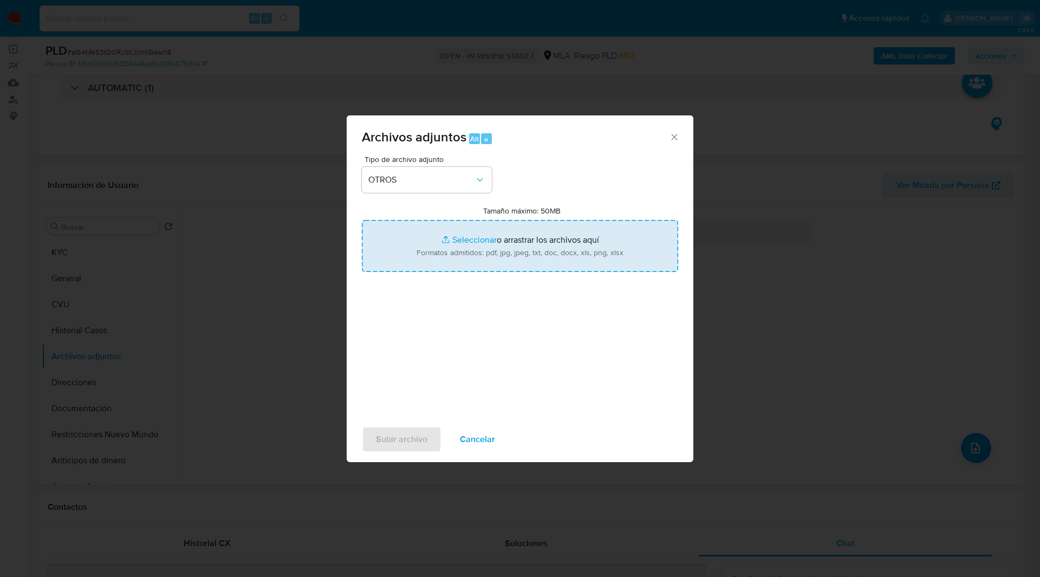
type input "C:\fakepath\NOSIS_Manager_InformeIndividual_27217305220_654924_20250904121558.p…"
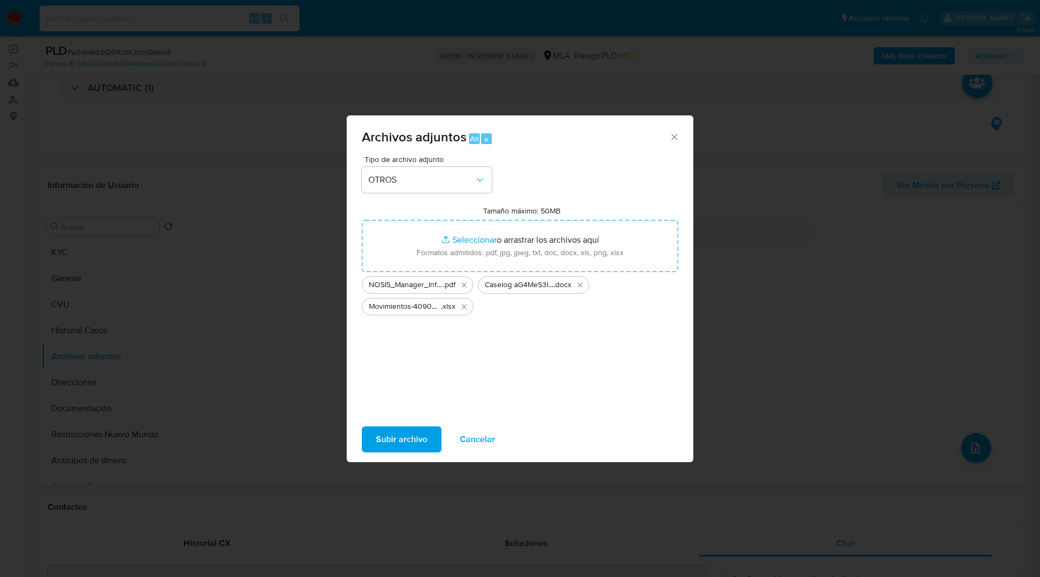
click at [557, 163] on div "Tipo de archivo adjunto OTROS Tamaño máximo: 50MB Seleccionar archivos Seleccio…" at bounding box center [520, 283] width 316 height 256
click at [399, 435] on span "Subir archivo" at bounding box center [401, 439] width 51 height 24
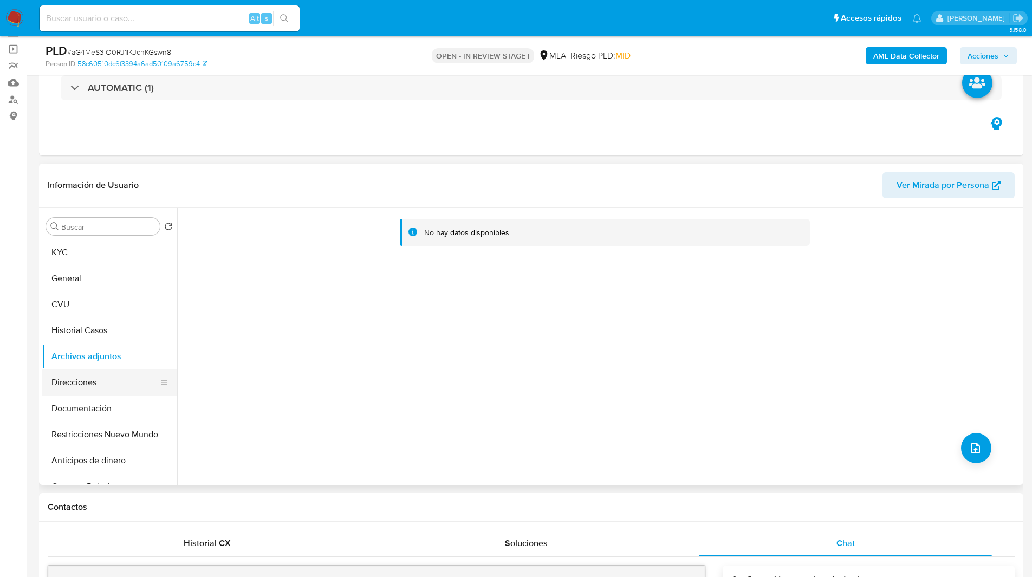
click at [85, 374] on button "Direcciones" at bounding box center [105, 382] width 127 height 26
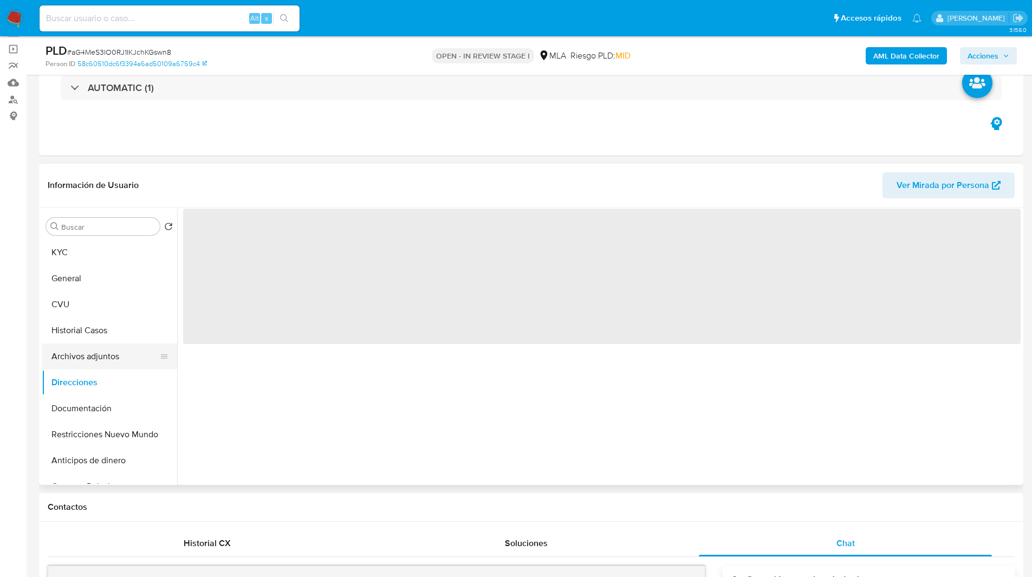
click at [126, 357] on button "Archivos adjuntos" at bounding box center [105, 356] width 127 height 26
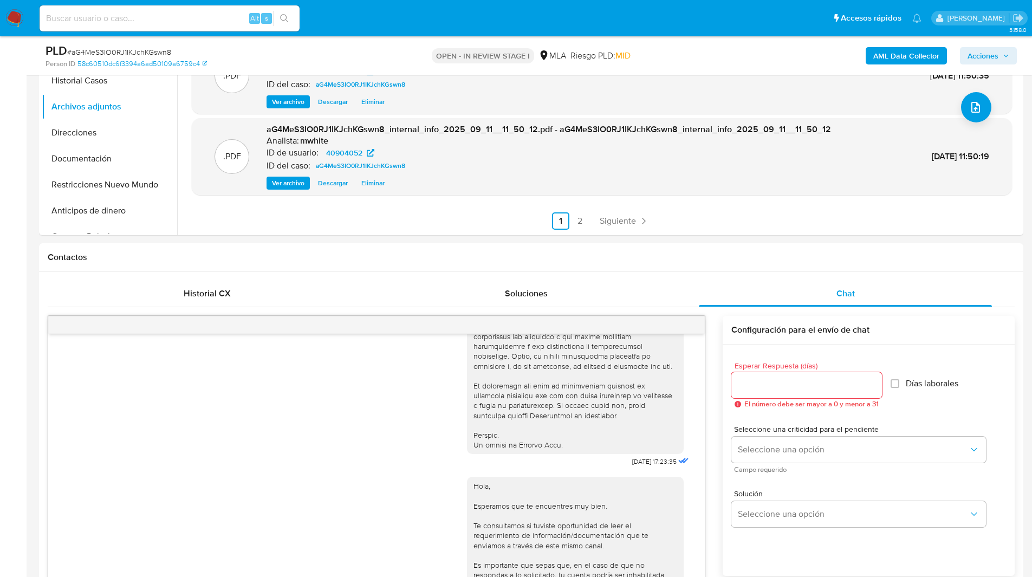
scroll to position [0, 0]
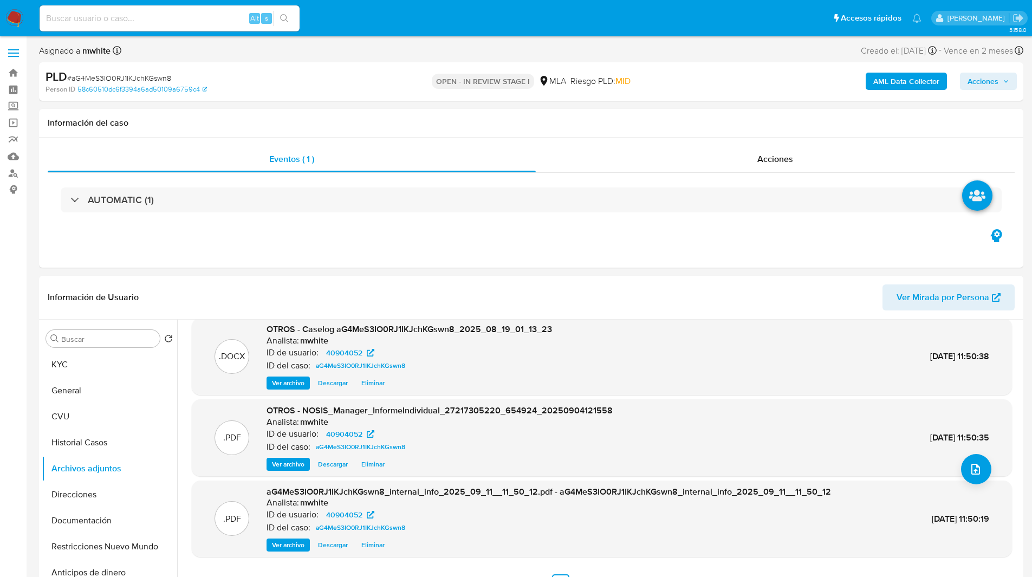
click at [991, 81] on span "Acciones" at bounding box center [982, 81] width 31 height 17
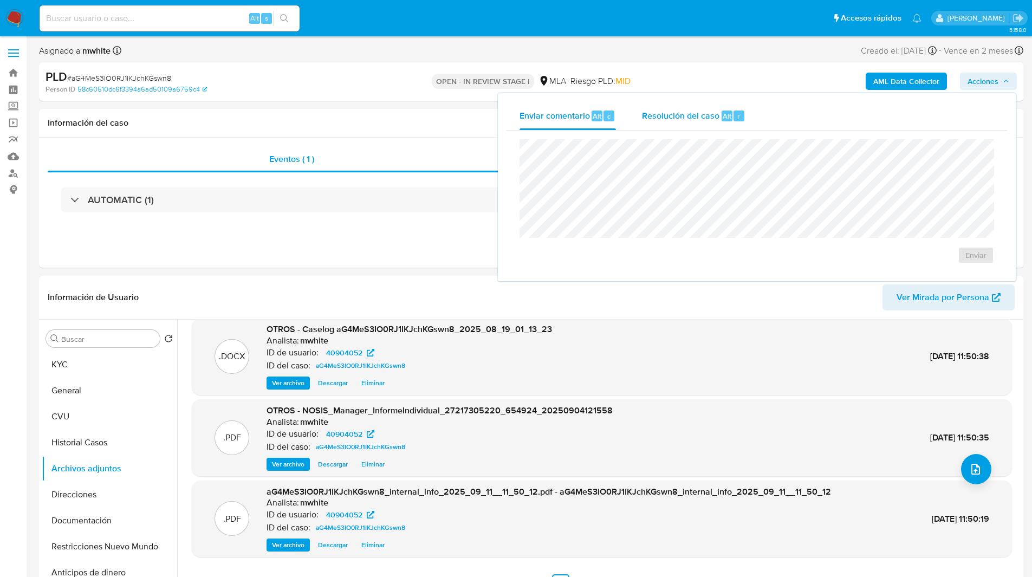
click at [678, 110] on span "Resolución del caso" at bounding box center [680, 115] width 77 height 12
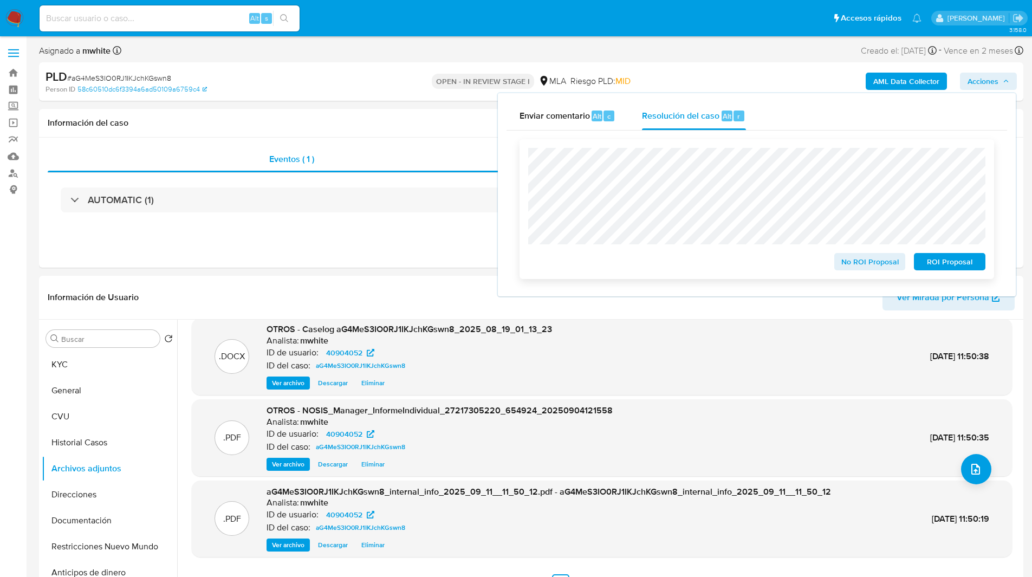
click at [850, 263] on span "No ROI Proposal" at bounding box center [869, 261] width 56 height 15
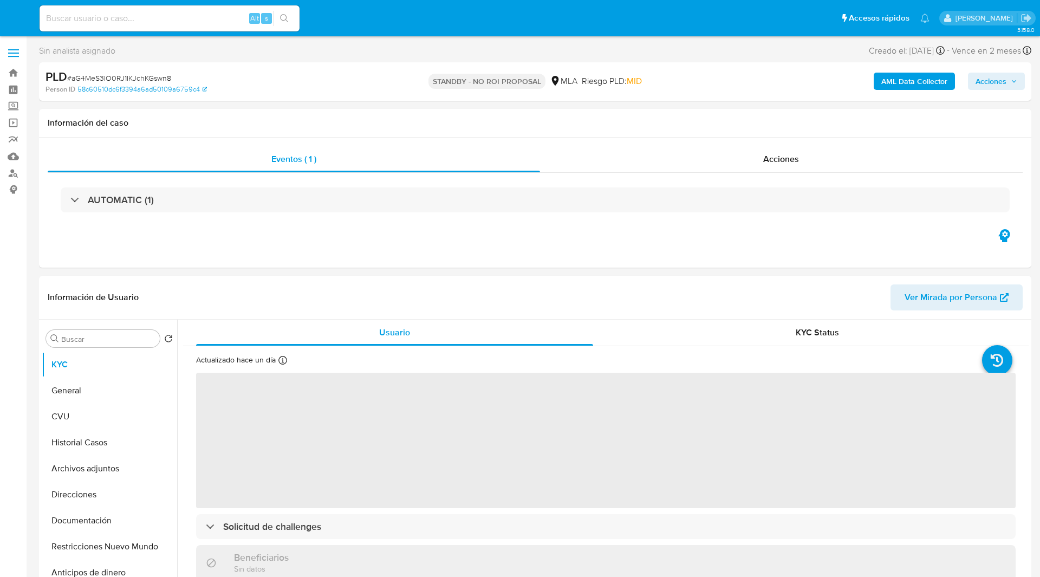
select select "10"
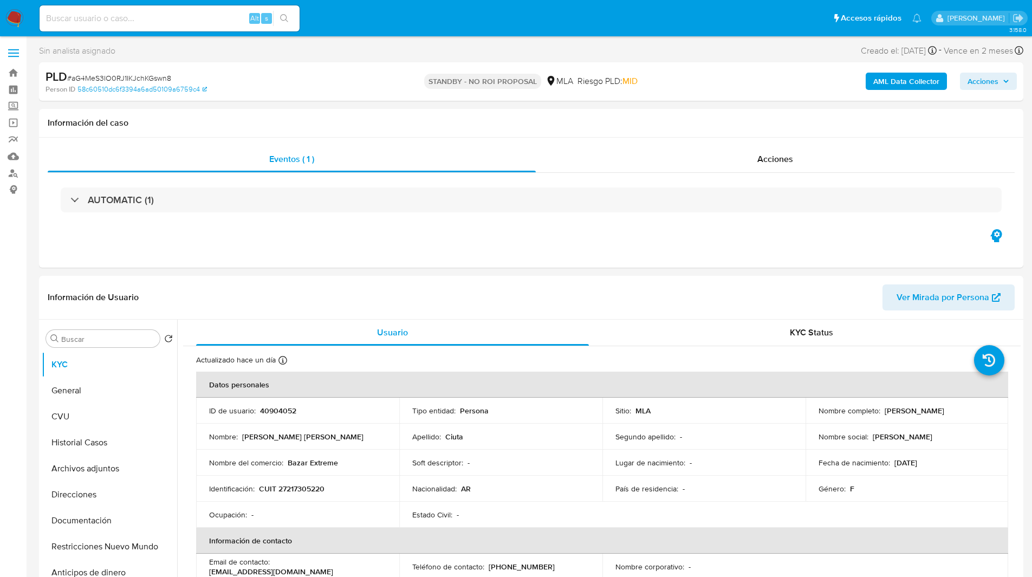
click at [10, 18] on img at bounding box center [14, 18] width 18 height 18
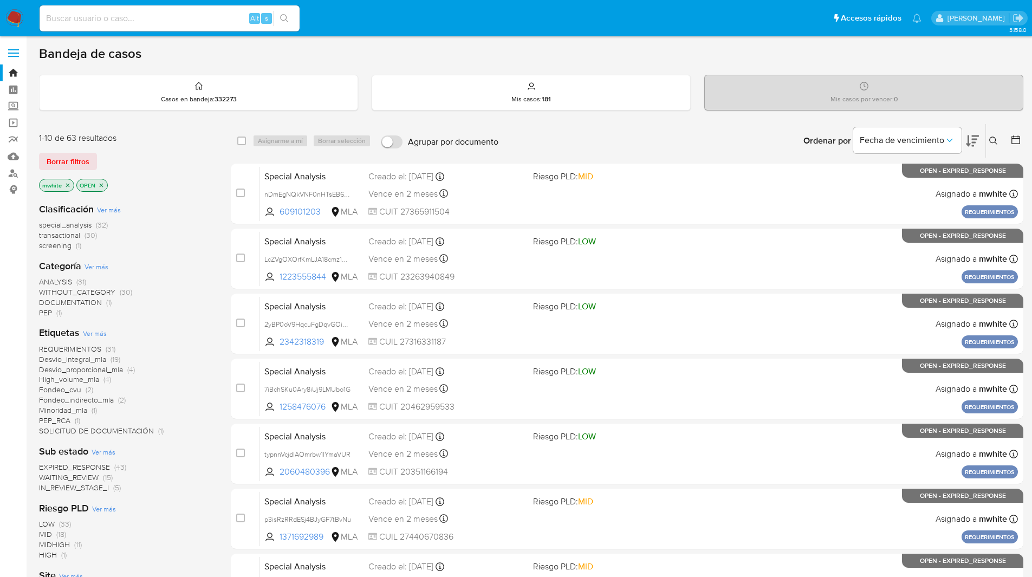
click at [174, 17] on input at bounding box center [170, 18] width 260 height 14
paste input "Nq6L8ywpVOVwIgPkpU3yMgol"
type input "Nq6L8ywpVOVwIgPkpU3yMgol"
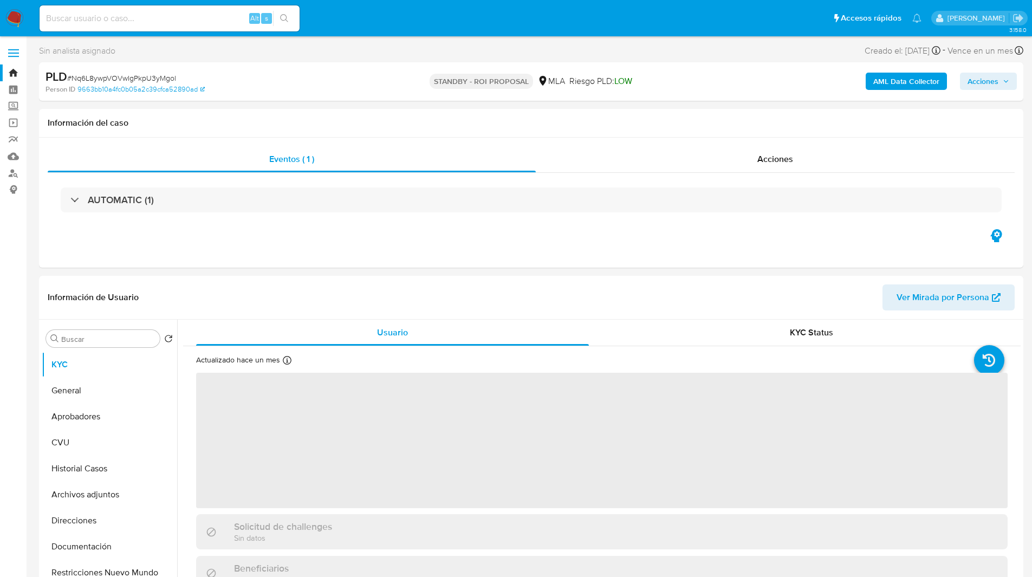
select select "10"
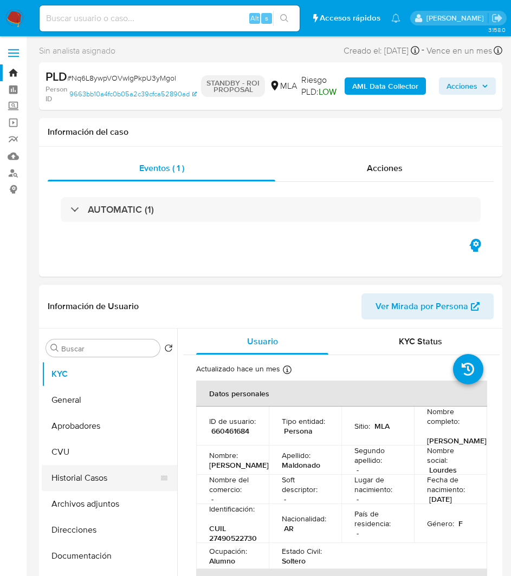
click at [84, 482] on button "Historial Casos" at bounding box center [105, 478] width 127 height 26
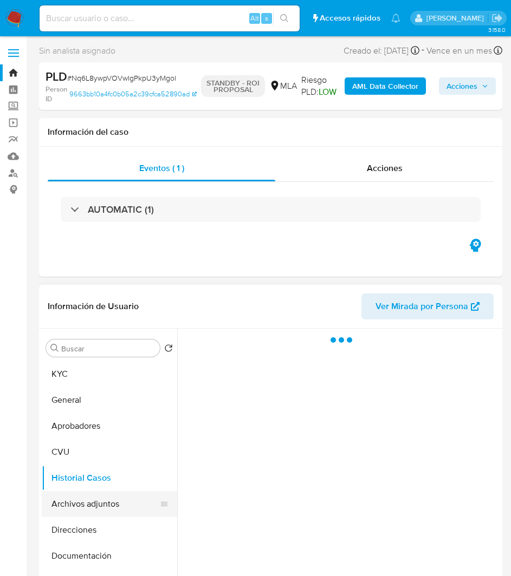
click at [87, 501] on button "Archivos adjuntos" at bounding box center [105, 504] width 127 height 26
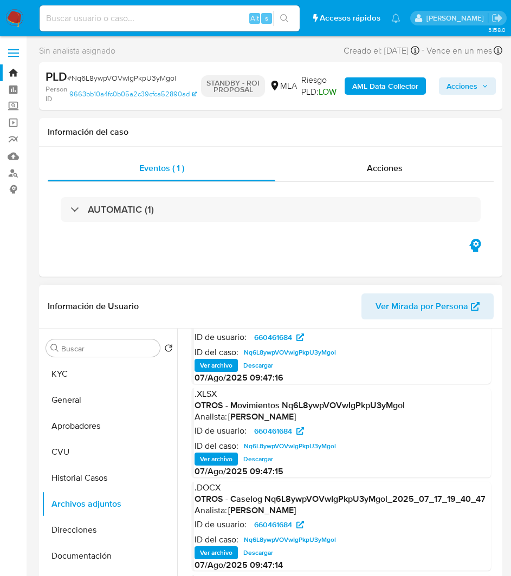
scroll to position [55, 0]
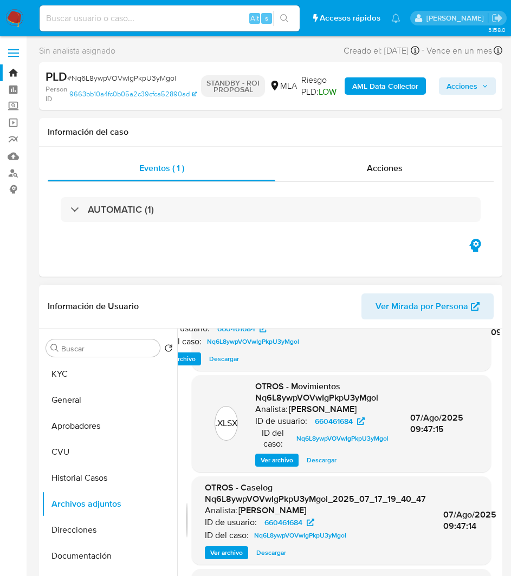
click at [262, 552] on span "Descargar" at bounding box center [271, 552] width 30 height 11
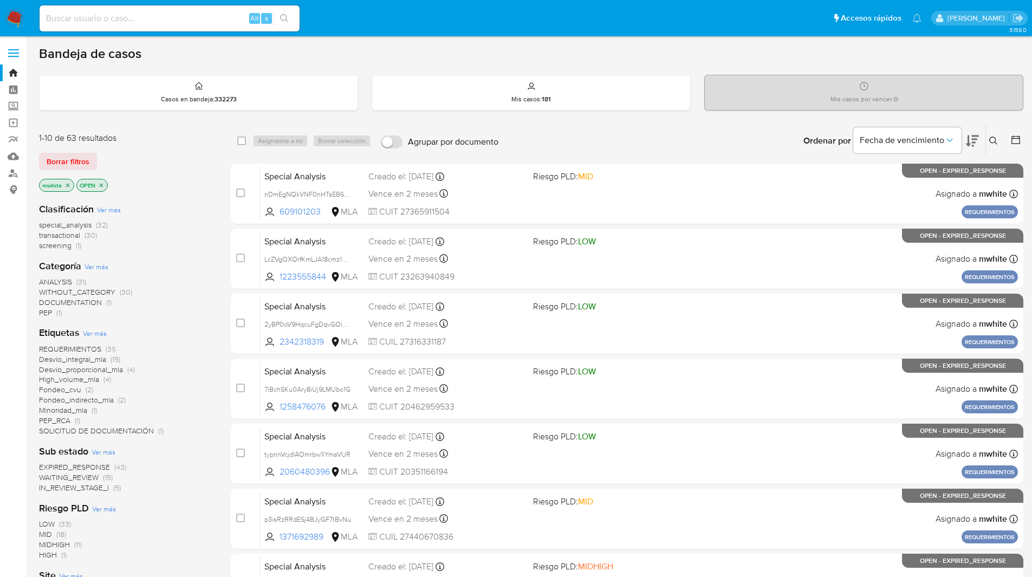
click at [149, 24] on input at bounding box center [170, 18] width 260 height 14
paste input "1BKzvCEaVccWhfr0opKW1YDz"
type input "1BKzvCEaVccWhfr0opKW1YDz"
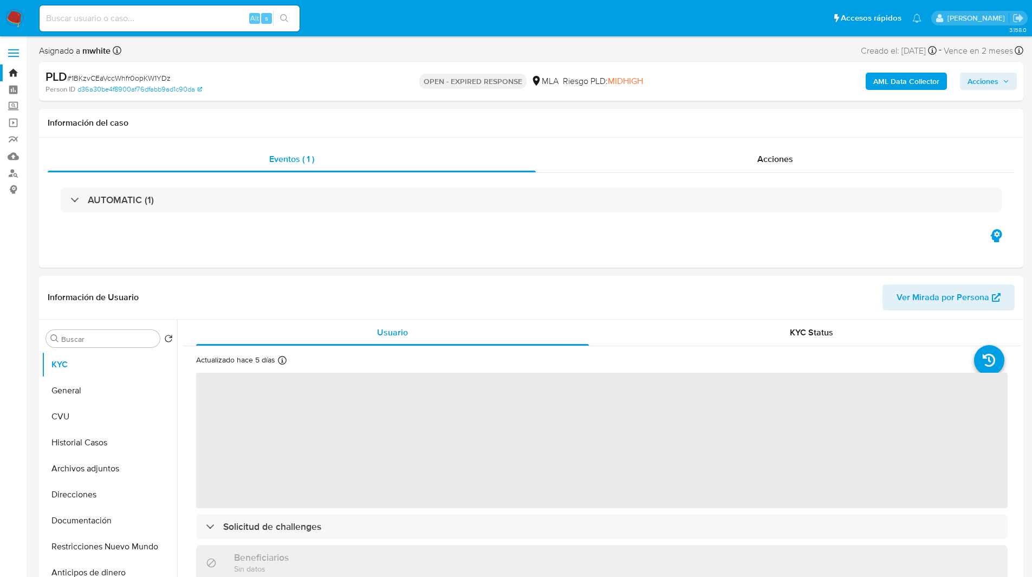
select select "10"
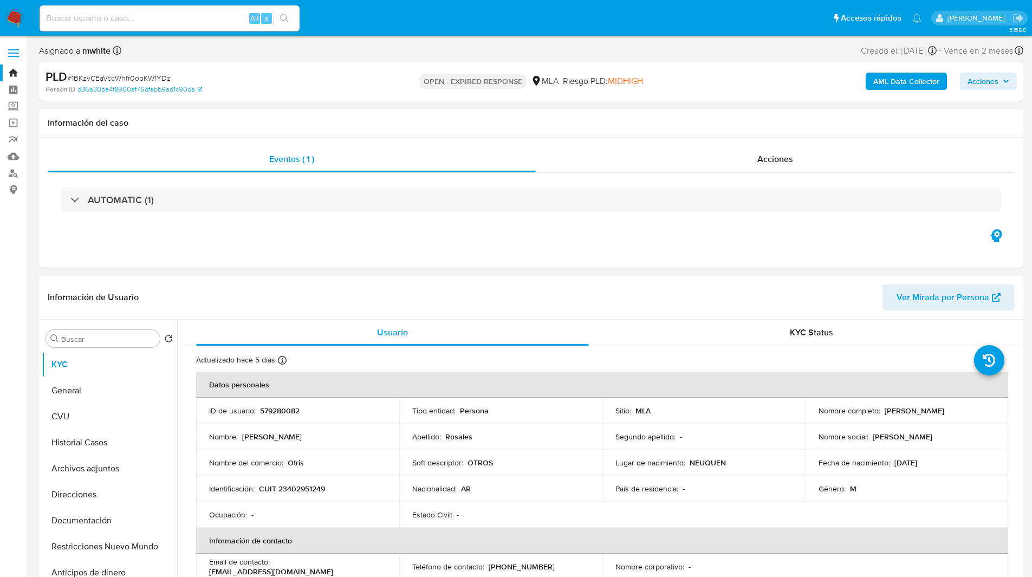
click at [462, 25] on ul "Pausado Ver notificaciones Alt s Accesos rápidos Presiona las siguientes teclas…" at bounding box center [480, 17] width 892 height 27
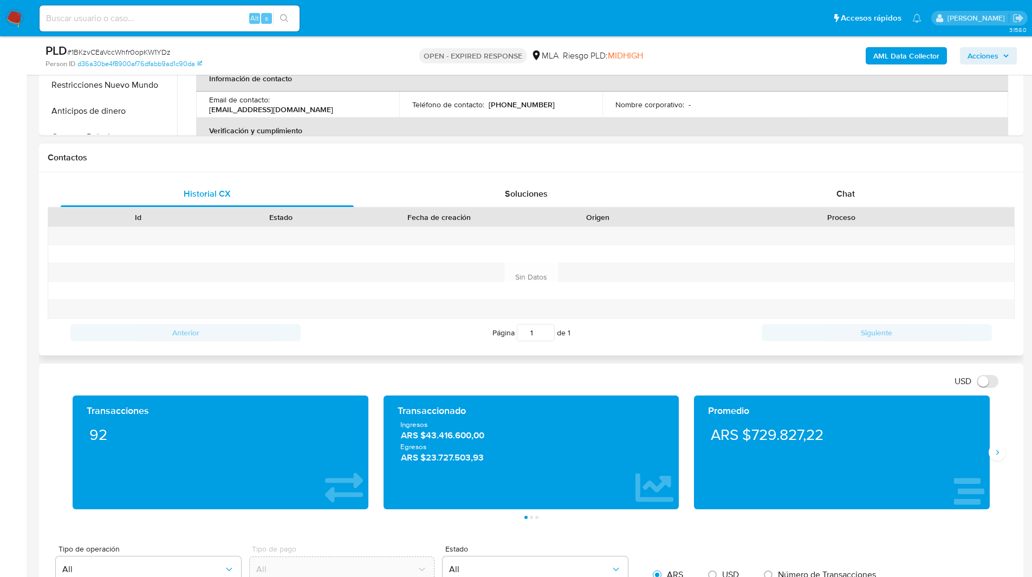
scroll to position [484, 0]
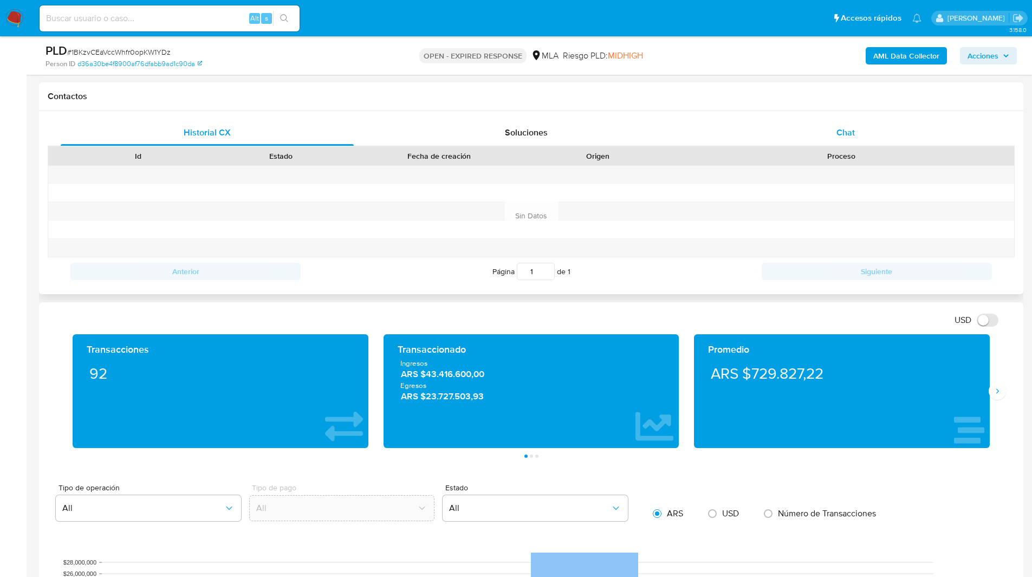
click at [852, 131] on span "Chat" at bounding box center [845, 132] width 18 height 12
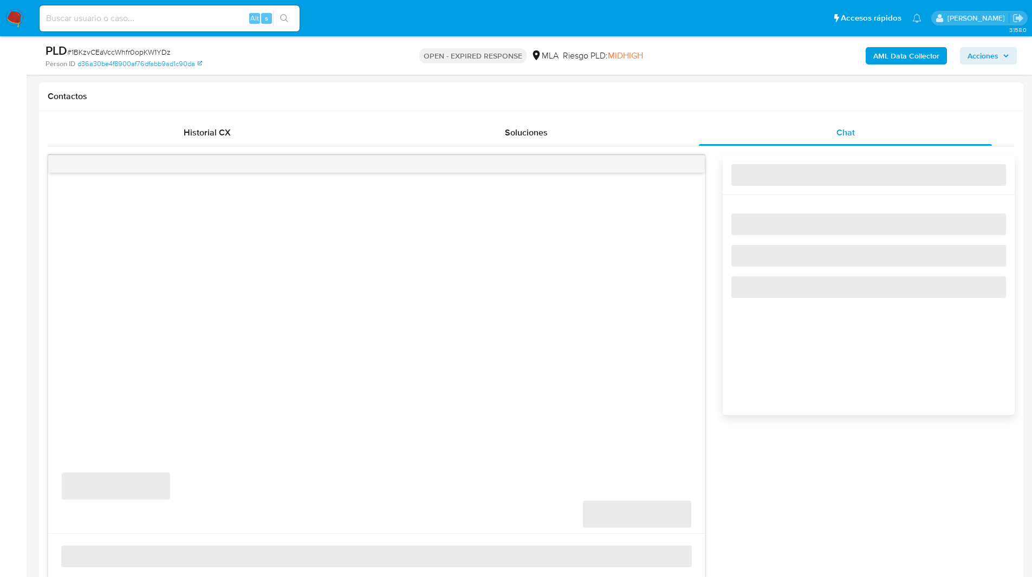
click at [731, 102] on div "Contactos" at bounding box center [531, 96] width 984 height 29
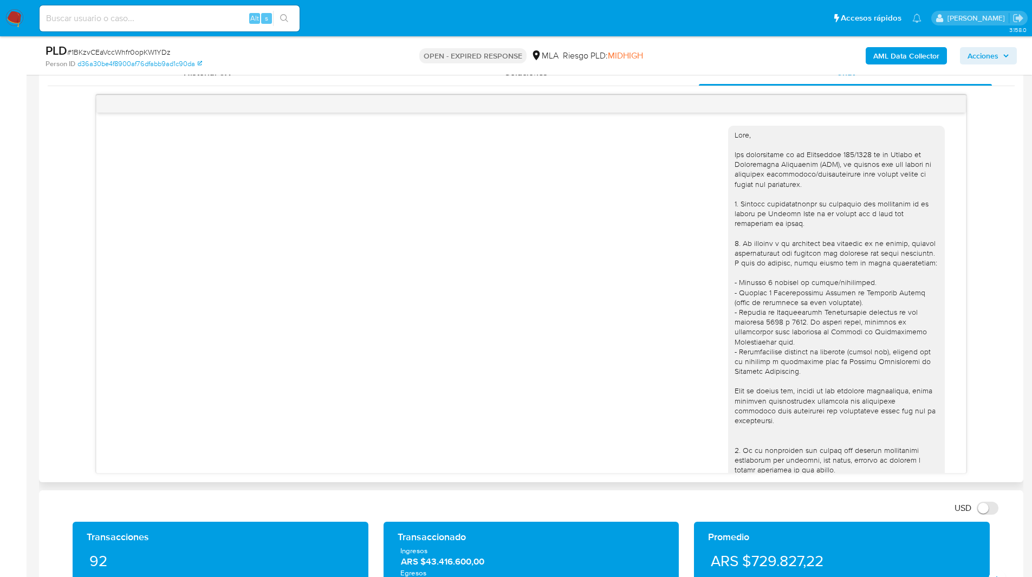
scroll to position [710, 0]
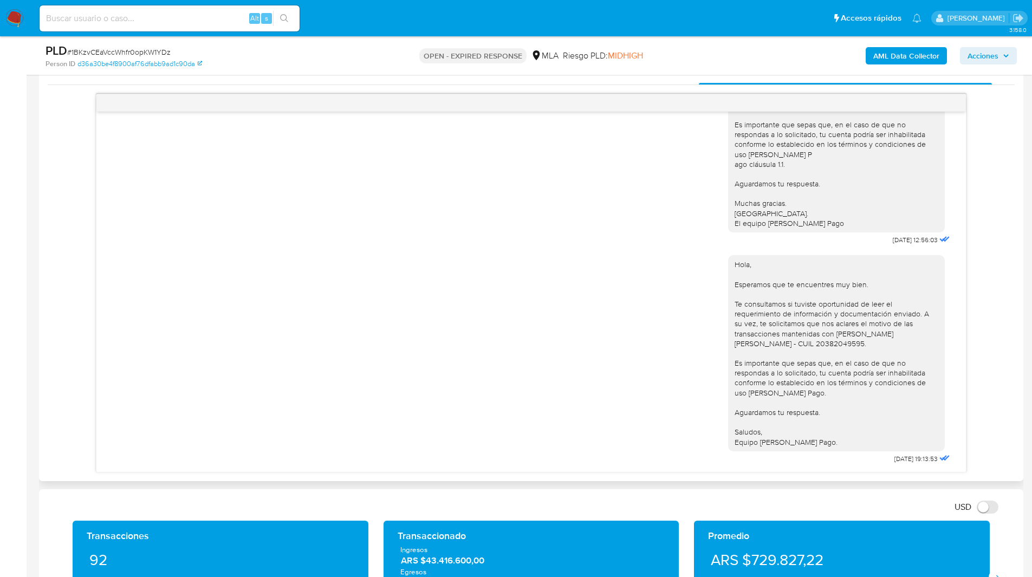
click at [986, 187] on div "[DATE] 17:24:38 Hola, Esperamos que te encuentres muy bien. Te consultamos si t…" at bounding box center [531, 283] width 967 height 379
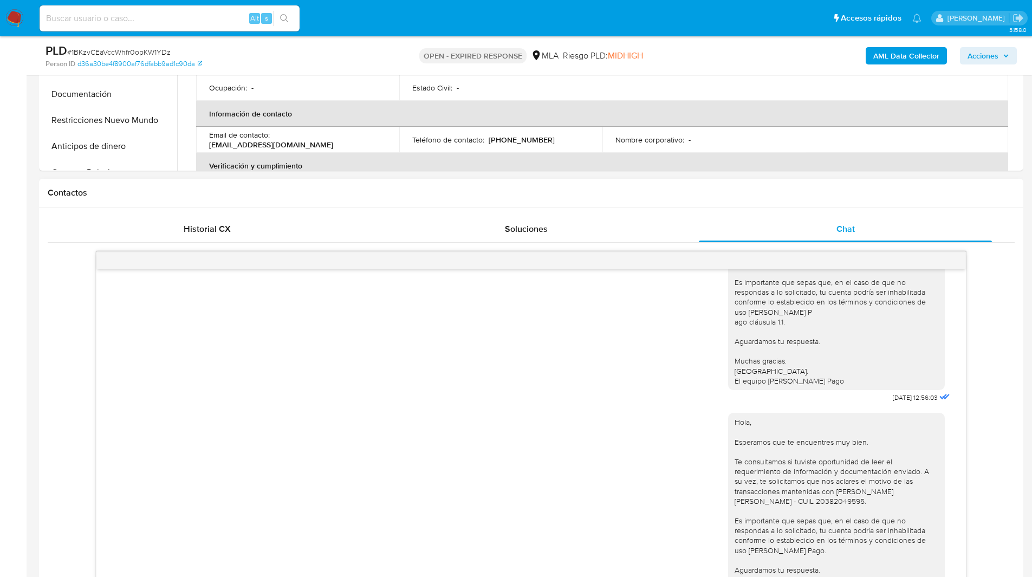
scroll to position [387, 0]
drag, startPoint x: 513, startPoint y: 231, endPoint x: 608, endPoint y: 194, distance: 101.9
click at [608, 194] on div "Contactos Historial CX Soluciones Chat Id Estado Fecha de creación Origen Proce…" at bounding box center [531, 409] width 984 height 460
click at [568, 197] on h1 "Contactos" at bounding box center [531, 193] width 967 height 11
drag, startPoint x: 519, startPoint y: 228, endPoint x: 577, endPoint y: 195, distance: 66.0
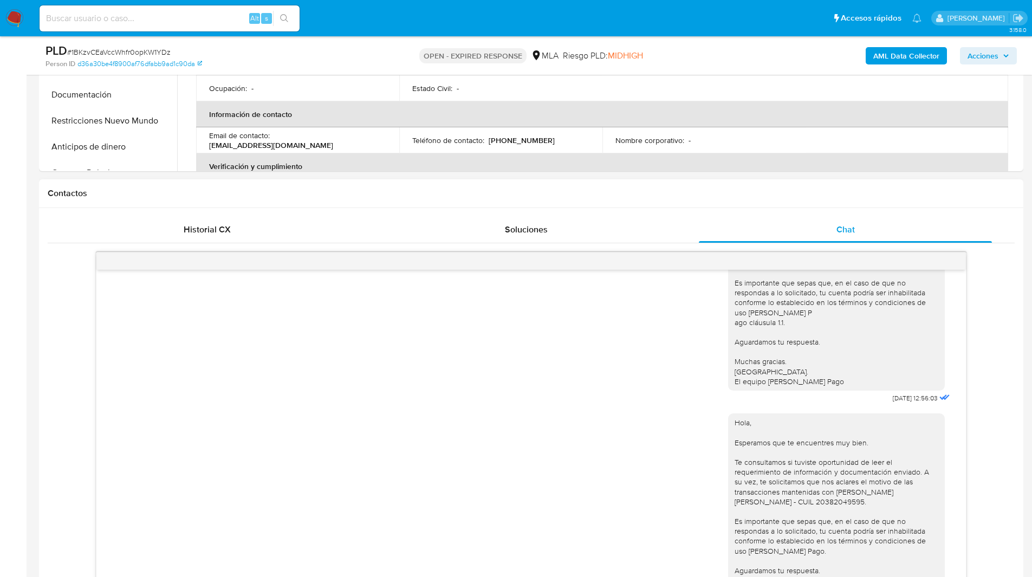
click at [577, 195] on div "Contactos Historial CX Soluciones Chat Id Estado Fecha de creación Origen Proce…" at bounding box center [531, 409] width 984 height 460
click at [526, 191] on h1 "Contactos" at bounding box center [531, 193] width 967 height 11
click at [504, 193] on h1 "Contactos" at bounding box center [531, 193] width 967 height 11
click at [688, 217] on button "Chat" at bounding box center [845, 230] width 319 height 26
click at [605, 194] on h1 "Contactos" at bounding box center [531, 193] width 967 height 11
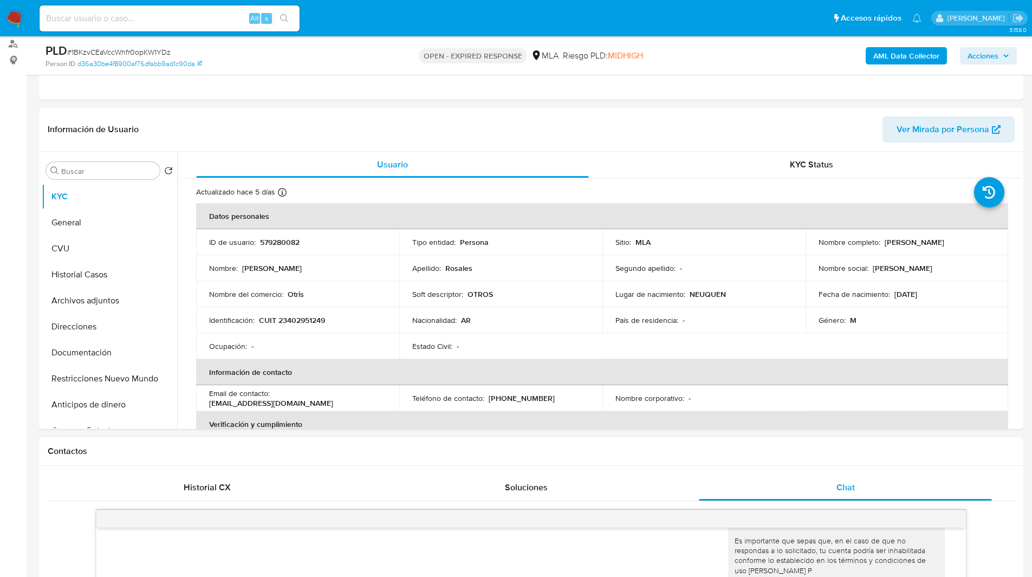
scroll to position [128, 0]
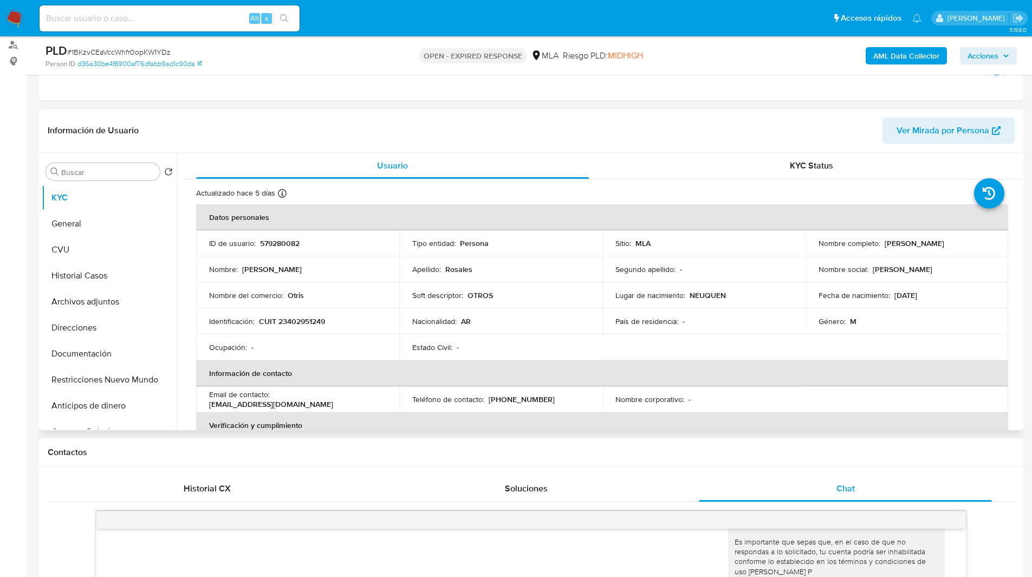
click at [280, 242] on p "579280082" at bounding box center [280, 243] width 40 height 10
copy p "579280082"
click at [298, 451] on h1 "Contactos" at bounding box center [531, 452] width 967 height 11
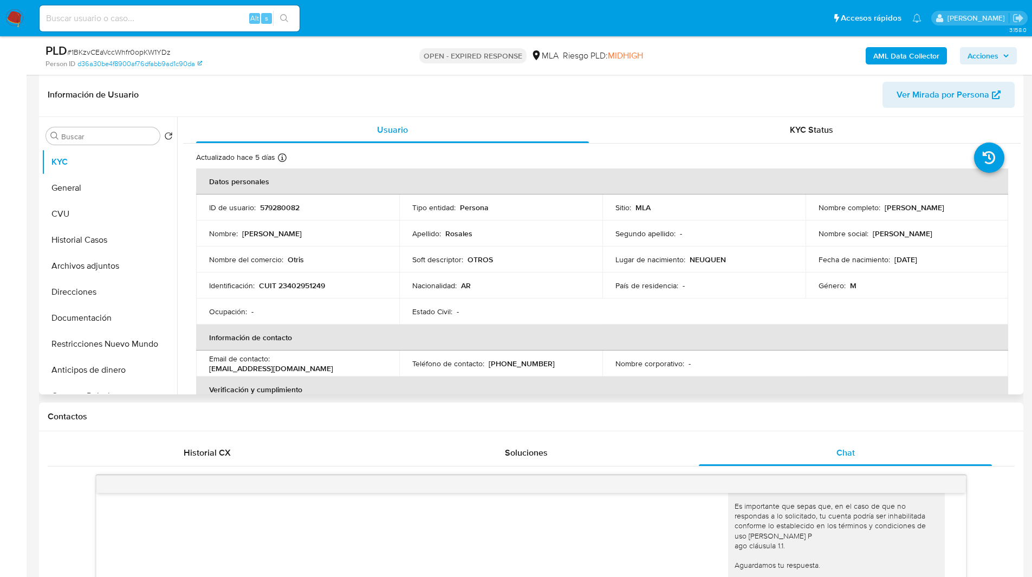
click at [275, 208] on p "579280082" at bounding box center [280, 208] width 40 height 10
copy p "579280082"
click at [275, 419] on h1 "Contactos" at bounding box center [531, 416] width 967 height 11
click at [598, 129] on button "Usuario" at bounding box center [392, 130] width 419 height 26
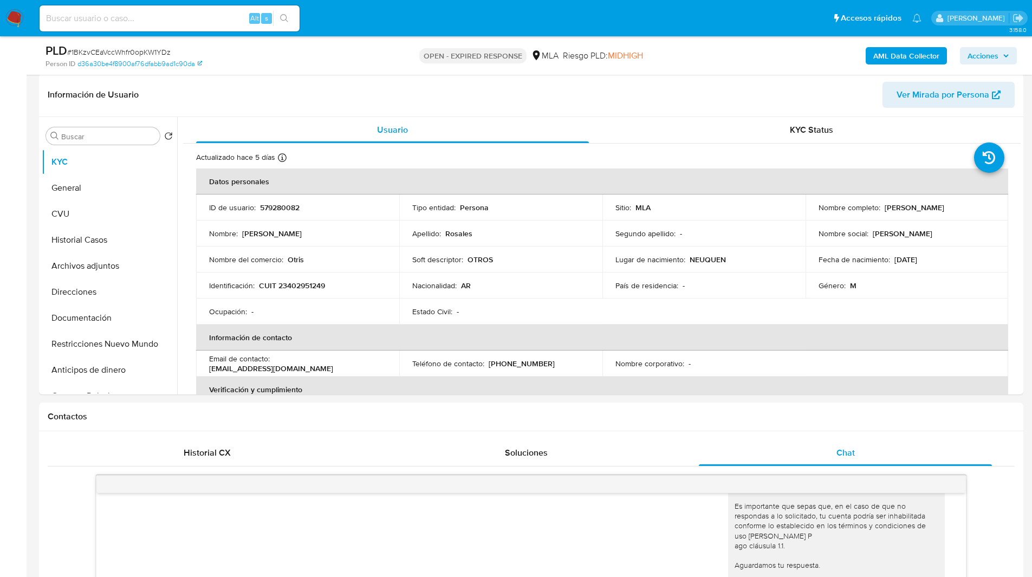
click at [307, 20] on ul "Pausado Ver notificaciones Alt s Accesos rápidos Presiona las siguientes teclas…" at bounding box center [480, 17] width 892 height 27
click at [198, 15] on input at bounding box center [170, 18] width 260 height 14
paste input "P8psWqDVMxHhfJ4WHItsdobm"
type input "P8psWqDVMxHhfJ4WHItsdobm"
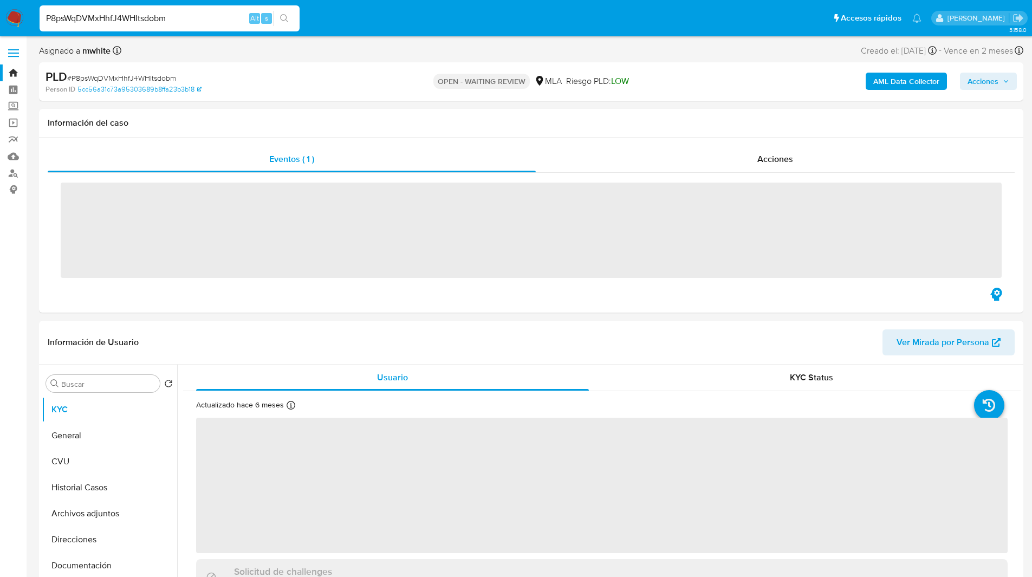
click at [368, 30] on ul "Pausado Ver notificaciones P8psWqDVMxHhfJ4WHItsdobm Alt s Accesos rápidos Presi…" at bounding box center [480, 17] width 892 height 27
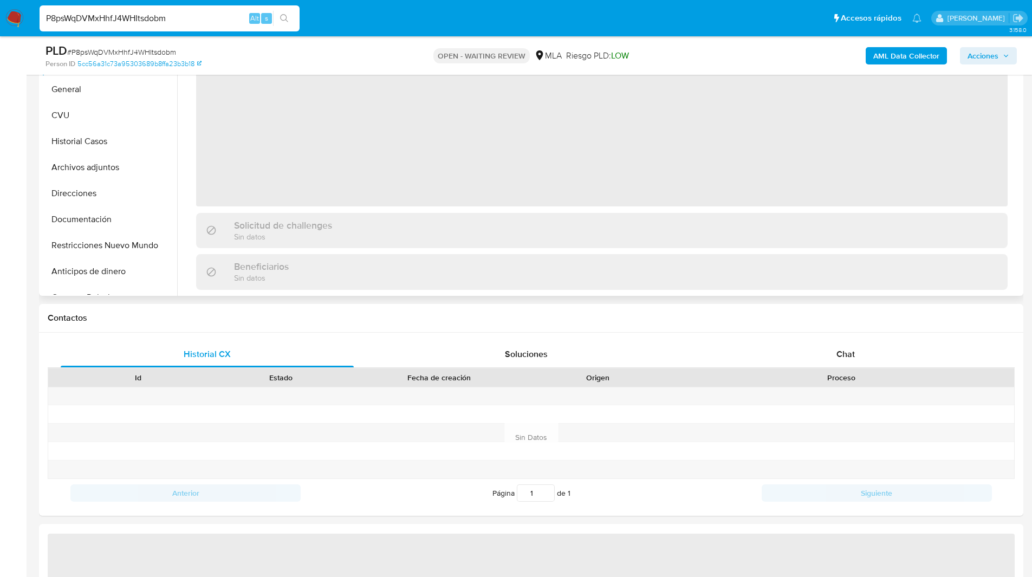
scroll to position [264, 0]
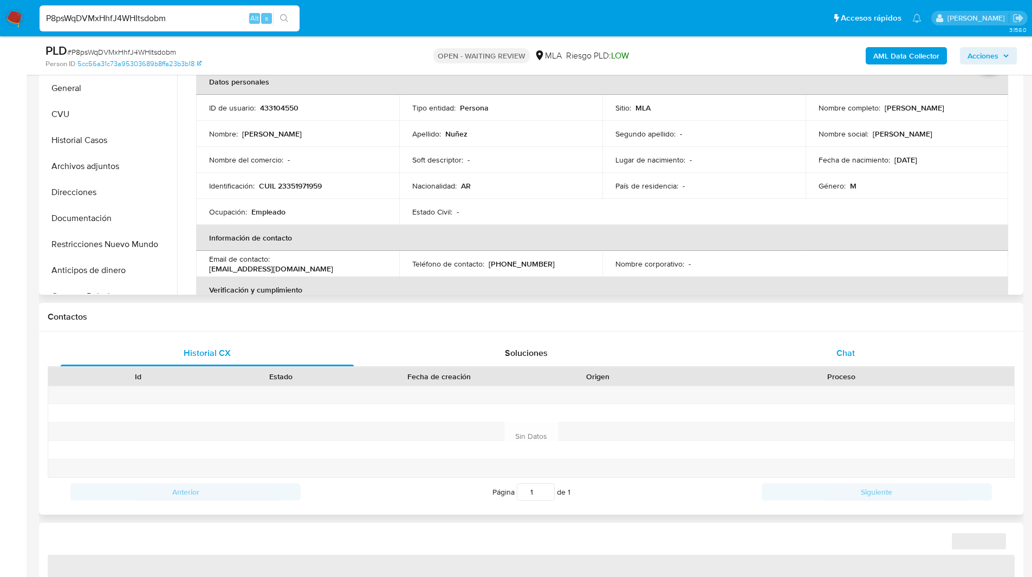
click at [816, 350] on div "Chat" at bounding box center [845, 353] width 293 height 26
select select "10"
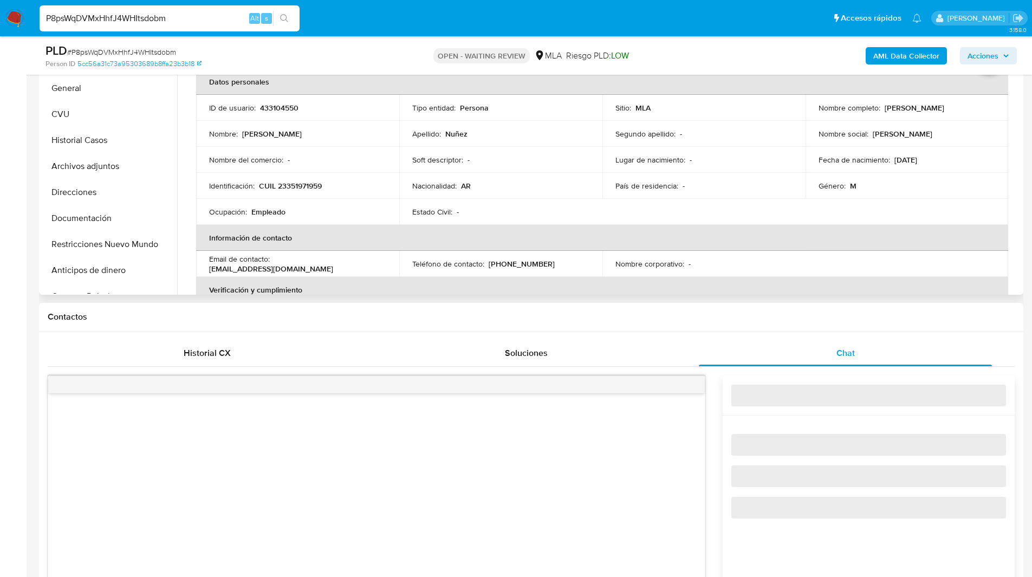
click at [708, 327] on div "Contactos" at bounding box center [531, 317] width 984 height 29
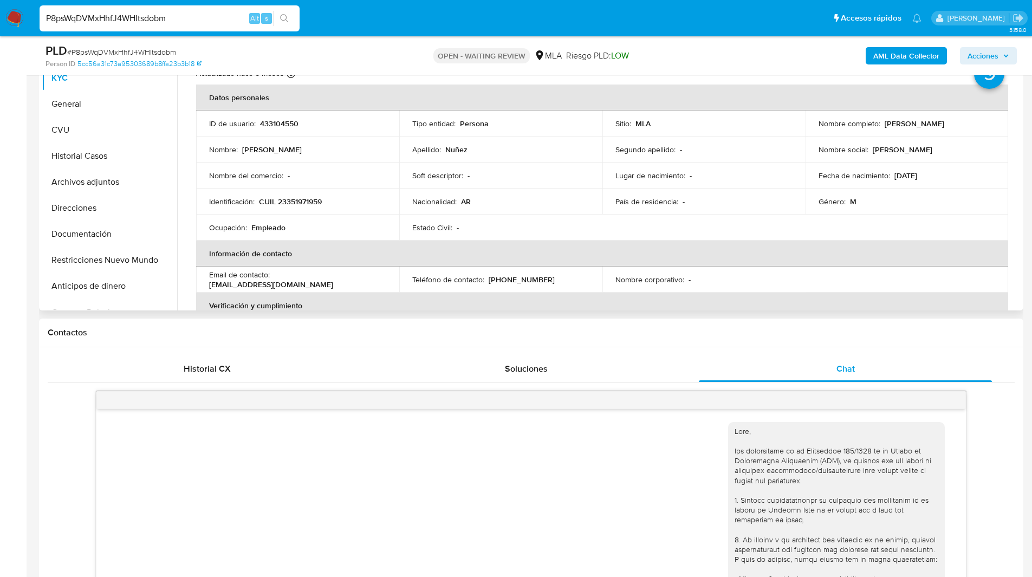
scroll to position [642, 0]
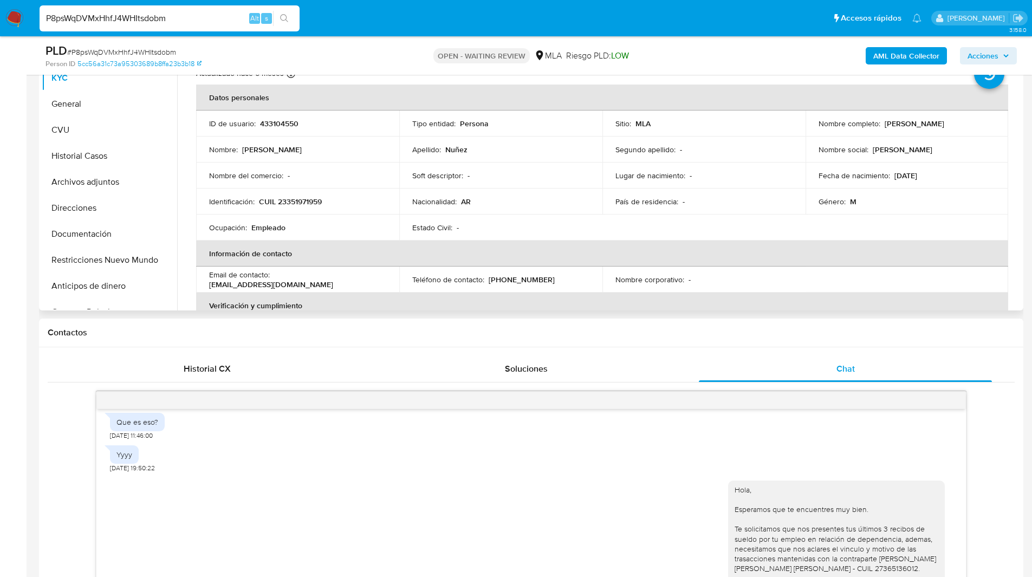
click at [273, 127] on p "433104550" at bounding box center [279, 124] width 38 height 10
copy p "433104550"
click at [252, 330] on h1 "Contactos" at bounding box center [531, 332] width 967 height 11
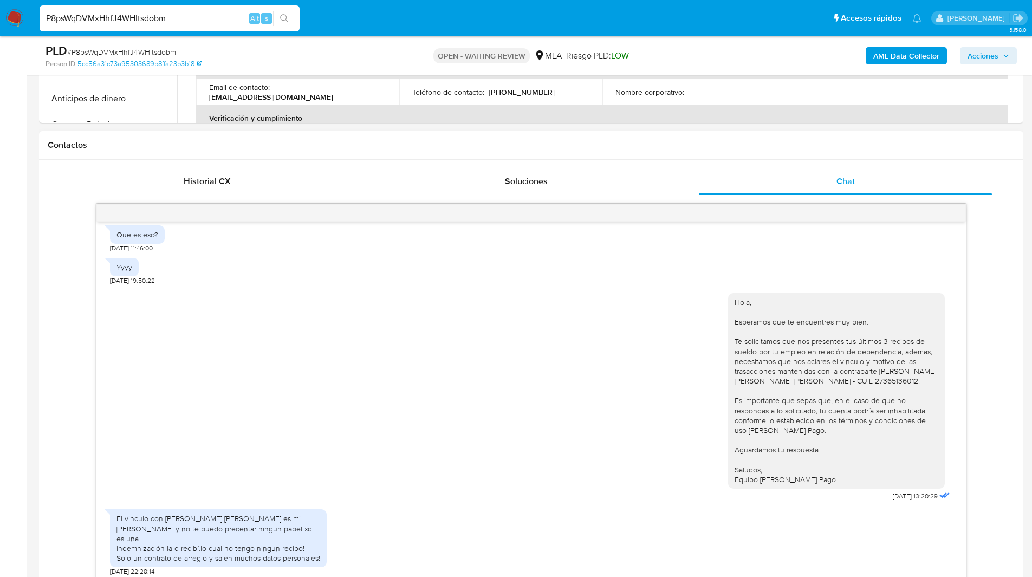
click at [63, 400] on div "[DATE] 17:24:56 No entiendo q me están pidiendo. [DATE] 02:16:33 Que es eso? [D…" at bounding box center [531, 393] width 967 height 379
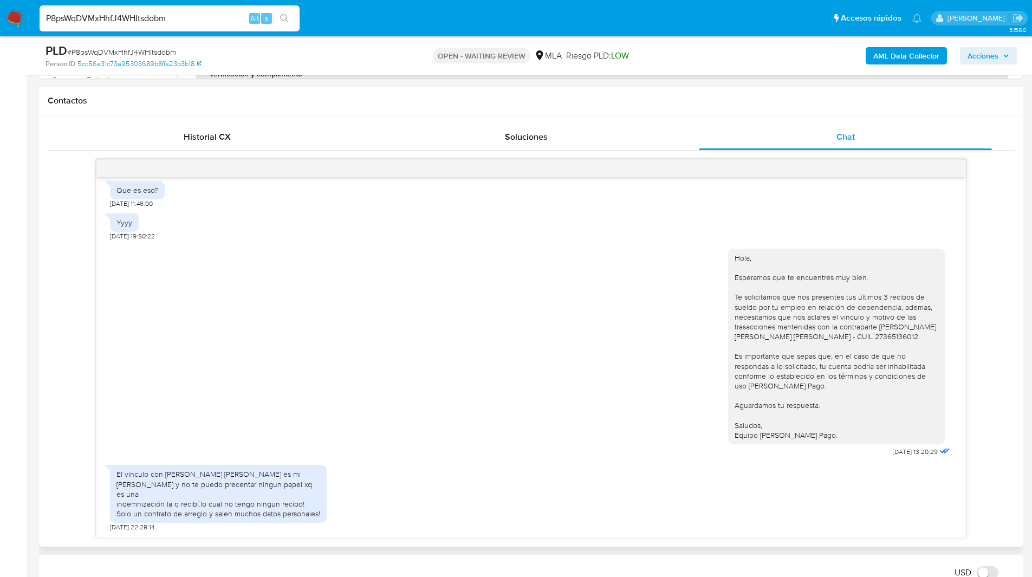
scroll to position [481, 0]
click at [70, 374] on div "[DATE] 17:24:56 No entiendo q me están pidiendo. [DATE] 02:16:33 Que es eso? [D…" at bounding box center [531, 347] width 967 height 379
click at [241, 329] on div "Hola, Esperamos que te encuentres muy bien. Te solicitamos que nos presentes tu…" at bounding box center [531, 349] width 842 height 219
click at [342, 10] on ul "Pausado Ver notificaciones P8psWqDVMxHhfJ4WHItsdobm Alt s Accesos rápidos Presi…" at bounding box center [480, 17] width 892 height 27
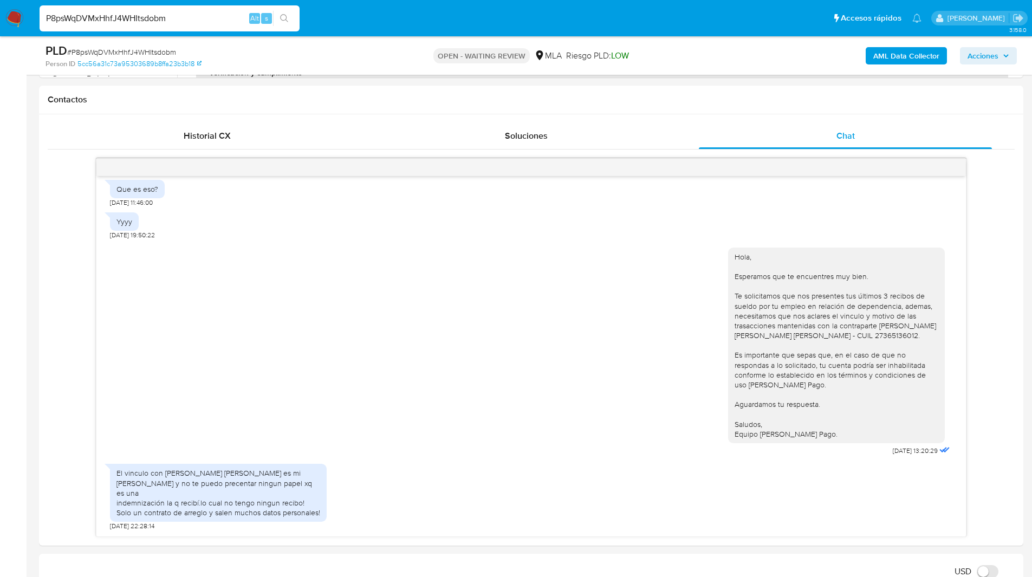
click at [367, 13] on ul "Pausado Ver notificaciones P8psWqDVMxHhfJ4WHItsdobm Alt s Accesos rápidos Presi…" at bounding box center [480, 17] width 892 height 27
